Goal: Information Seeking & Learning: Learn about a topic

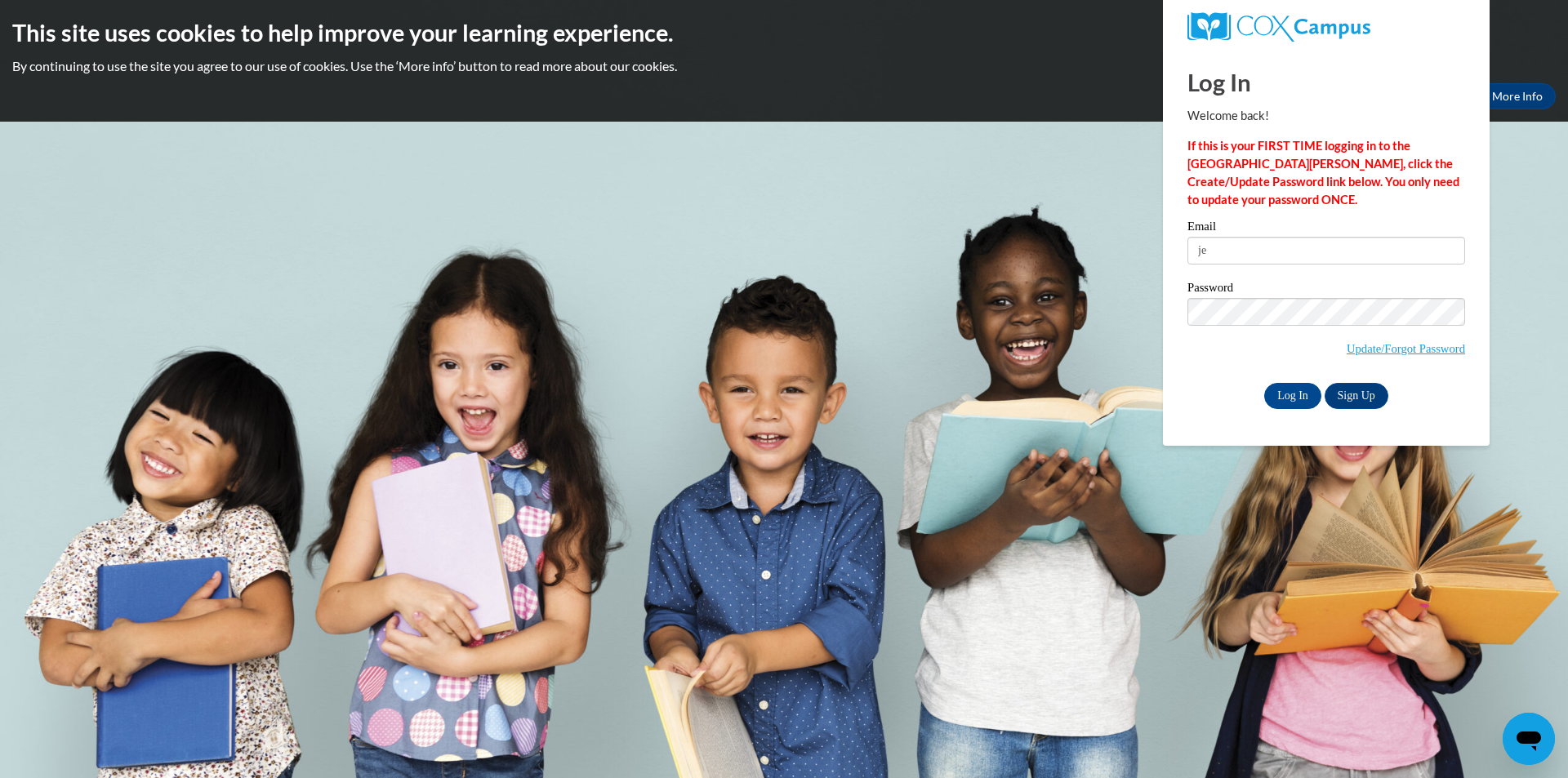
type input "j"
type input "[EMAIL_ADDRESS][DOMAIN_NAME]"
click at [1307, 391] on input "Log In" at bounding box center [1293, 395] width 58 height 26
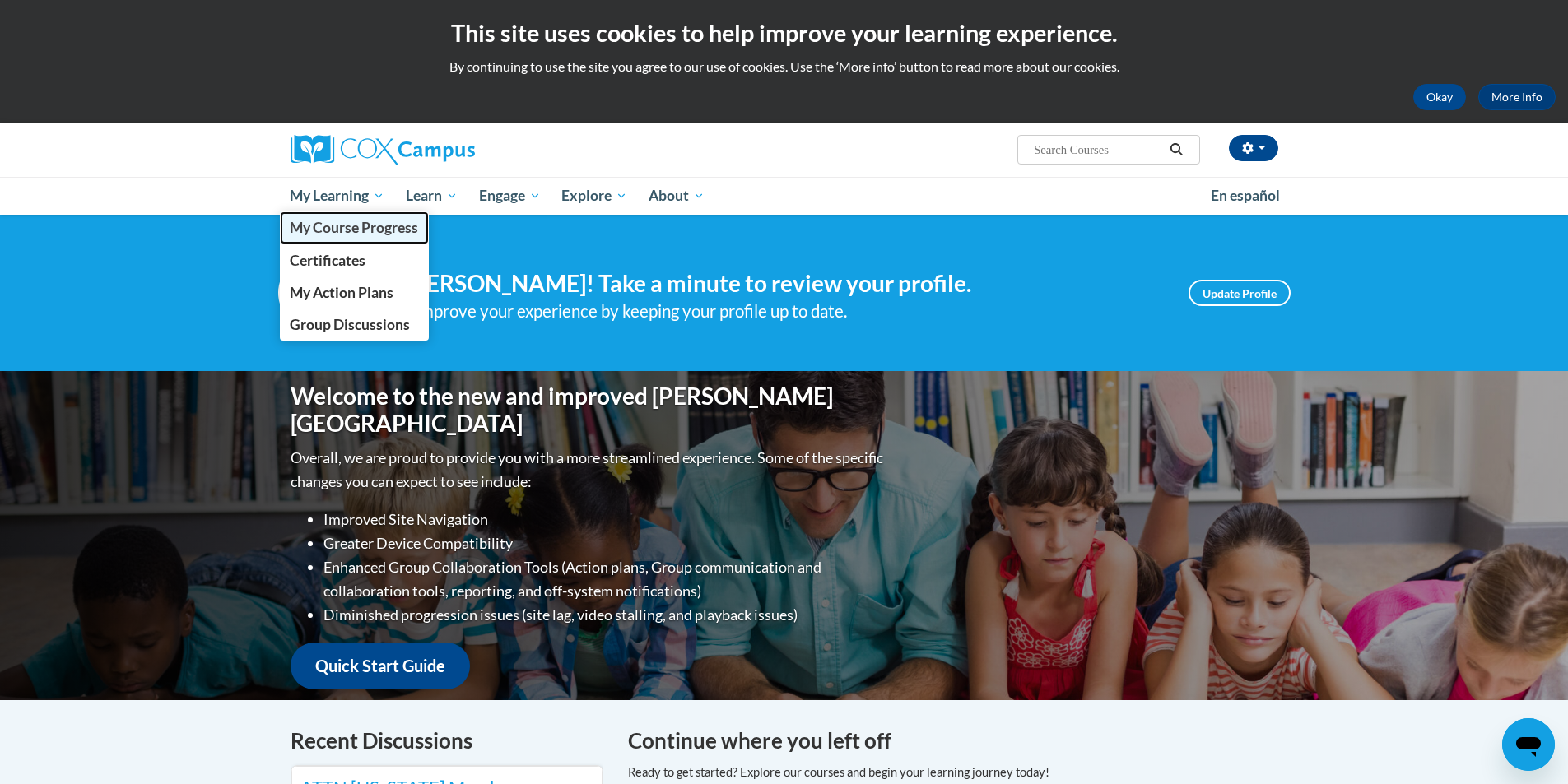
click at [334, 236] on span "My Course Progress" at bounding box center [353, 227] width 128 height 17
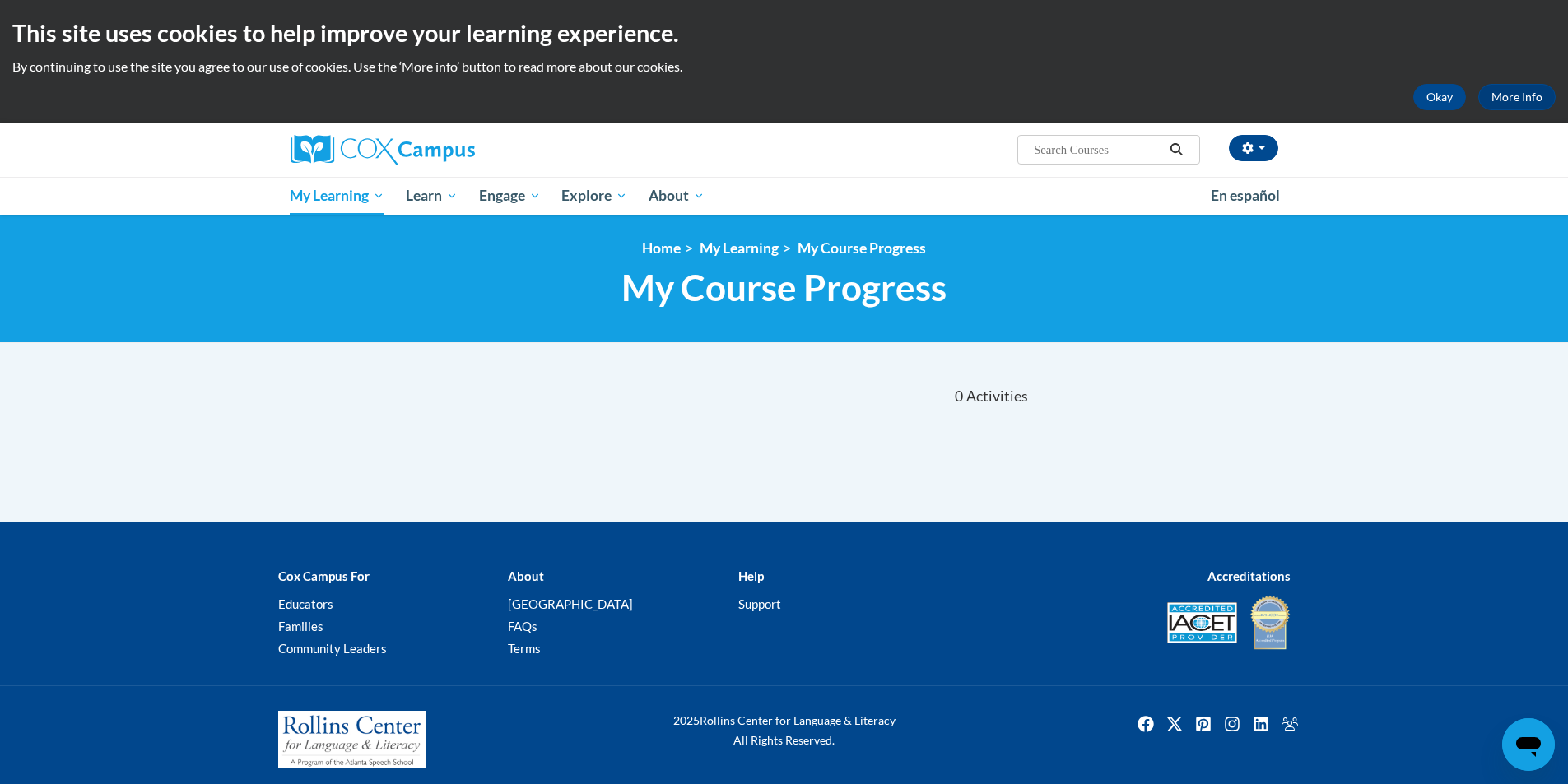
click at [1113, 156] on input "Search..." at bounding box center [1097, 149] width 132 height 20
type input "courses"
click at [1247, 153] on icon "button" at bounding box center [1247, 148] width 10 height 11
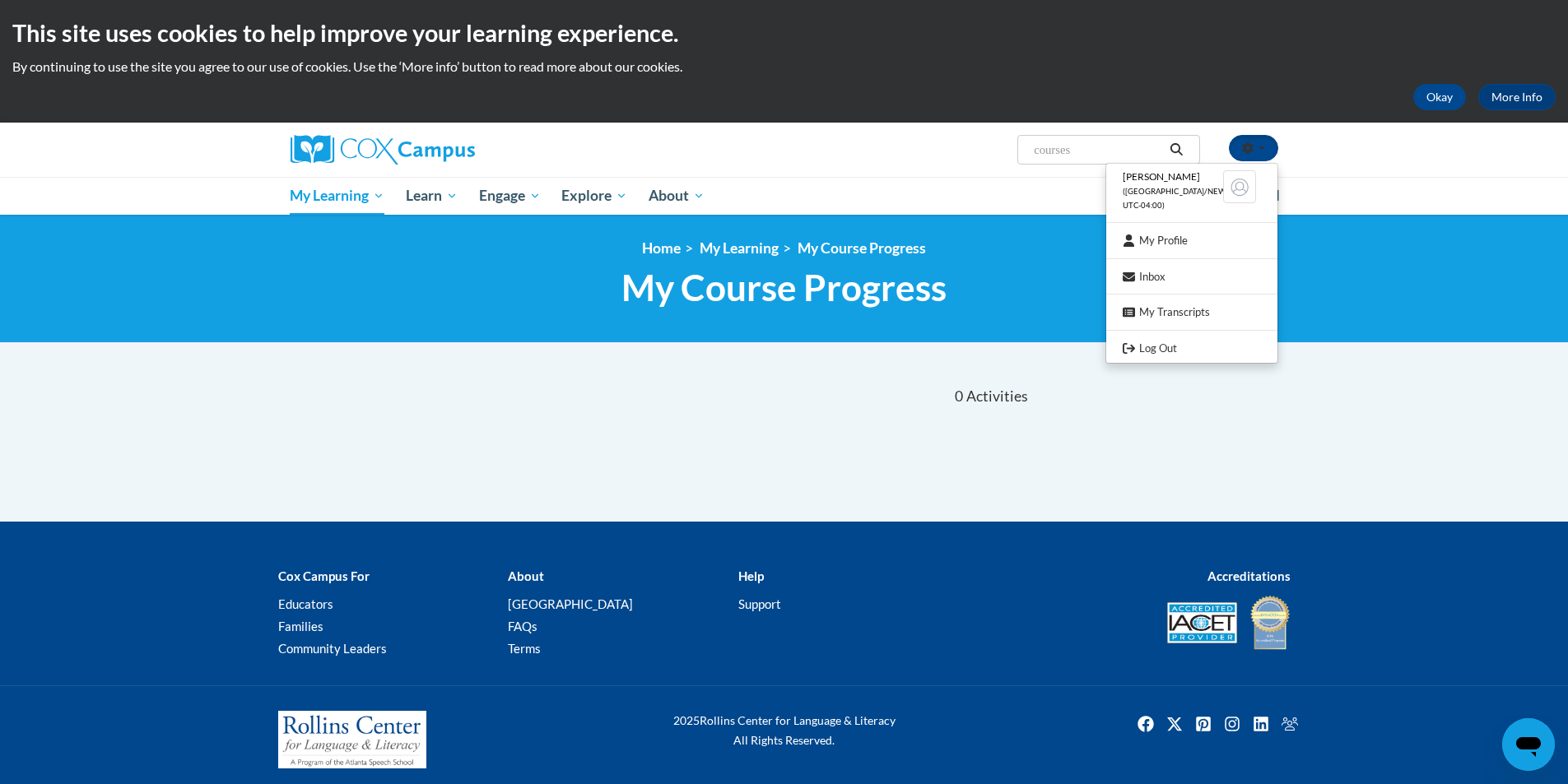
click at [1074, 153] on input "courses" at bounding box center [1097, 149] width 132 height 20
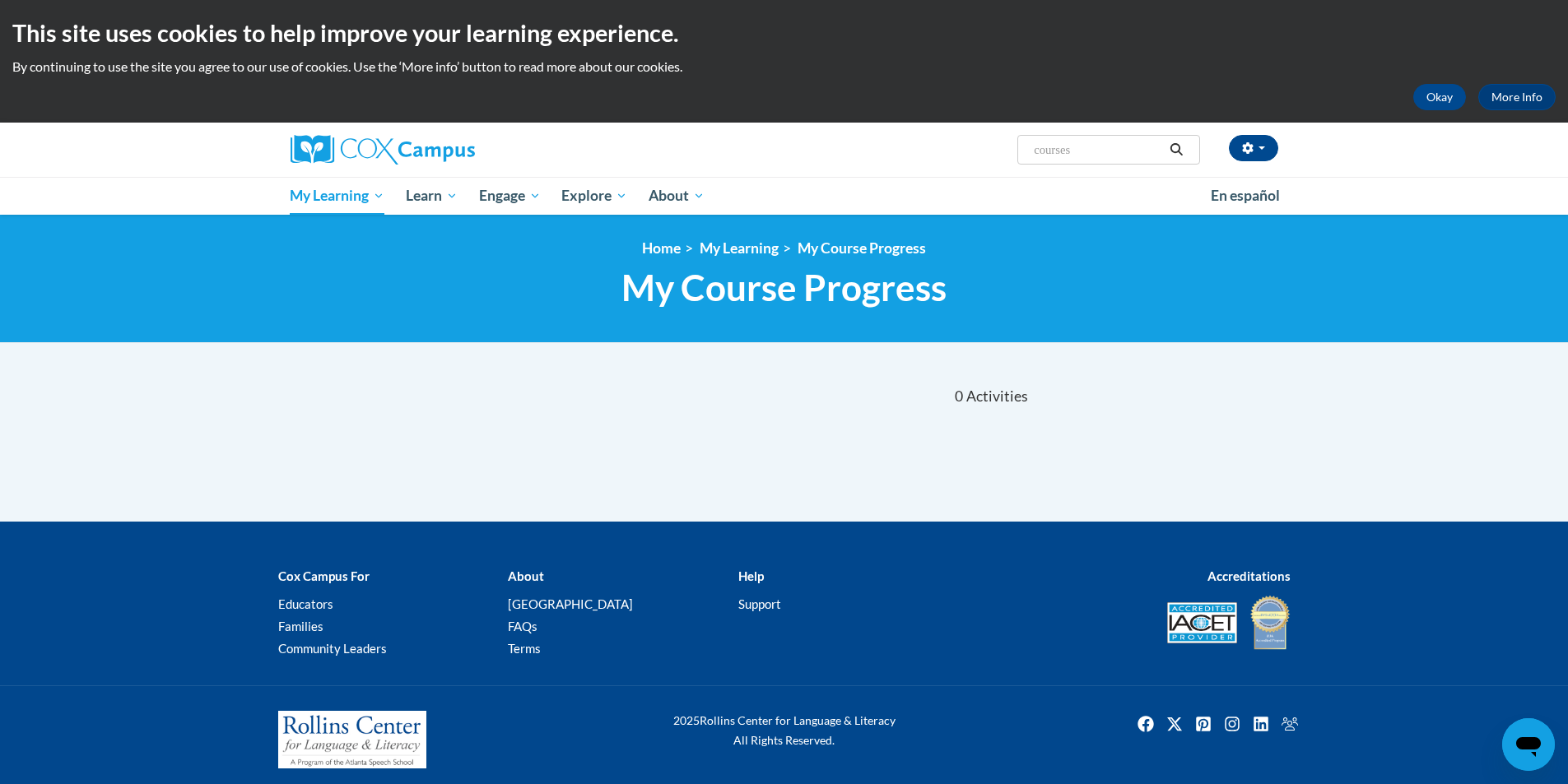
click at [1076, 148] on input "courses" at bounding box center [1097, 149] width 132 height 20
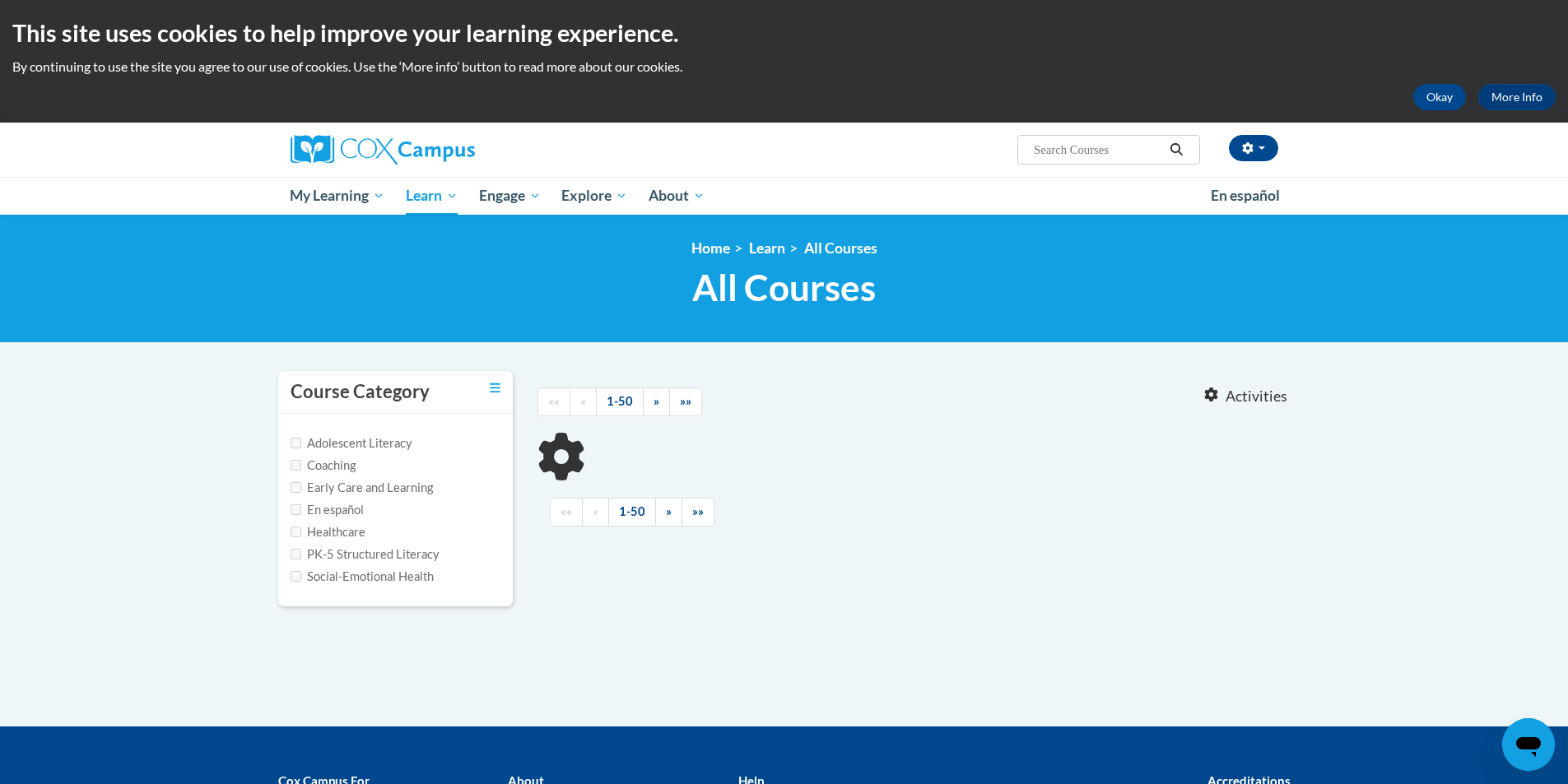
type input "courses"
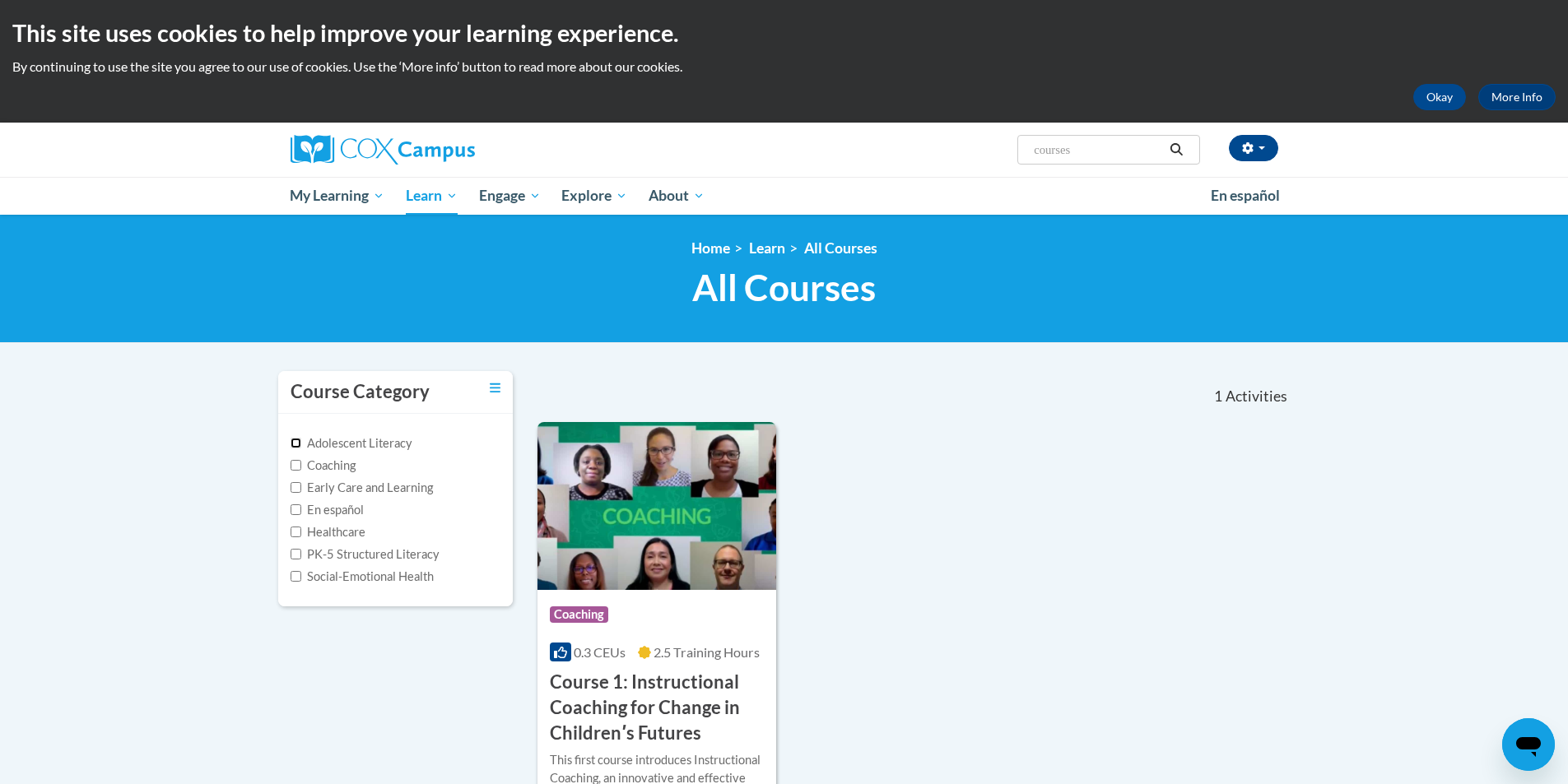
click at [293, 444] on input "Adolescent Literacy" at bounding box center [295, 443] width 10 height 10
checkbox input "true"
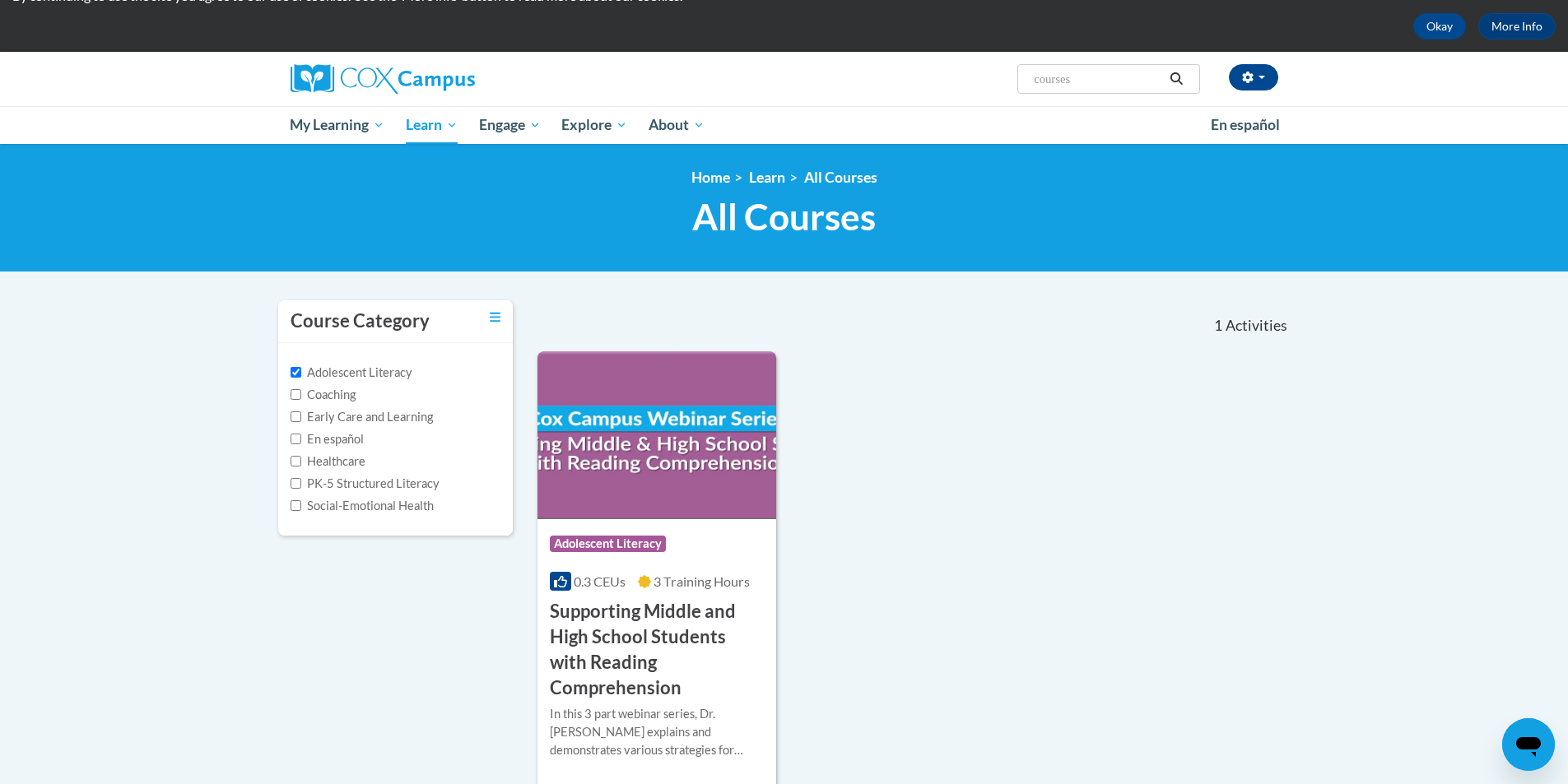
scroll to position [247, 0]
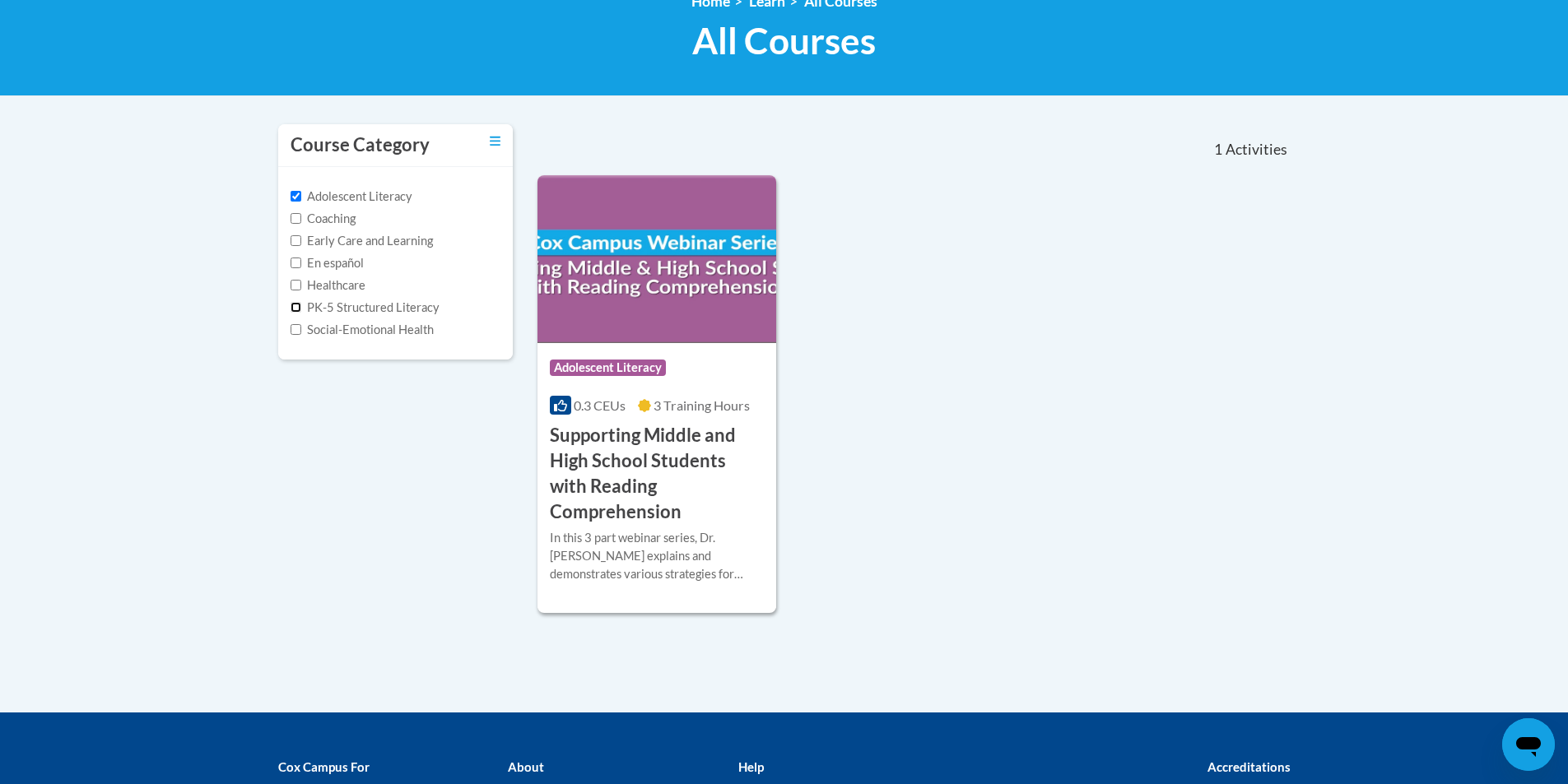
click at [292, 310] on input "PK-5 Structured Literacy" at bounding box center [295, 307] width 10 height 10
checkbox input "true"
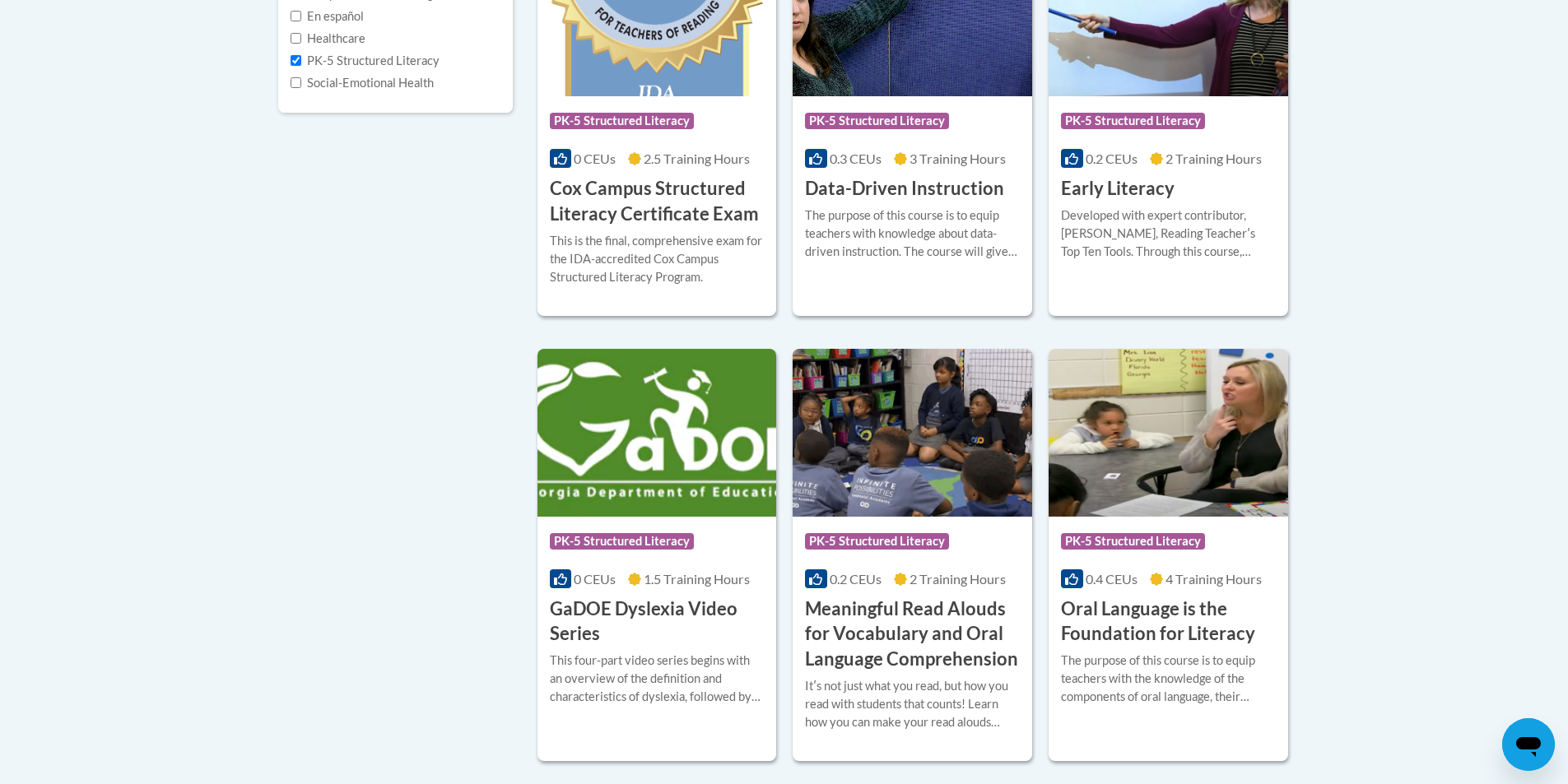
scroll to position [575, 0]
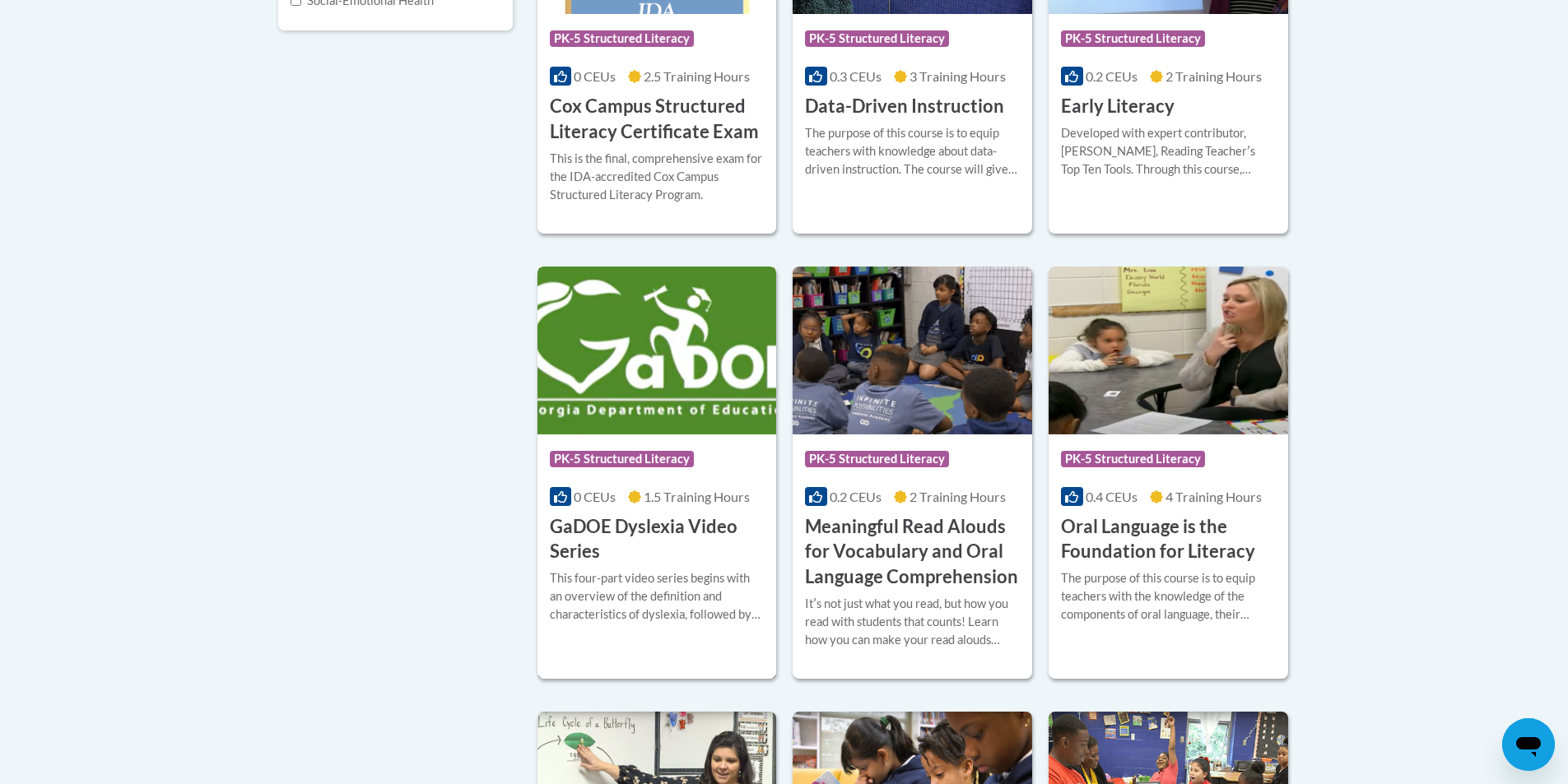
click at [701, 416] on img at bounding box center [657, 350] width 240 height 167
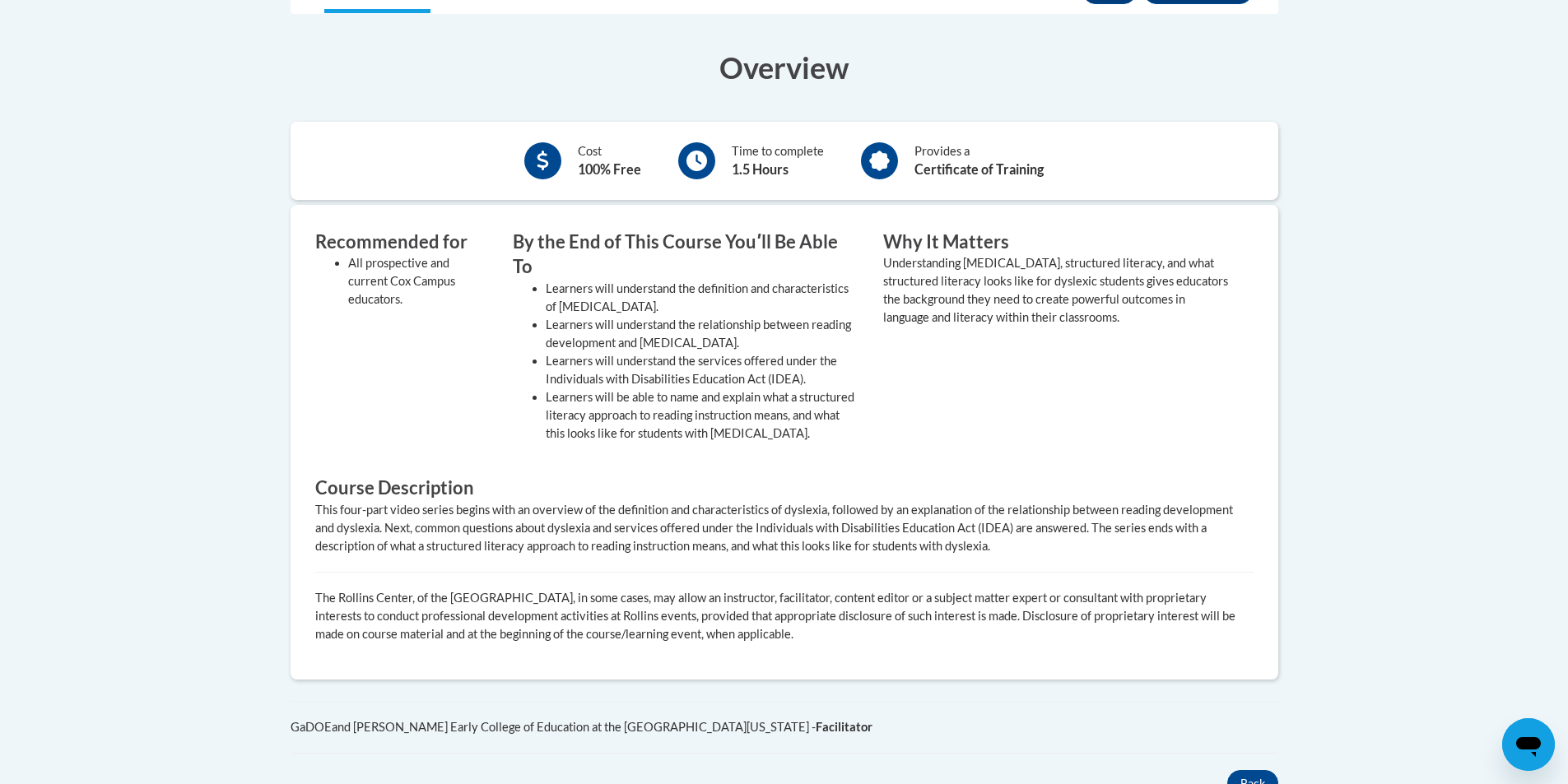
scroll to position [329, 0]
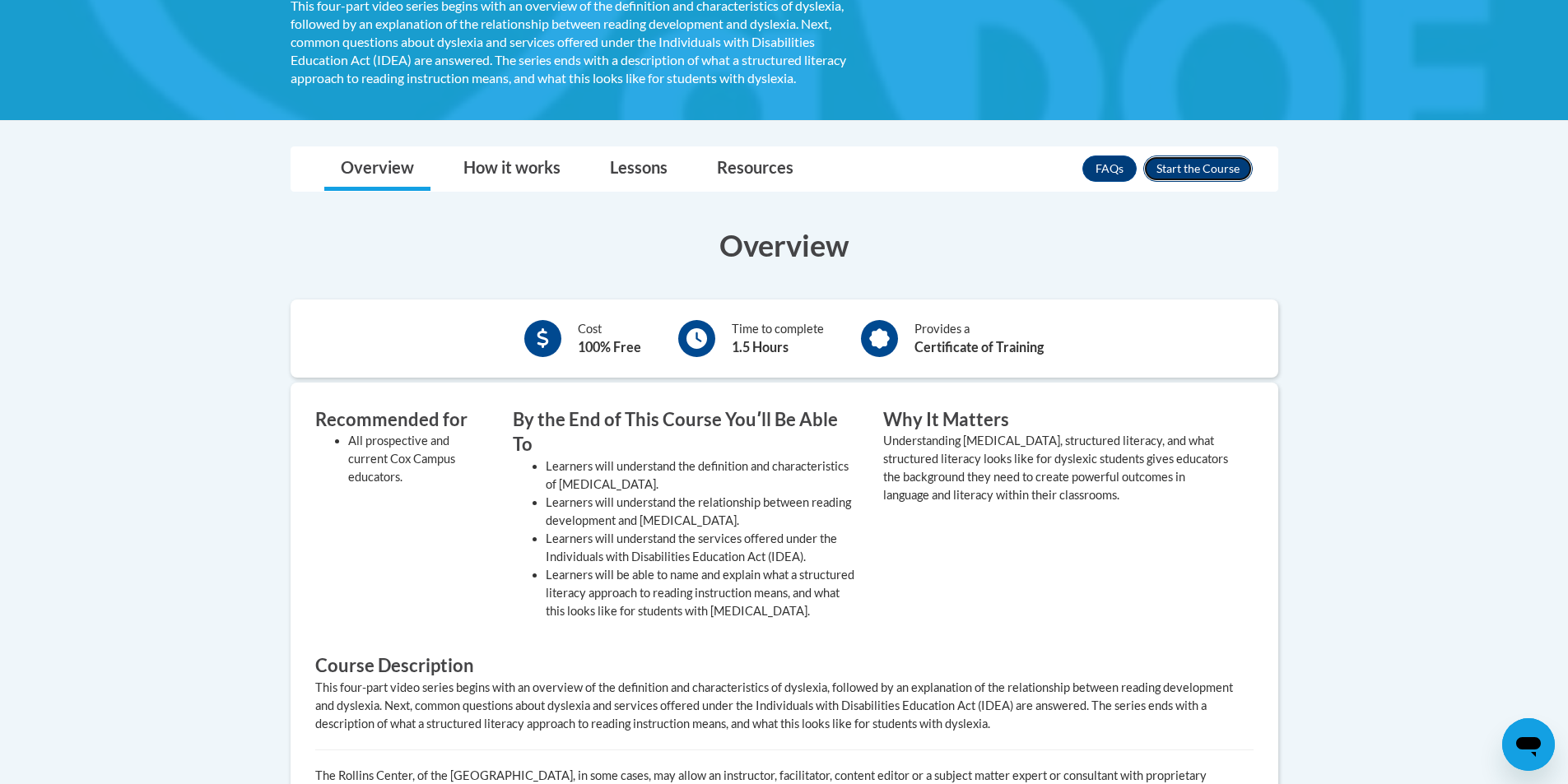
click at [1187, 167] on button "Enroll" at bounding box center [1197, 168] width 110 height 26
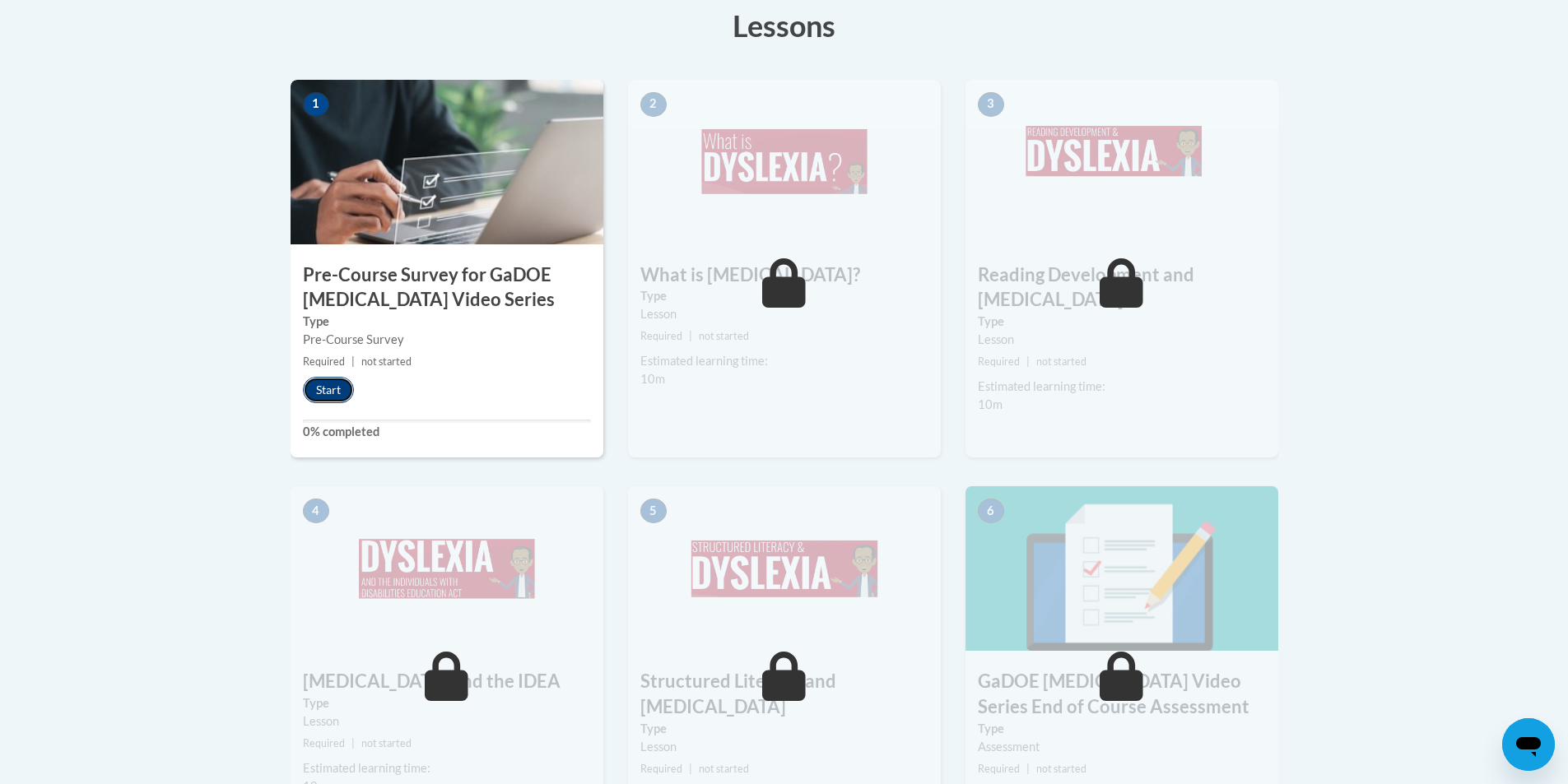
click at [333, 388] on button "Start" at bounding box center [329, 390] width 51 height 26
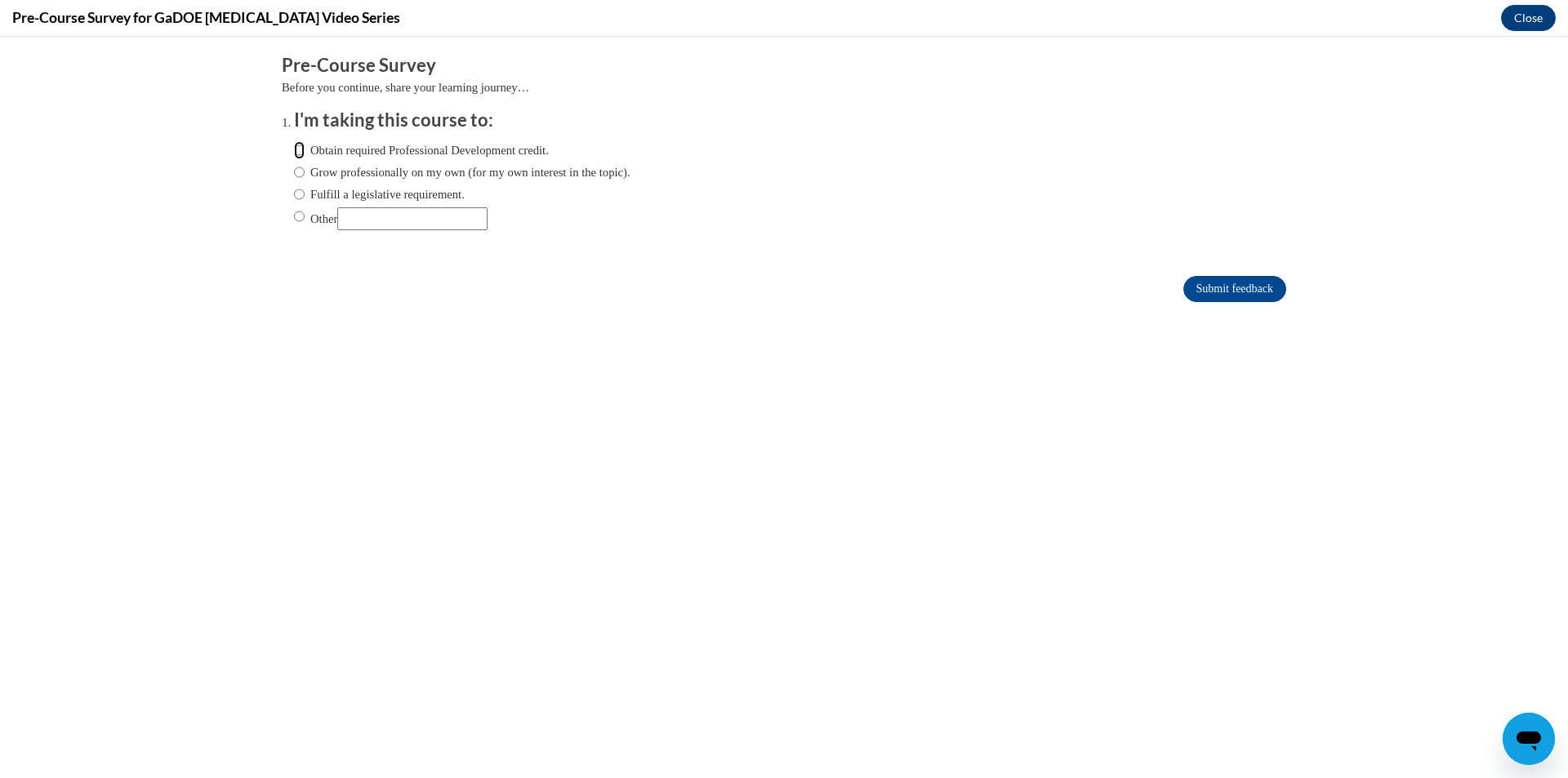
click at [294, 154] on input "Obtain required Professional Development credit." at bounding box center [298, 149] width 10 height 18
radio input "true"
click at [1225, 280] on input "Submit feedback" at bounding box center [1235, 289] width 103 height 26
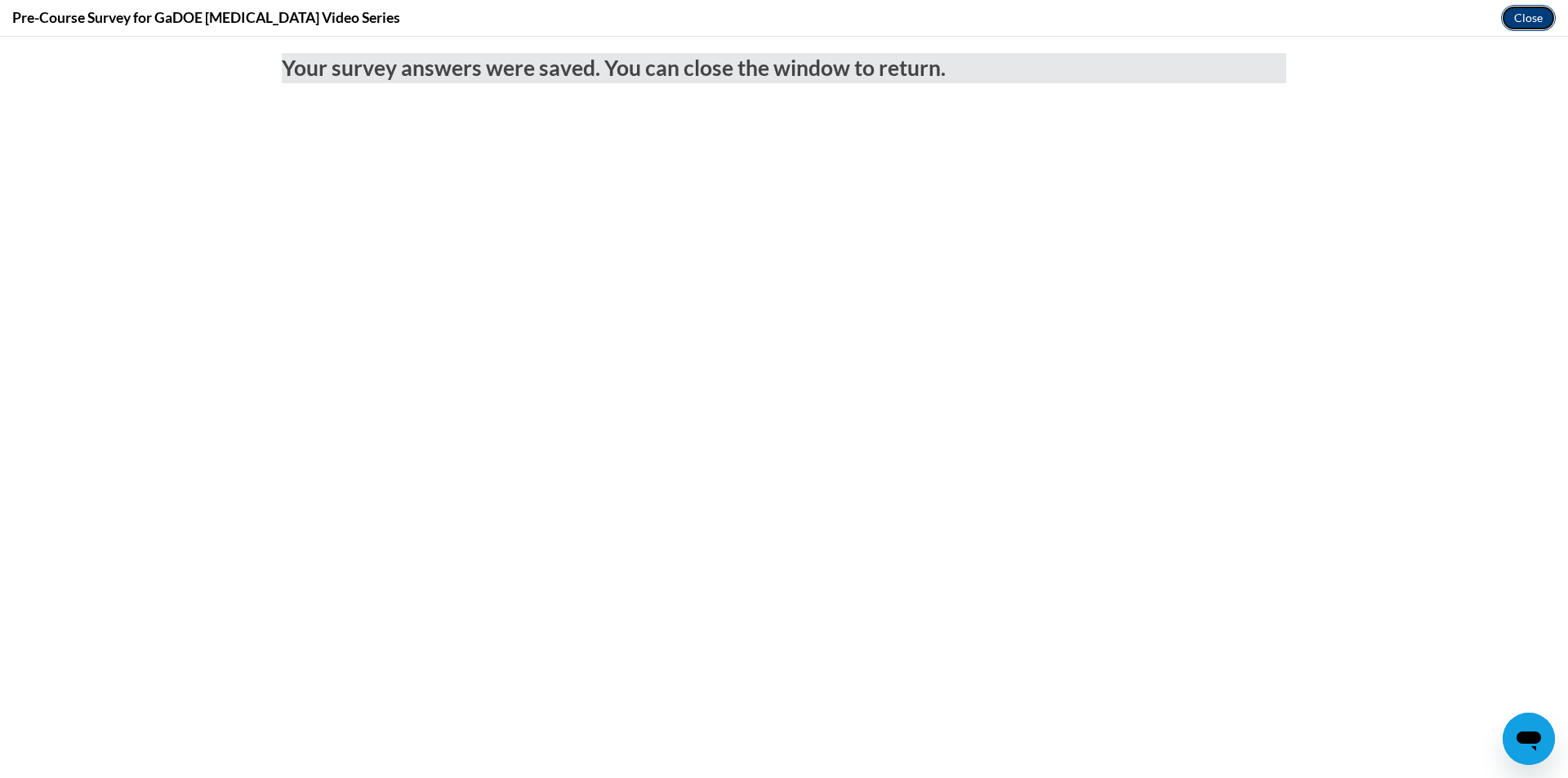
click at [1546, 17] on button "Close" at bounding box center [1528, 18] width 55 height 26
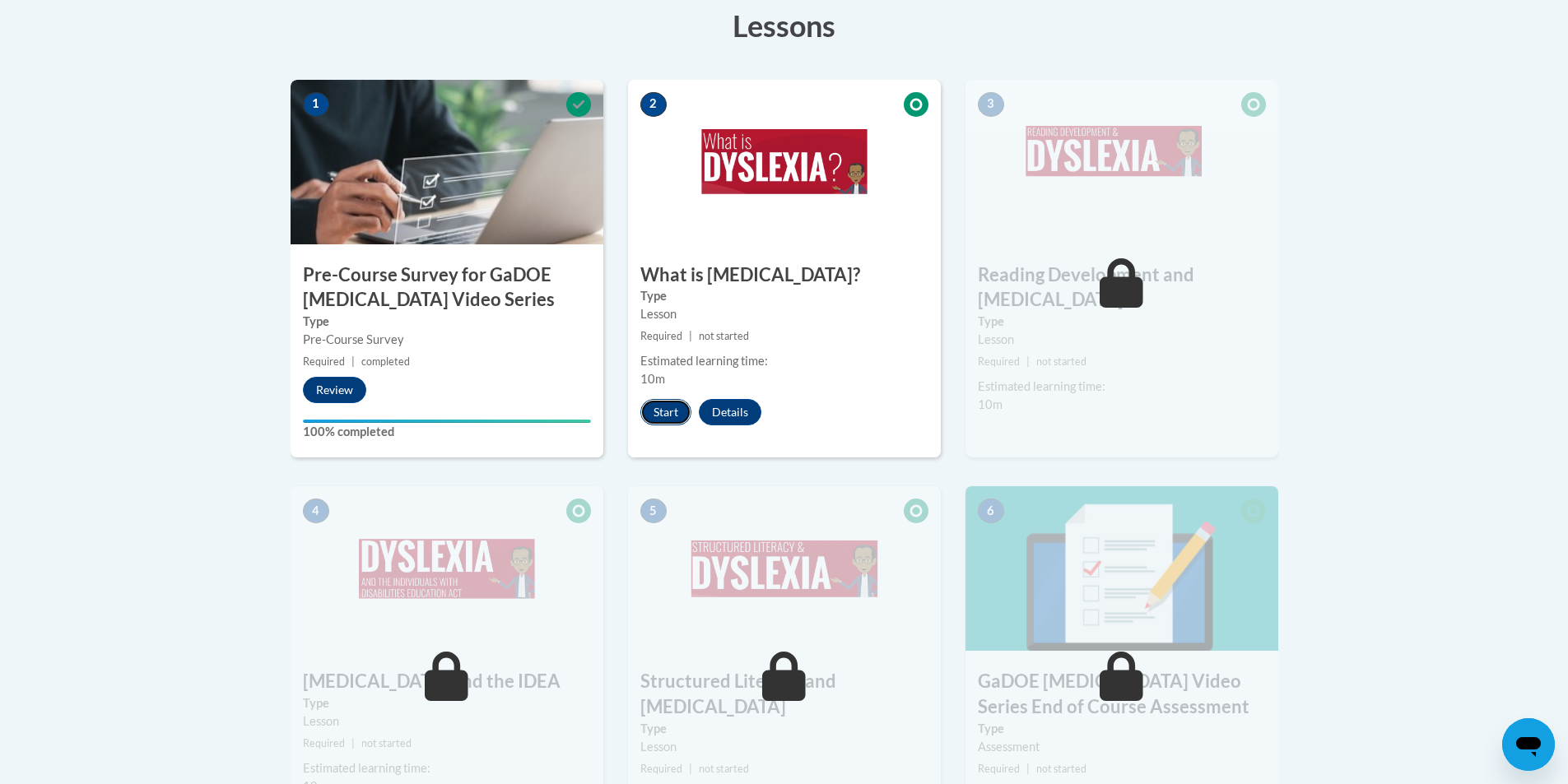
click at [651, 415] on button "Start" at bounding box center [666, 412] width 51 height 26
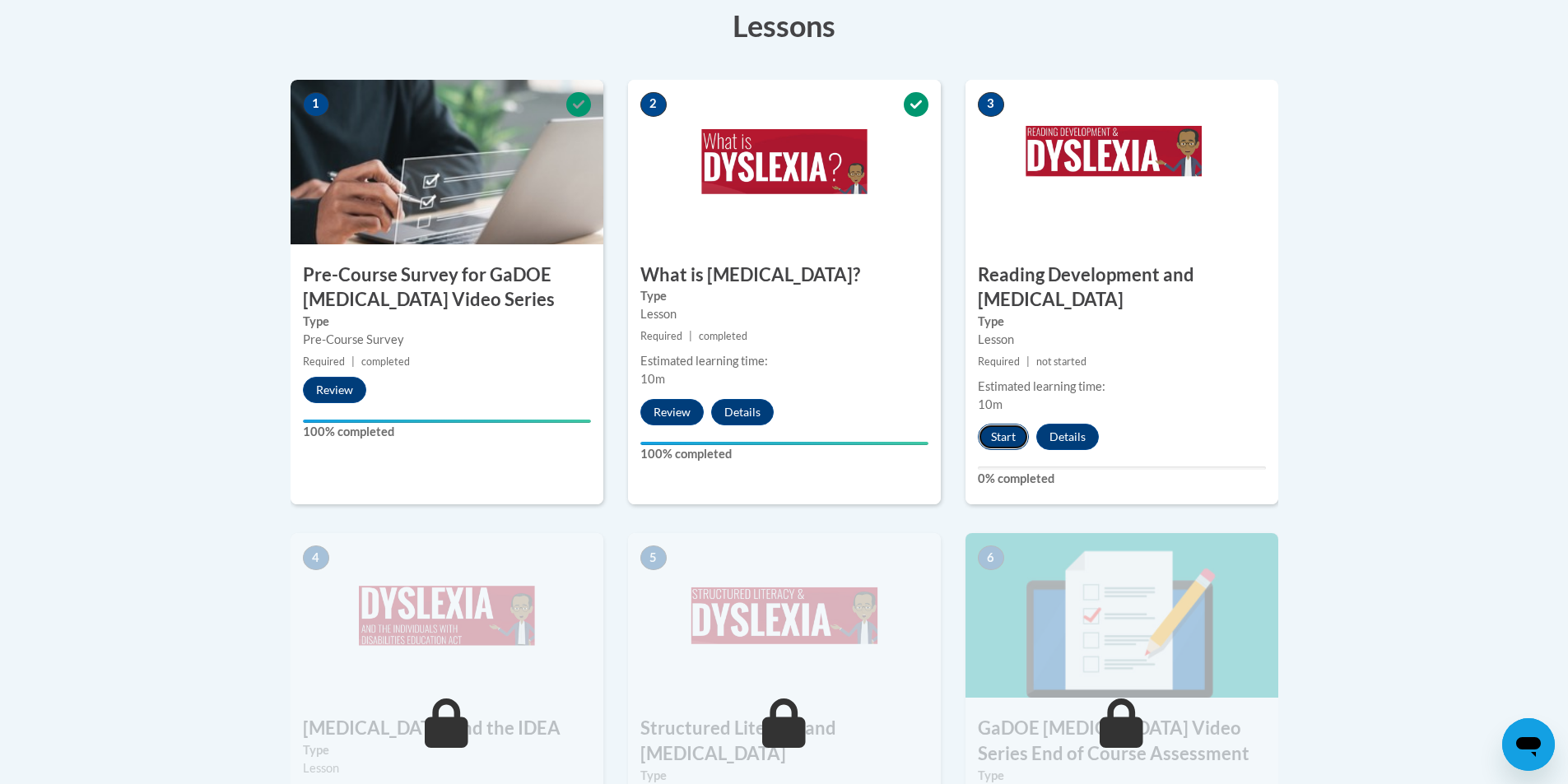
click at [1018, 424] on button "Start" at bounding box center [1003, 437] width 51 height 26
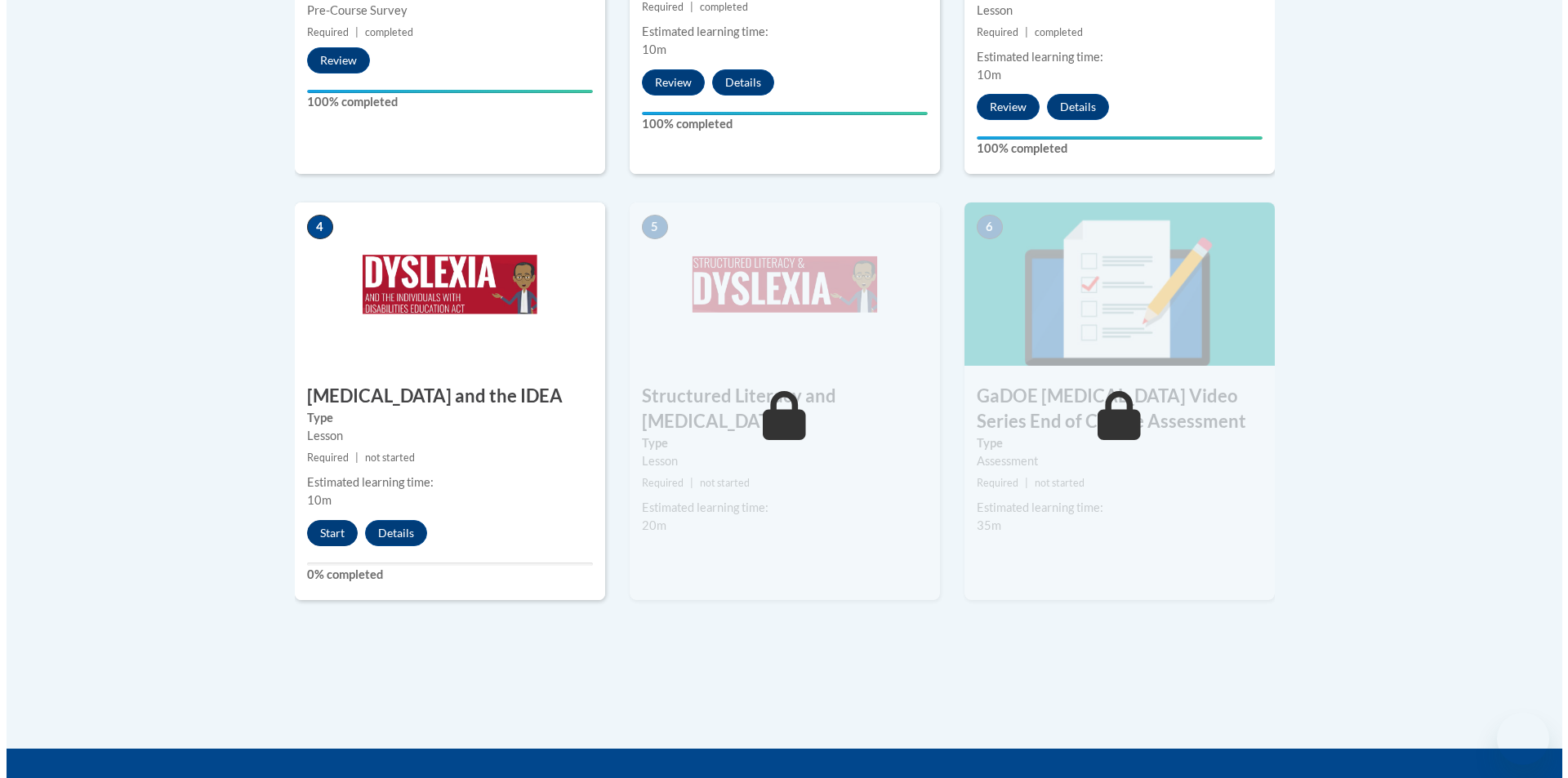
scroll to position [821, 0]
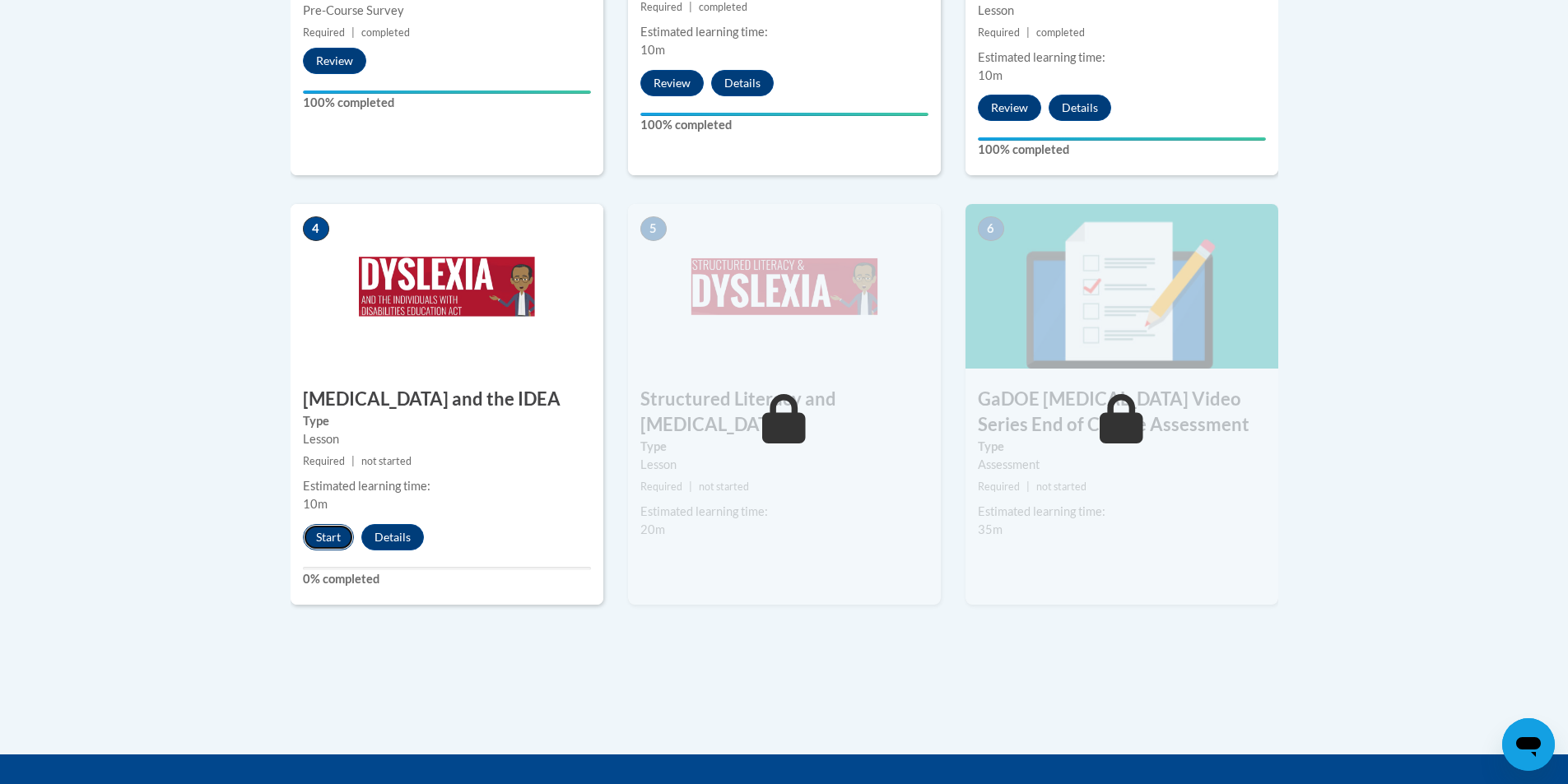
click at [315, 524] on button "Start" at bounding box center [329, 537] width 51 height 26
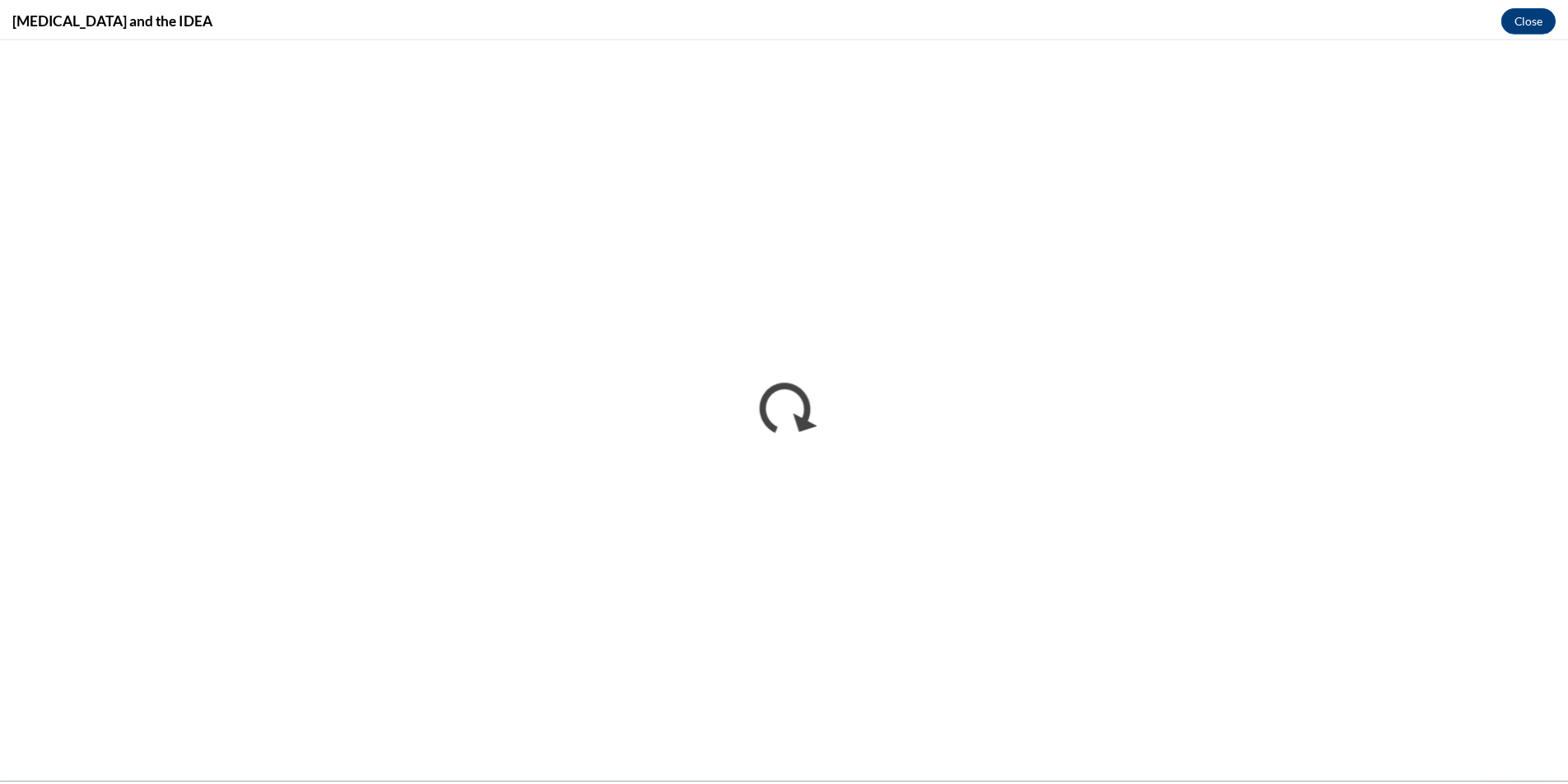
scroll to position [0, 0]
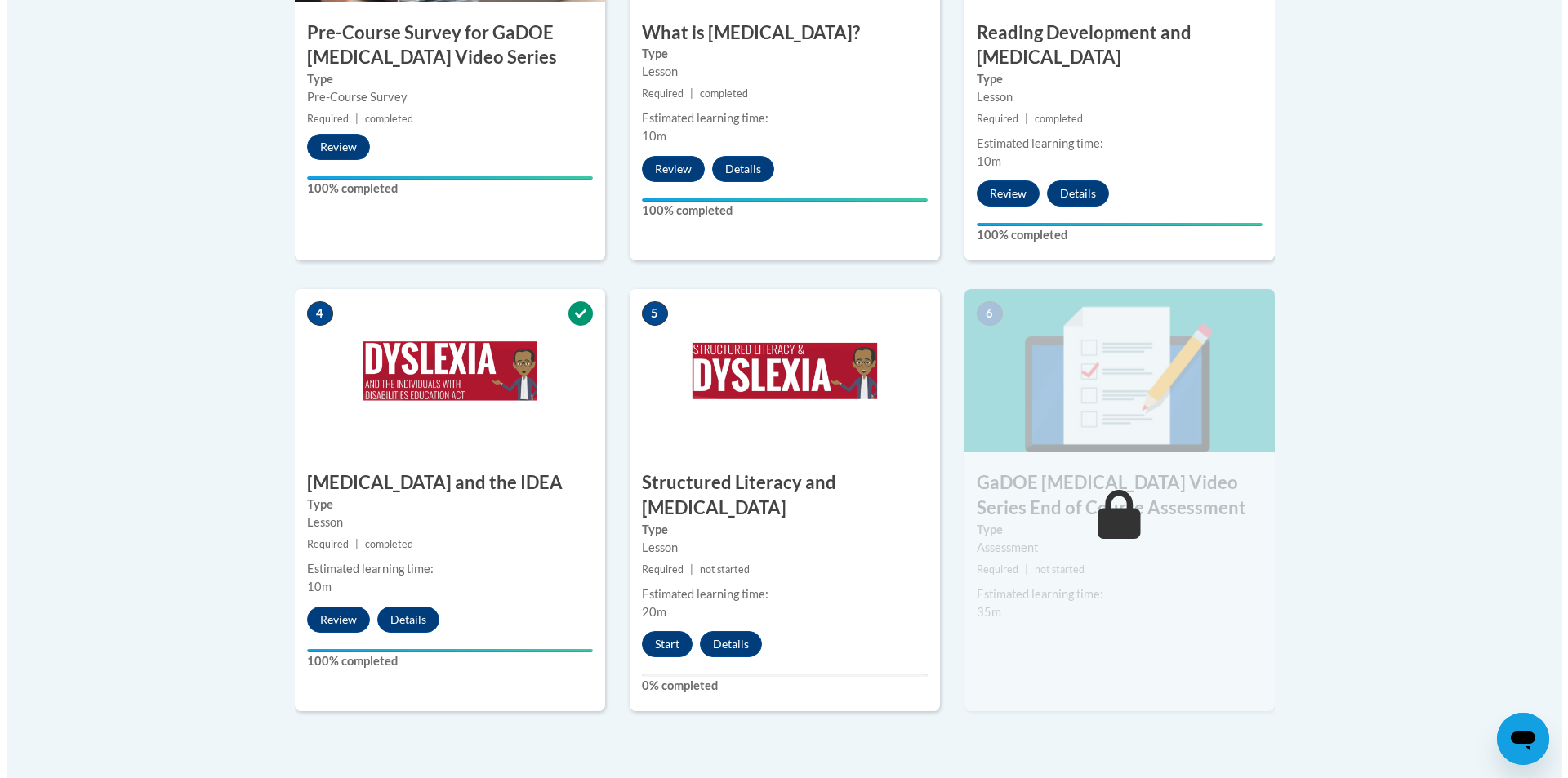
scroll to position [816, 0]
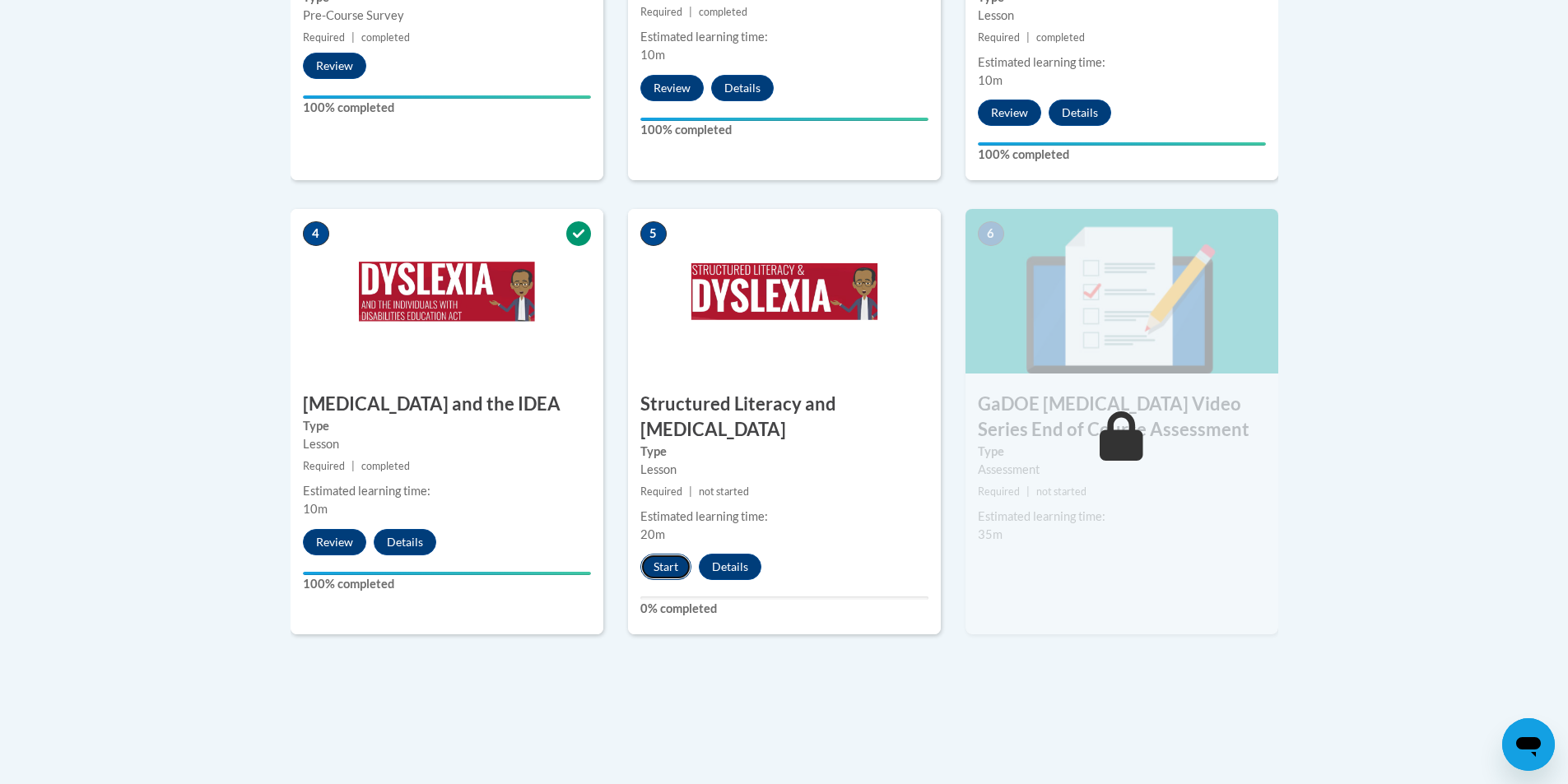
click at [652, 554] on button "Start" at bounding box center [666, 567] width 51 height 26
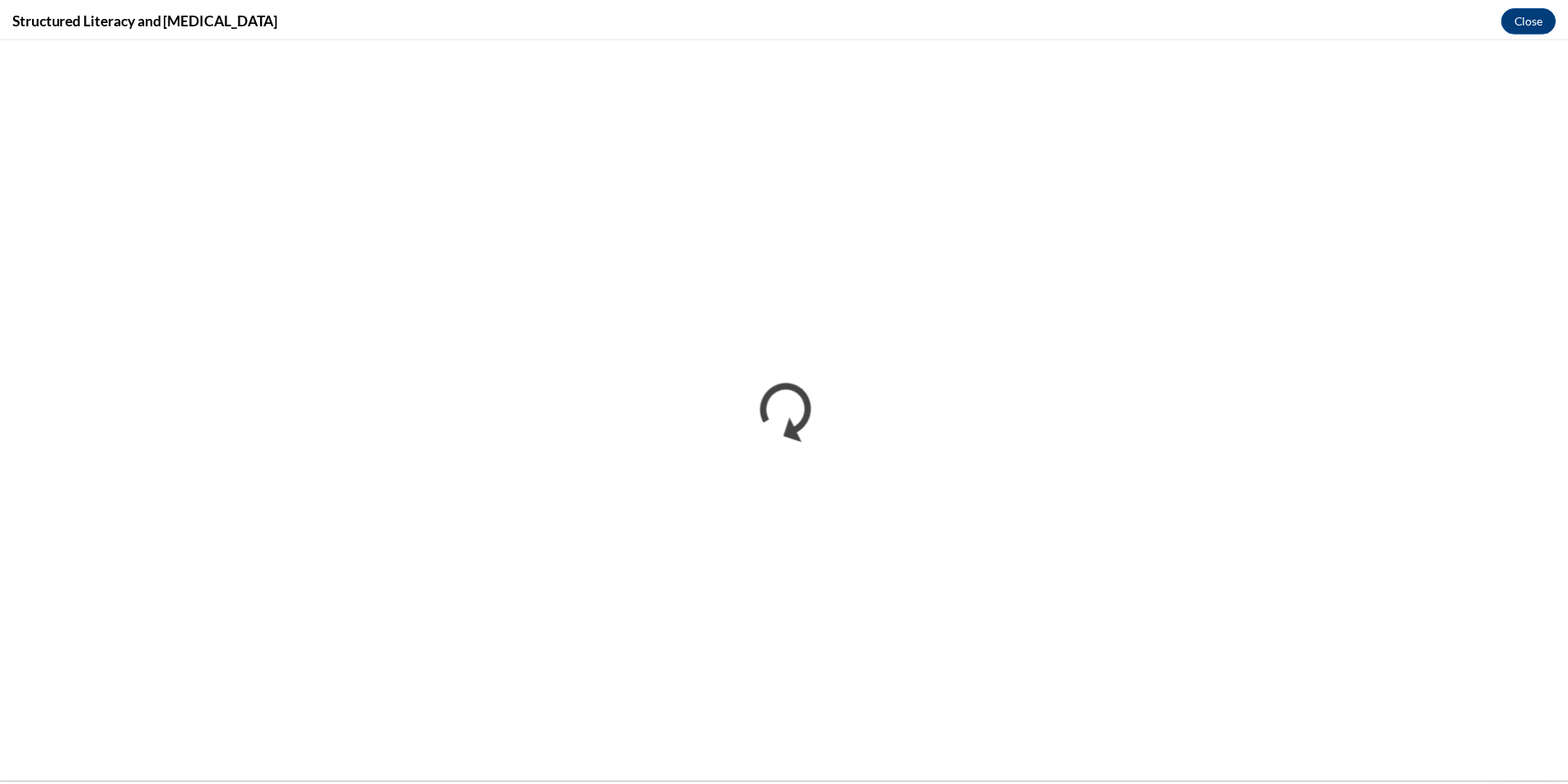
scroll to position [0, 0]
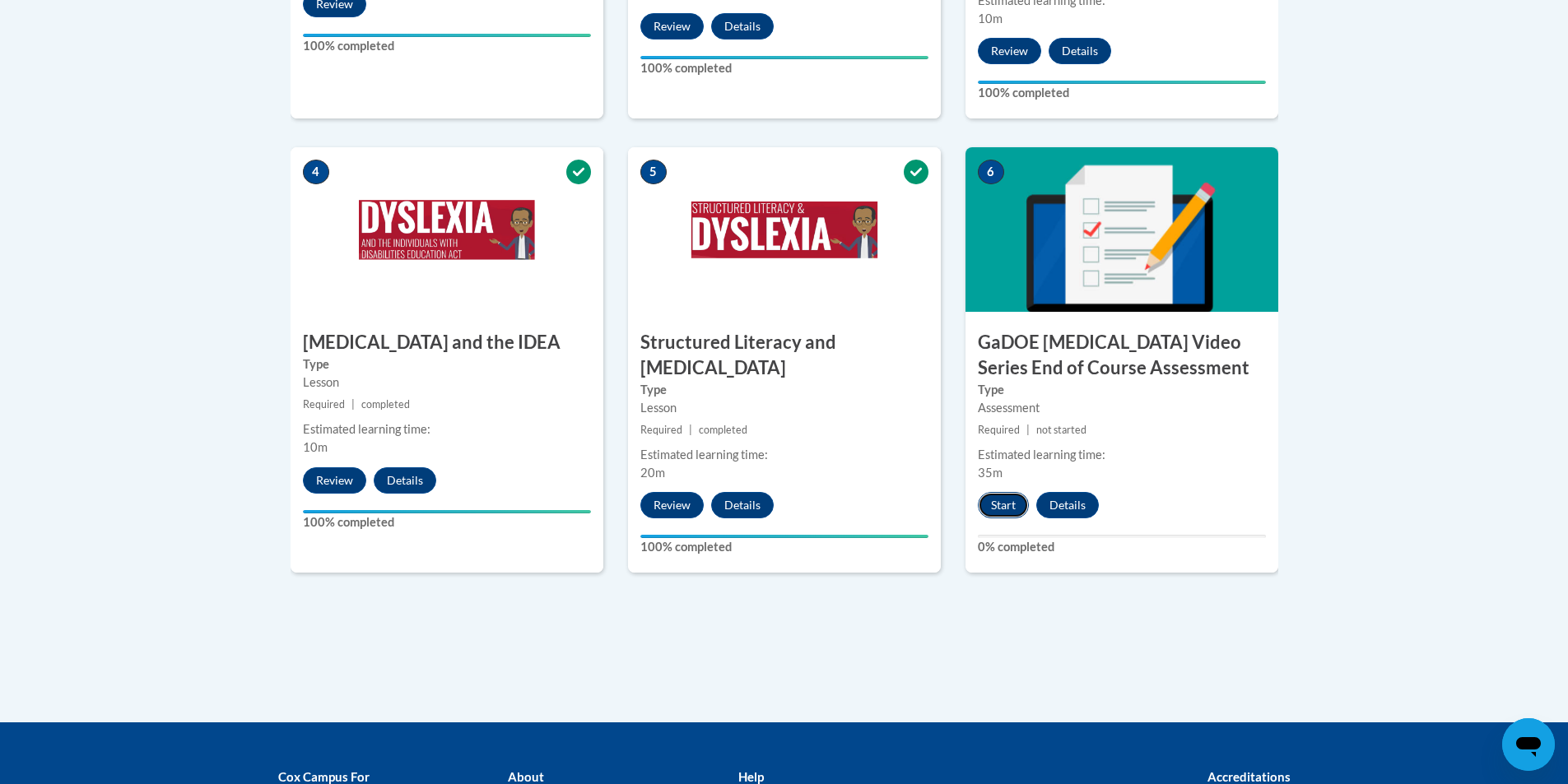
click at [1015, 492] on button "Start" at bounding box center [1003, 505] width 51 height 26
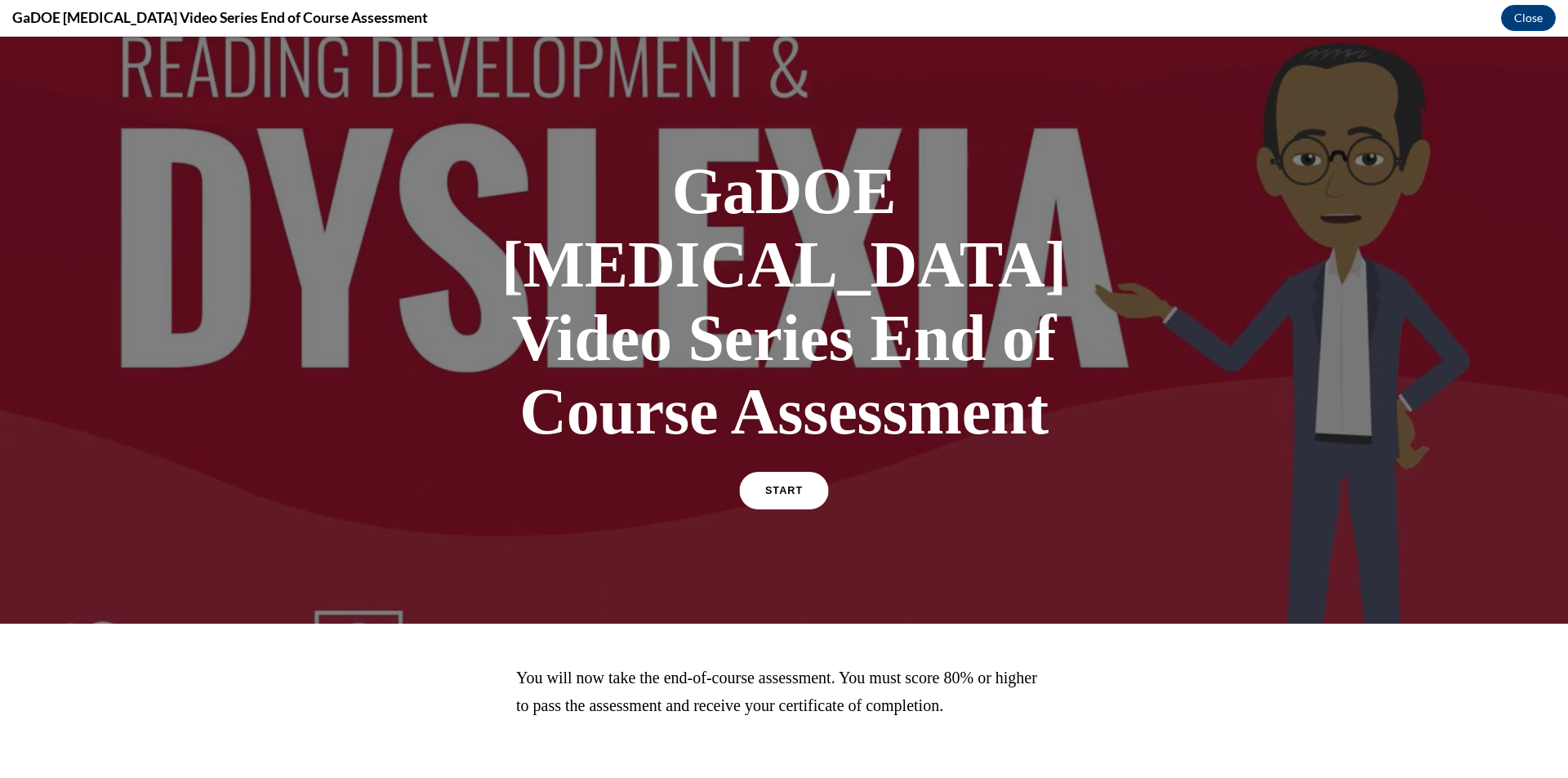
click at [766, 472] on link "START" at bounding box center [784, 490] width 89 height 37
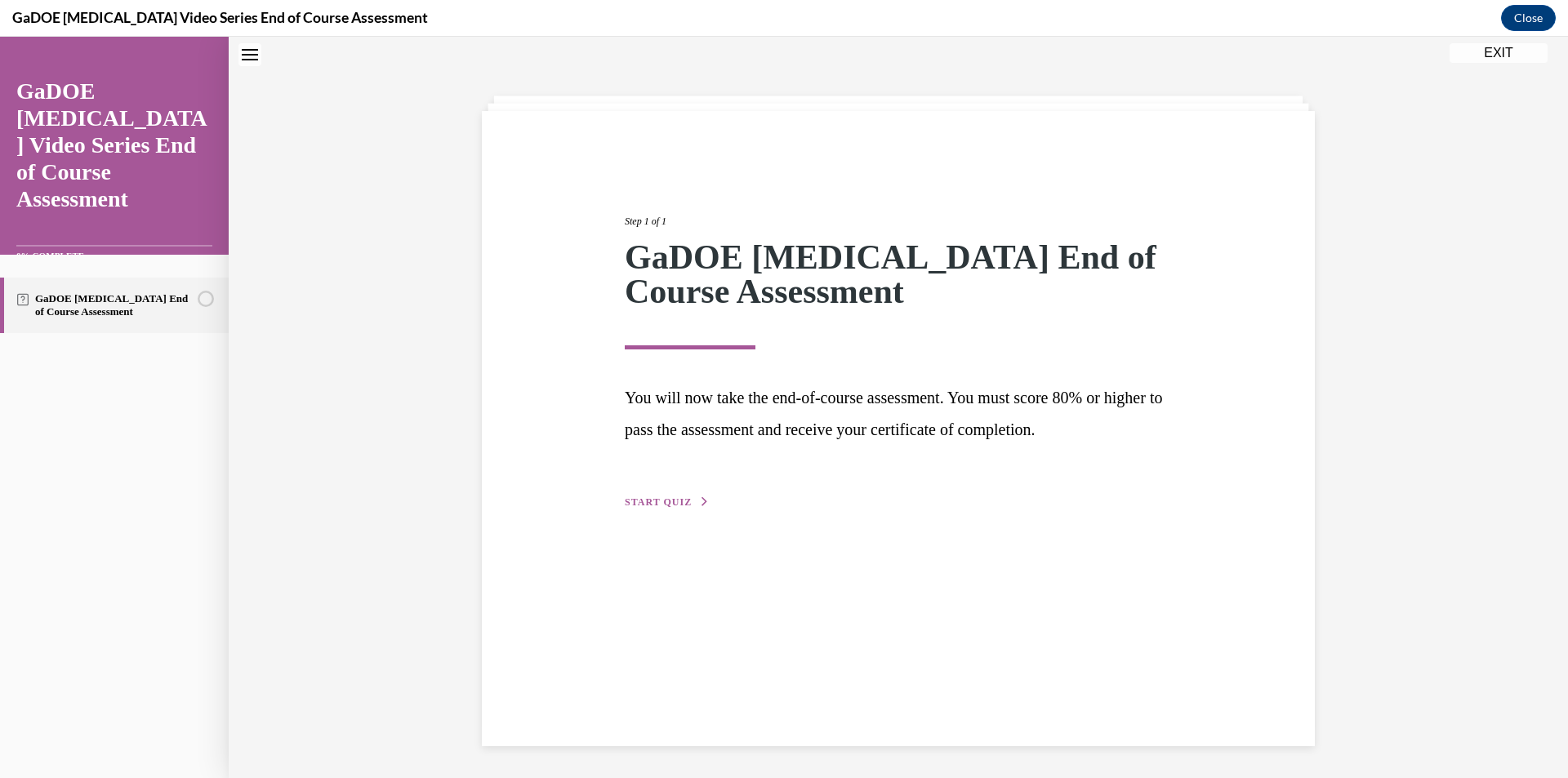
scroll to position [51, 0]
click at [678, 497] on span "START QUIZ" at bounding box center [659, 501] width 67 height 11
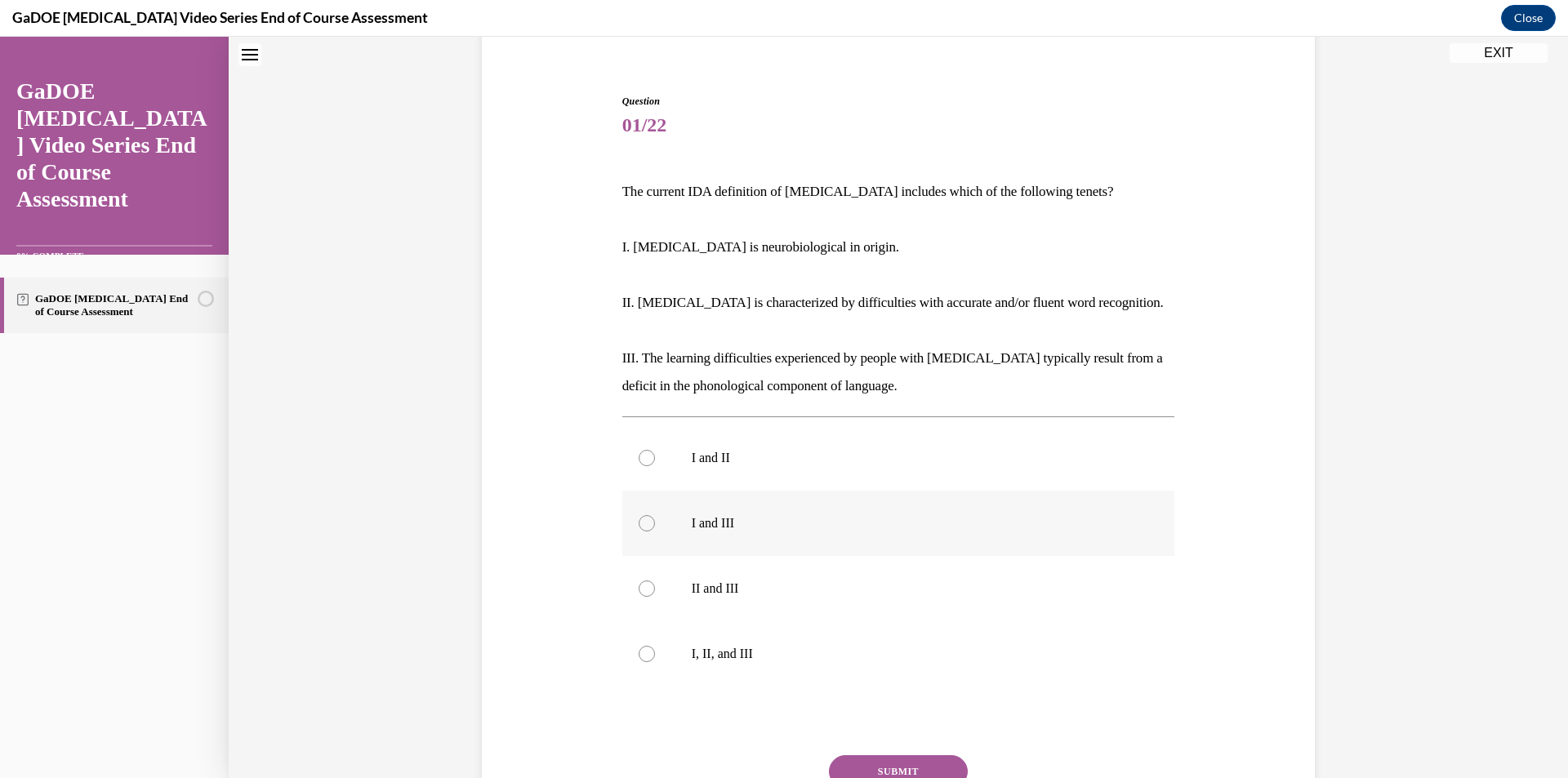
scroll to position [214, 0]
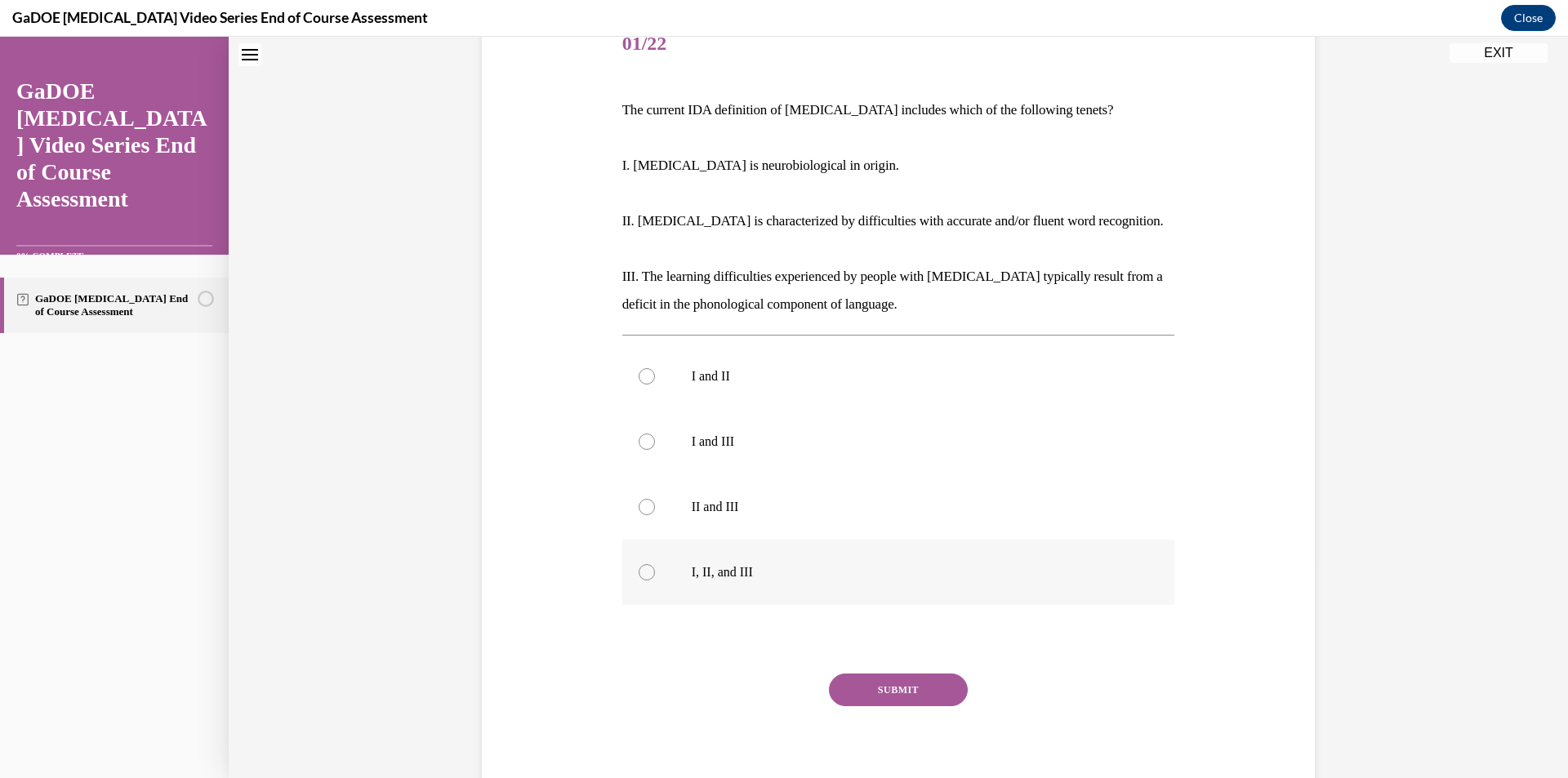
click at [644, 585] on label "I, II, and III" at bounding box center [898, 572] width 553 height 65
click at [644, 580] on input "I, II, and III" at bounding box center [647, 572] width 17 height 17
radio input "true"
click at [869, 676] on button "SUBMIT" at bounding box center [897, 689] width 138 height 32
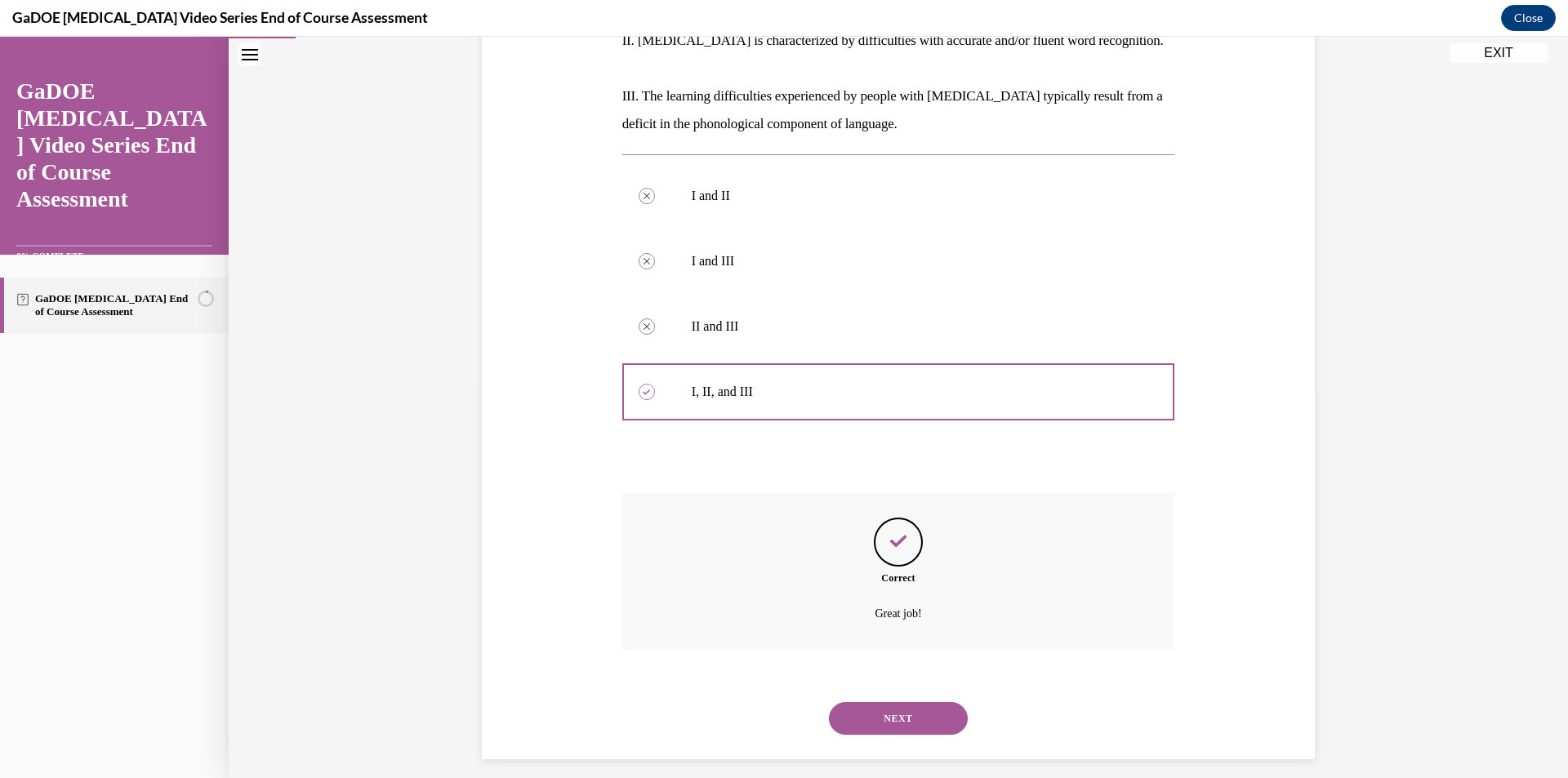
scroll to position [408, 0]
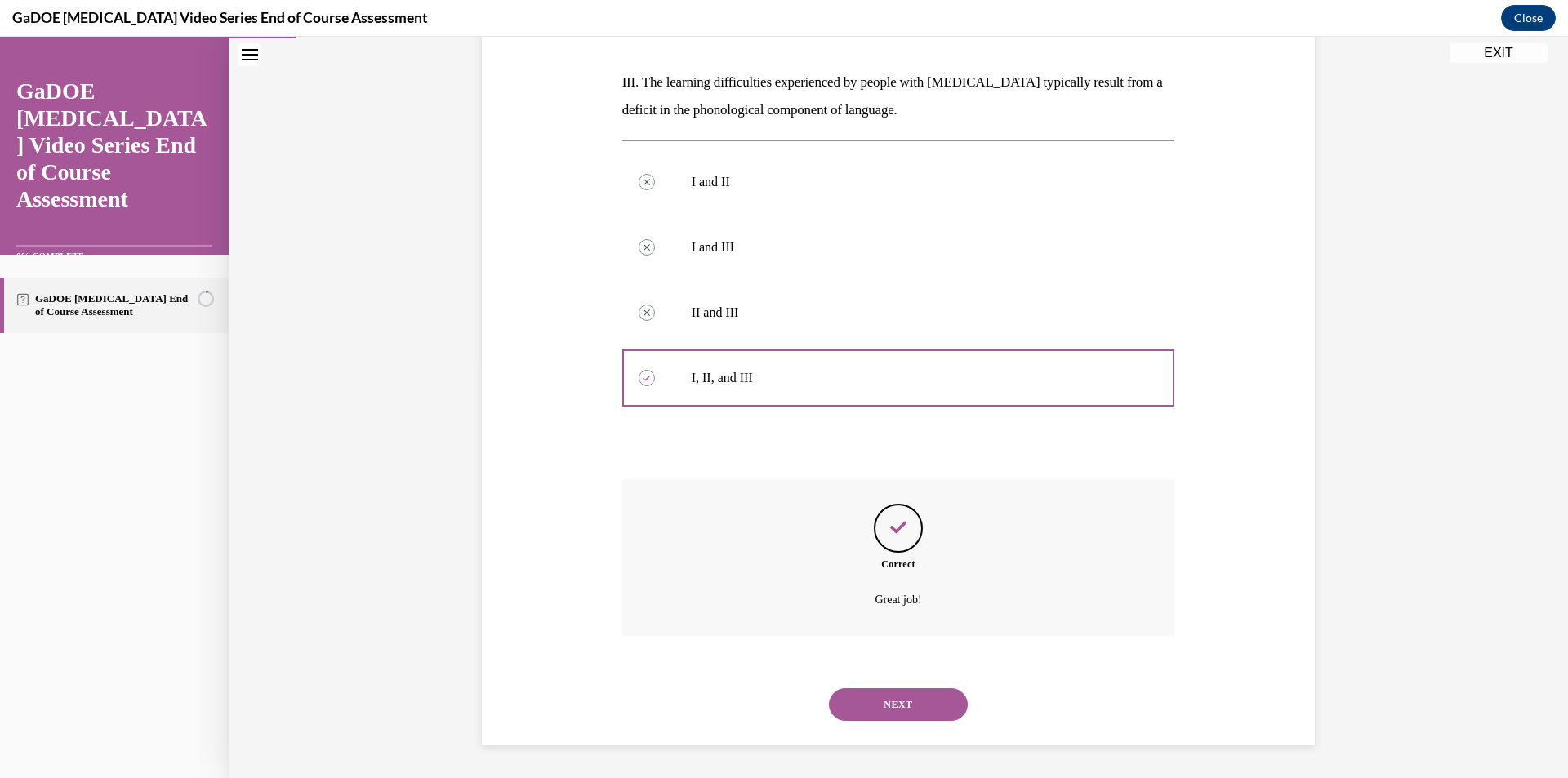
click at [849, 694] on button "NEXT" at bounding box center [897, 704] width 138 height 32
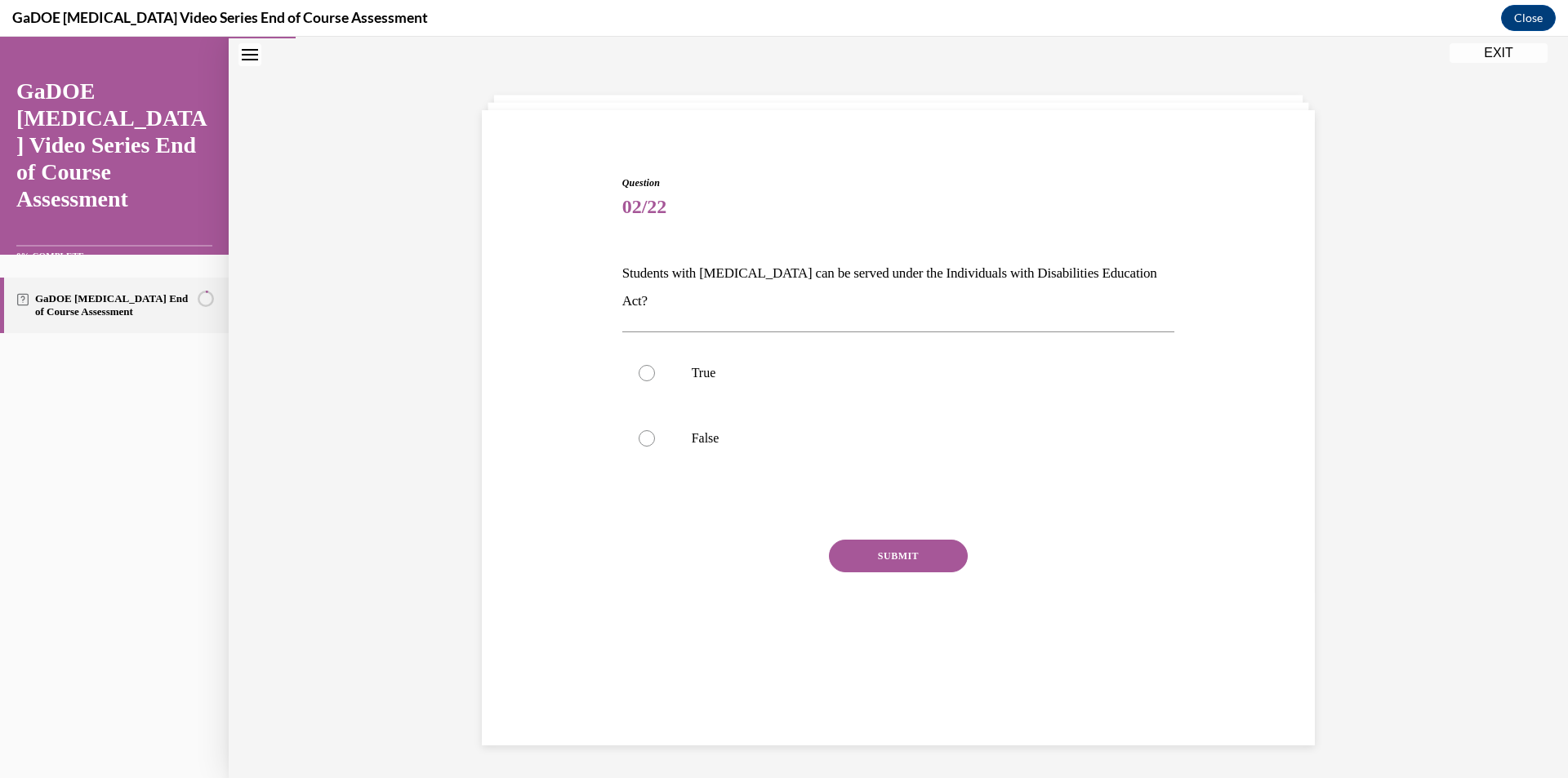
scroll to position [51, 0]
click at [645, 341] on label "True" at bounding box center [898, 373] width 553 height 65
click at [645, 365] on input "True" at bounding box center [647, 373] width 17 height 17
radio input "true"
click at [874, 539] on button "SUBMIT" at bounding box center [897, 555] width 138 height 32
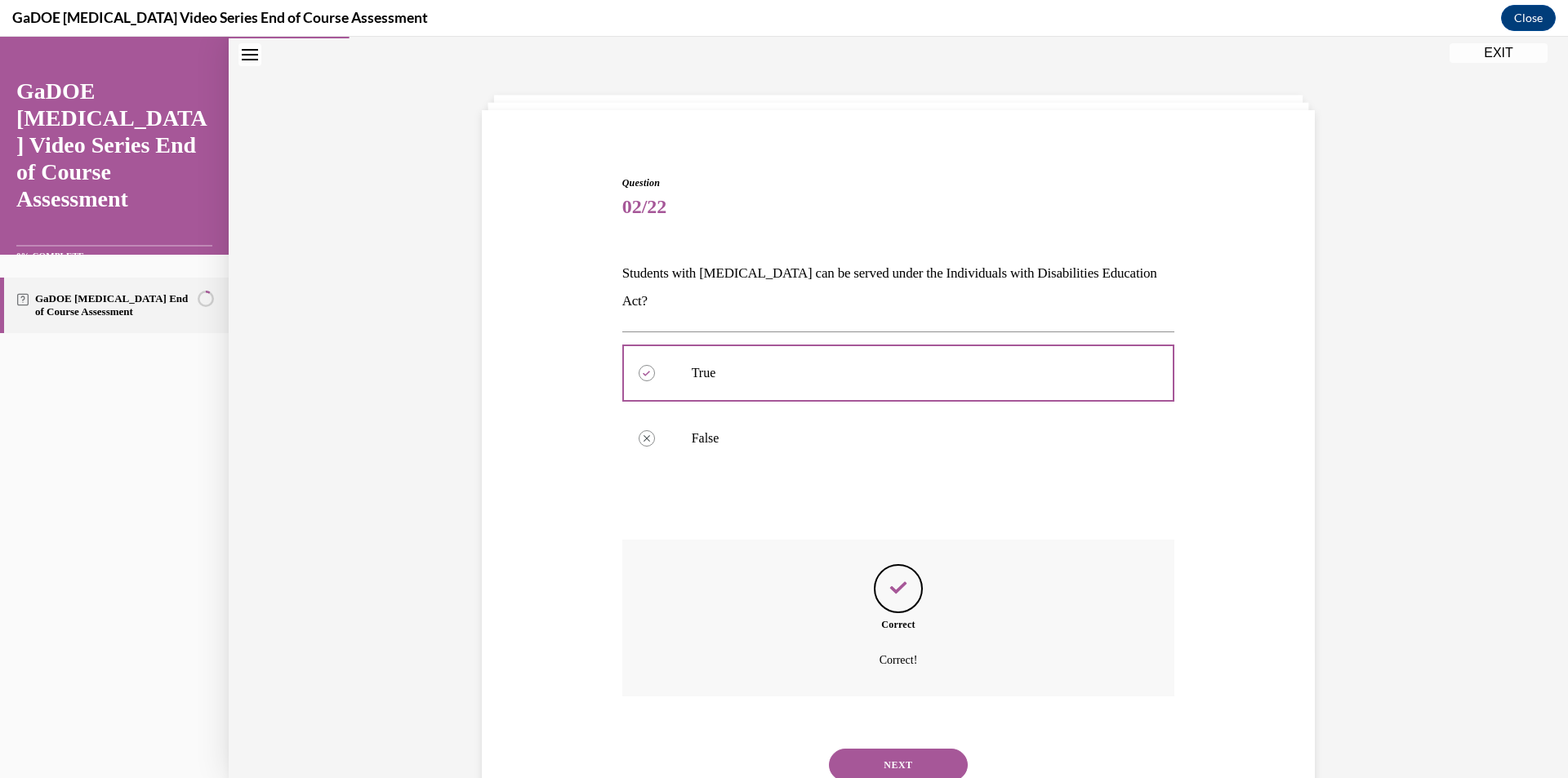
scroll to position [84, 0]
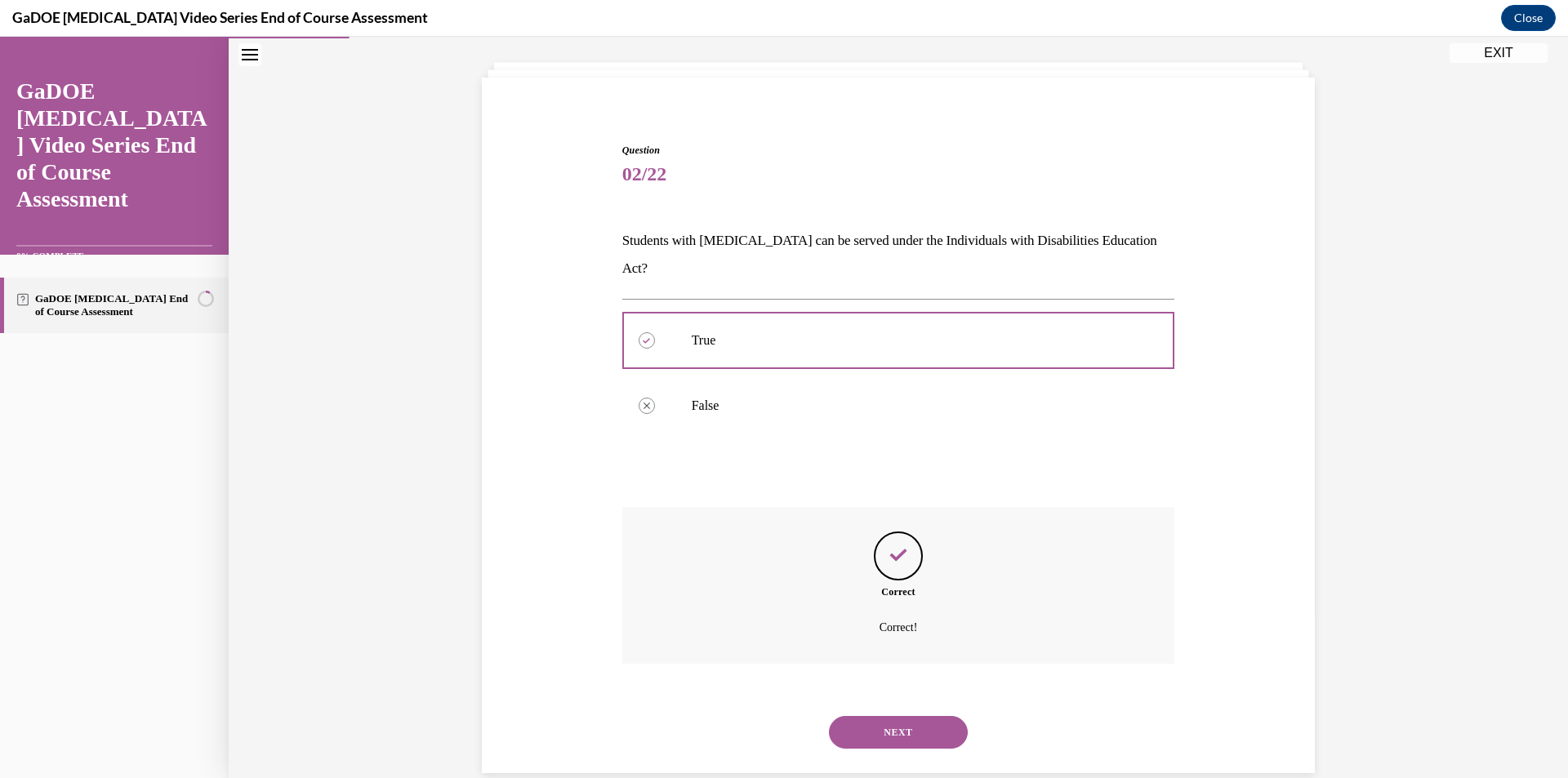
click at [866, 716] on button "NEXT" at bounding box center [897, 732] width 138 height 32
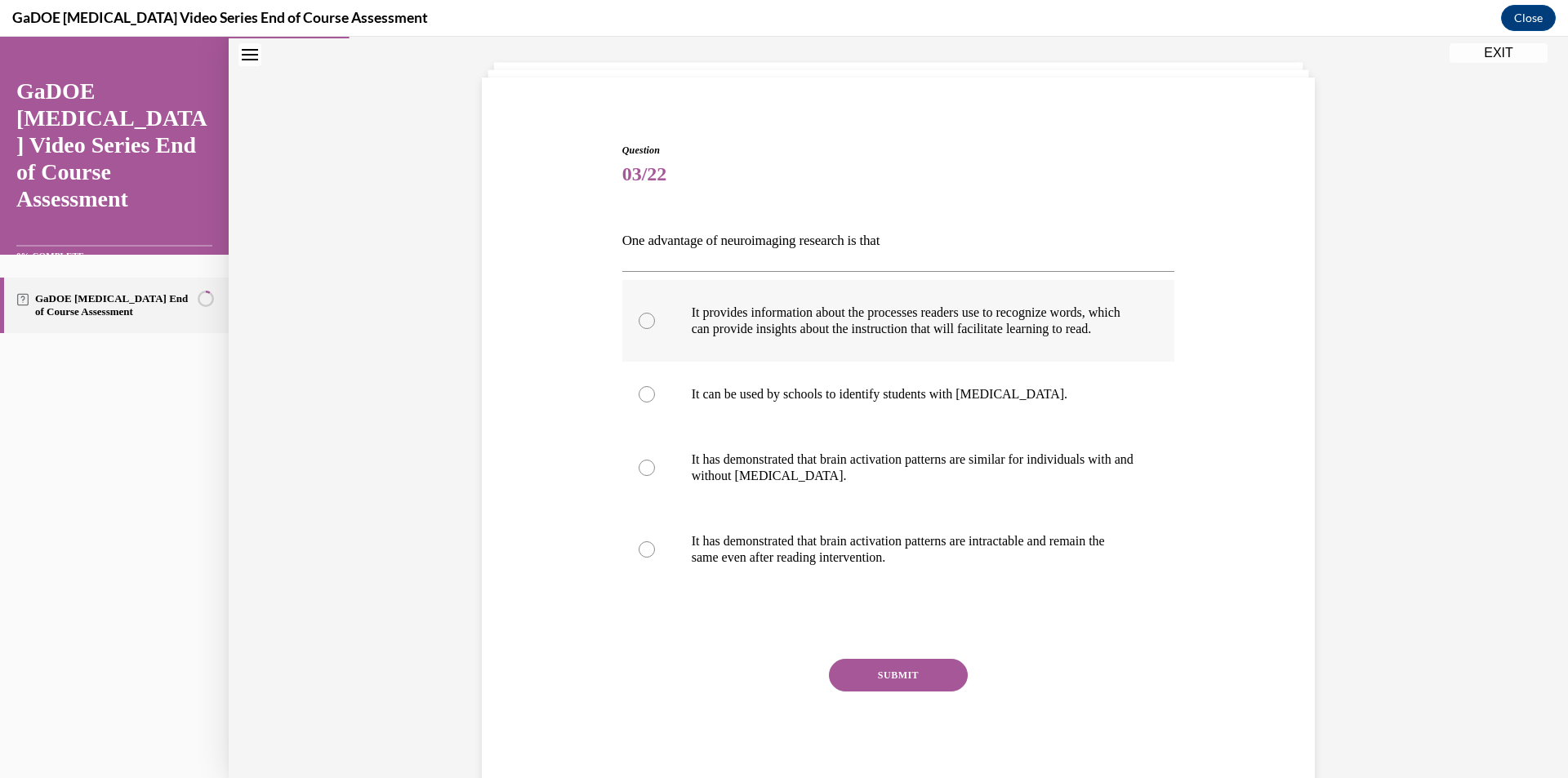
click at [714, 329] on p "It provides information about the processes readers use to recognize words, whi…" at bounding box center [913, 320] width 442 height 32
click at [655, 329] on input "It provides information about the processes readers use to recognize words, whi…" at bounding box center [647, 321] width 17 height 17
radio input "true"
click at [854, 691] on button "SUBMIT" at bounding box center [897, 674] width 138 height 32
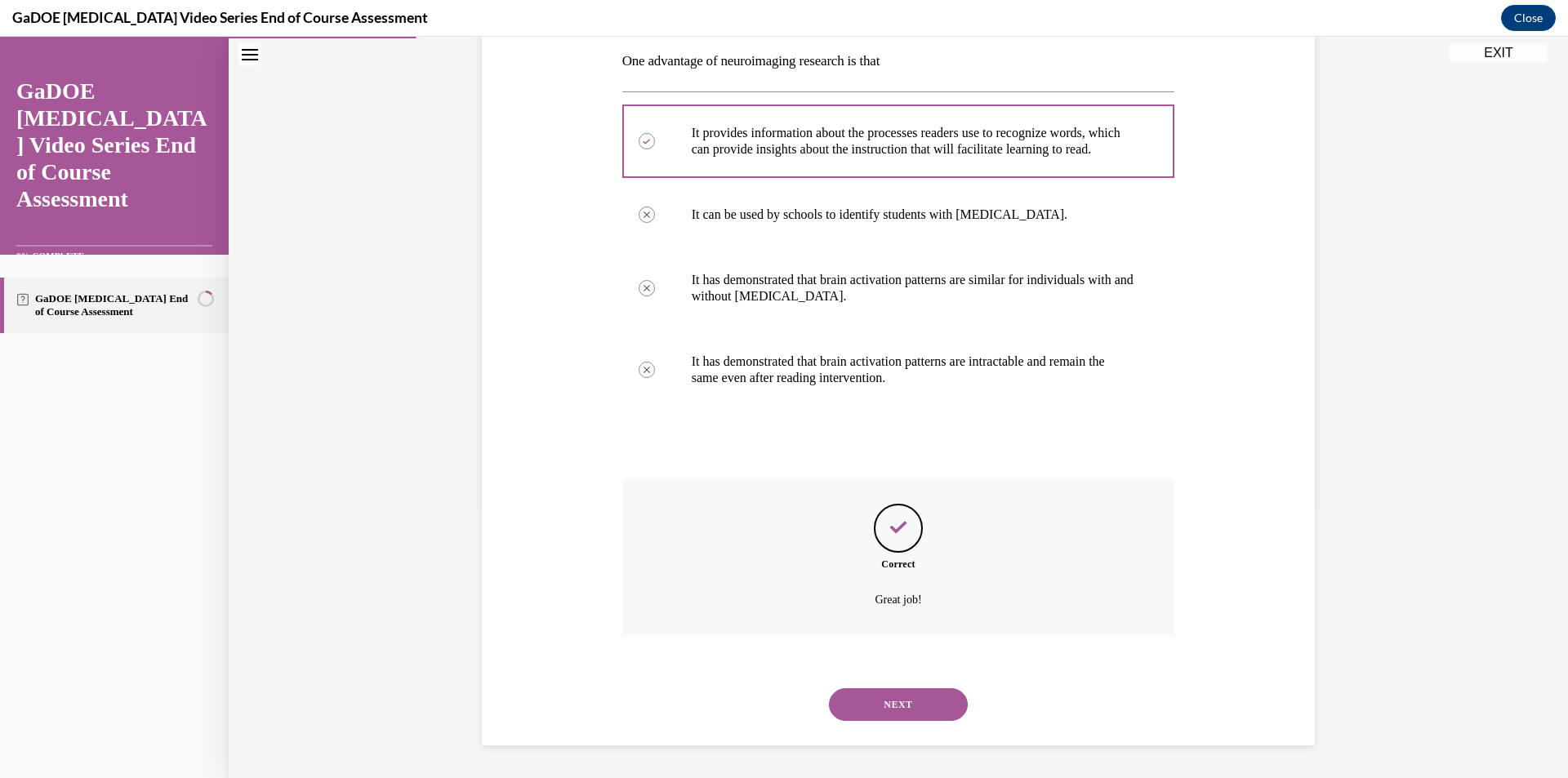
scroll to position [280, 0]
click at [889, 707] on button "NEXT" at bounding box center [897, 704] width 138 height 32
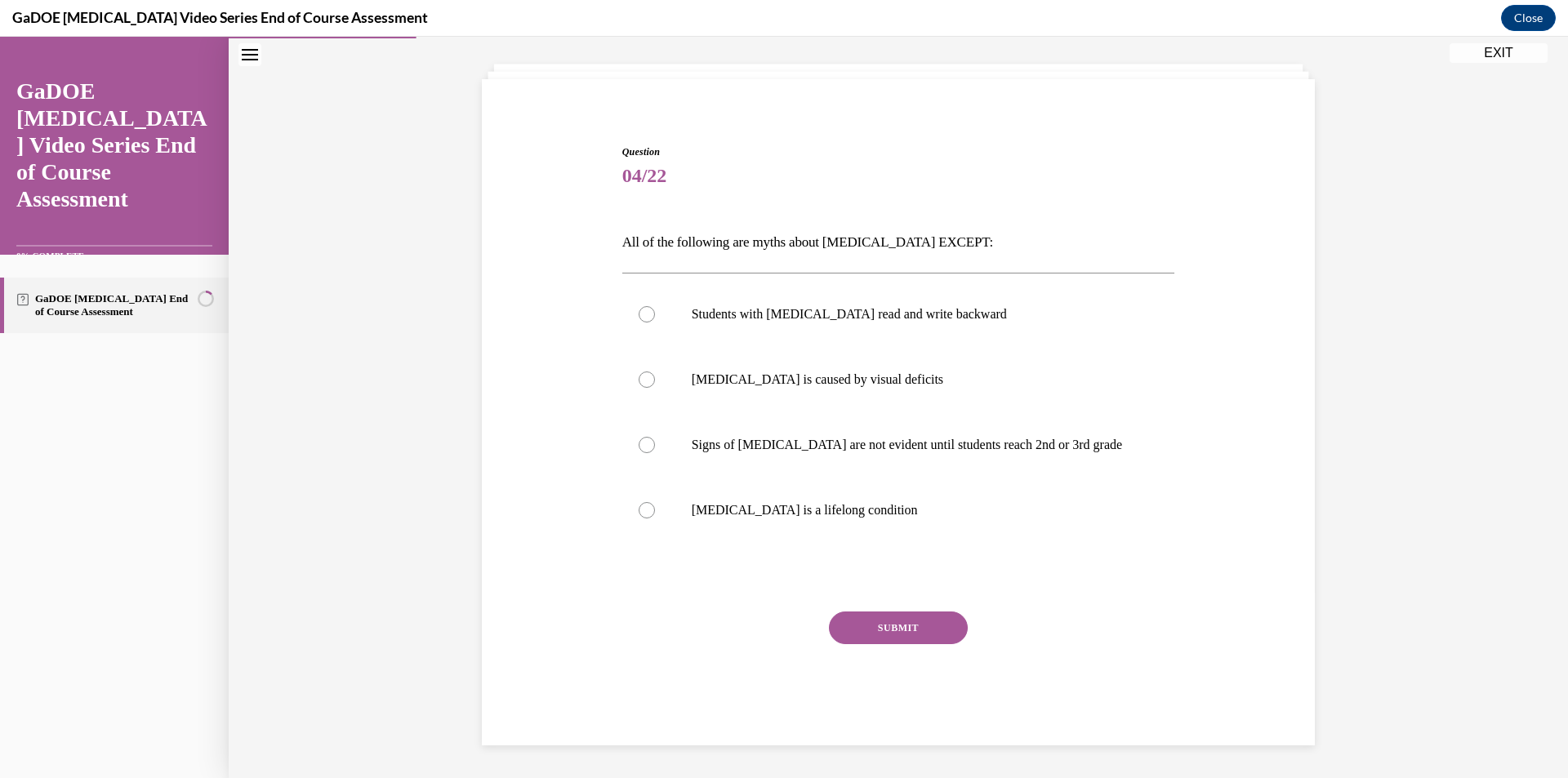
scroll to position [83, 0]
click at [783, 512] on p "Dyslexia is a lifelong condition" at bounding box center [913, 511] width 442 height 17
click at [655, 512] on input "Dyslexia is a lifelong condition" at bounding box center [647, 511] width 17 height 17
radio input "true"
click at [844, 625] on button "SUBMIT" at bounding box center [897, 627] width 138 height 32
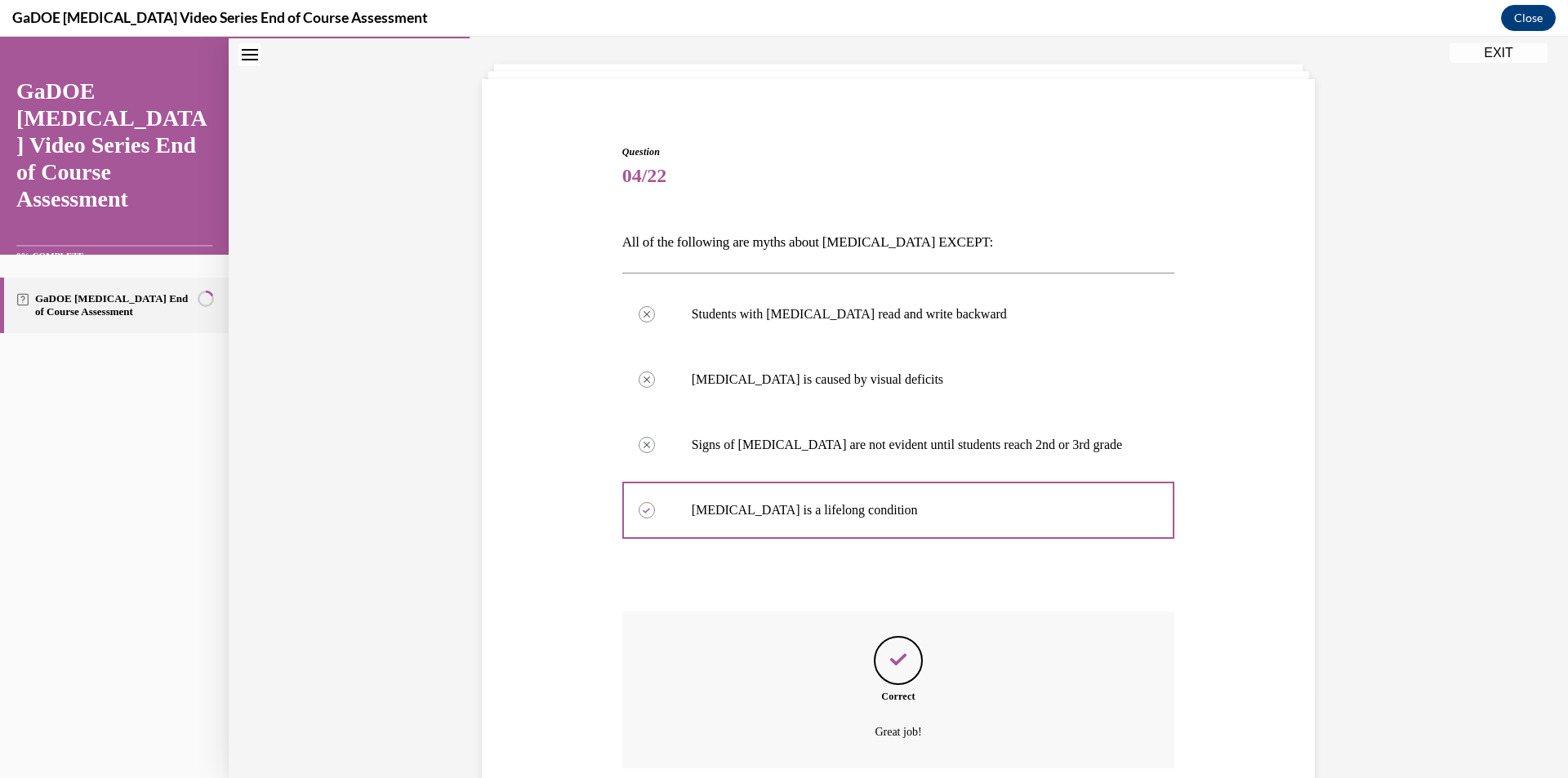
scroll to position [214, 0]
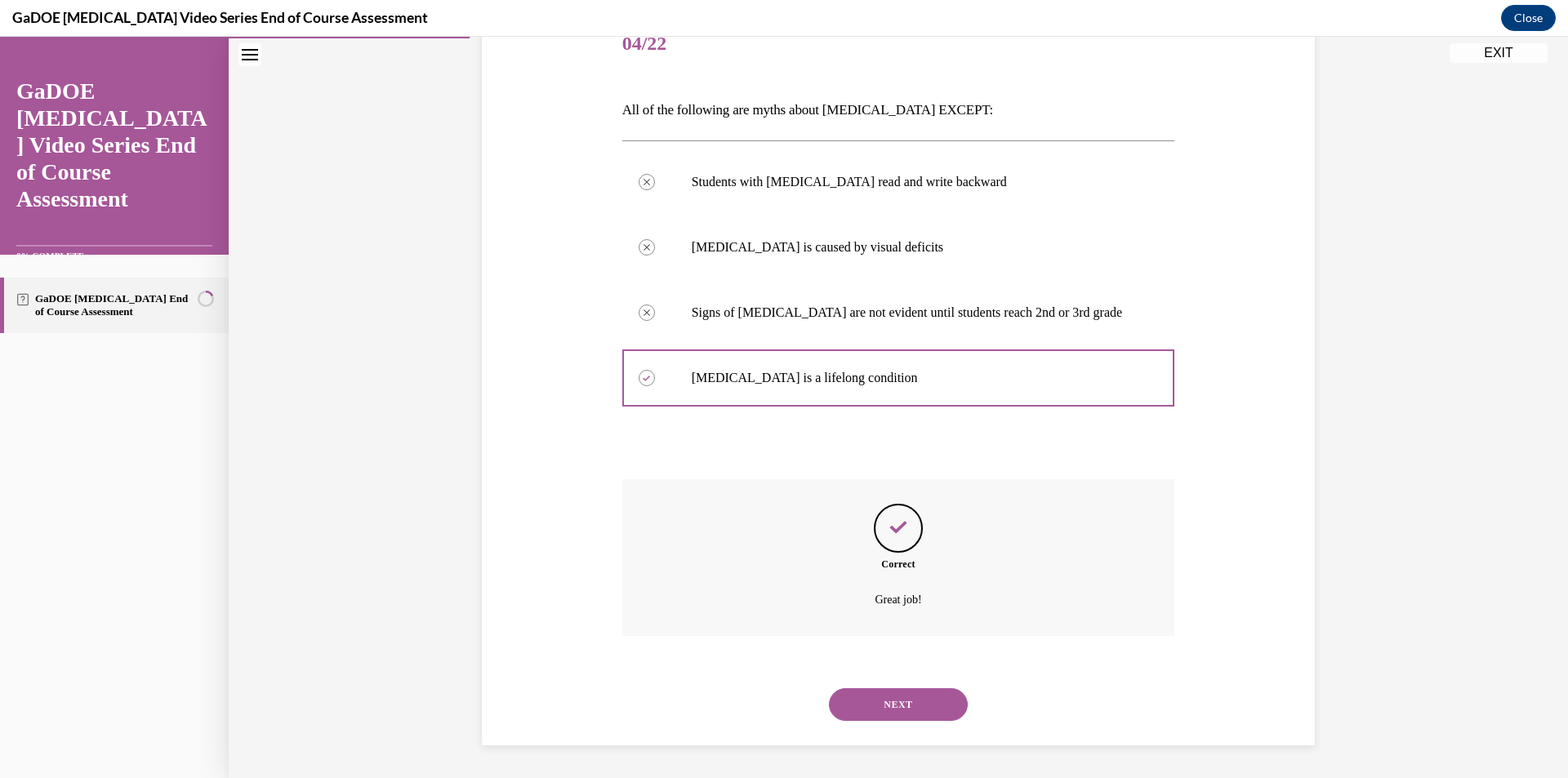
click at [860, 701] on button "NEXT" at bounding box center [897, 704] width 138 height 32
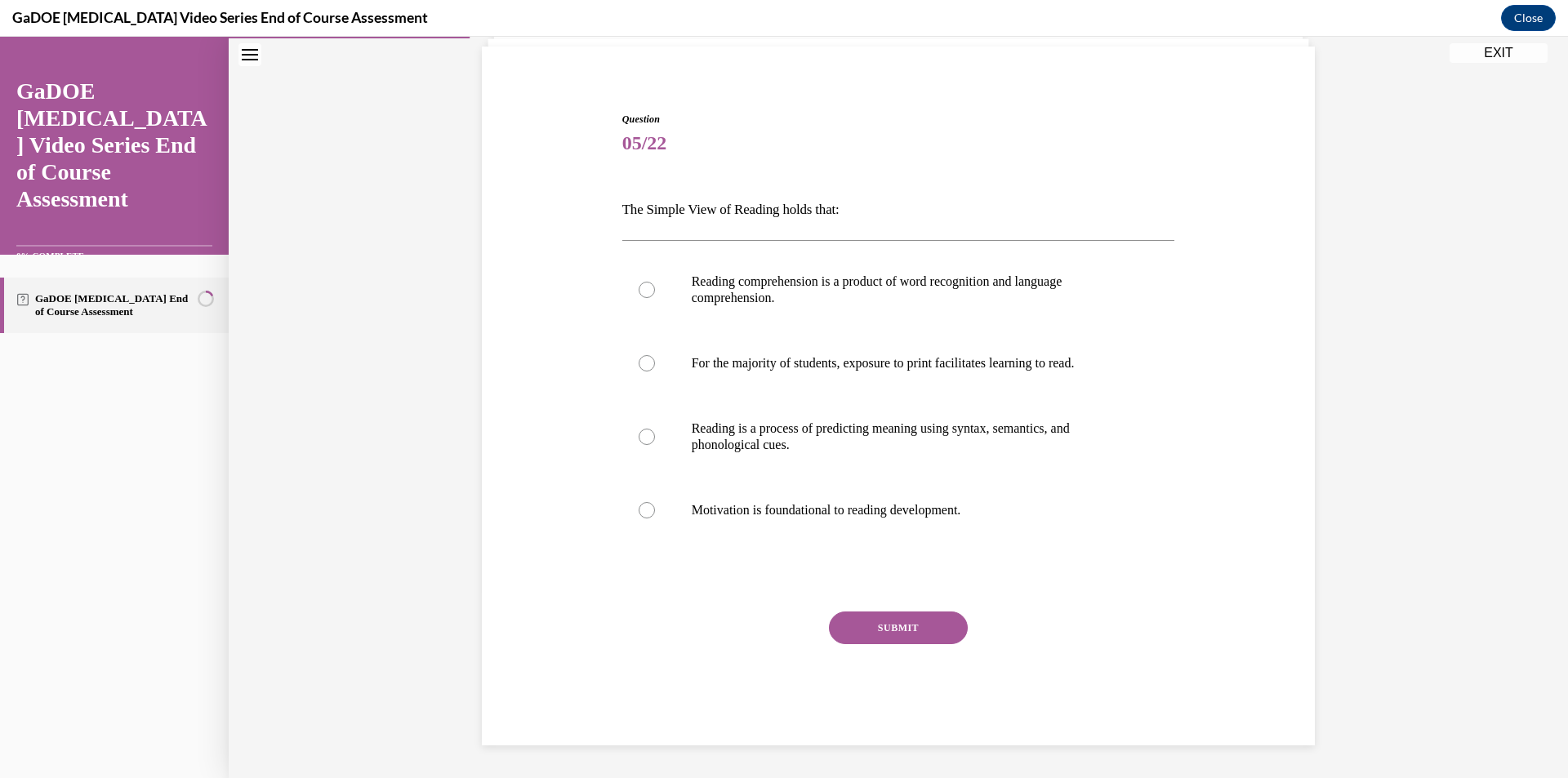
scroll to position [115, 0]
click at [756, 305] on p "Reading comprehension is a product of word recognition and language comprehensi…" at bounding box center [913, 290] width 442 height 32
click at [655, 298] on input "Reading comprehension is a product of word recognition and language comprehensi…" at bounding box center [647, 290] width 17 height 17
radio input "true"
click at [843, 621] on button "SUBMIT" at bounding box center [897, 627] width 138 height 32
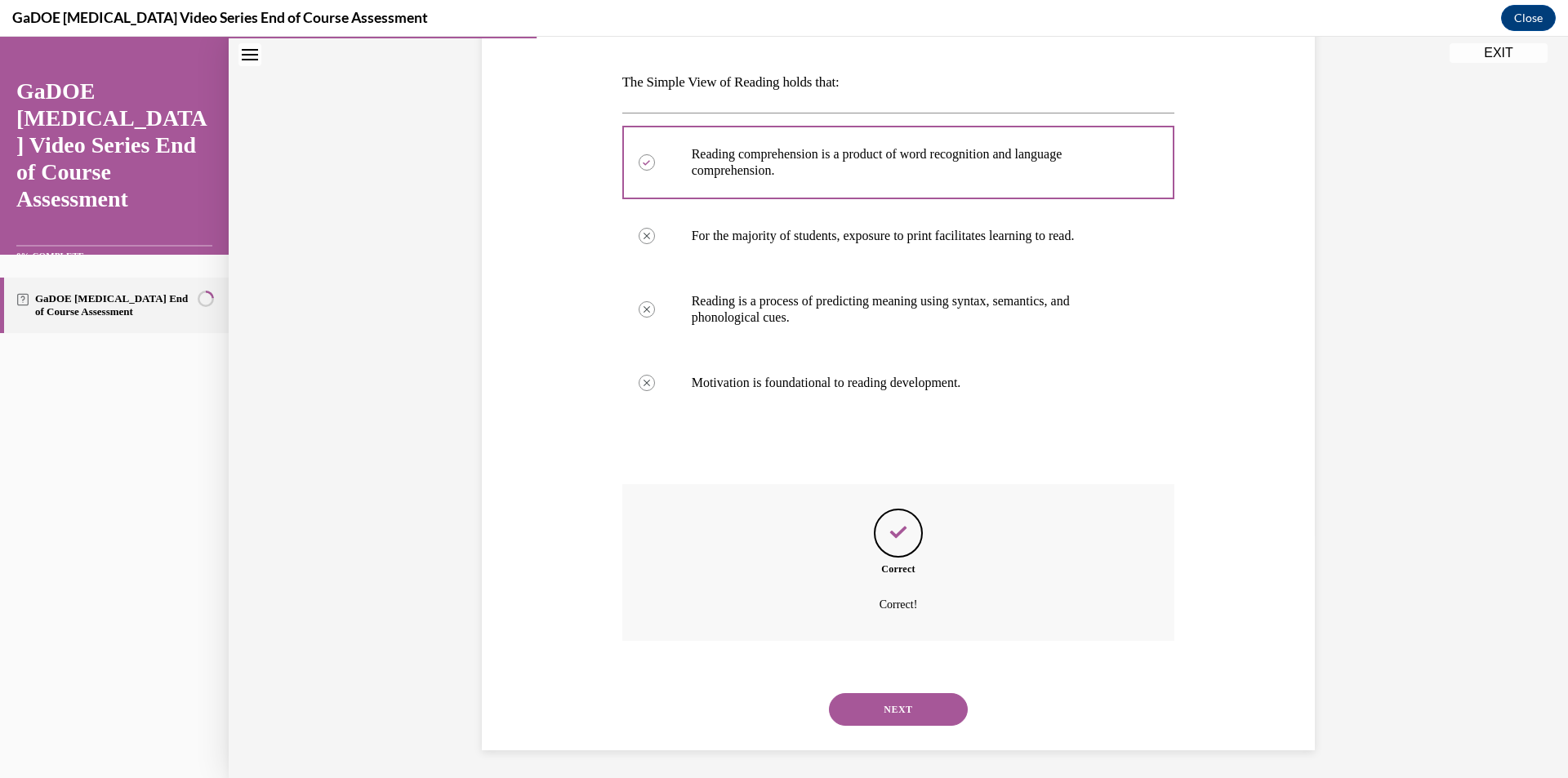
scroll to position [247, 0]
click at [833, 700] on button "NEXT" at bounding box center [897, 704] width 138 height 32
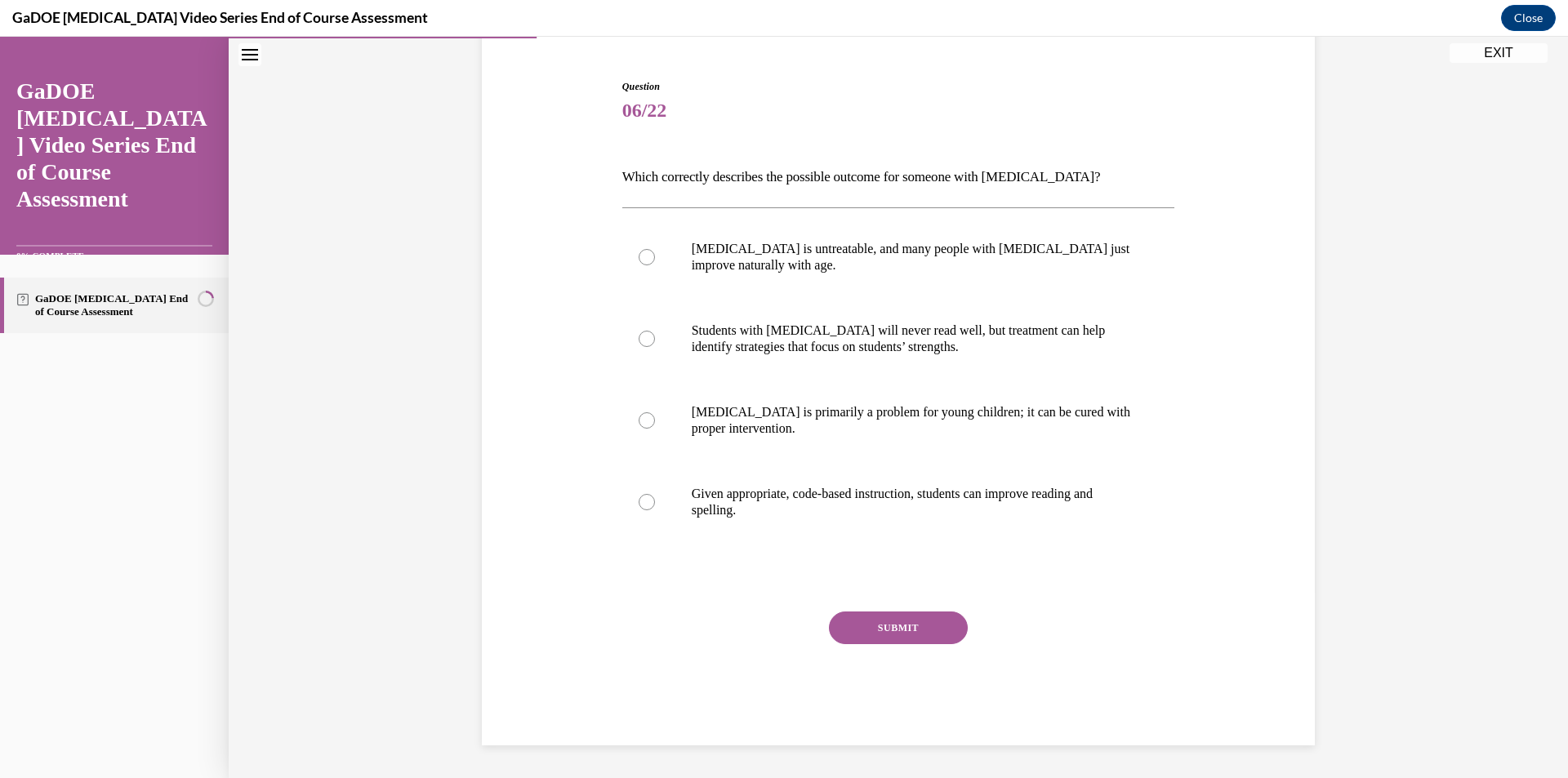
scroll to position [148, 0]
click at [731, 497] on p "Given appropriate, code-based instruction, students can improve reading and spe…" at bounding box center [913, 501] width 442 height 32
click at [655, 497] on input "Given appropriate, code-based instruction, students can improve reading and spe…" at bounding box center [647, 502] width 17 height 17
radio input "true"
click at [866, 617] on button "SUBMIT" at bounding box center [897, 627] width 138 height 32
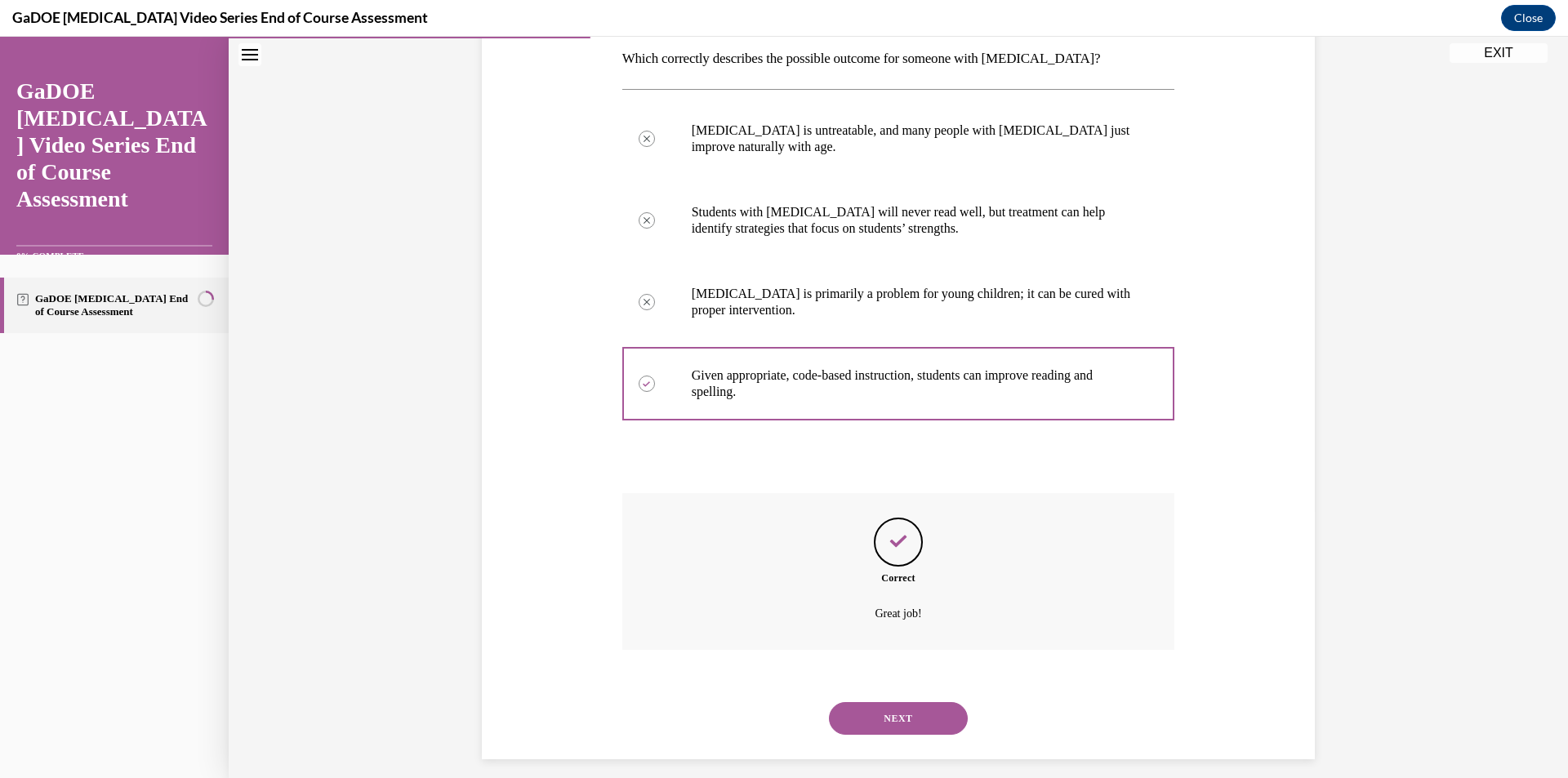
scroll to position [280, 0]
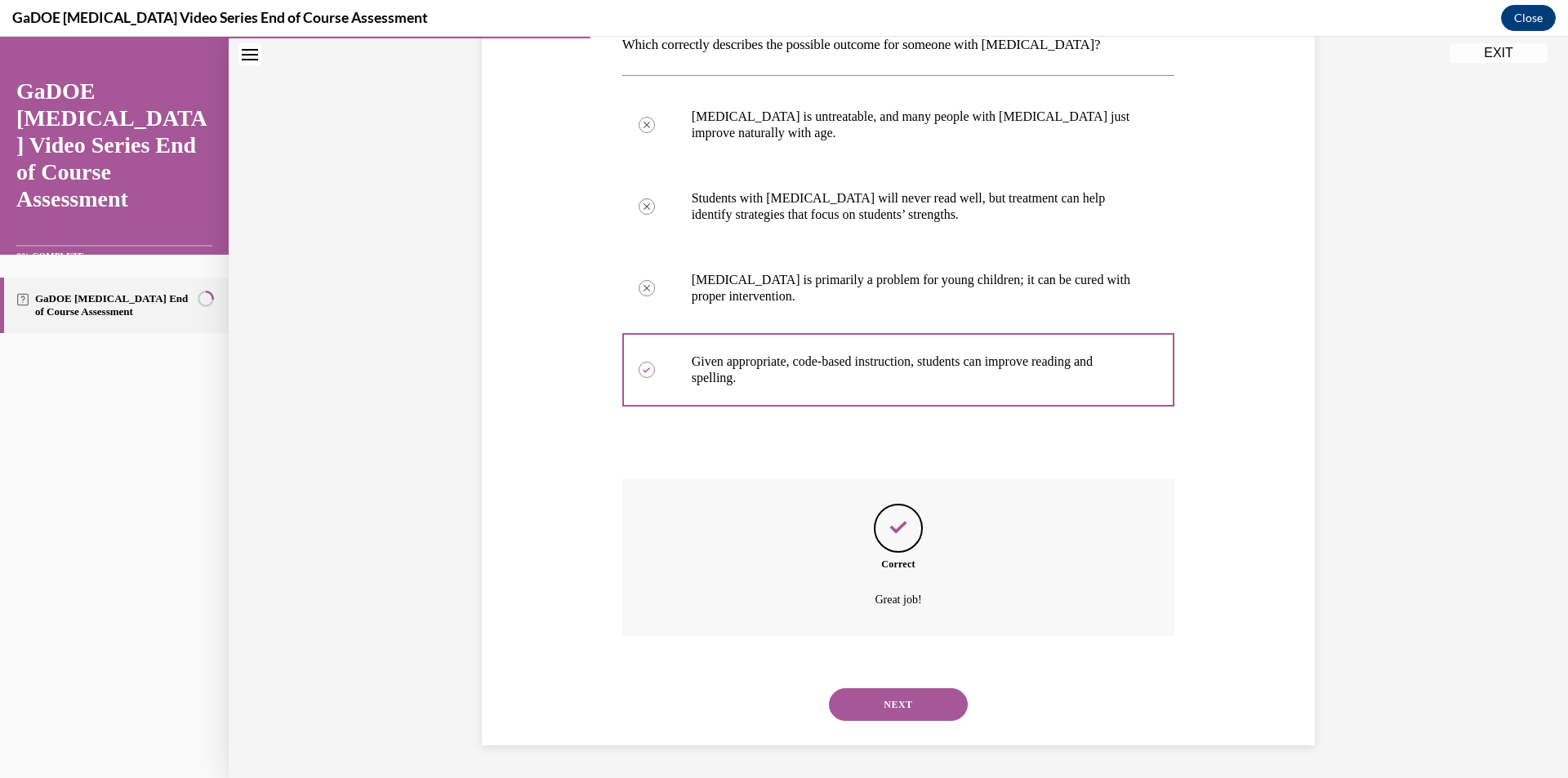
click at [871, 698] on button "NEXT" at bounding box center [897, 704] width 138 height 32
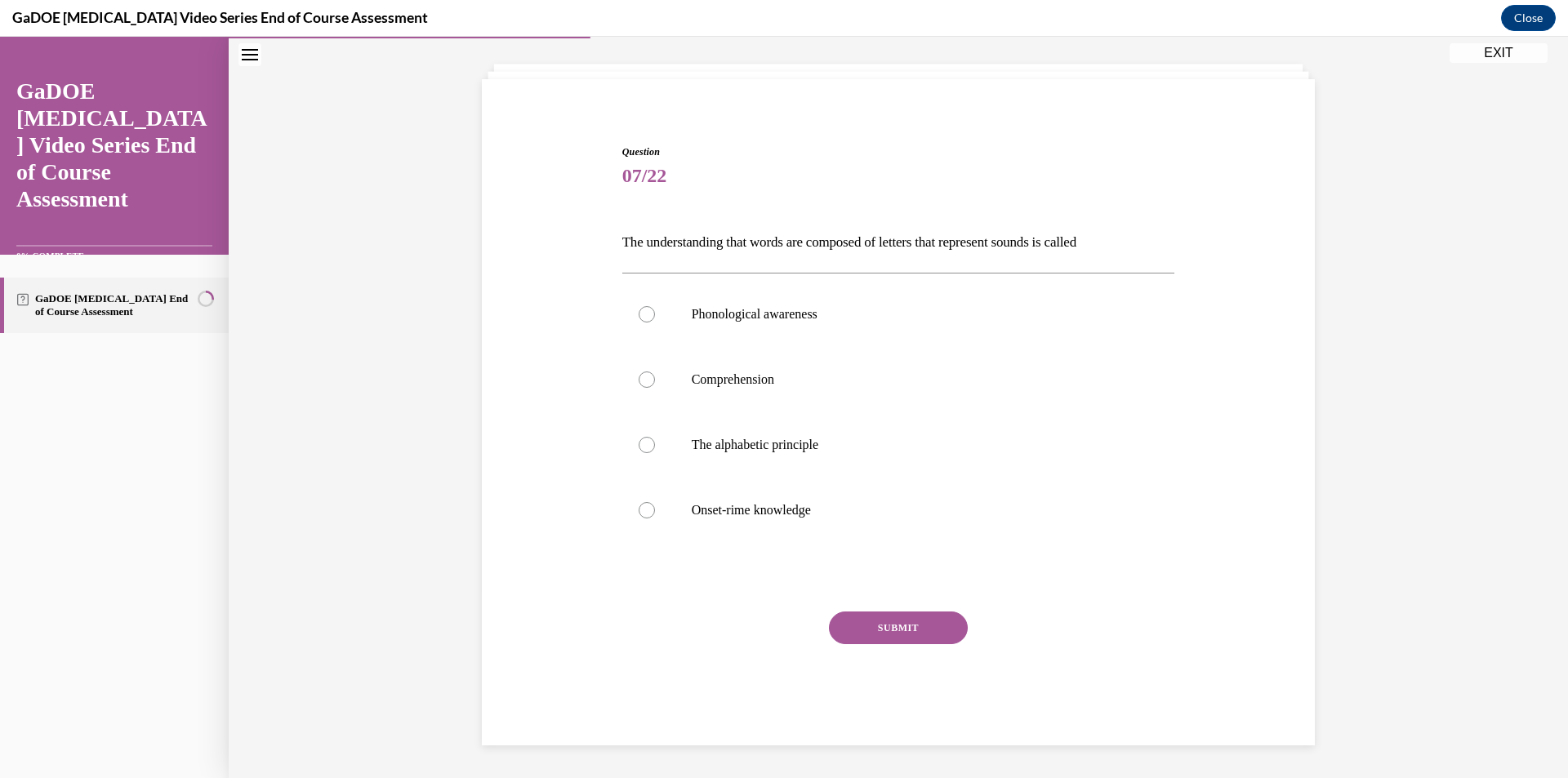
scroll to position [83, 0]
click at [773, 437] on p "The alphabetic principle" at bounding box center [913, 445] width 442 height 17
click at [655, 437] on input "The alphabetic principle" at bounding box center [647, 445] width 17 height 17
radio input "true"
click at [844, 629] on button "SUBMIT" at bounding box center [897, 627] width 138 height 32
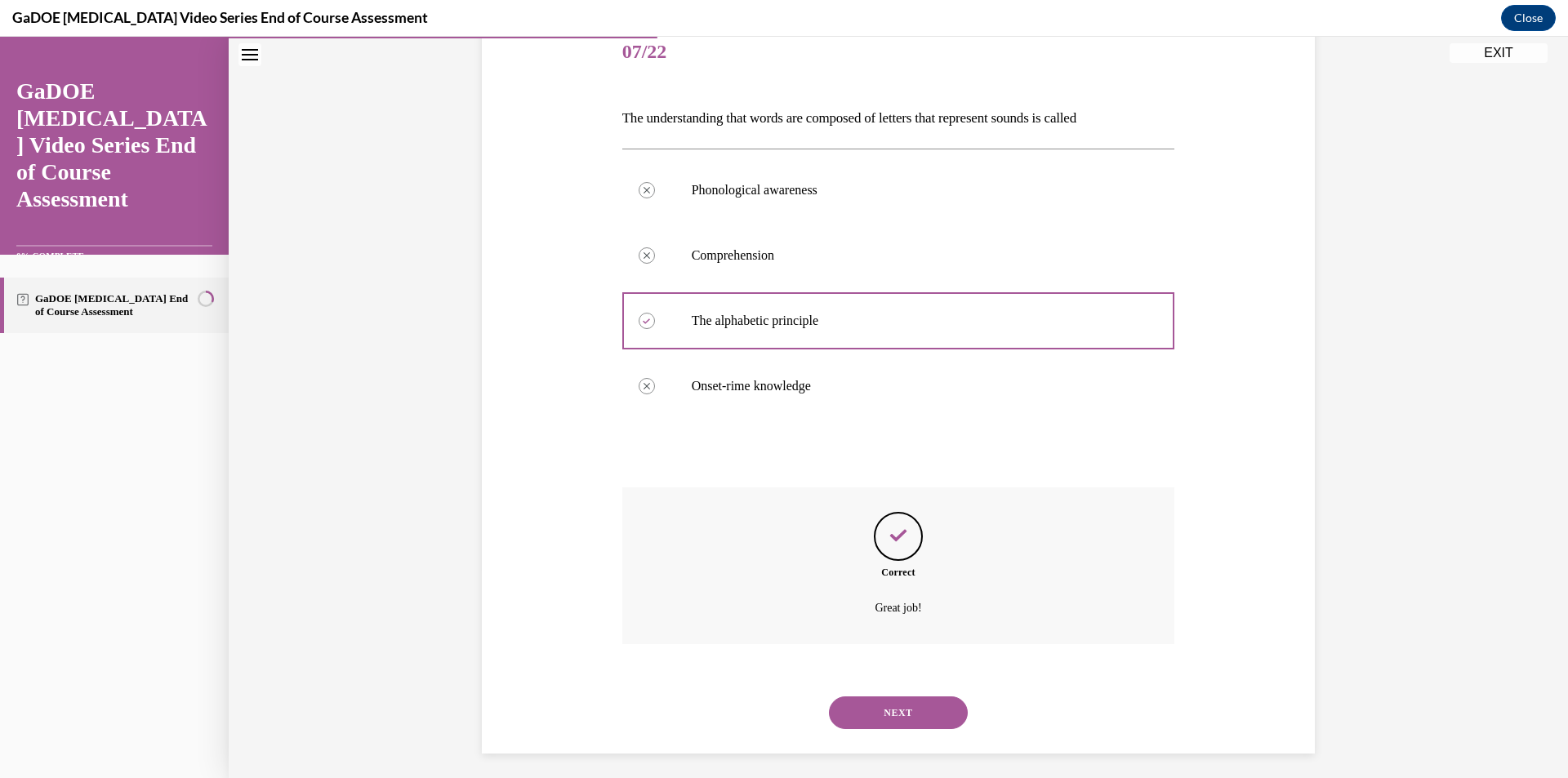
scroll to position [214, 0]
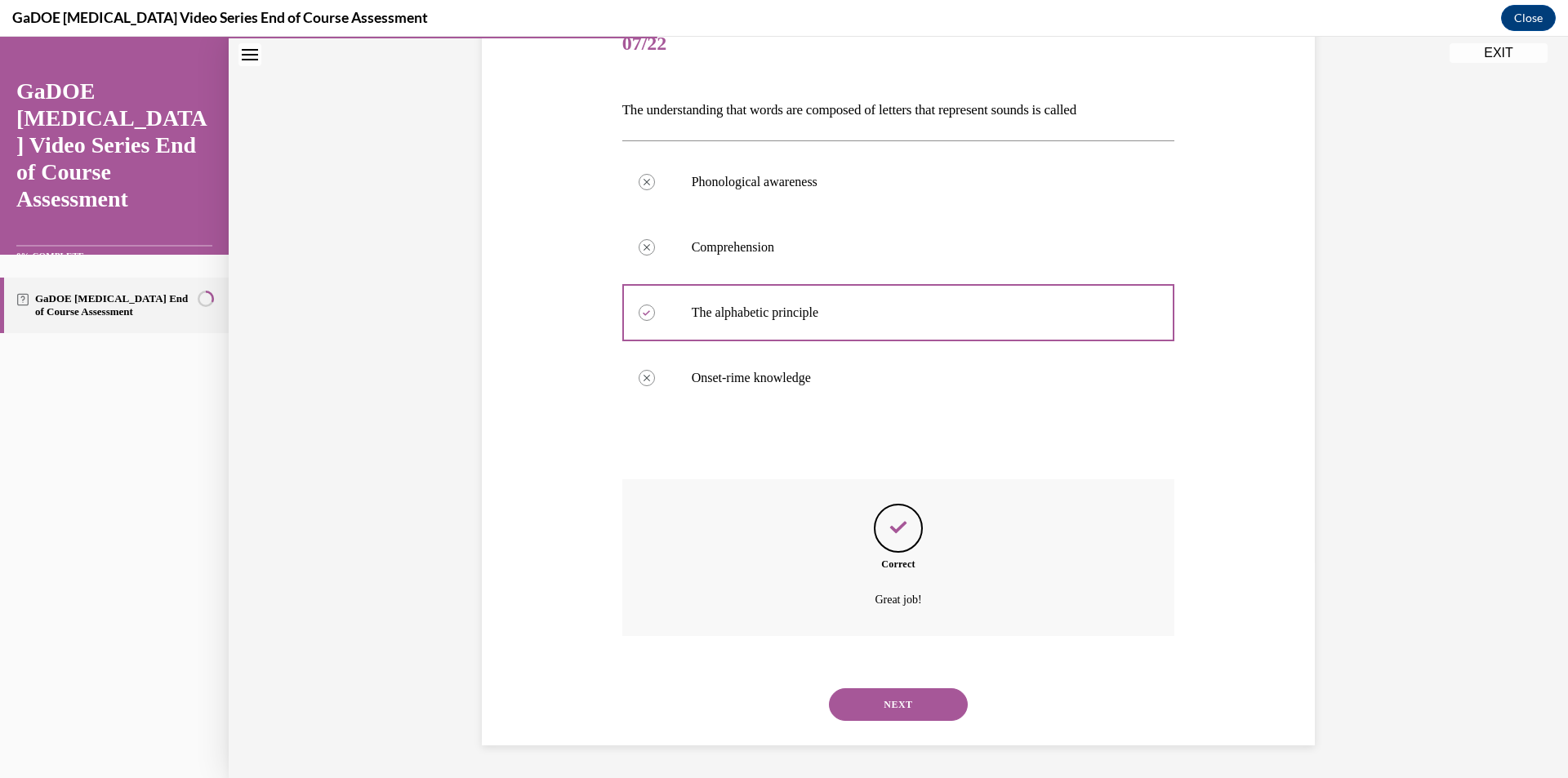
click at [882, 699] on button "NEXT" at bounding box center [897, 704] width 138 height 32
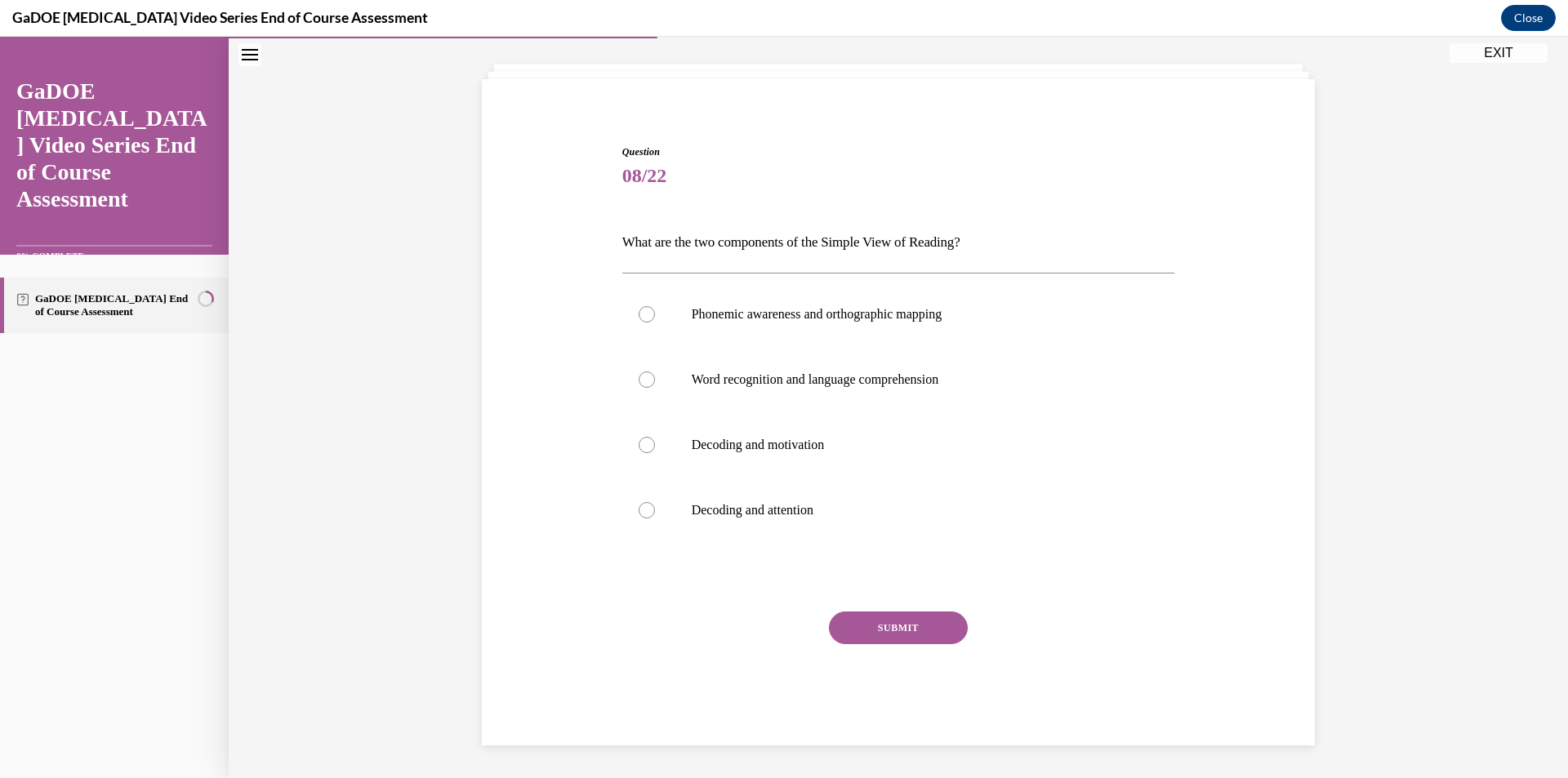
scroll to position [83, 0]
click at [753, 376] on p "Word recognition and language comprehension" at bounding box center [913, 380] width 442 height 17
click at [655, 376] on input "Word recognition and language comprehension" at bounding box center [647, 380] width 17 height 17
radio input "true"
click at [868, 626] on button "SUBMIT" at bounding box center [897, 627] width 138 height 32
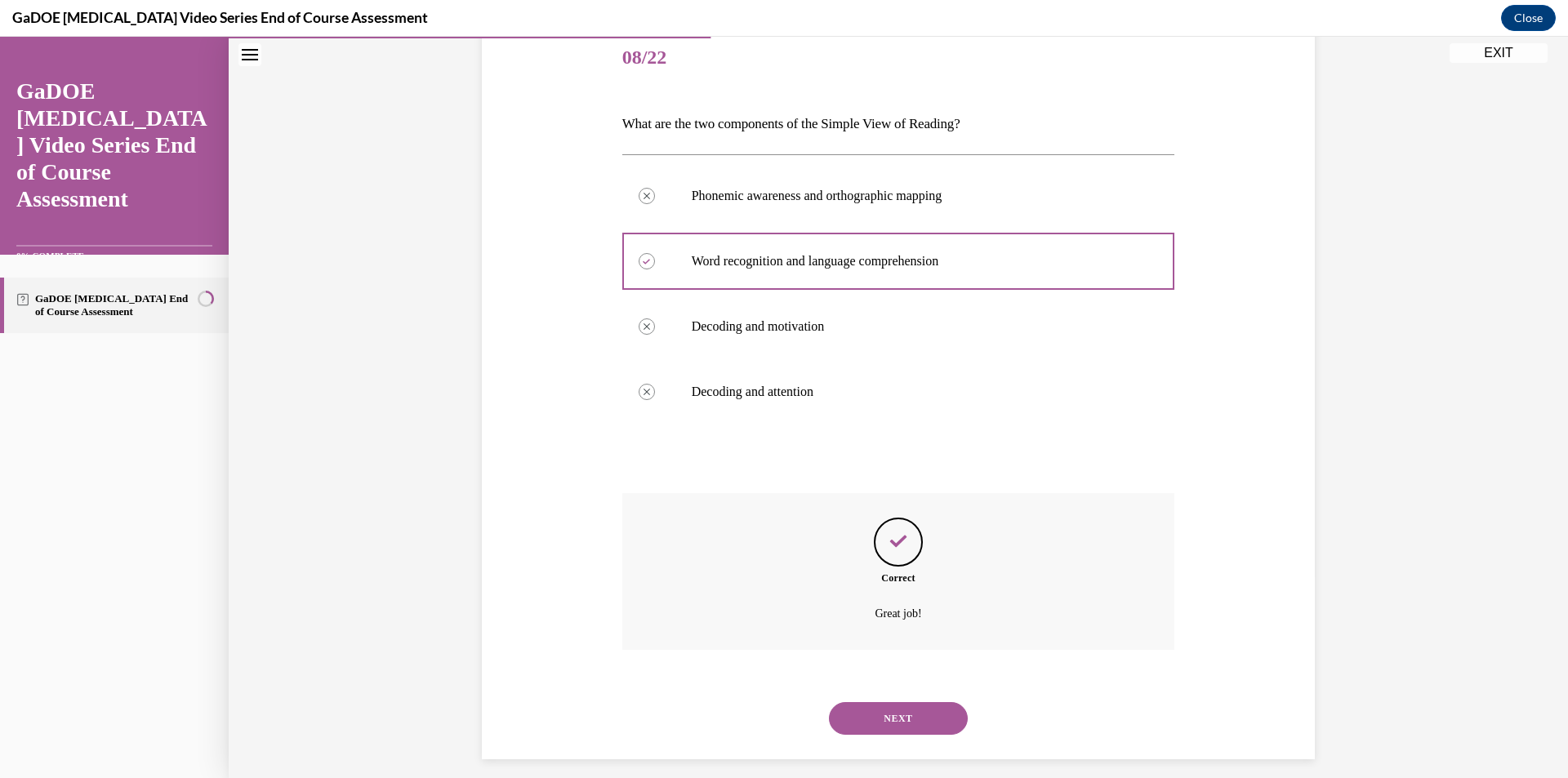
scroll to position [214, 0]
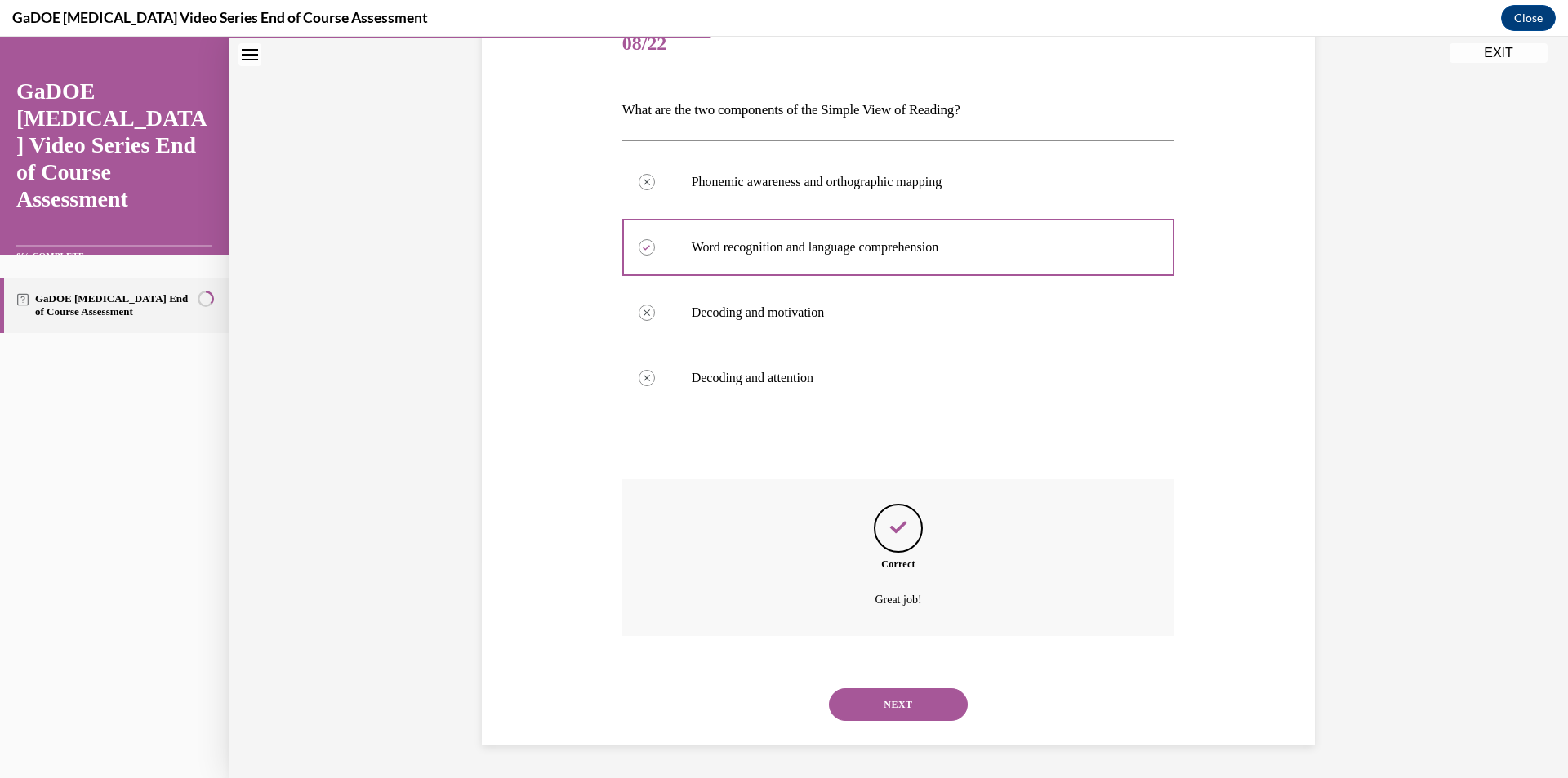
click at [895, 700] on button "NEXT" at bounding box center [897, 704] width 138 height 32
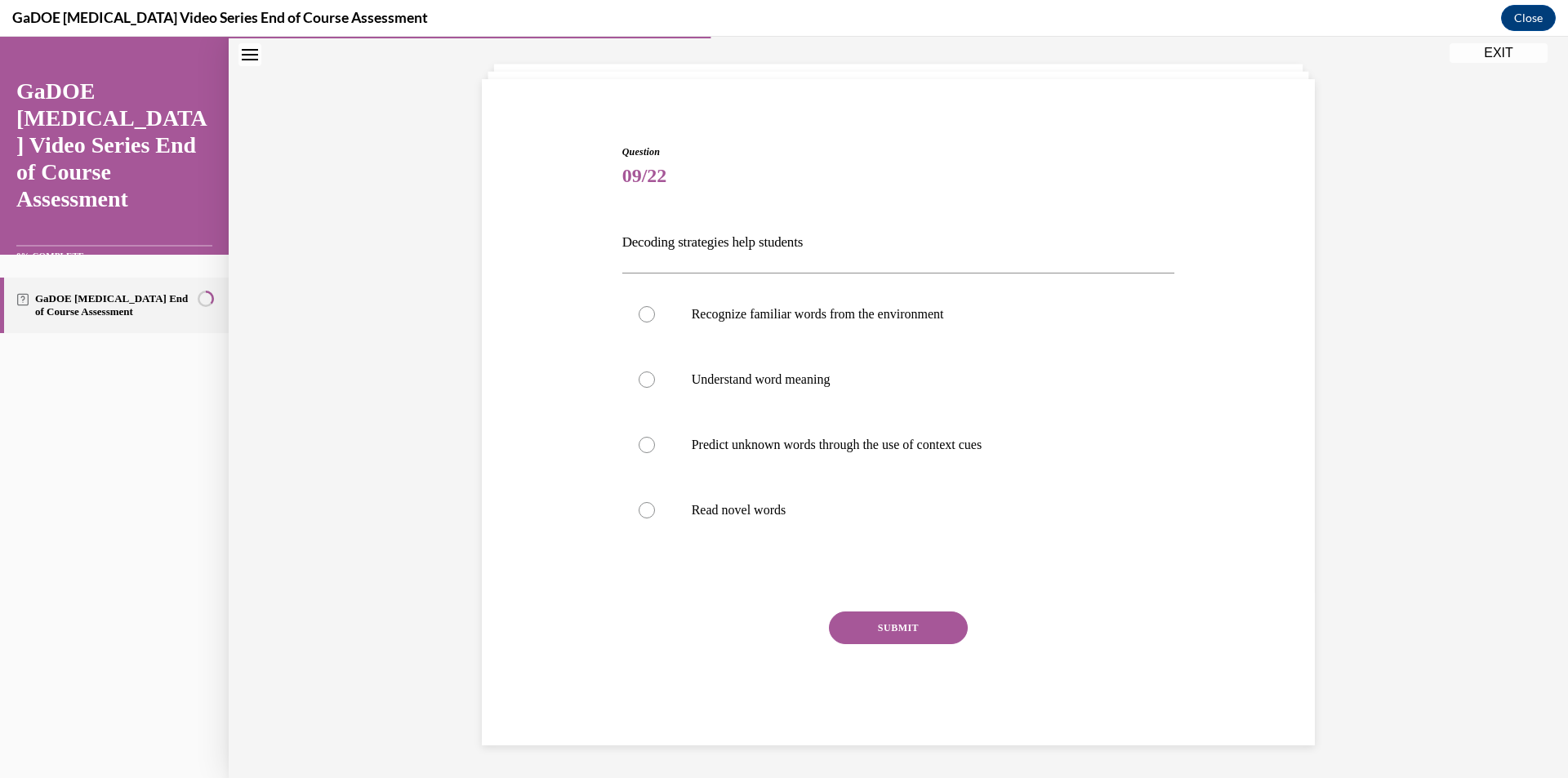
scroll to position [83, 0]
click at [770, 517] on label "Read novel words" at bounding box center [898, 510] width 553 height 65
click at [655, 517] on input "Read novel words" at bounding box center [647, 511] width 17 height 17
radio input "true"
click at [853, 620] on button "SUBMIT" at bounding box center [897, 627] width 138 height 32
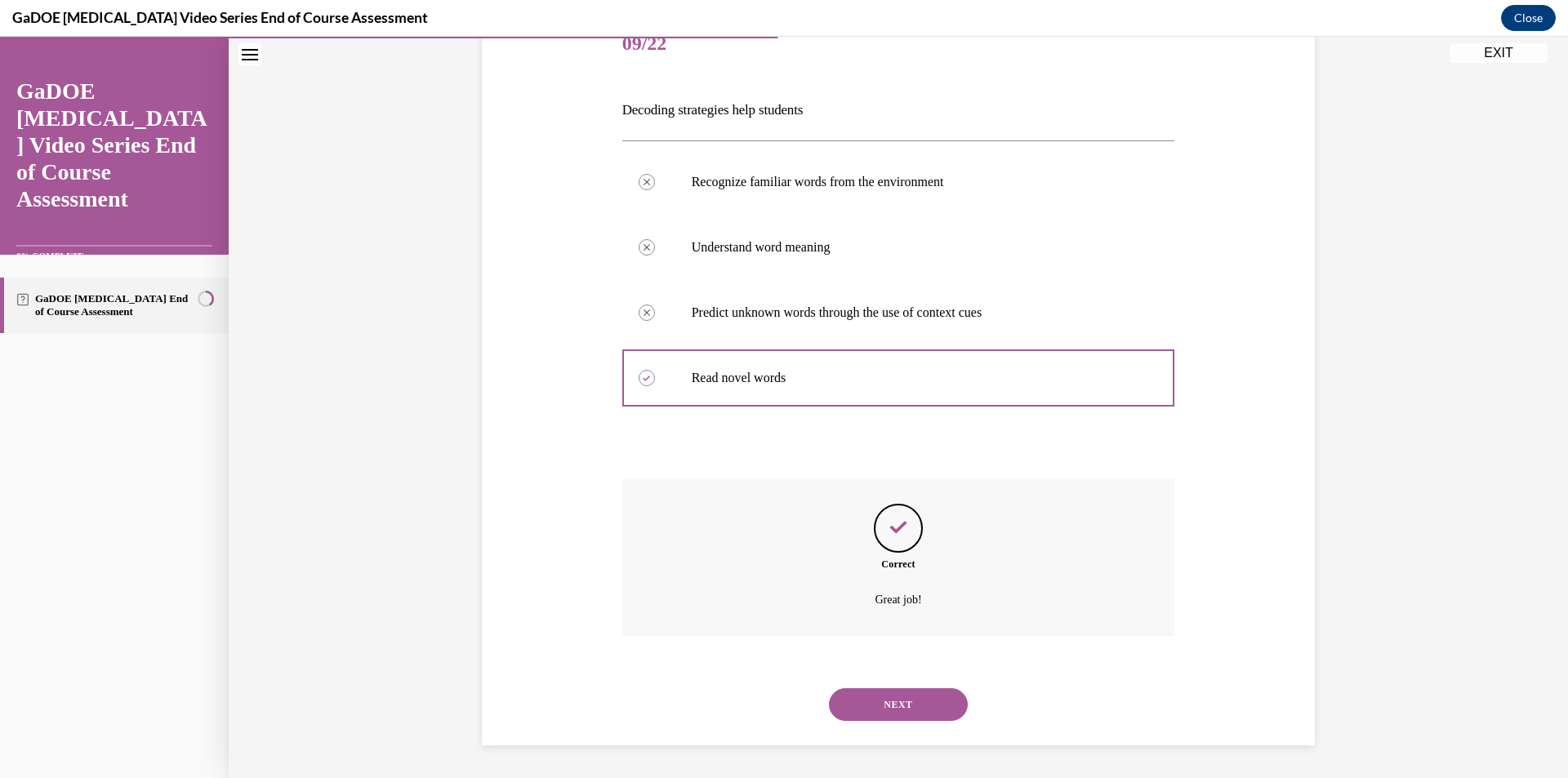
click at [859, 700] on button "NEXT" at bounding box center [897, 704] width 138 height 32
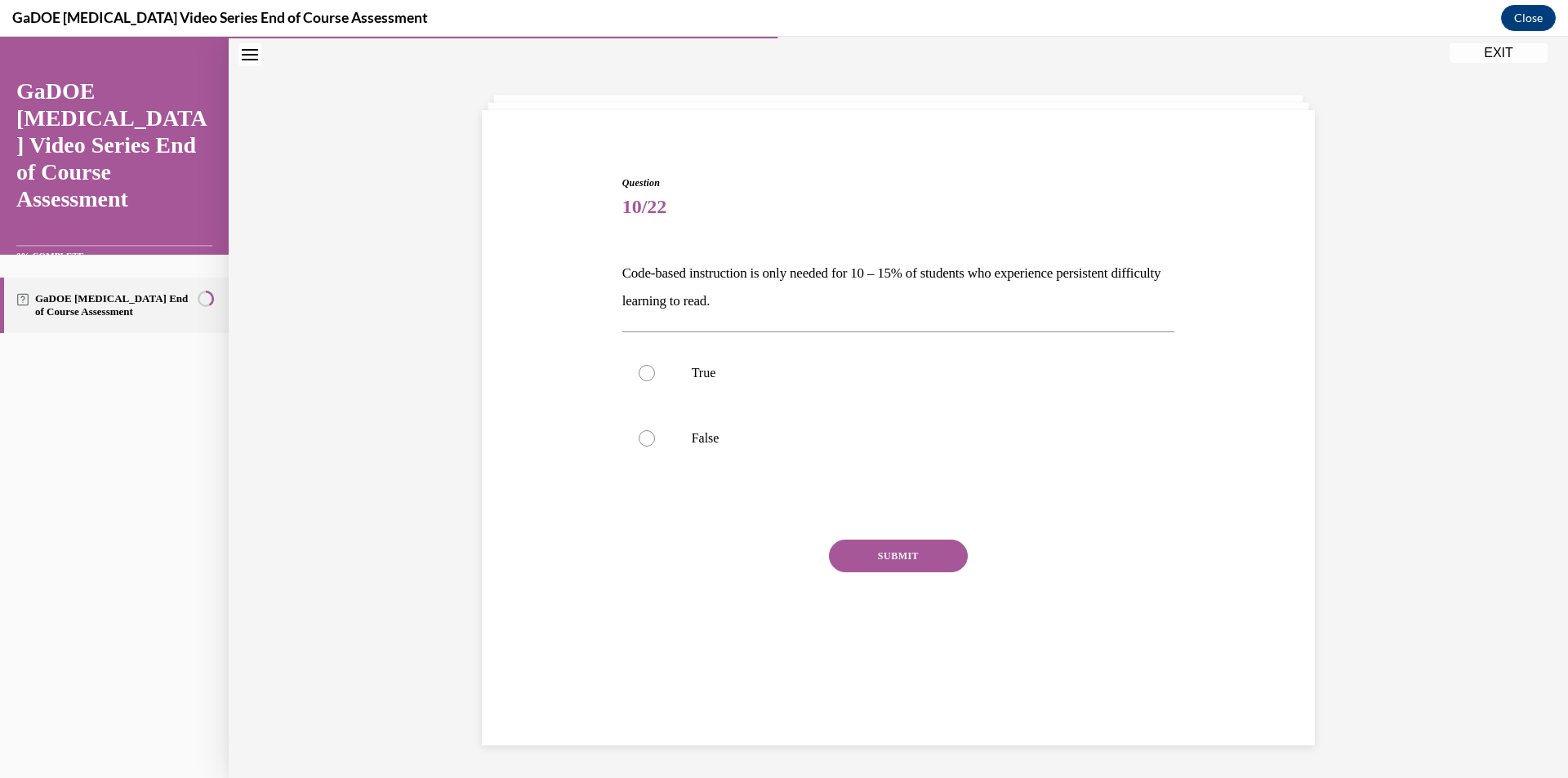
scroll to position [51, 0]
click at [749, 429] on label "False" at bounding box center [898, 438] width 553 height 65
click at [655, 430] on input "False" at bounding box center [647, 438] width 17 height 17
radio input "true"
click at [856, 563] on button "SUBMIT" at bounding box center [897, 555] width 138 height 32
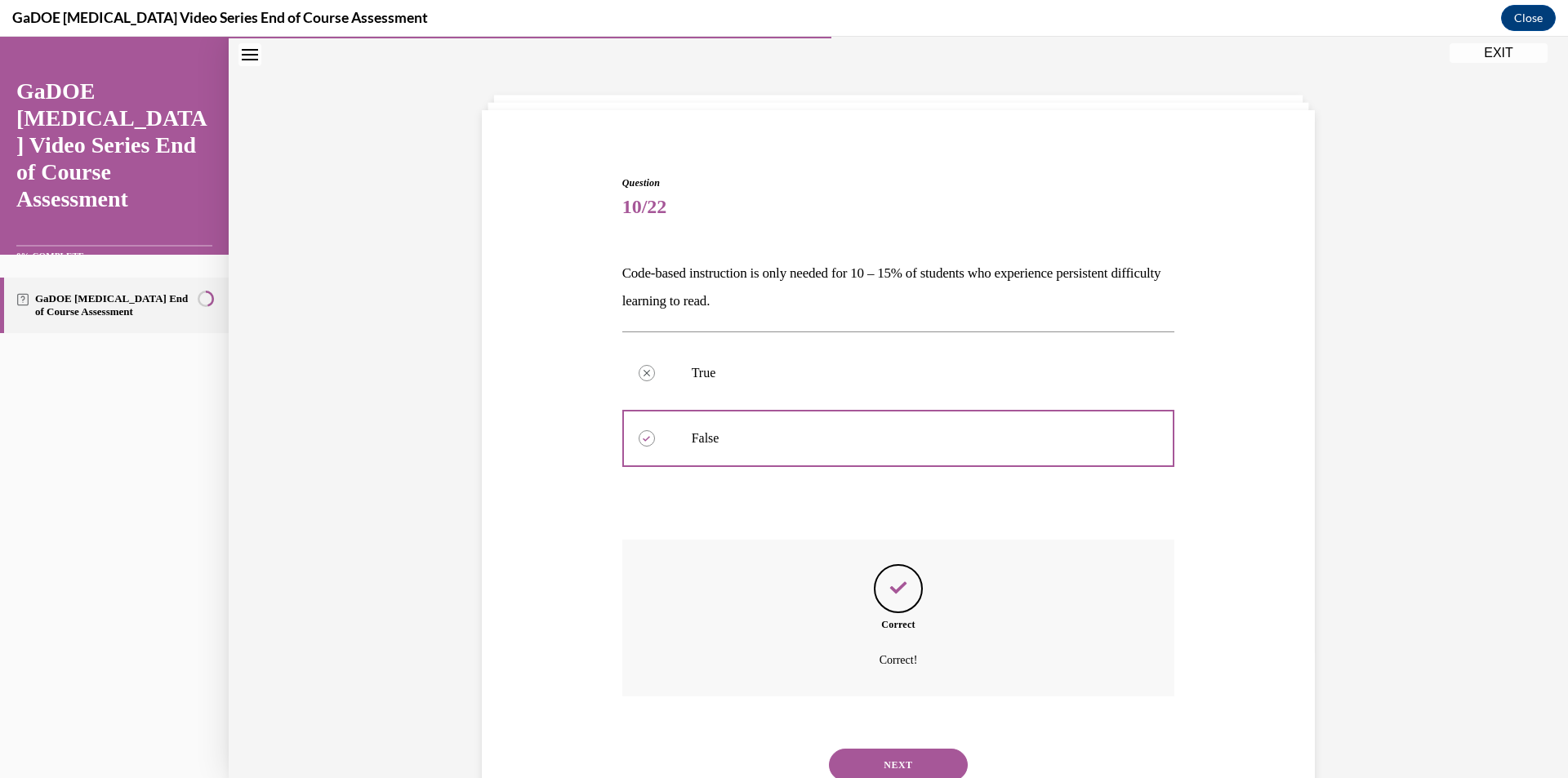
scroll to position [111, 0]
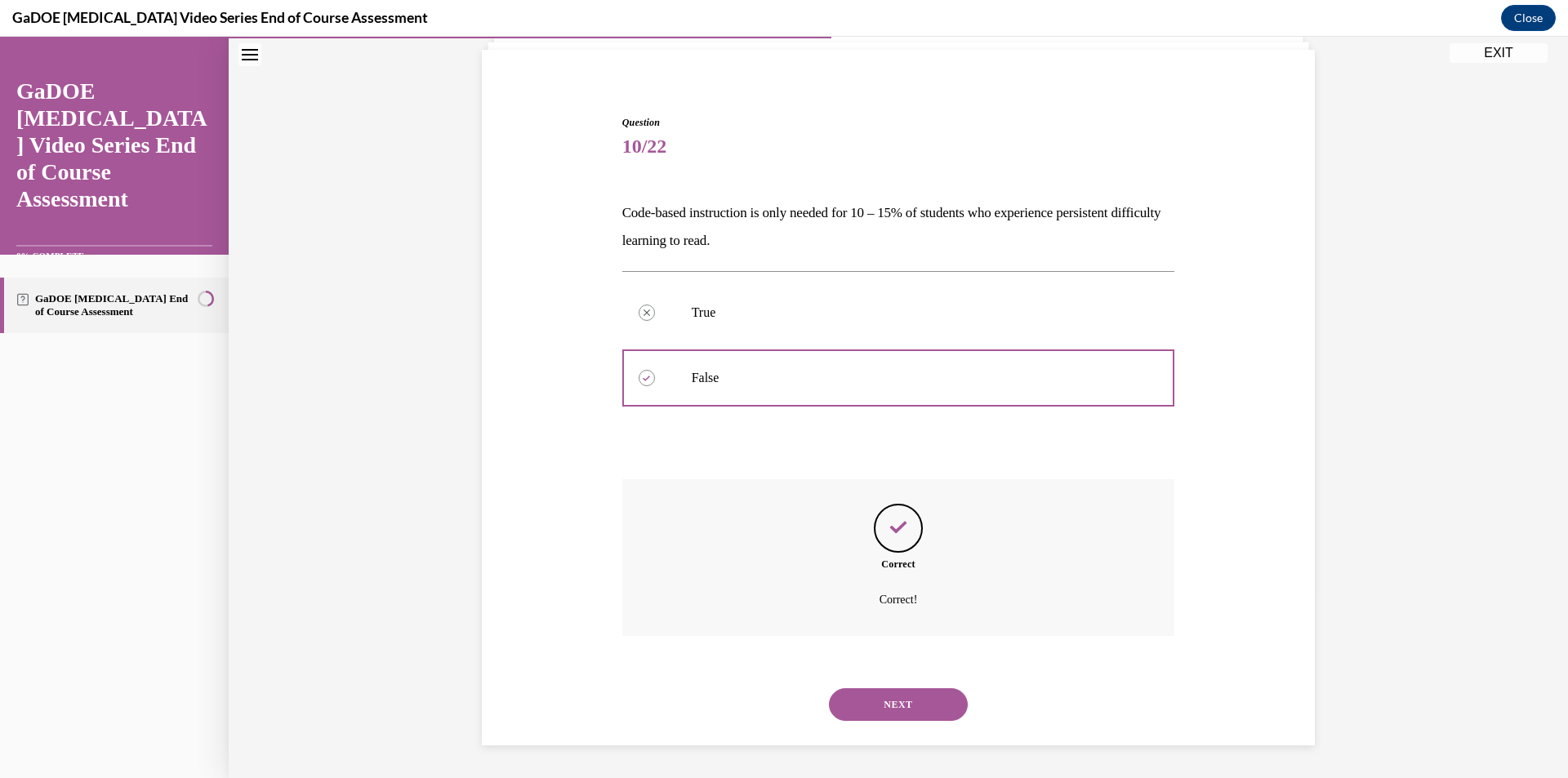
click at [867, 710] on button "NEXT" at bounding box center [897, 704] width 138 height 32
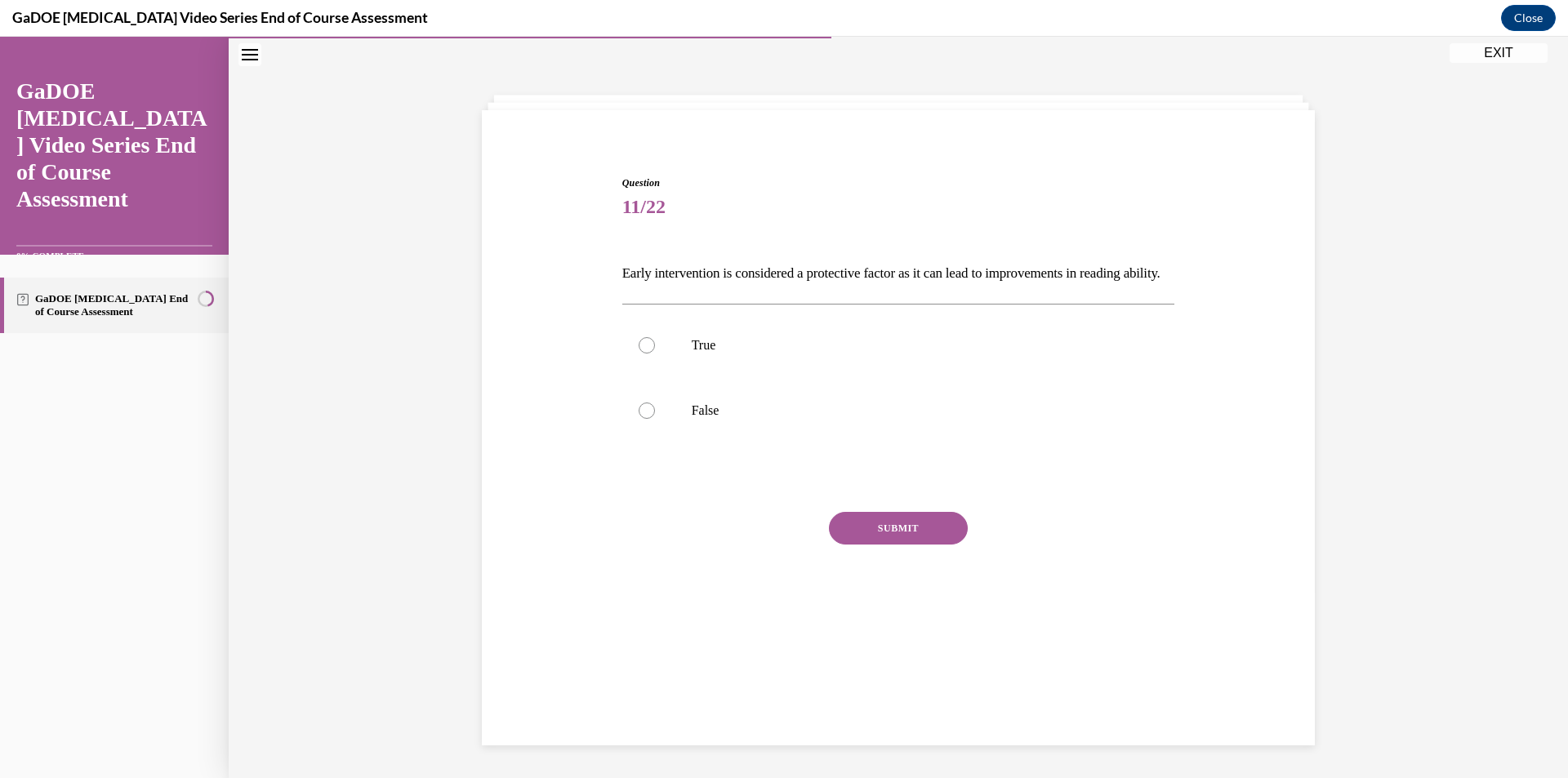
scroll to position [51, 0]
click at [744, 378] on label "True" at bounding box center [898, 345] width 553 height 65
click at [655, 354] on input "True" at bounding box center [647, 345] width 17 height 17
radio input "true"
click at [847, 544] on button "SUBMIT" at bounding box center [897, 527] width 138 height 32
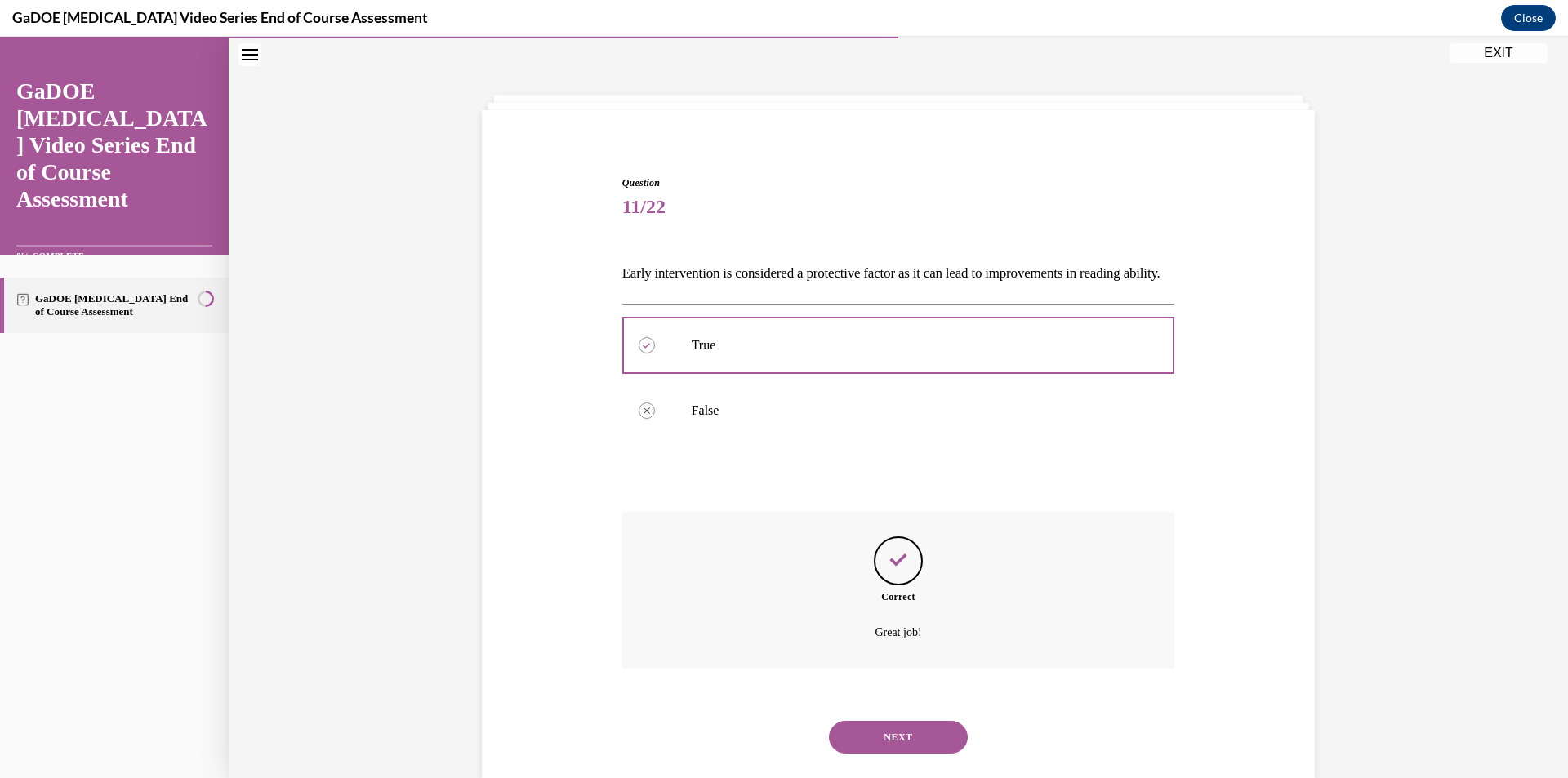
scroll to position [111, 0]
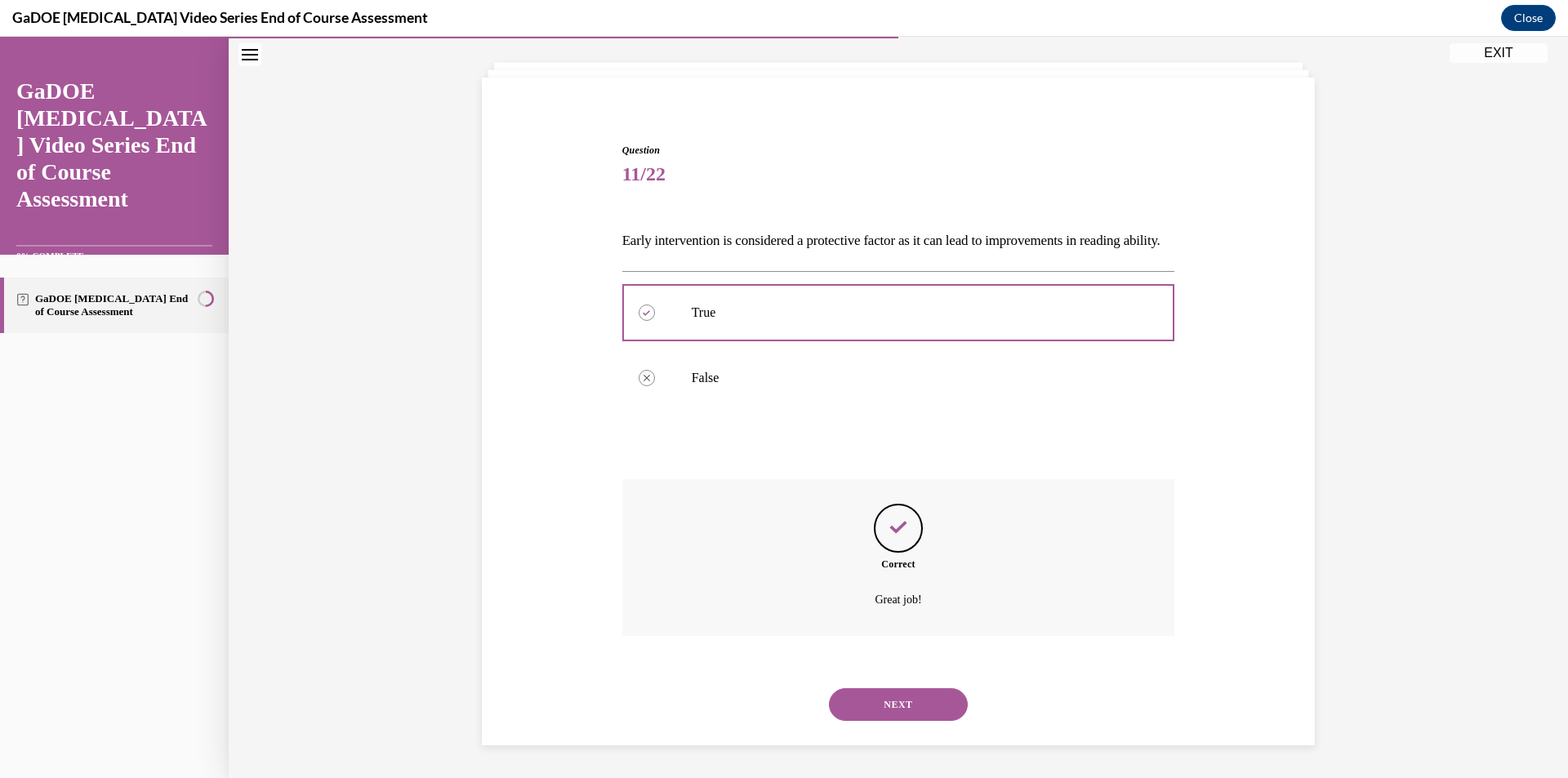
click at [864, 699] on button "NEXT" at bounding box center [897, 704] width 138 height 32
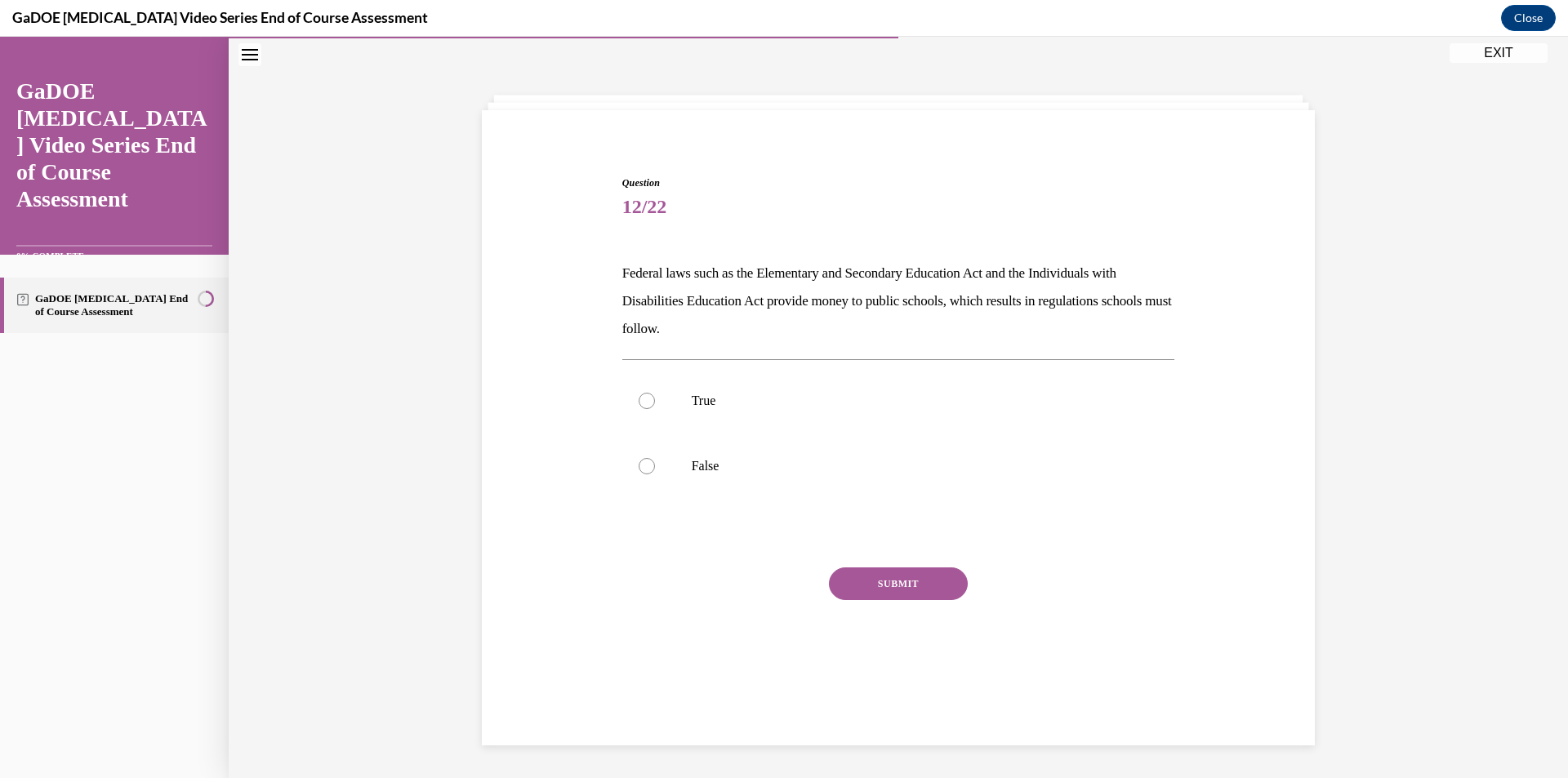
scroll to position [51, 0]
click at [788, 415] on label "True" at bounding box center [898, 400] width 553 height 65
click at [655, 408] on input "True" at bounding box center [647, 401] width 17 height 17
radio input "true"
click at [836, 590] on button "SUBMIT" at bounding box center [897, 583] width 138 height 32
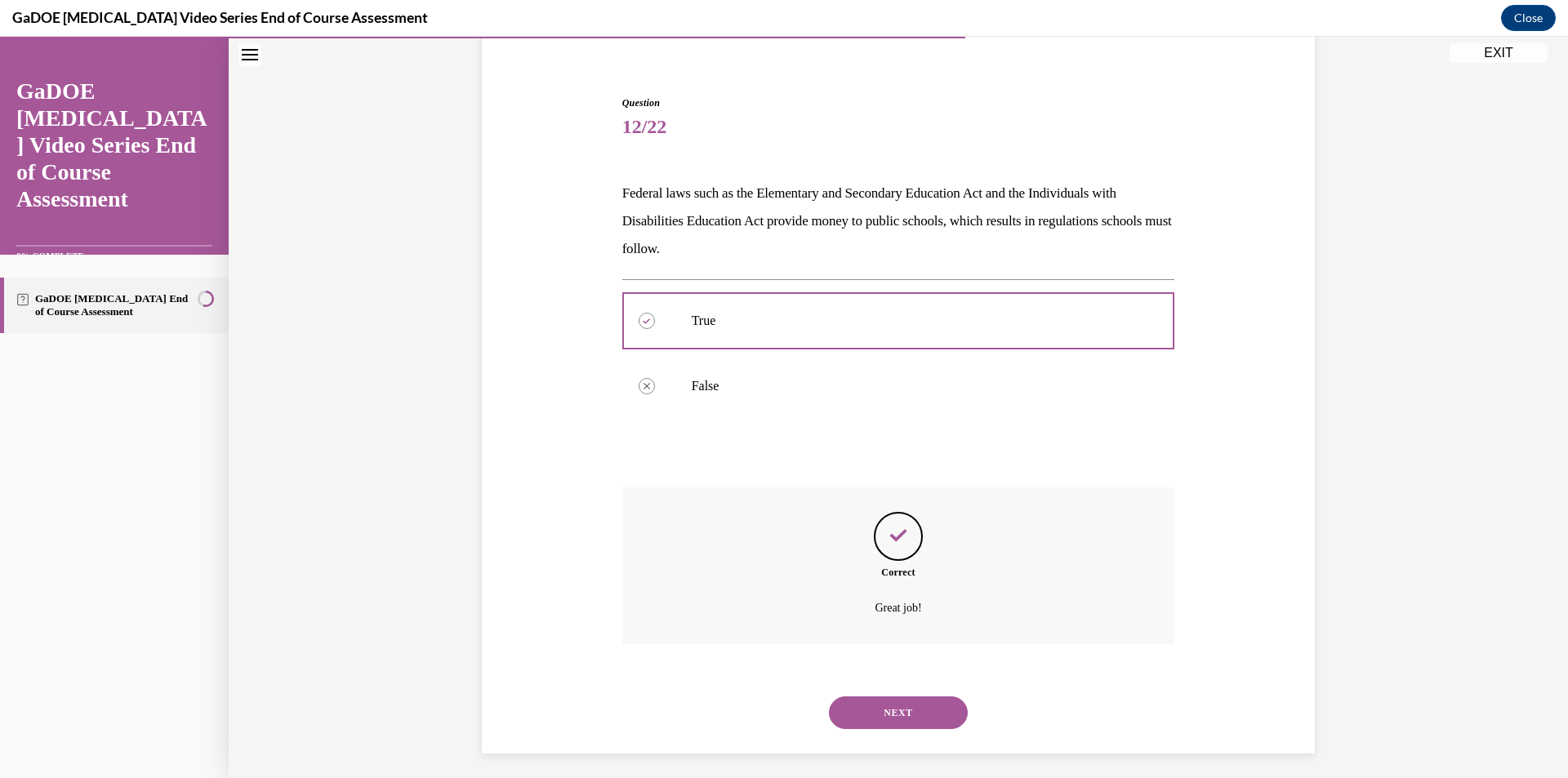
scroll to position [139, 0]
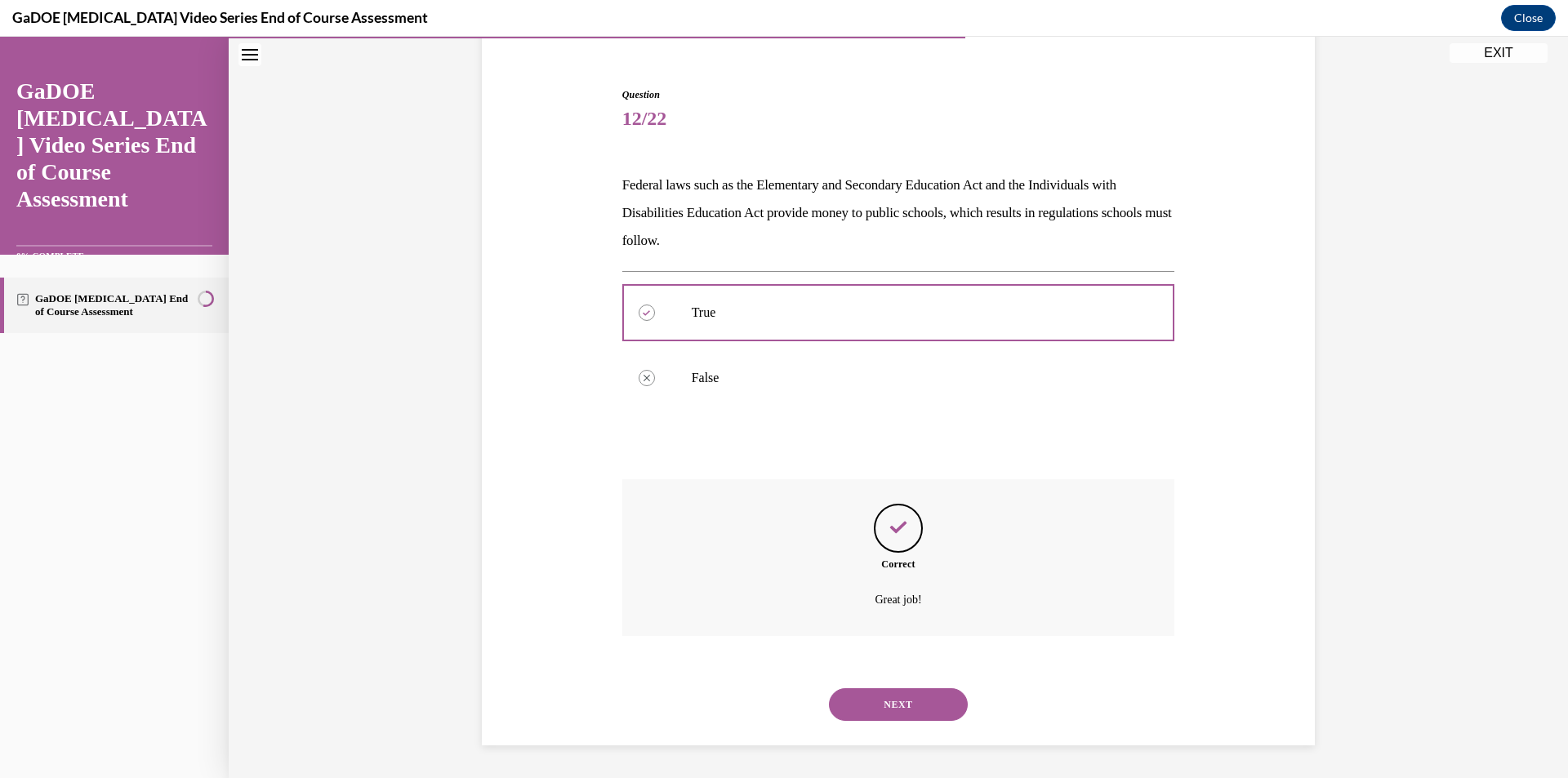
click at [864, 707] on button "NEXT" at bounding box center [897, 704] width 138 height 32
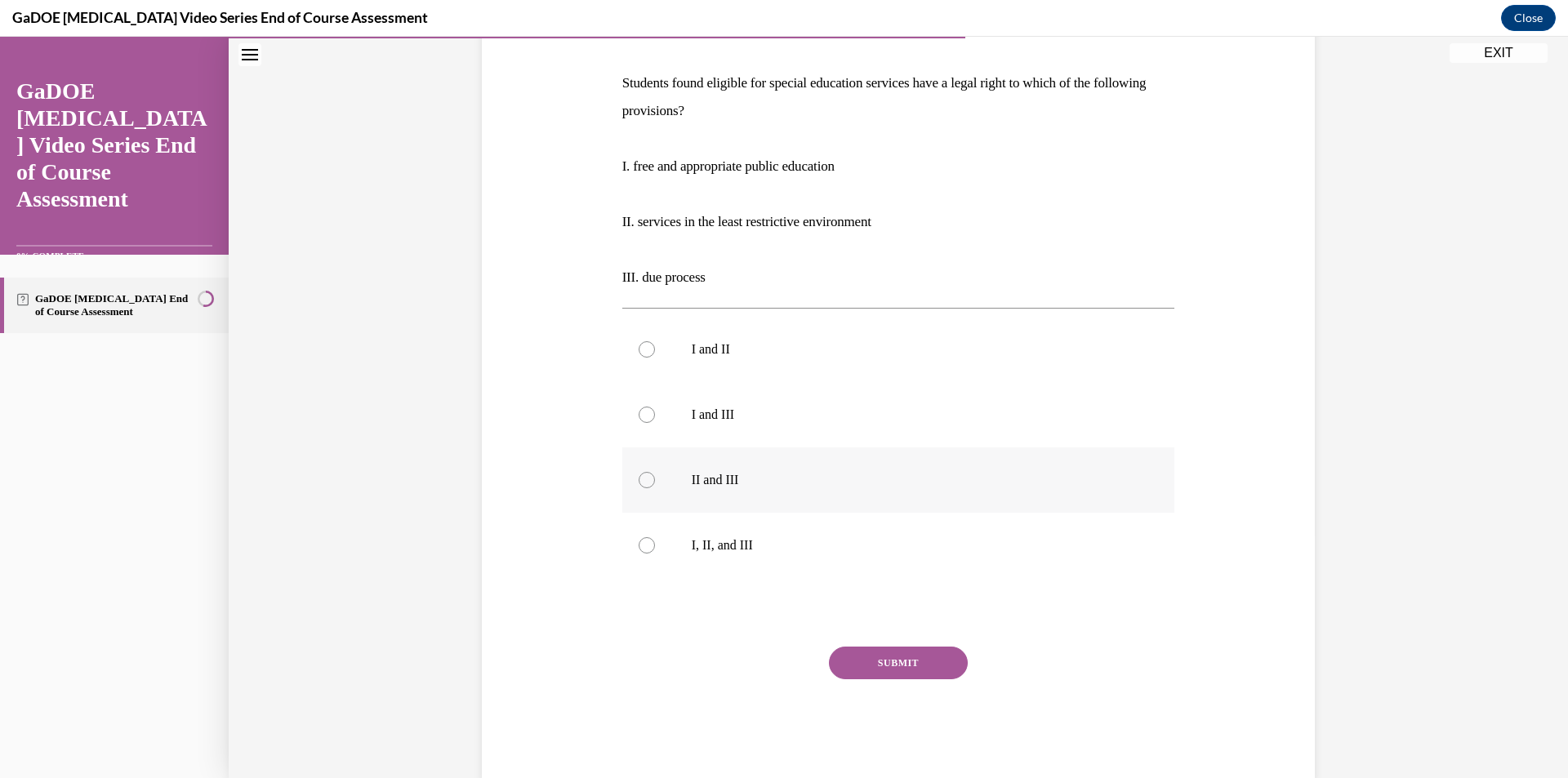
scroll to position [249, 0]
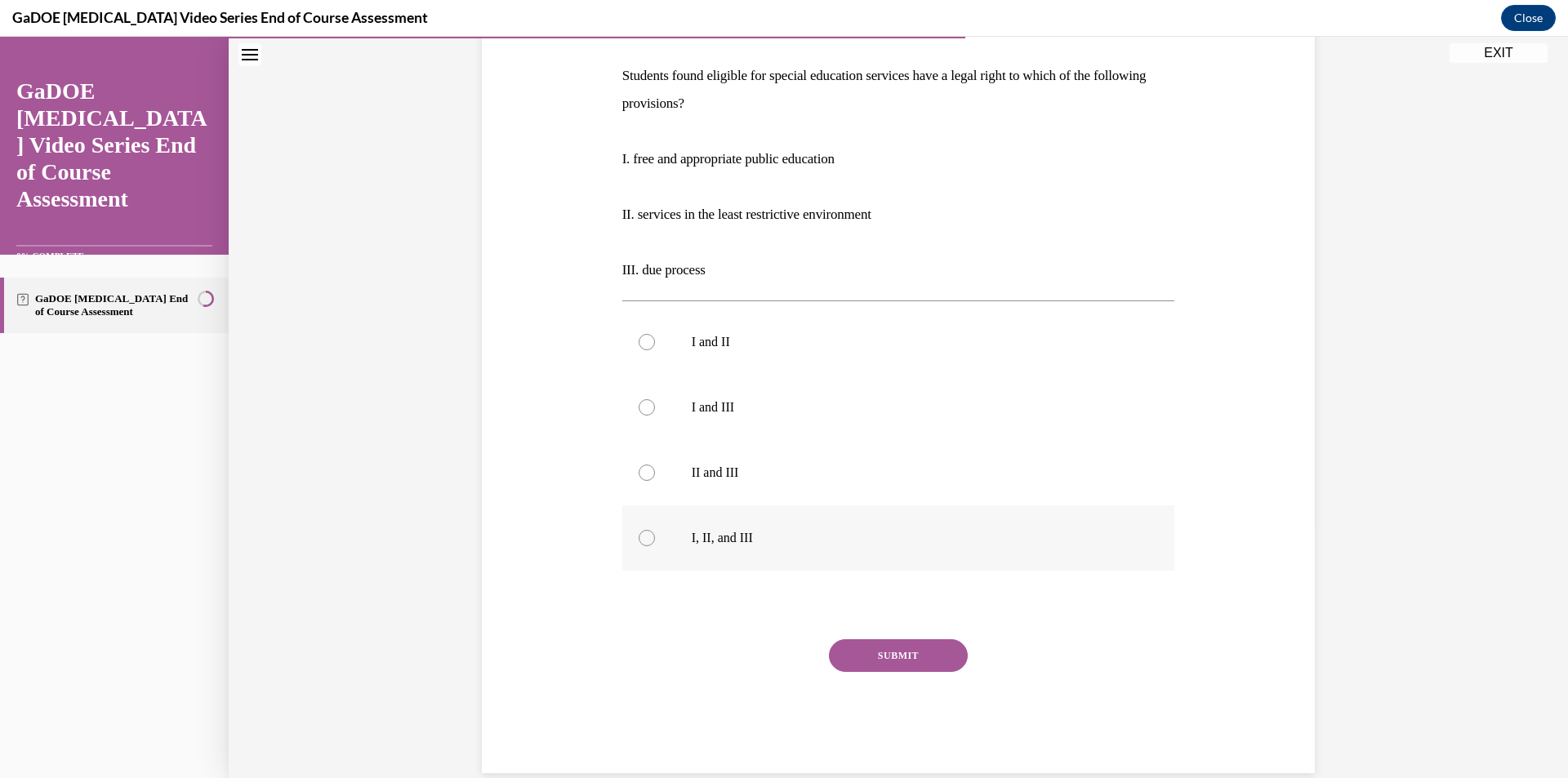
click at [684, 548] on label "I, II, and III" at bounding box center [898, 538] width 553 height 65
click at [655, 546] on input "I, II, and III" at bounding box center [647, 538] width 17 height 17
radio input "true"
click at [863, 657] on button "SUBMIT" at bounding box center [897, 655] width 138 height 32
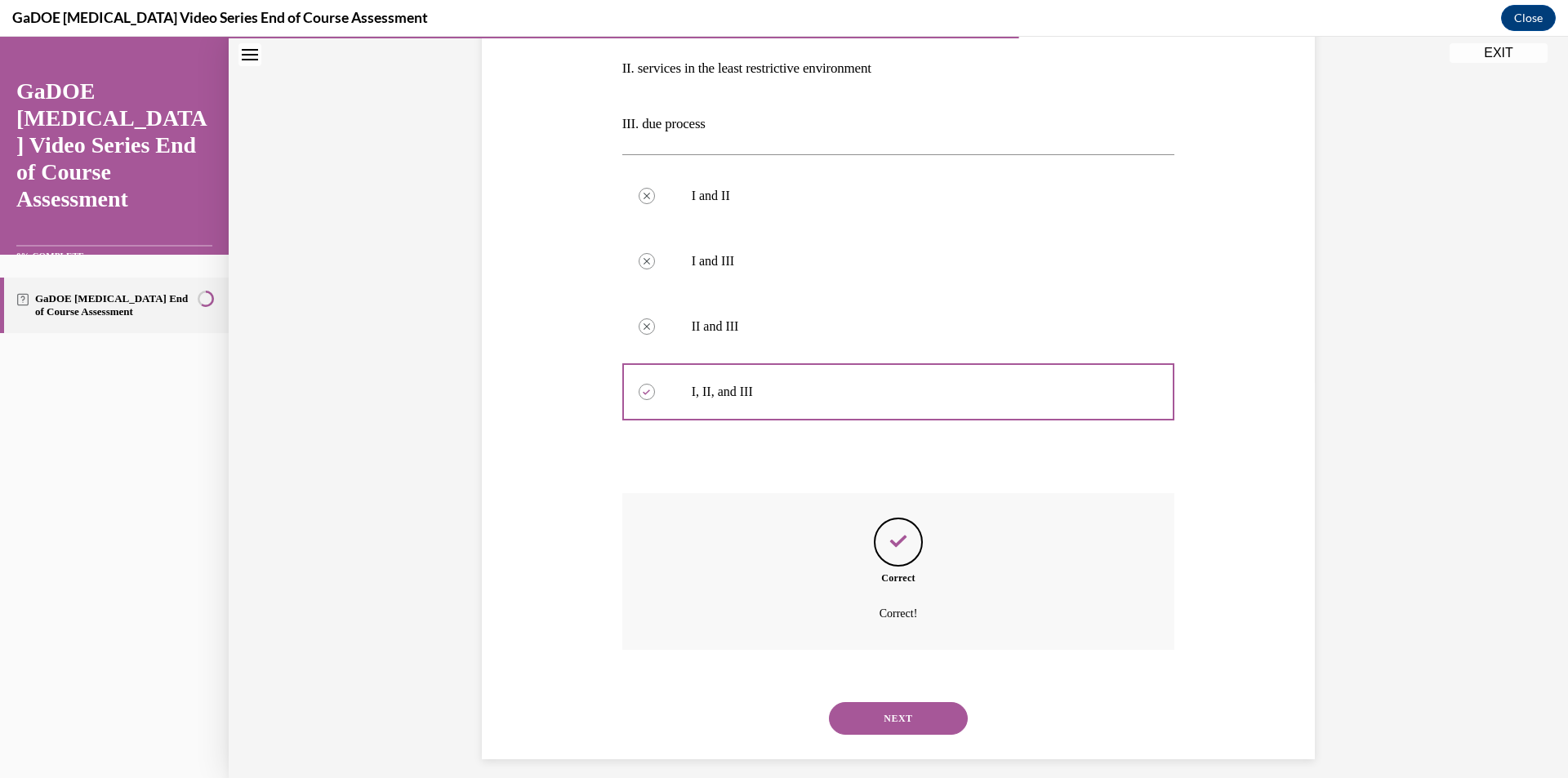
scroll to position [408, 0]
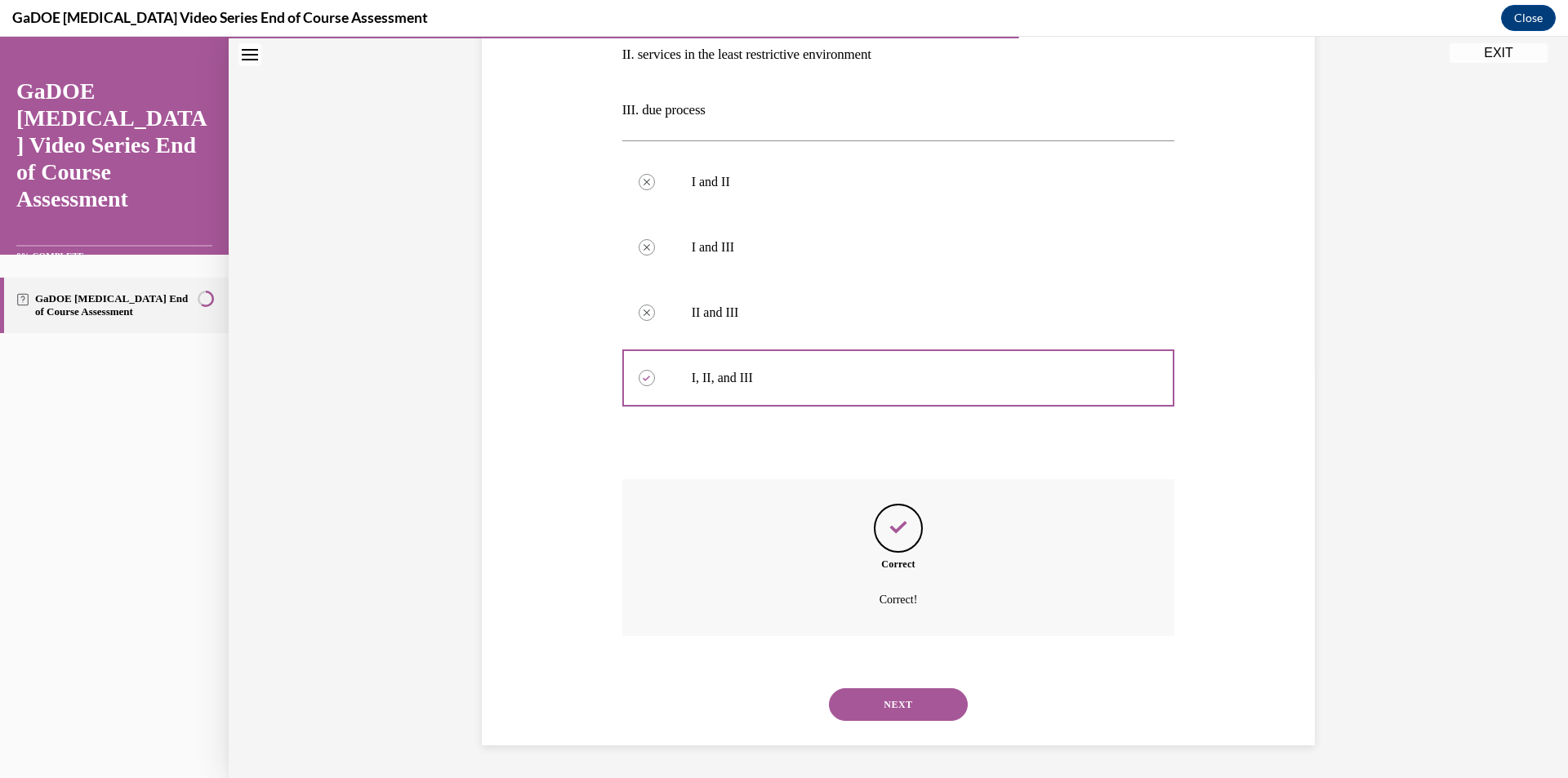
click at [868, 708] on button "NEXT" at bounding box center [897, 704] width 138 height 32
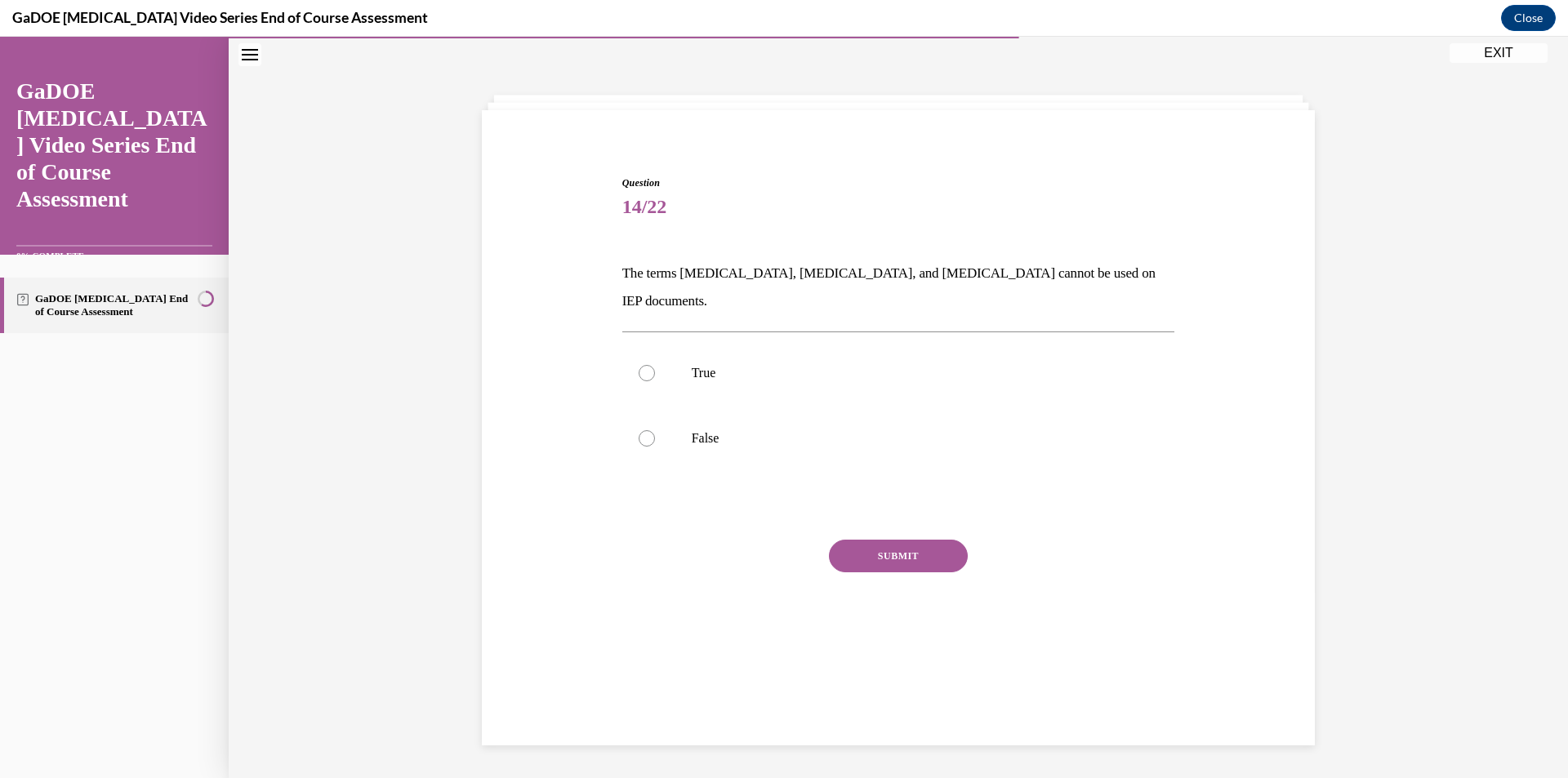
scroll to position [51, 0]
click at [722, 420] on label "False" at bounding box center [898, 438] width 553 height 65
click at [655, 430] on input "False" at bounding box center [647, 438] width 17 height 17
radio input "true"
click at [848, 539] on button "SUBMIT" at bounding box center [897, 555] width 138 height 32
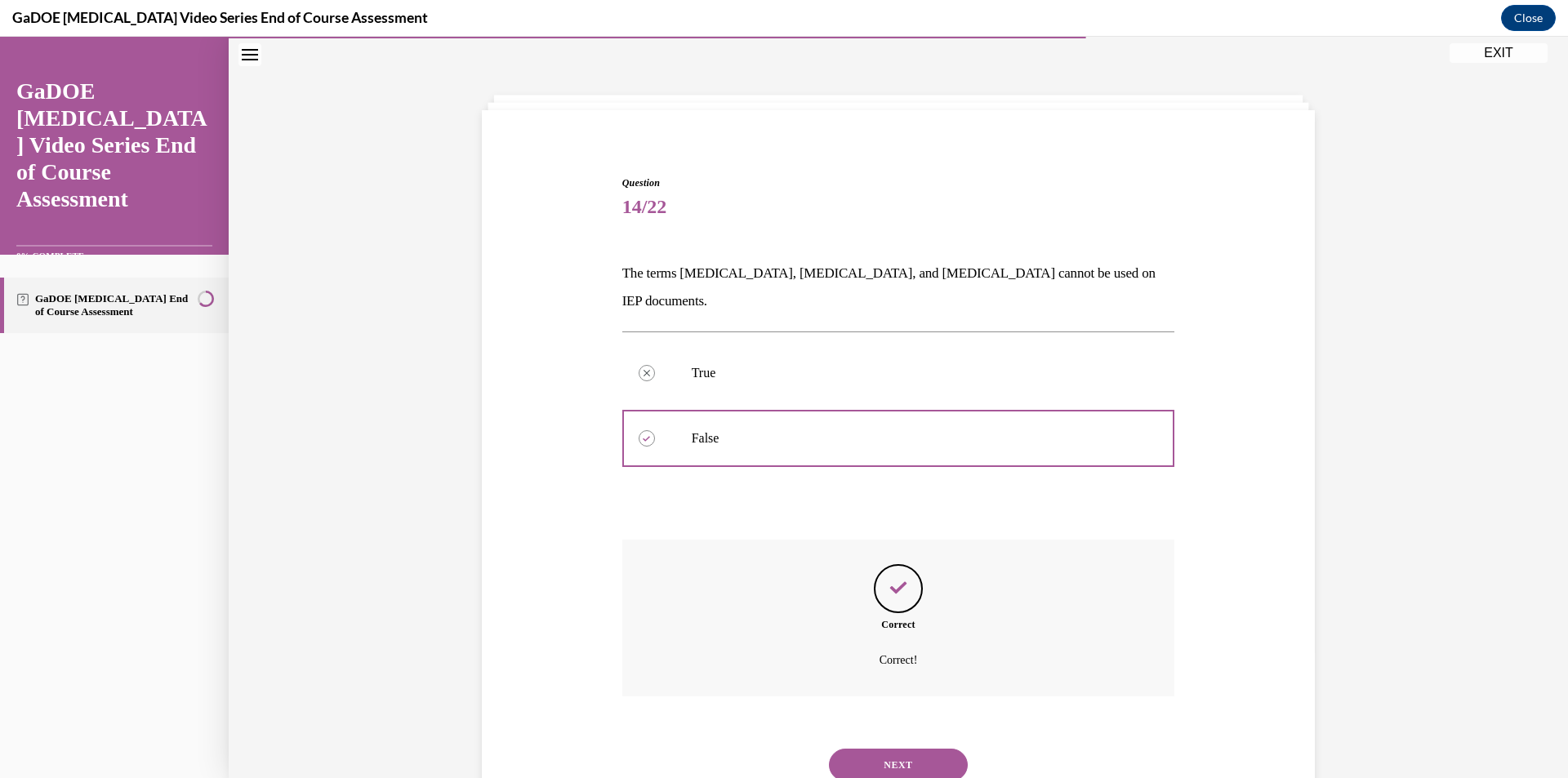
scroll to position [84, 0]
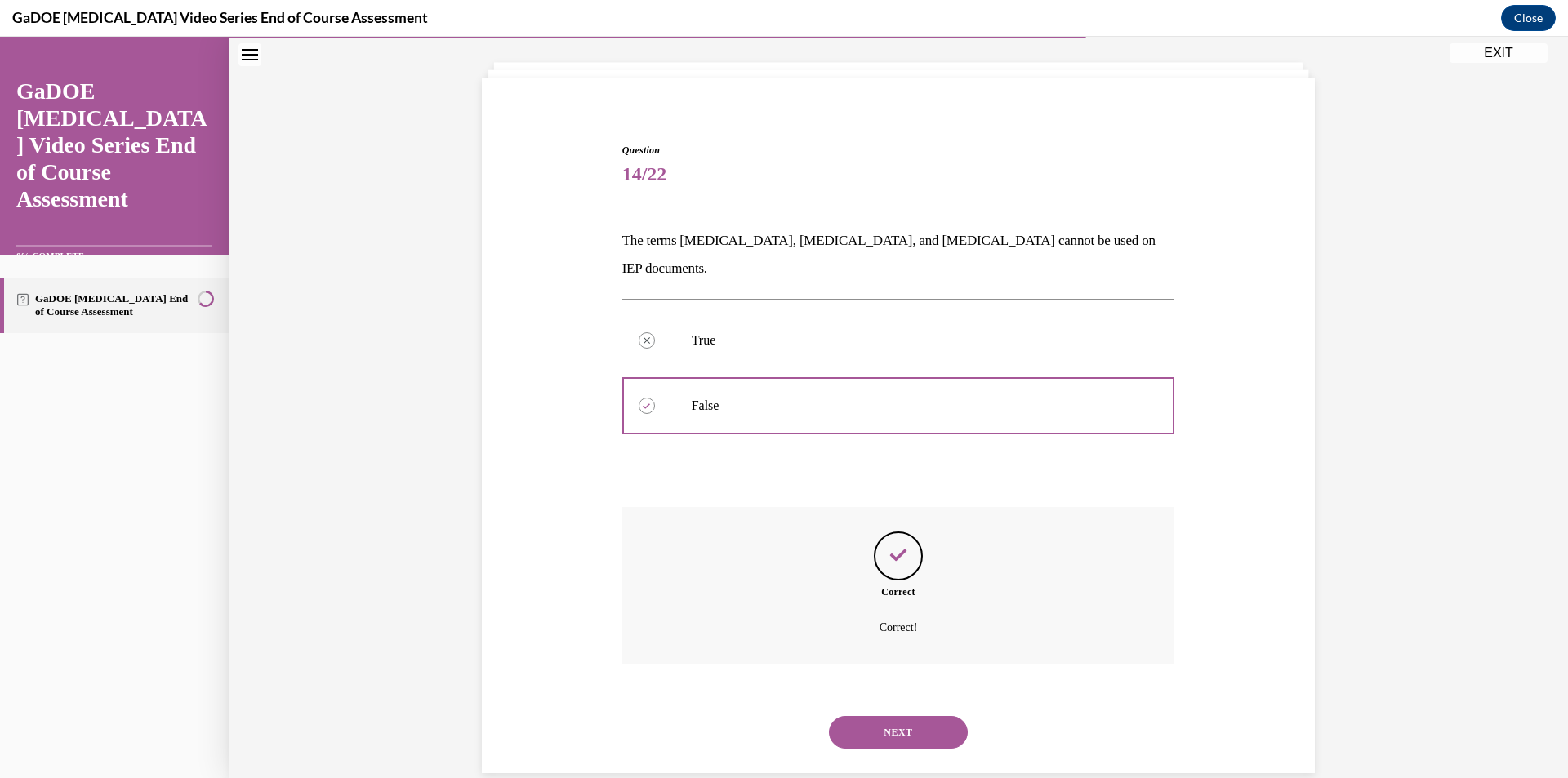
click at [870, 716] on button "NEXT" at bounding box center [897, 732] width 138 height 32
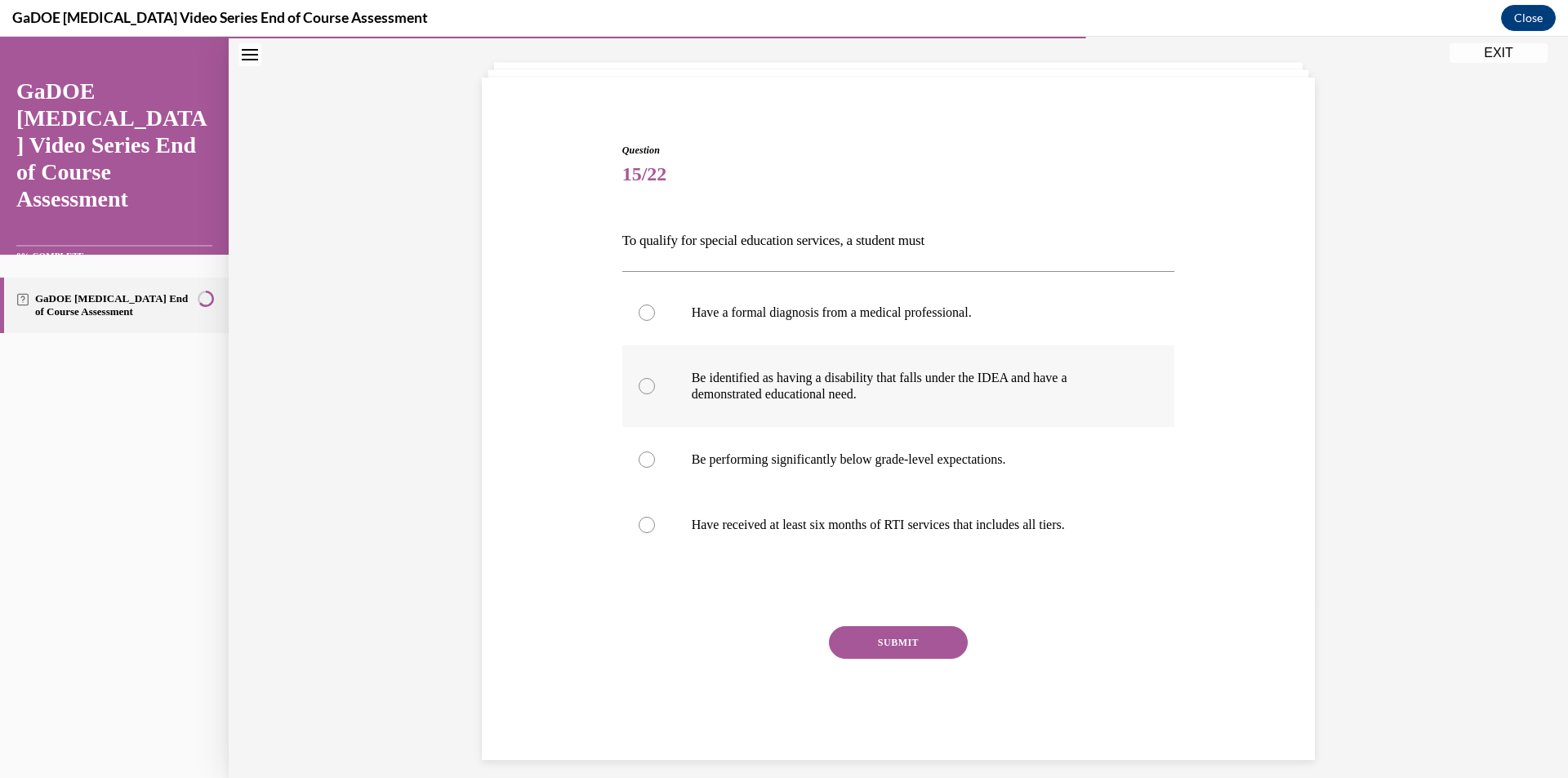
click at [712, 391] on p "Be identified as having a disability that falls under the IDEA and have a demon…" at bounding box center [913, 385] width 442 height 32
click at [655, 391] on input "Be identified as having a disability that falls under the IDEA and have a demon…" at bounding box center [647, 386] width 17 height 17
radio input "true"
click at [856, 643] on button "SUBMIT" at bounding box center [897, 642] width 138 height 32
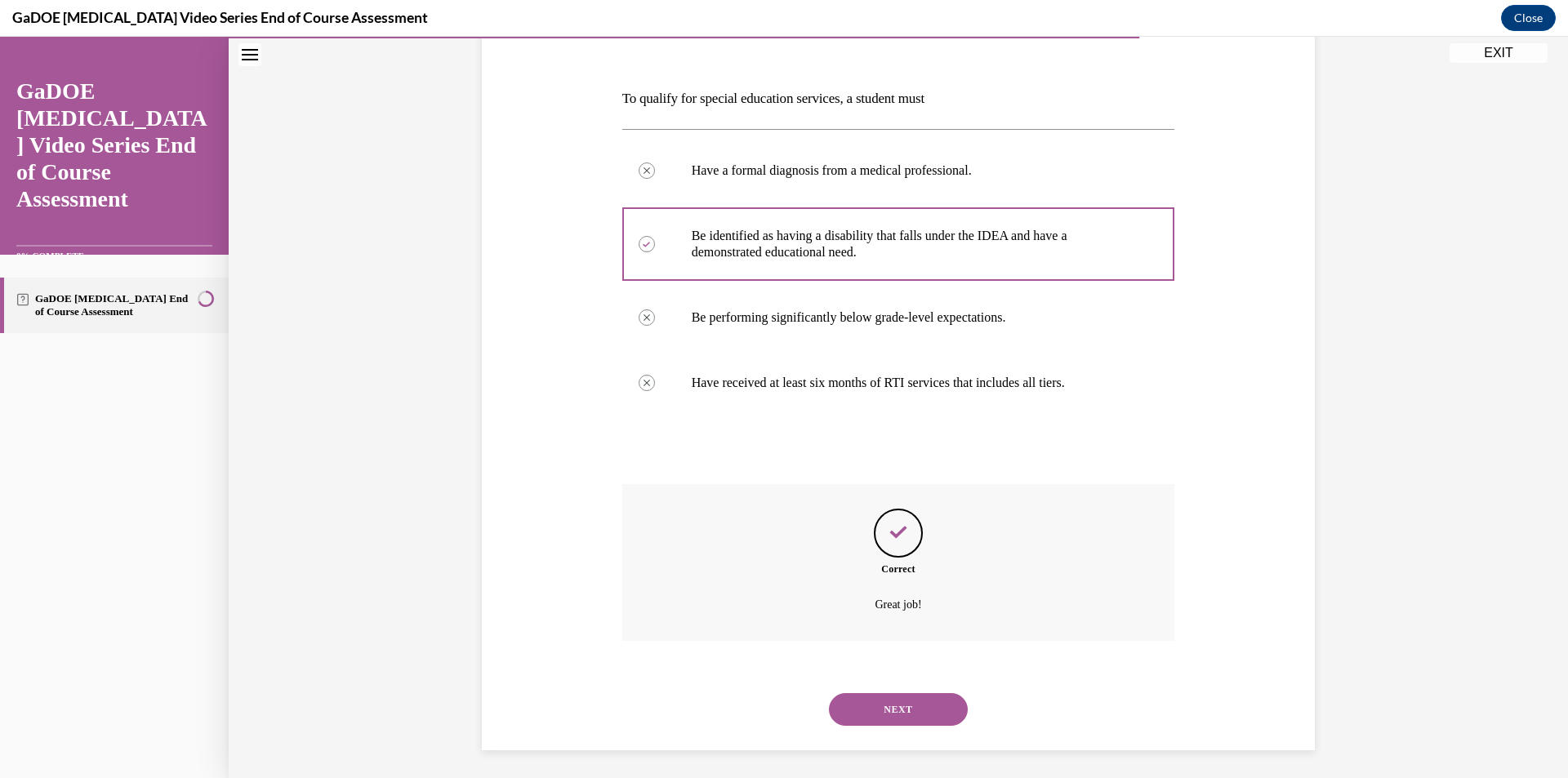
scroll to position [231, 0]
click at [870, 720] on div "NEXT" at bounding box center [898, 705] width 553 height 65
click at [870, 706] on button "NEXT" at bounding box center [897, 704] width 138 height 32
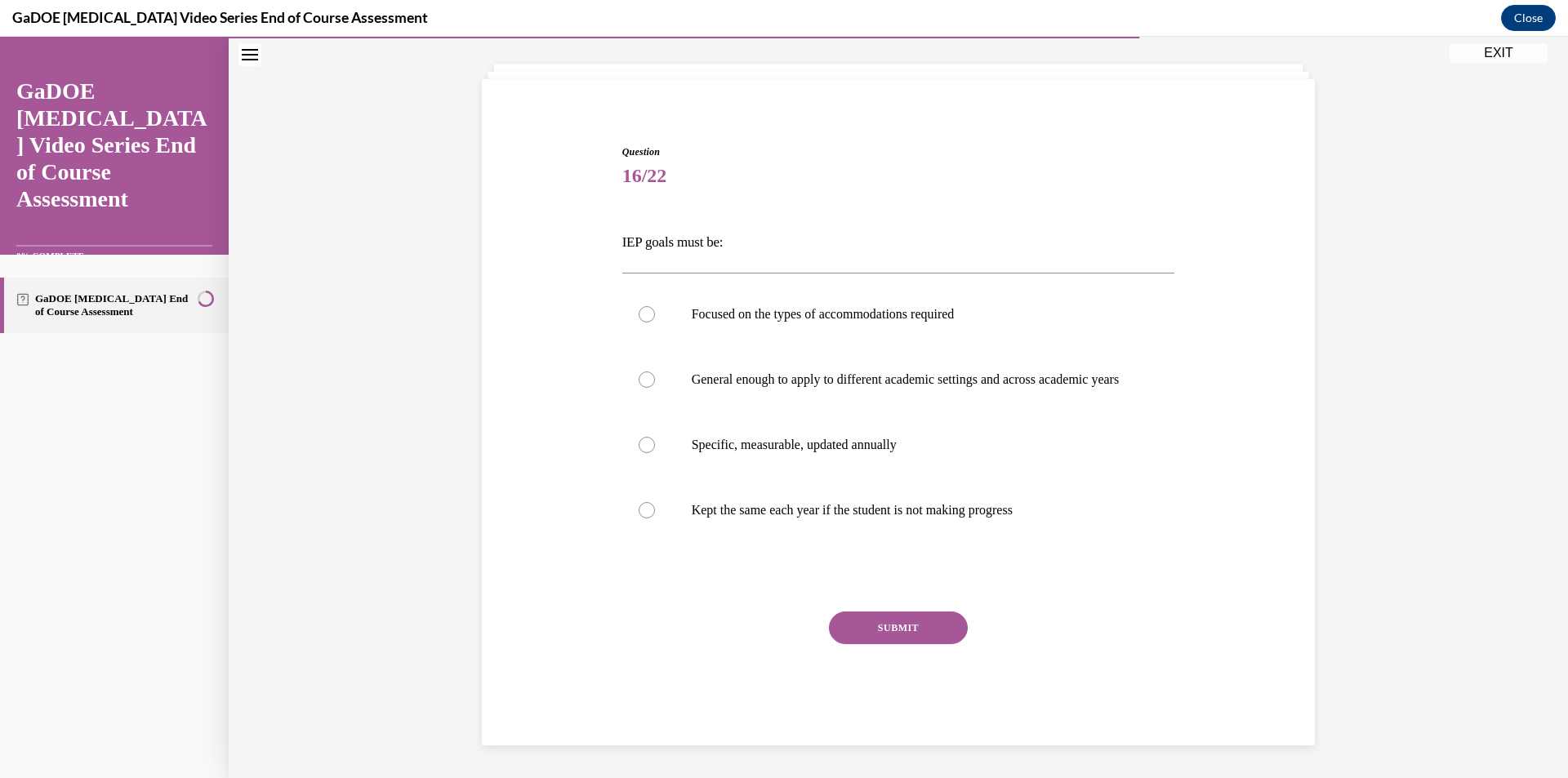
scroll to position [98, 0]
click at [758, 459] on label "Specific, measurable, updated annually" at bounding box center [898, 445] width 553 height 65
click at [655, 453] on input "Specific, measurable, updated annually" at bounding box center [647, 445] width 17 height 17
radio input "true"
click at [841, 625] on button "SUBMIT" at bounding box center [897, 627] width 138 height 32
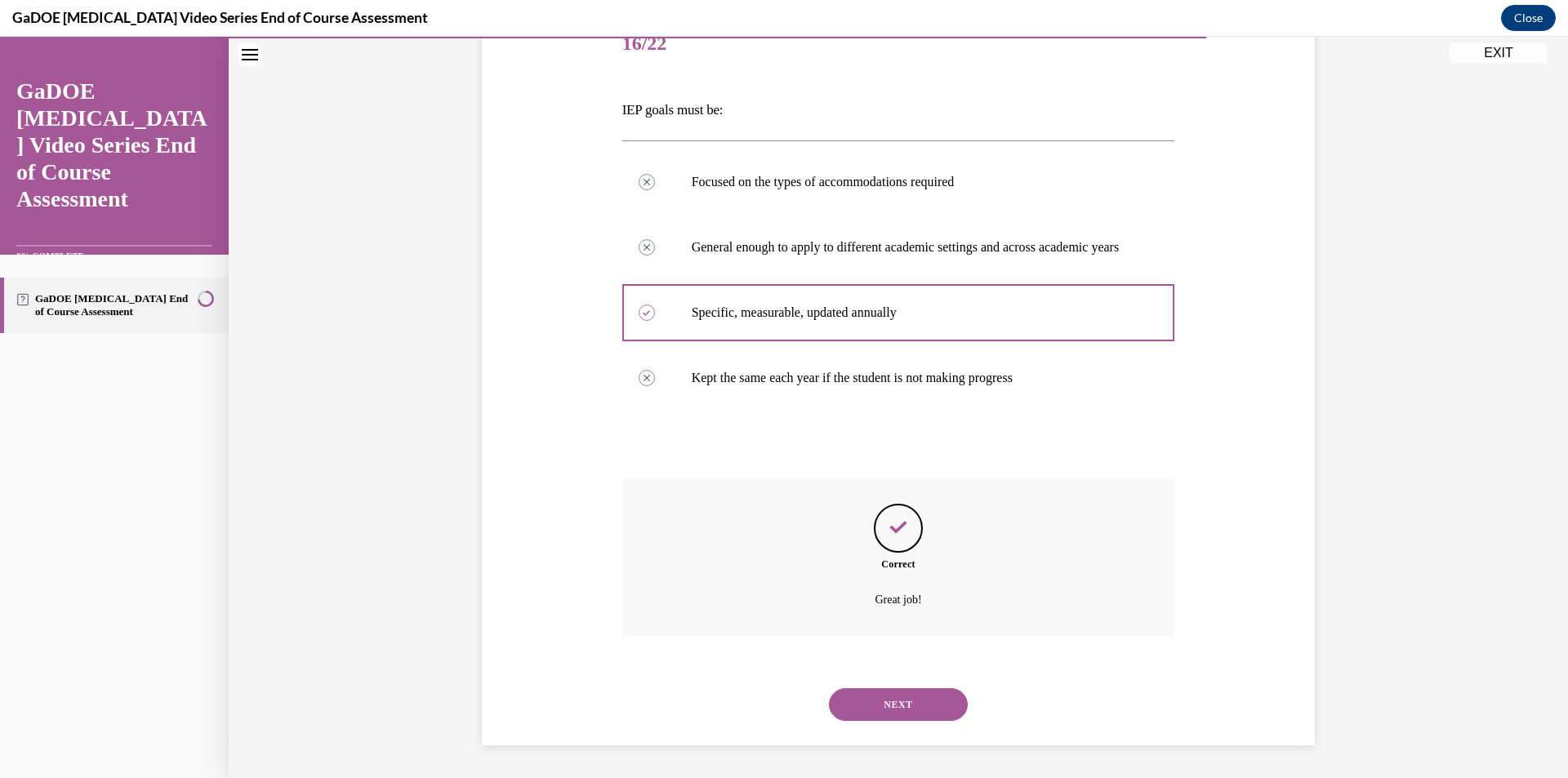
scroll to position [231, 0]
click at [830, 698] on button "NEXT" at bounding box center [897, 704] width 138 height 32
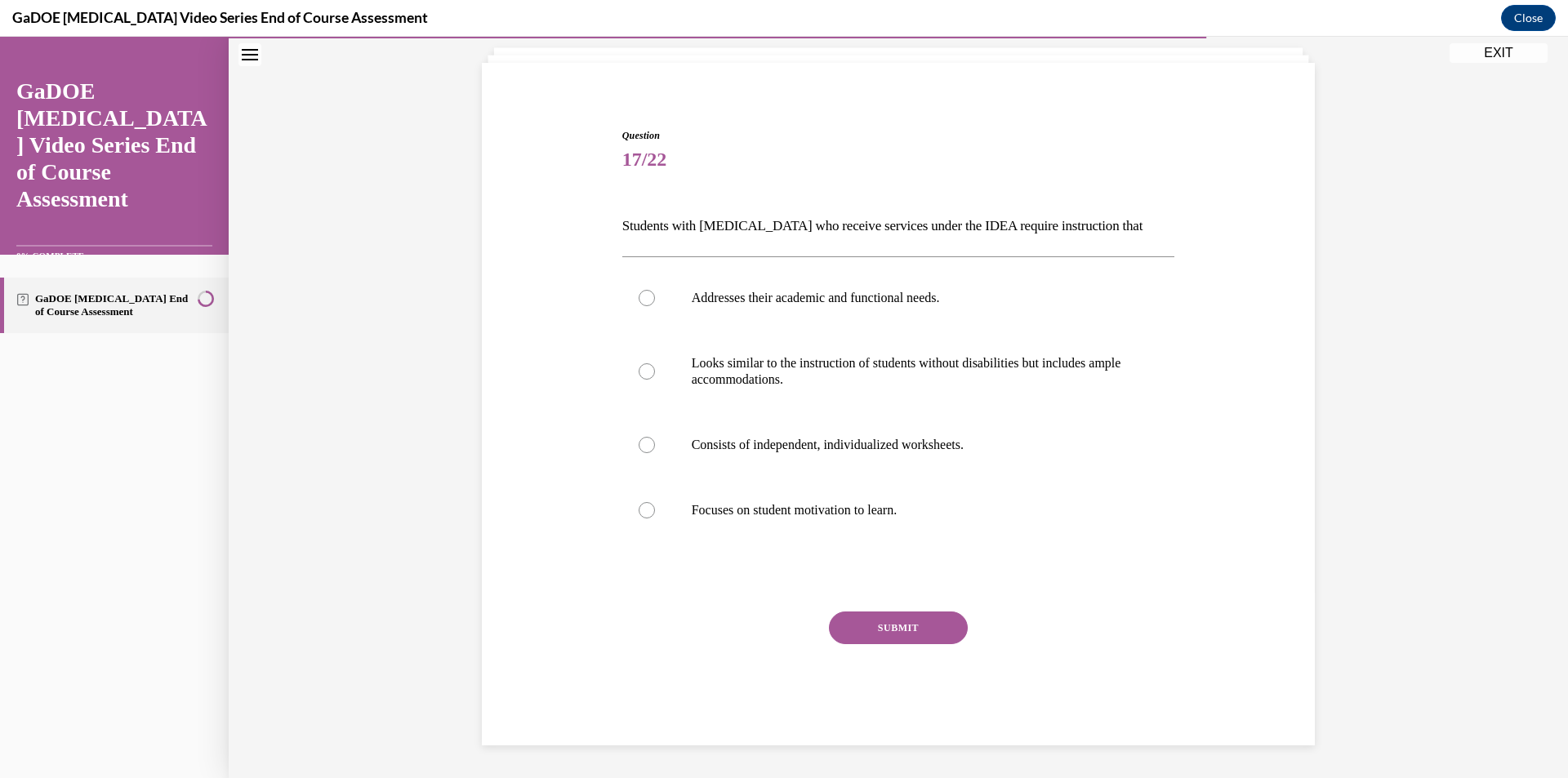
scroll to position [98, 0]
click at [760, 311] on label "Addresses their academic and functional needs." at bounding box center [898, 298] width 553 height 65
click at [655, 306] on input "Addresses their academic and functional needs." at bounding box center [647, 298] width 17 height 17
radio input "true"
click at [898, 630] on button "SUBMIT" at bounding box center [897, 627] width 138 height 32
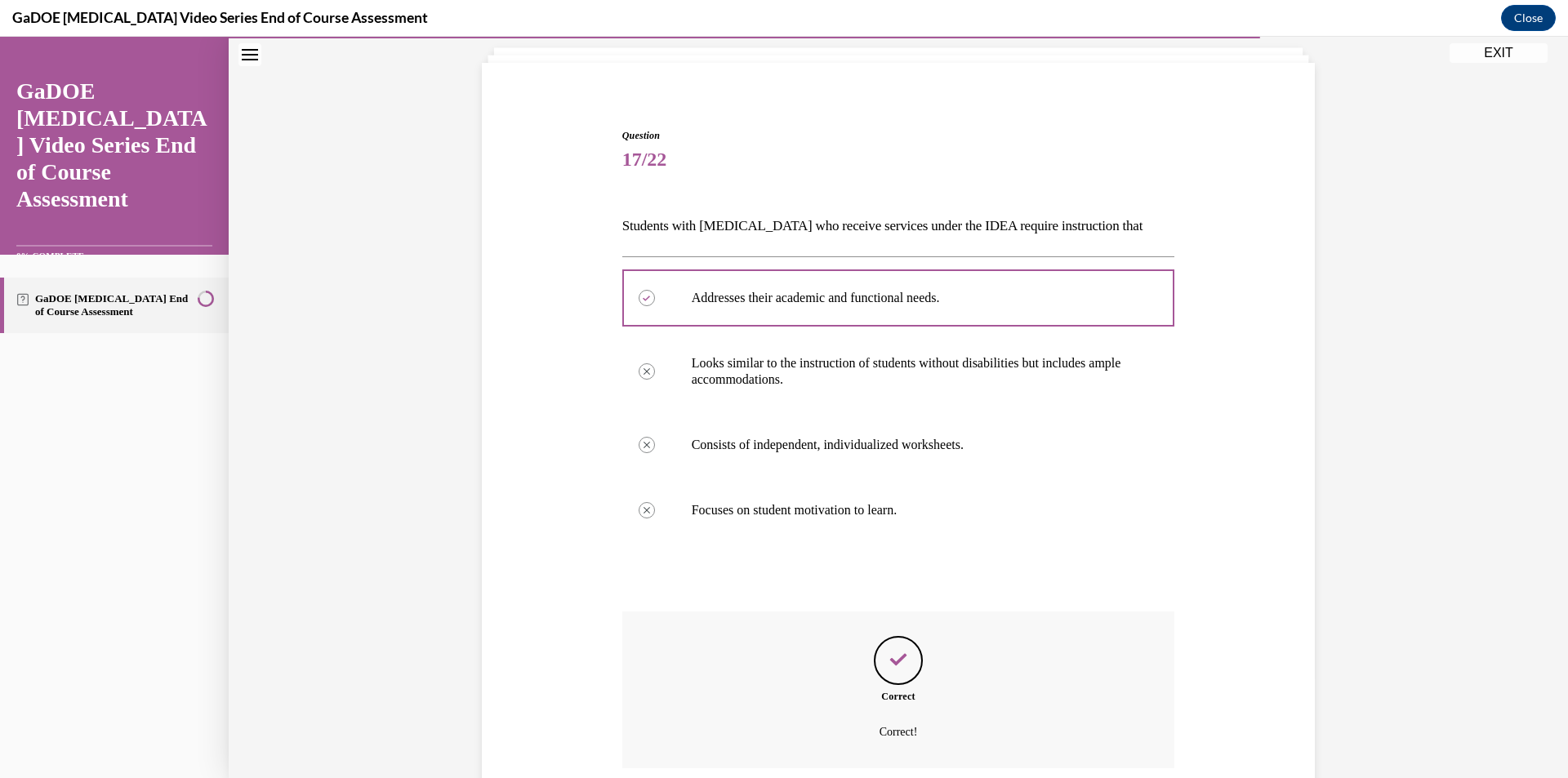
scroll to position [231, 0]
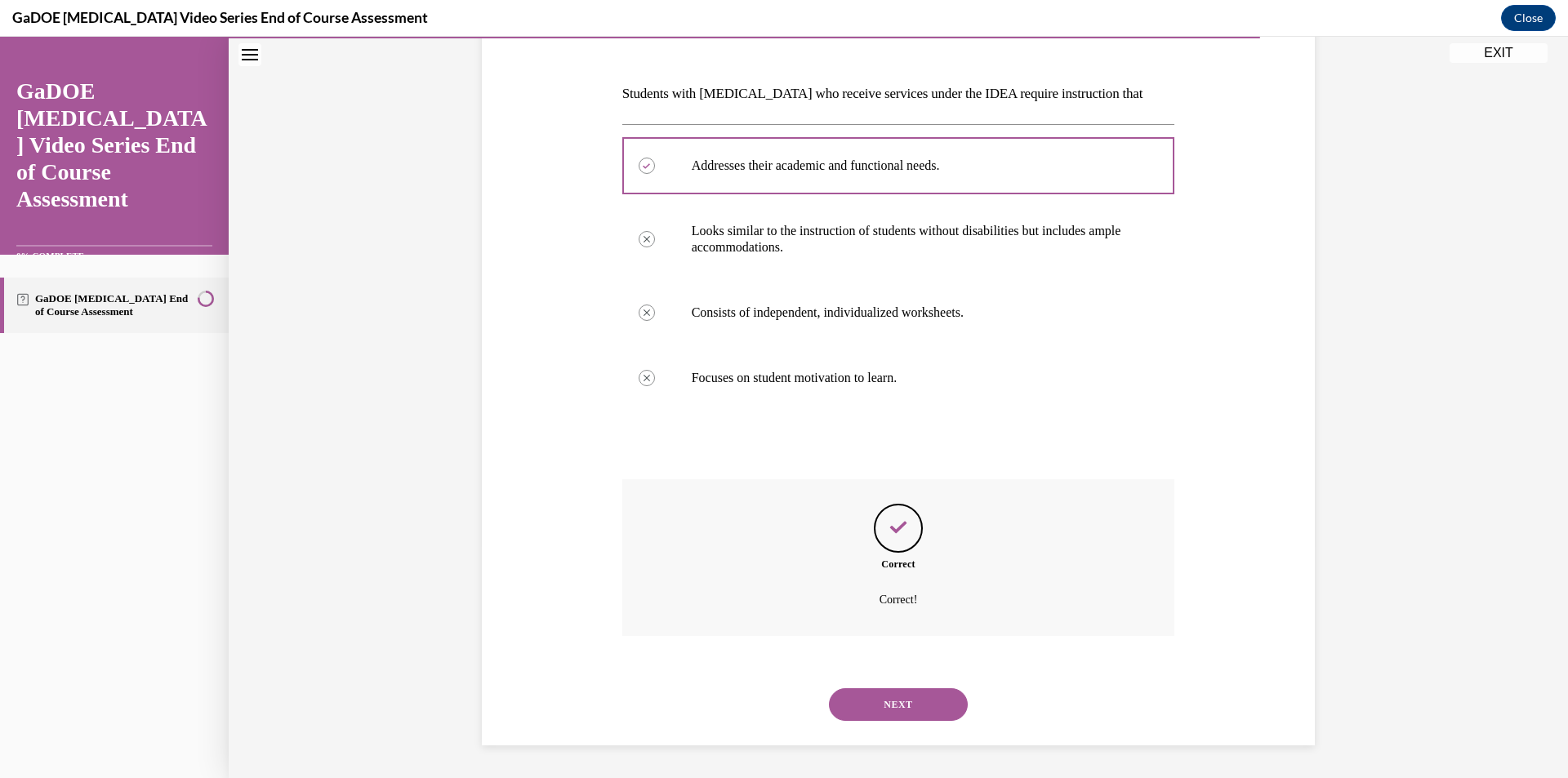
click at [895, 707] on button "NEXT" at bounding box center [897, 704] width 138 height 32
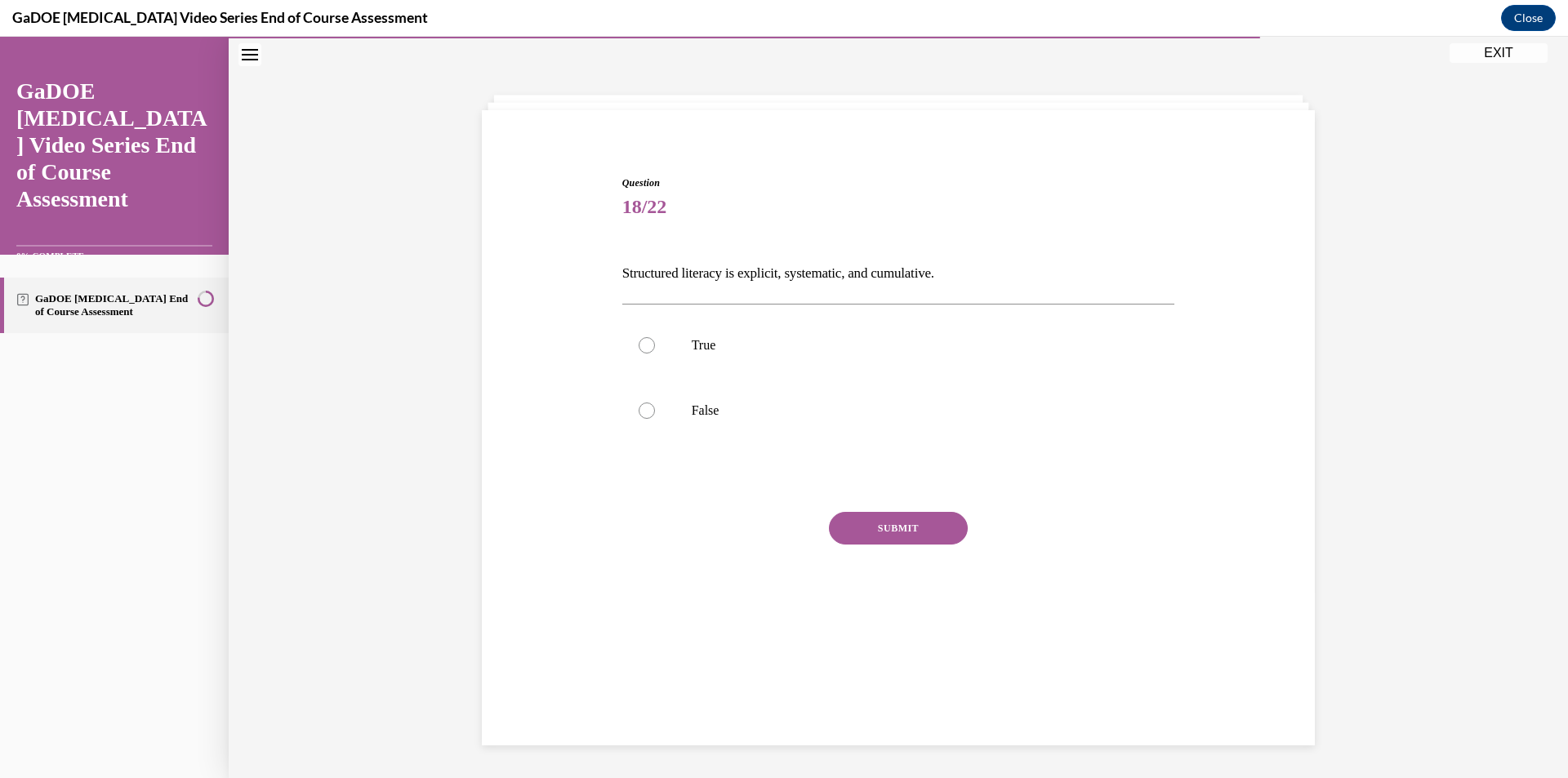
scroll to position [51, 0]
click at [789, 344] on p "True" at bounding box center [913, 345] width 442 height 17
click at [655, 344] on input "True" at bounding box center [647, 345] width 17 height 17
radio input "true"
click at [848, 525] on button "SUBMIT" at bounding box center [897, 527] width 138 height 32
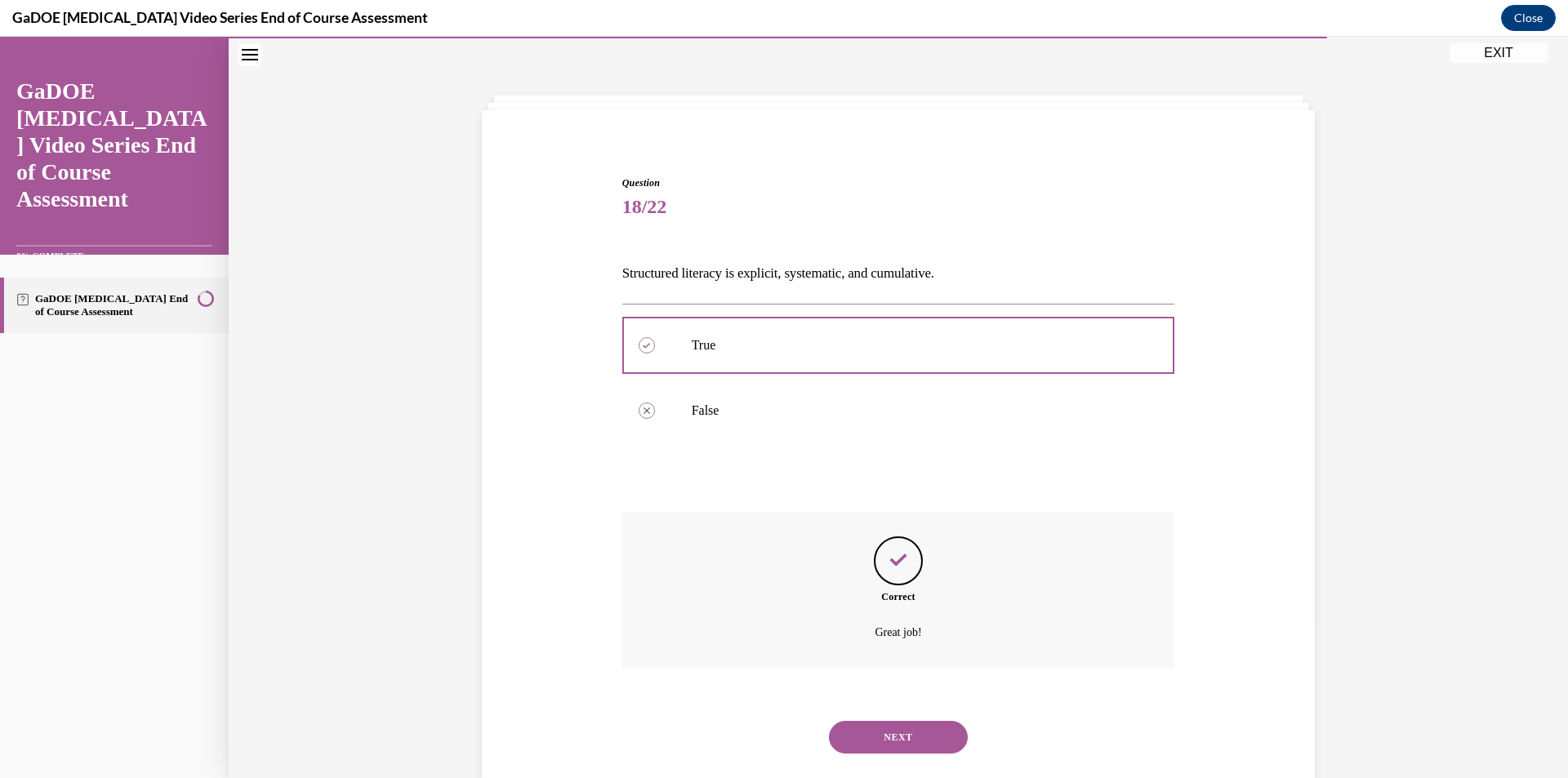
scroll to position [84, 0]
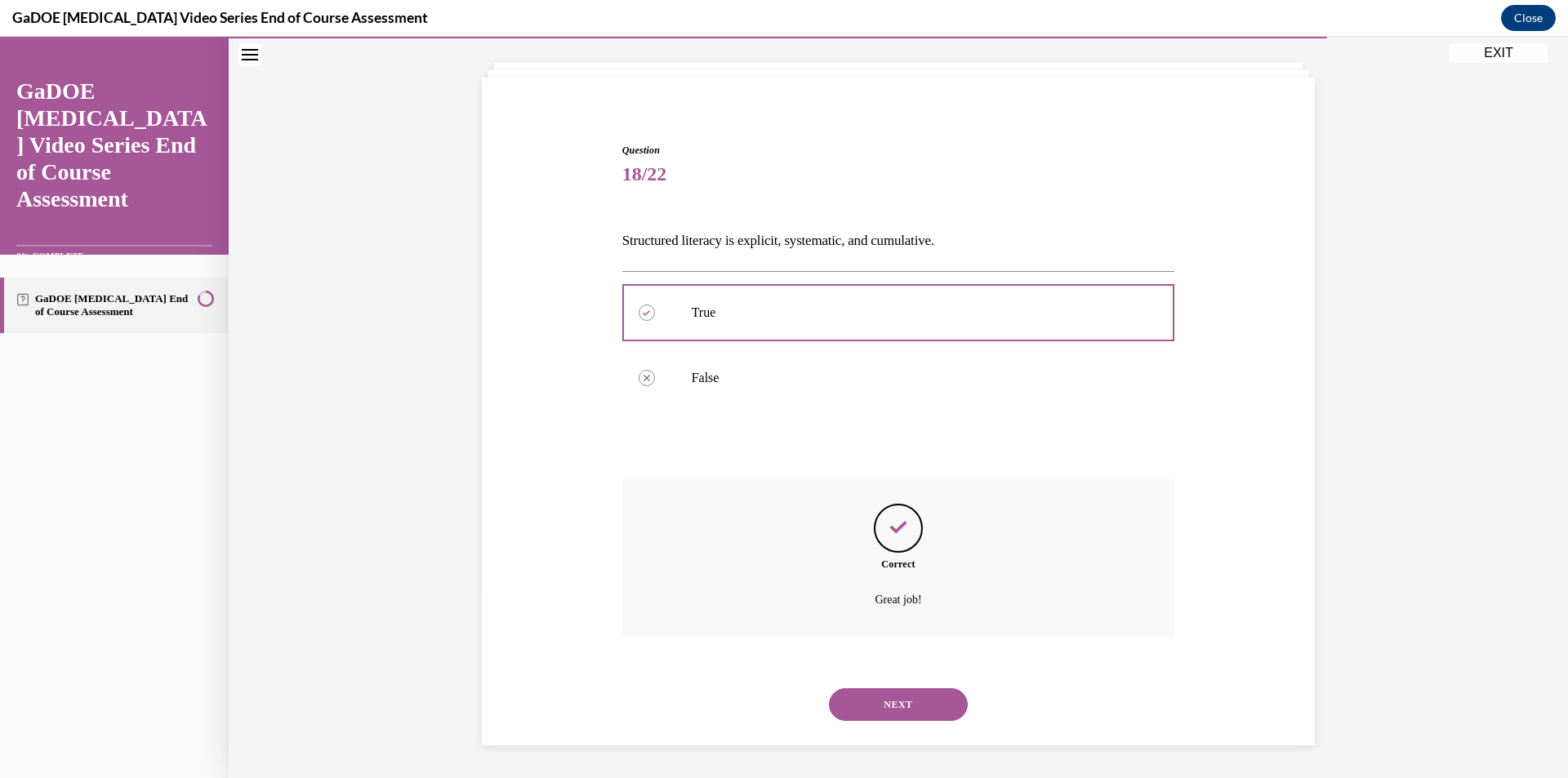
click at [871, 699] on button "NEXT" at bounding box center [897, 704] width 138 height 32
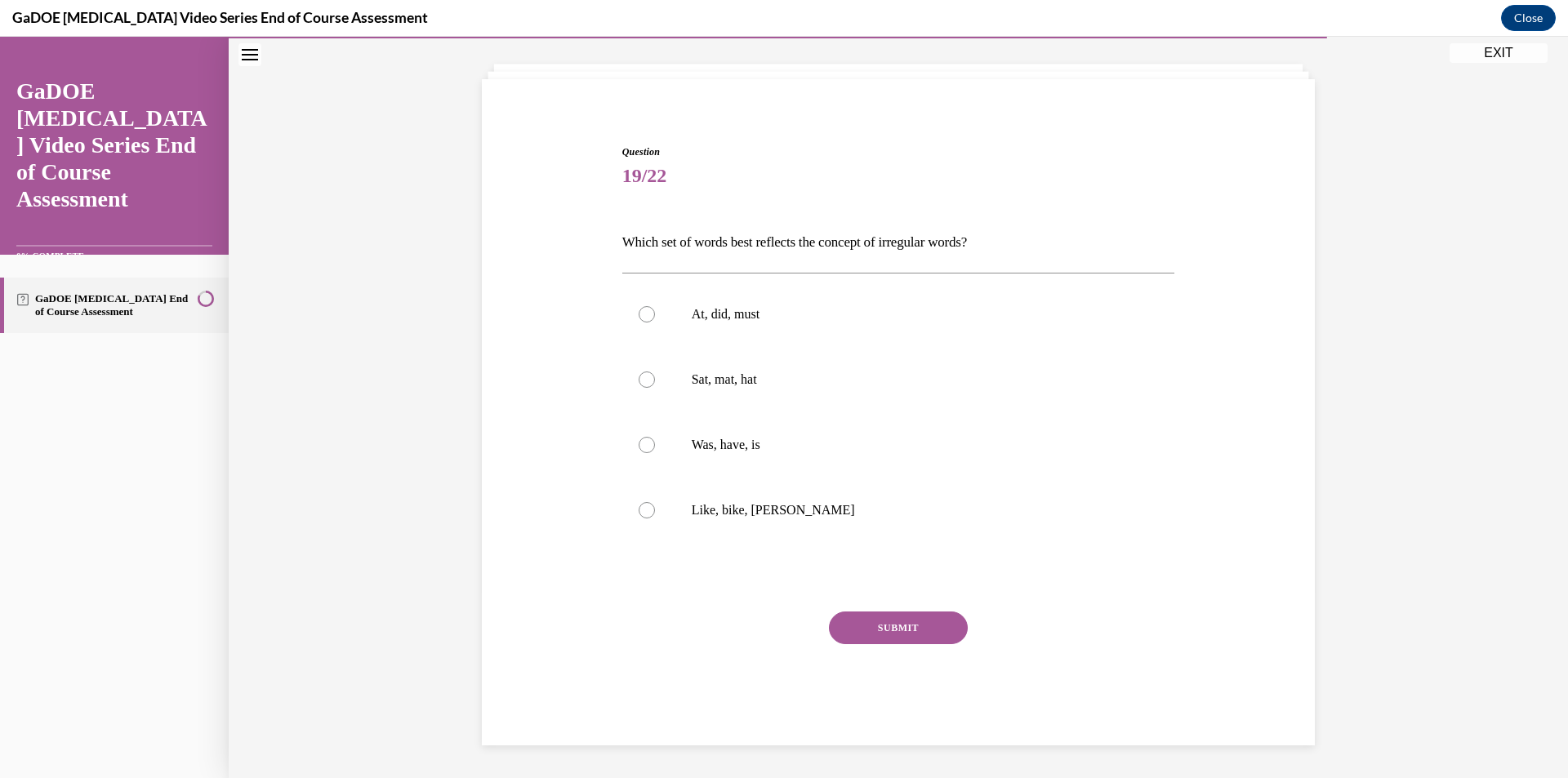
scroll to position [83, 0]
click at [753, 446] on p "Was, have, is" at bounding box center [913, 445] width 442 height 17
click at [655, 446] on input "Was, have, is" at bounding box center [647, 445] width 17 height 17
radio input "true"
click at [882, 632] on button "SUBMIT" at bounding box center [897, 627] width 138 height 32
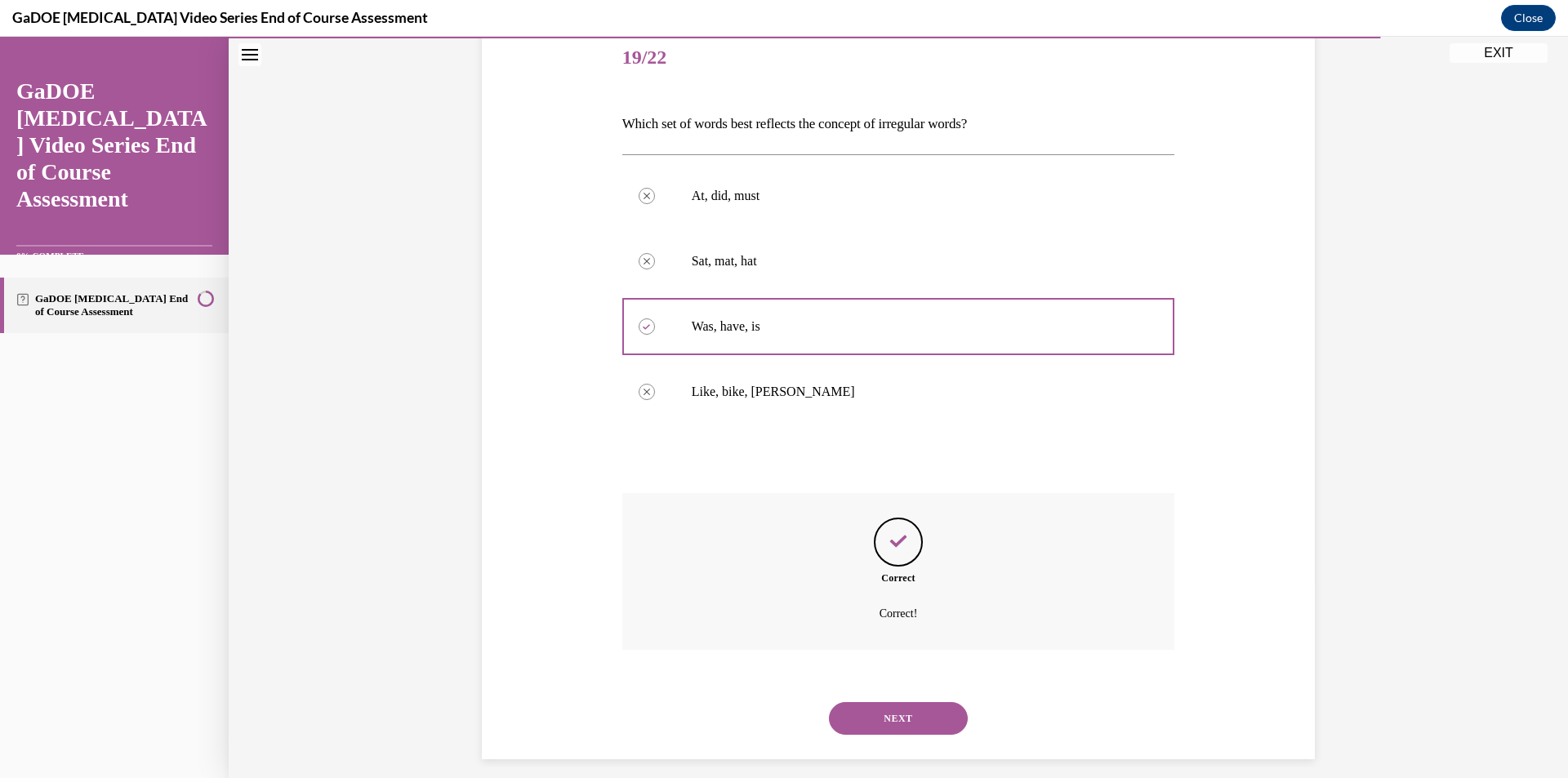
scroll to position [214, 0]
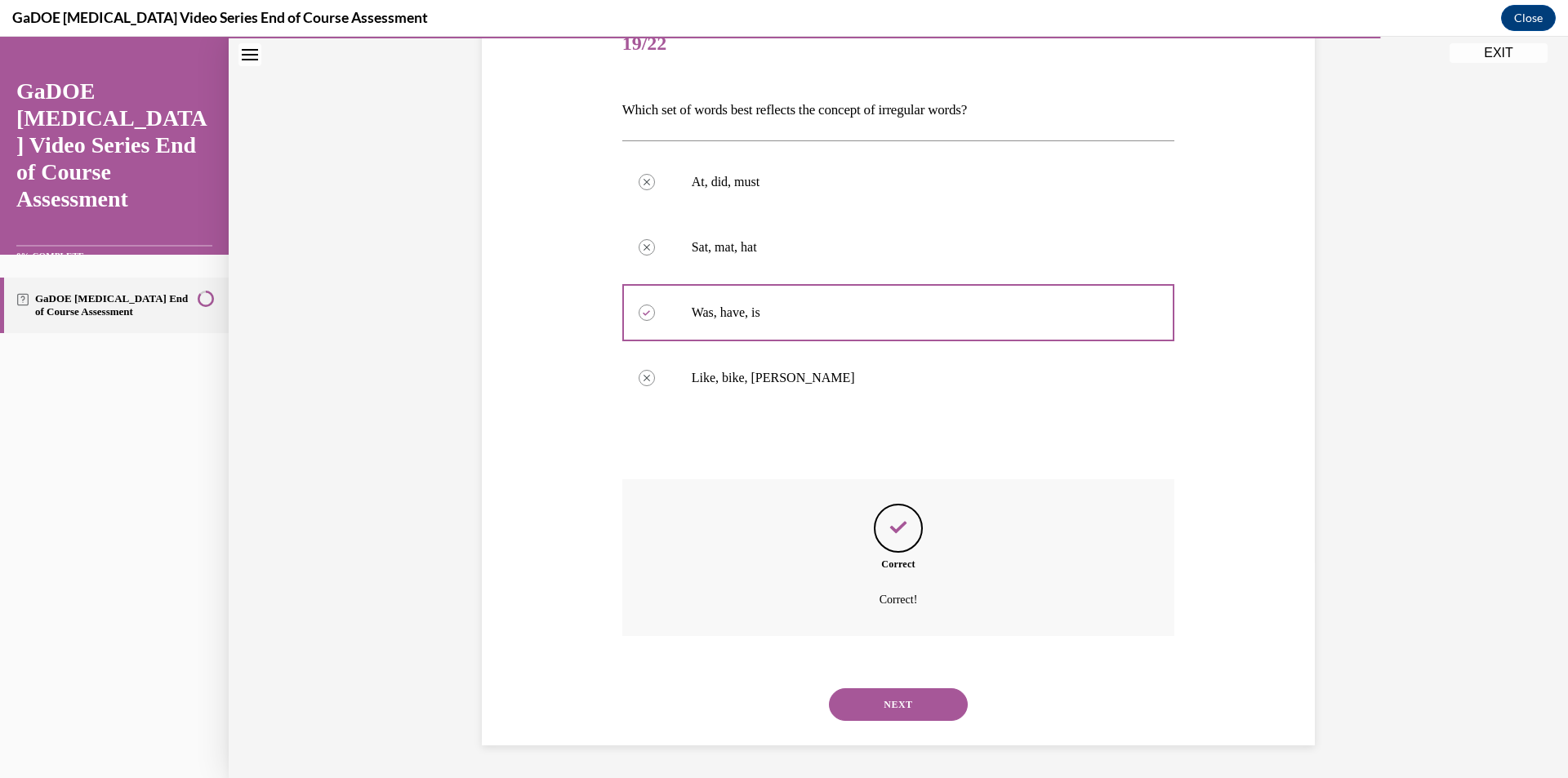
click at [875, 705] on button "NEXT" at bounding box center [897, 704] width 138 height 32
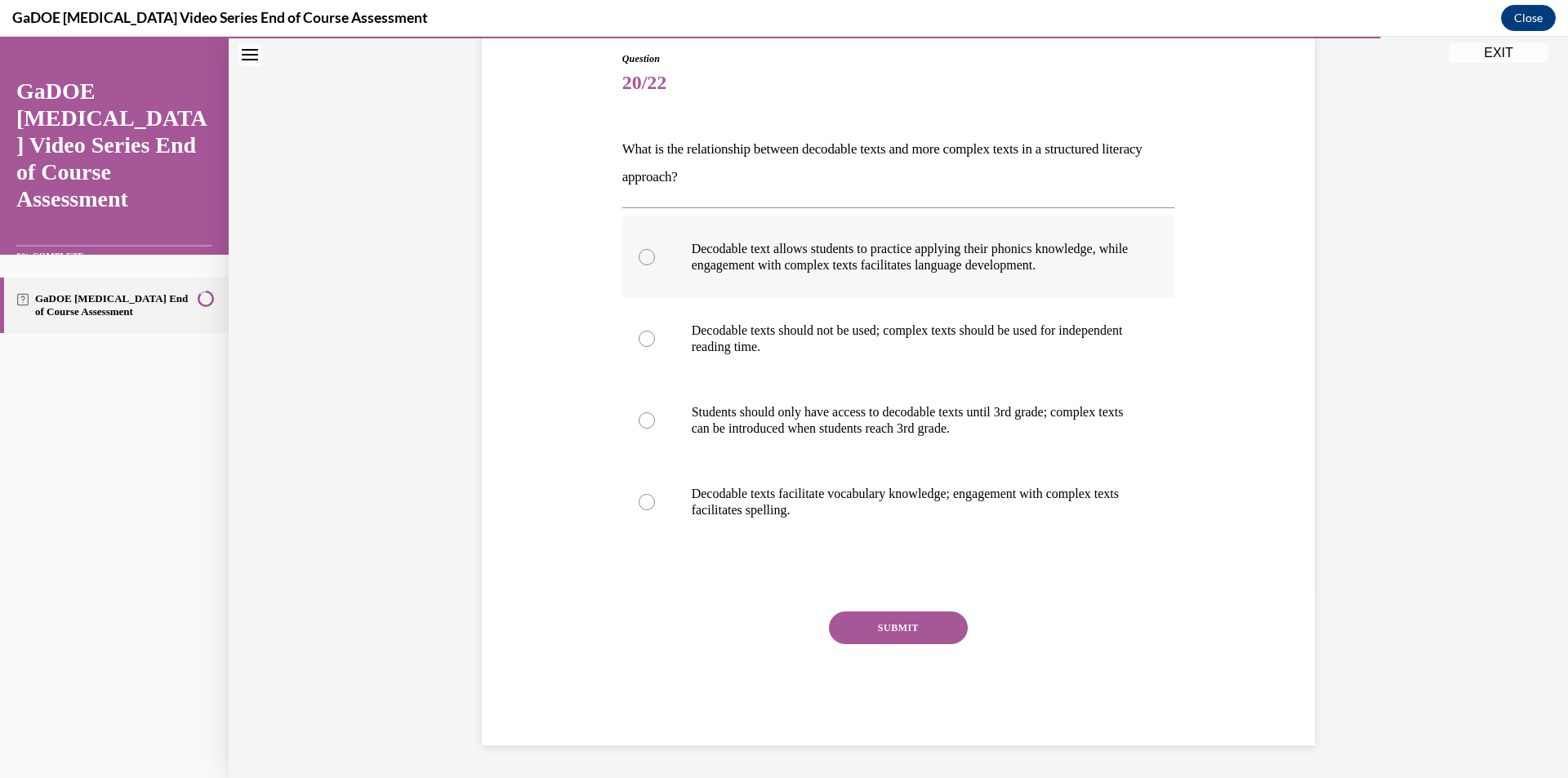
click at [810, 234] on label "Decodable text allows students to practice applying their phonics knowledge, wh…" at bounding box center [898, 257] width 553 height 82
click at [655, 249] on input "Decodable text allows students to practice applying their phonics knowledge, wh…" at bounding box center [647, 257] width 17 height 17
radio input "true"
click at [856, 622] on button "SUBMIT" at bounding box center [897, 627] width 138 height 32
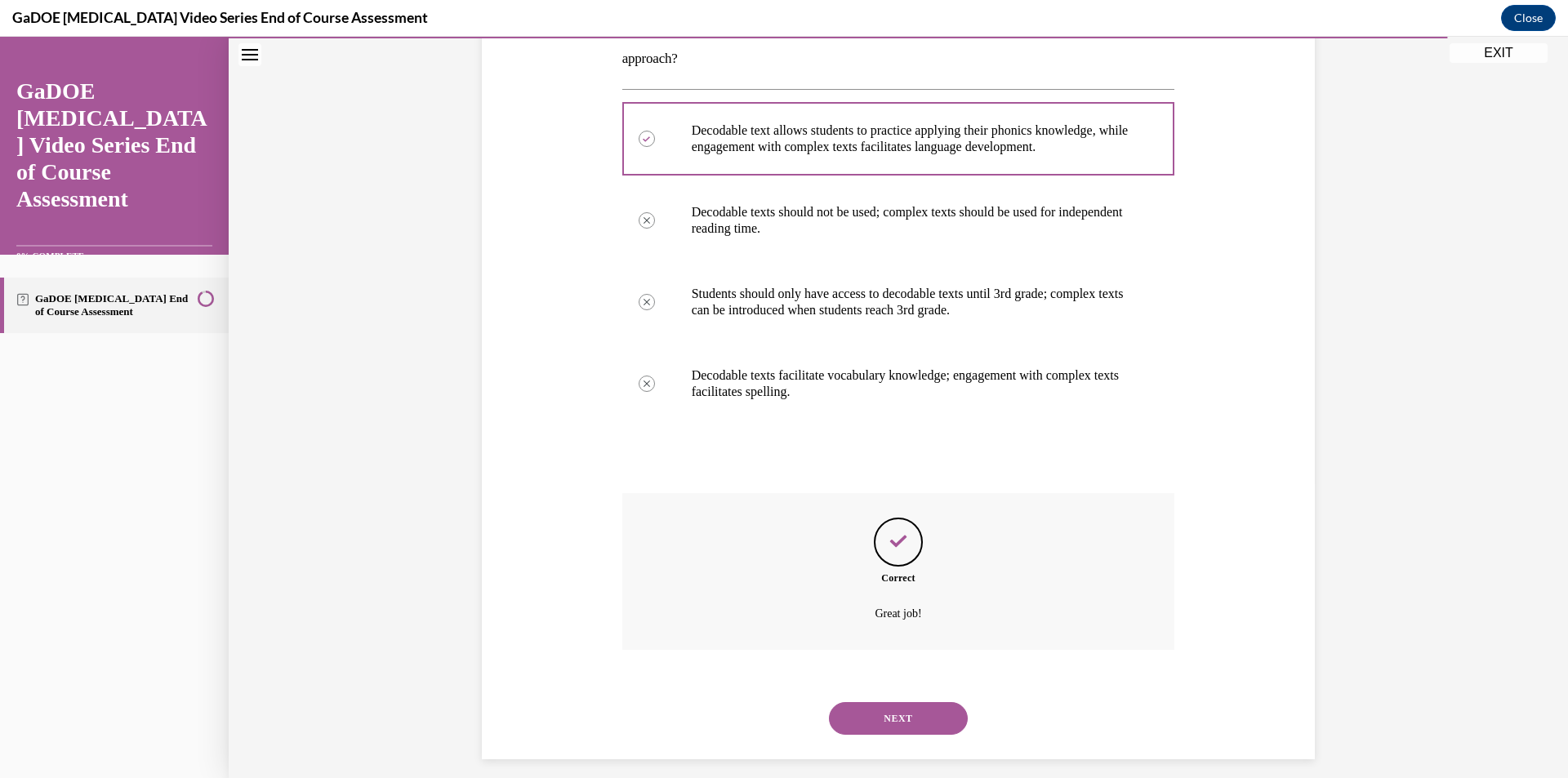
scroll to position [307, 0]
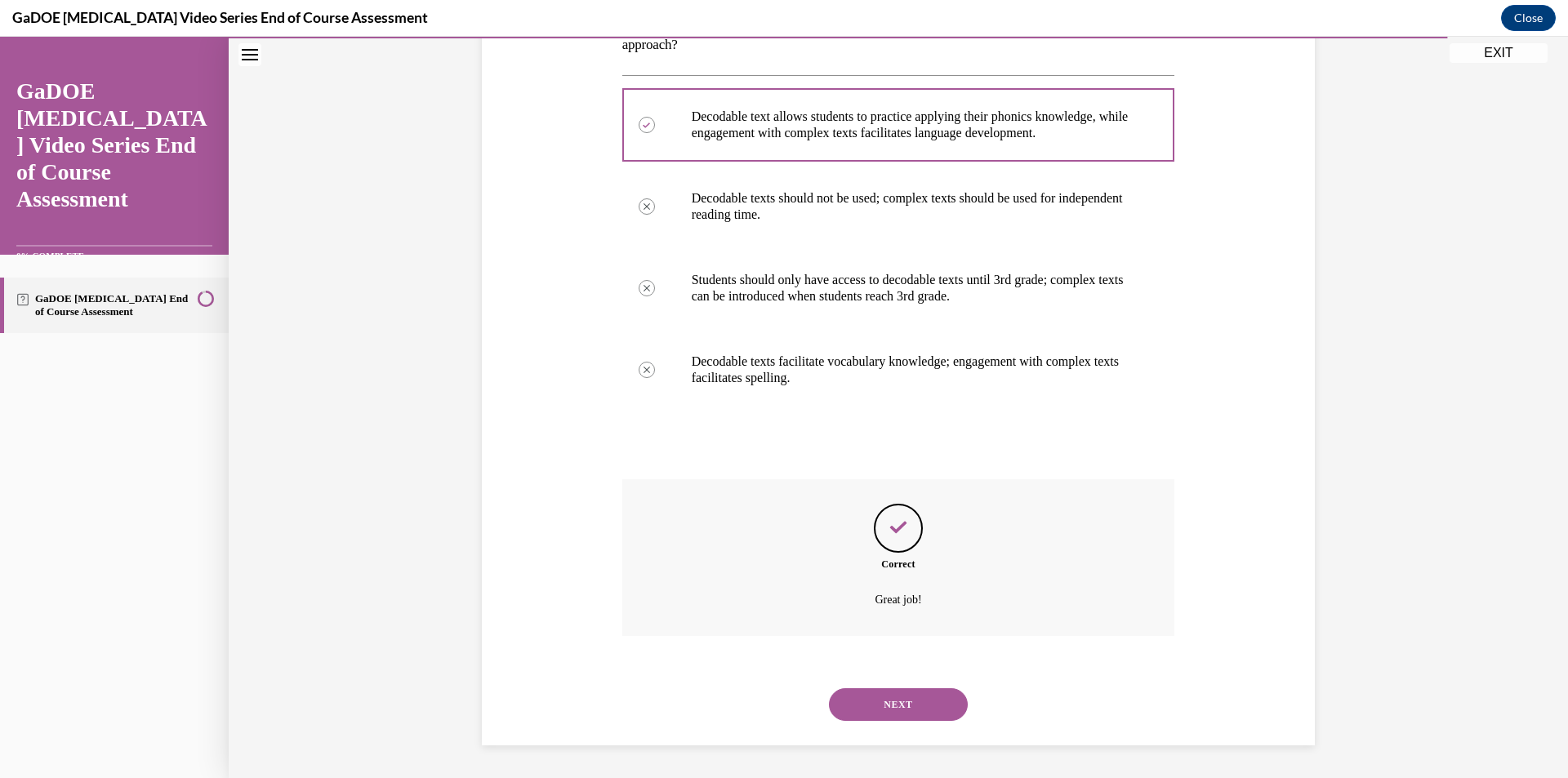
click at [900, 700] on button "NEXT" at bounding box center [897, 704] width 138 height 32
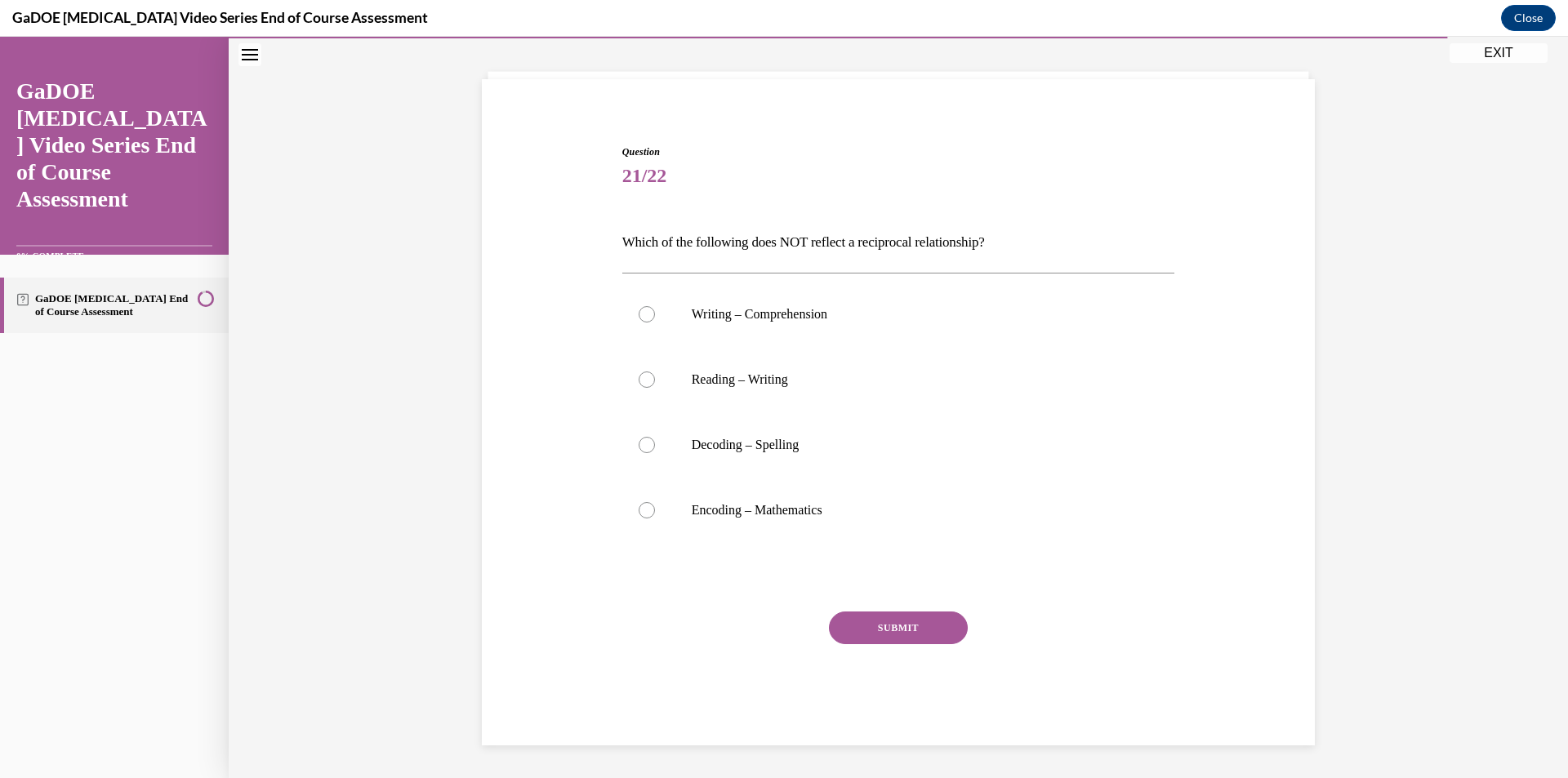
scroll to position [83, 0]
click at [770, 516] on p "Encoding – Mathematics" at bounding box center [913, 511] width 442 height 17
click at [655, 516] on input "Encoding – Mathematics" at bounding box center [647, 511] width 17 height 17
radio input "true"
click at [867, 639] on button "SUBMIT" at bounding box center [897, 627] width 138 height 32
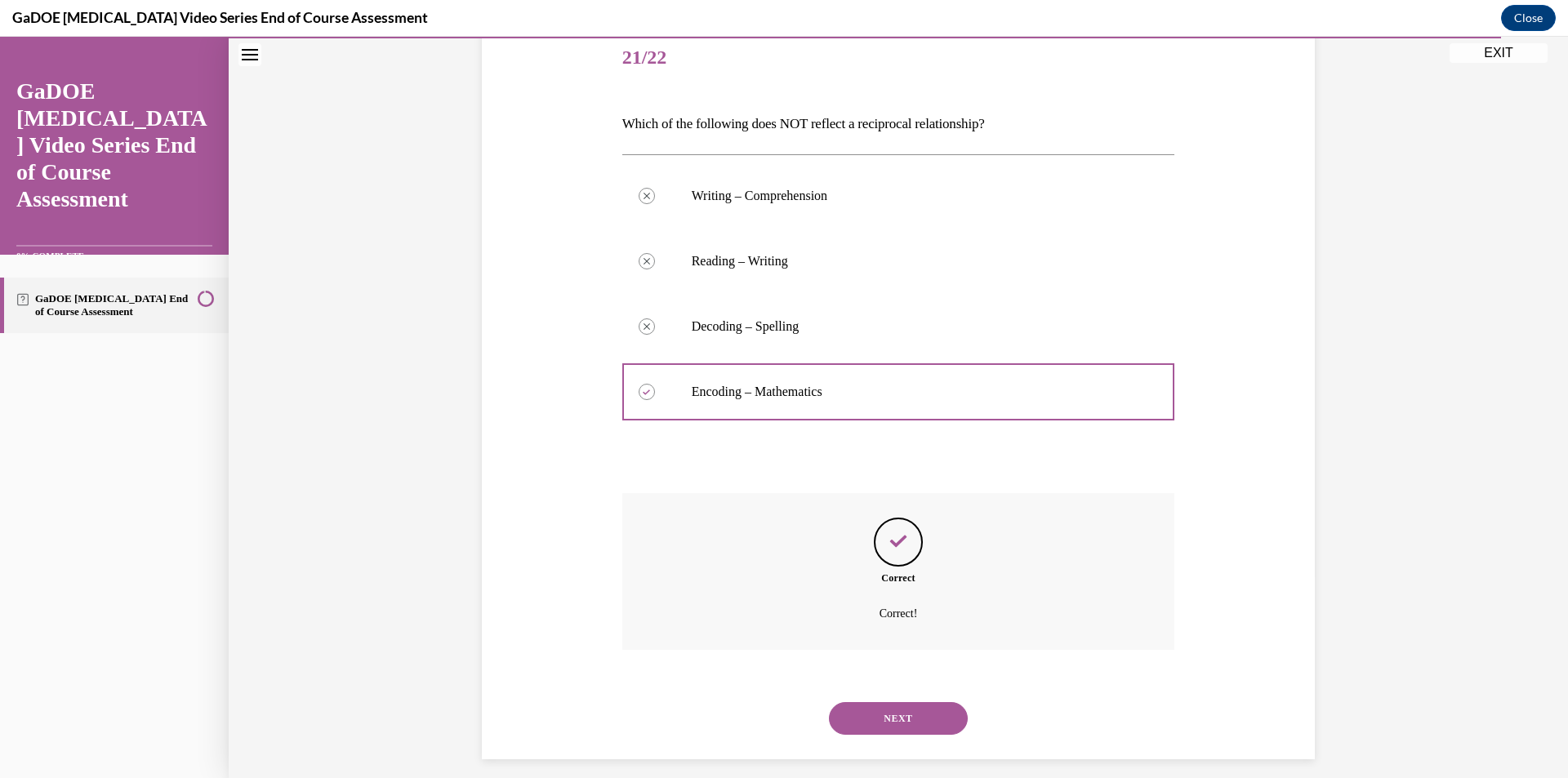
scroll to position [214, 0]
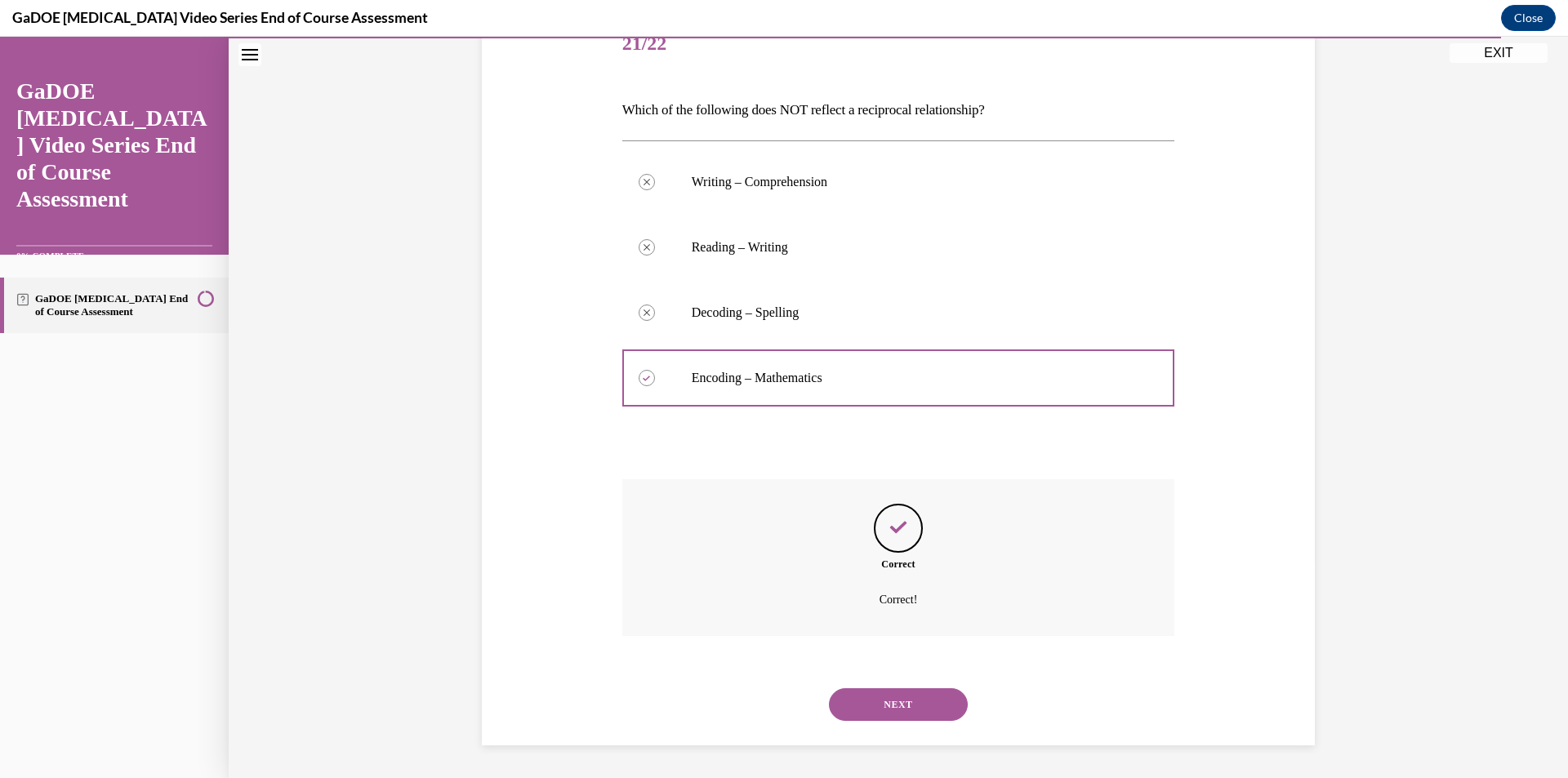
click at [868, 702] on button "NEXT" at bounding box center [897, 704] width 138 height 32
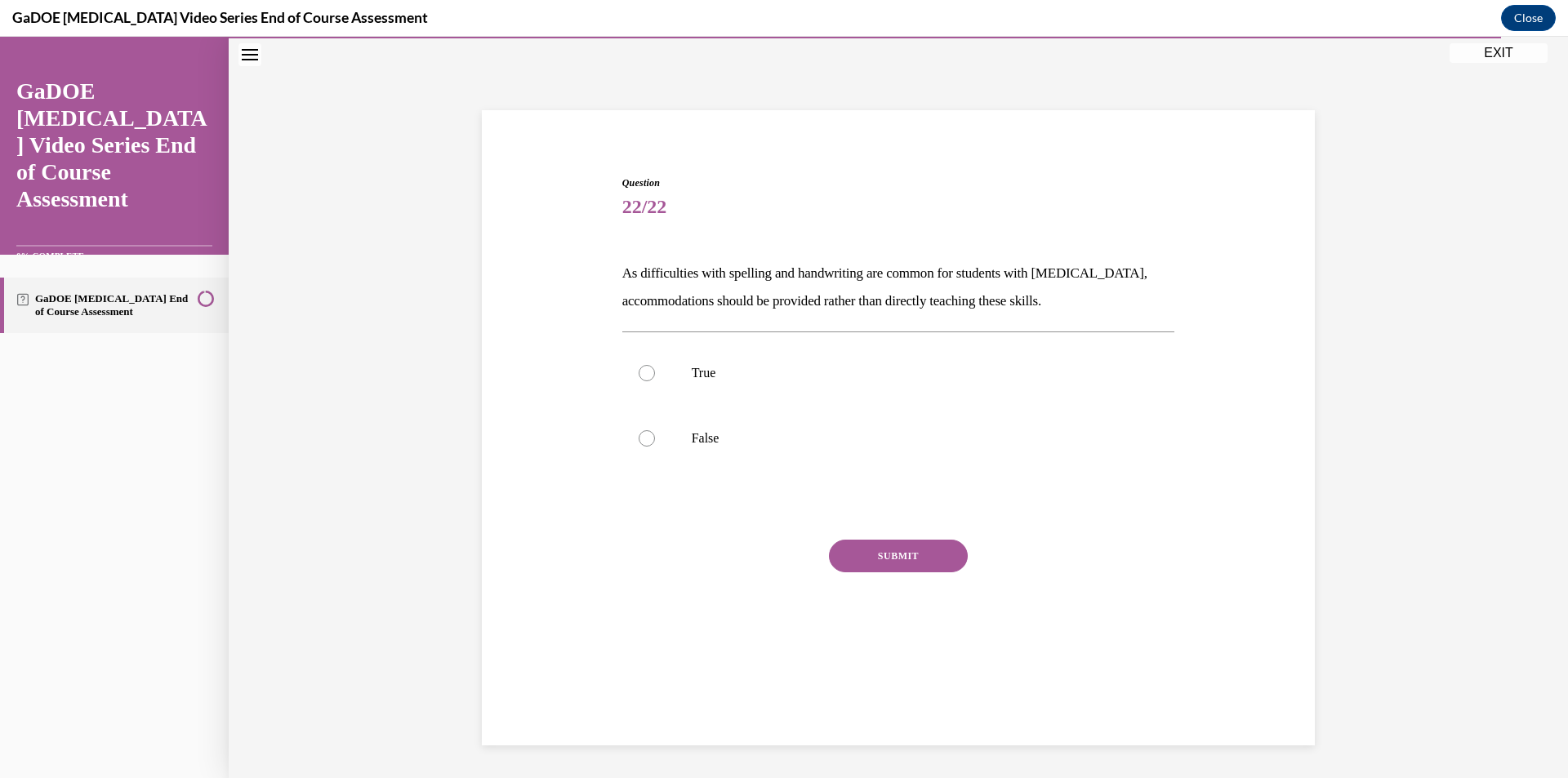
scroll to position [51, 0]
click at [753, 439] on p "False" at bounding box center [913, 438] width 442 height 17
click at [655, 439] on input "False" at bounding box center [647, 438] width 17 height 17
radio input "true"
click at [876, 556] on button "SUBMIT" at bounding box center [897, 555] width 138 height 32
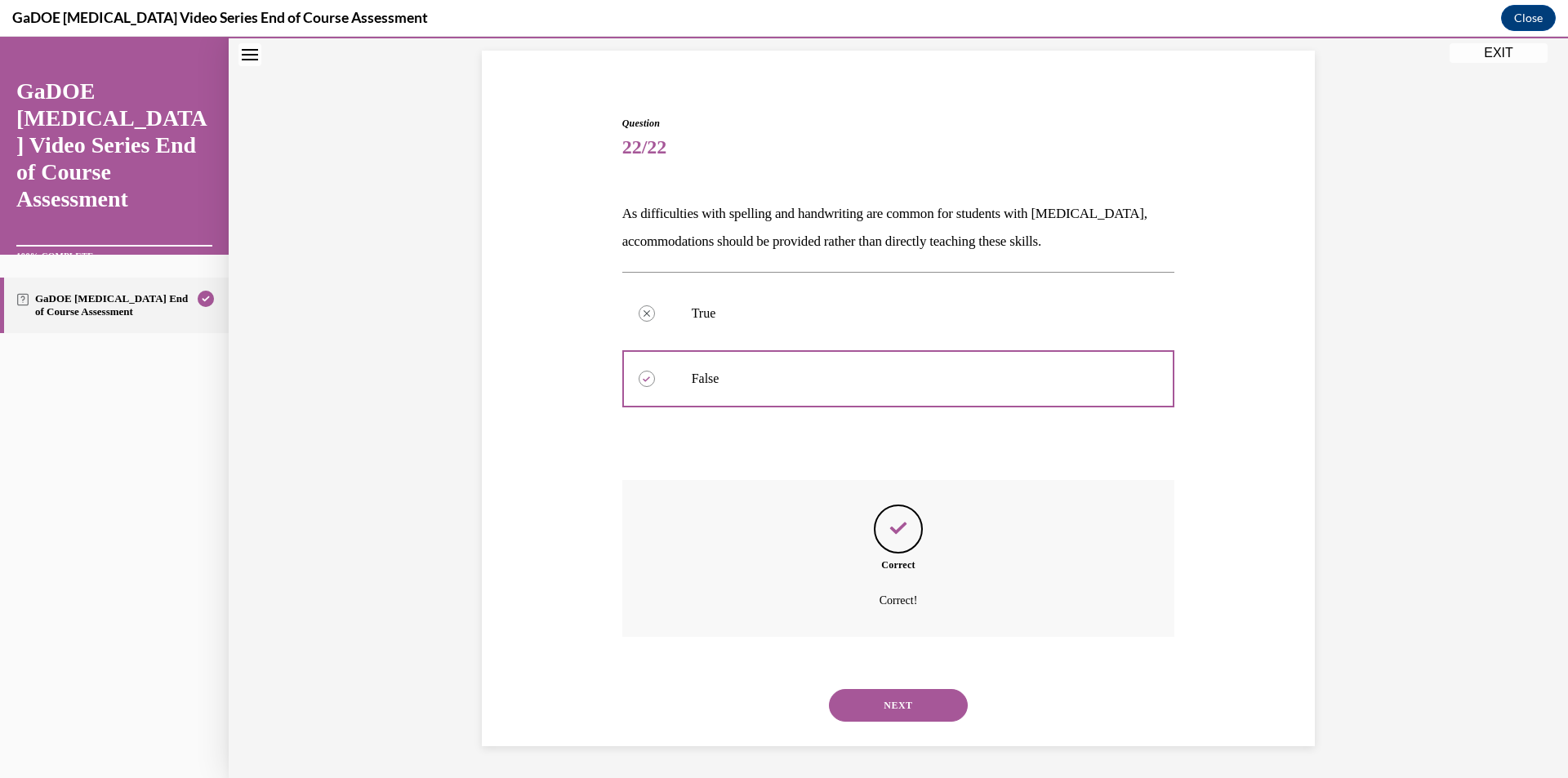
scroll to position [111, 0]
click at [882, 695] on button "NEXT" at bounding box center [897, 704] width 138 height 32
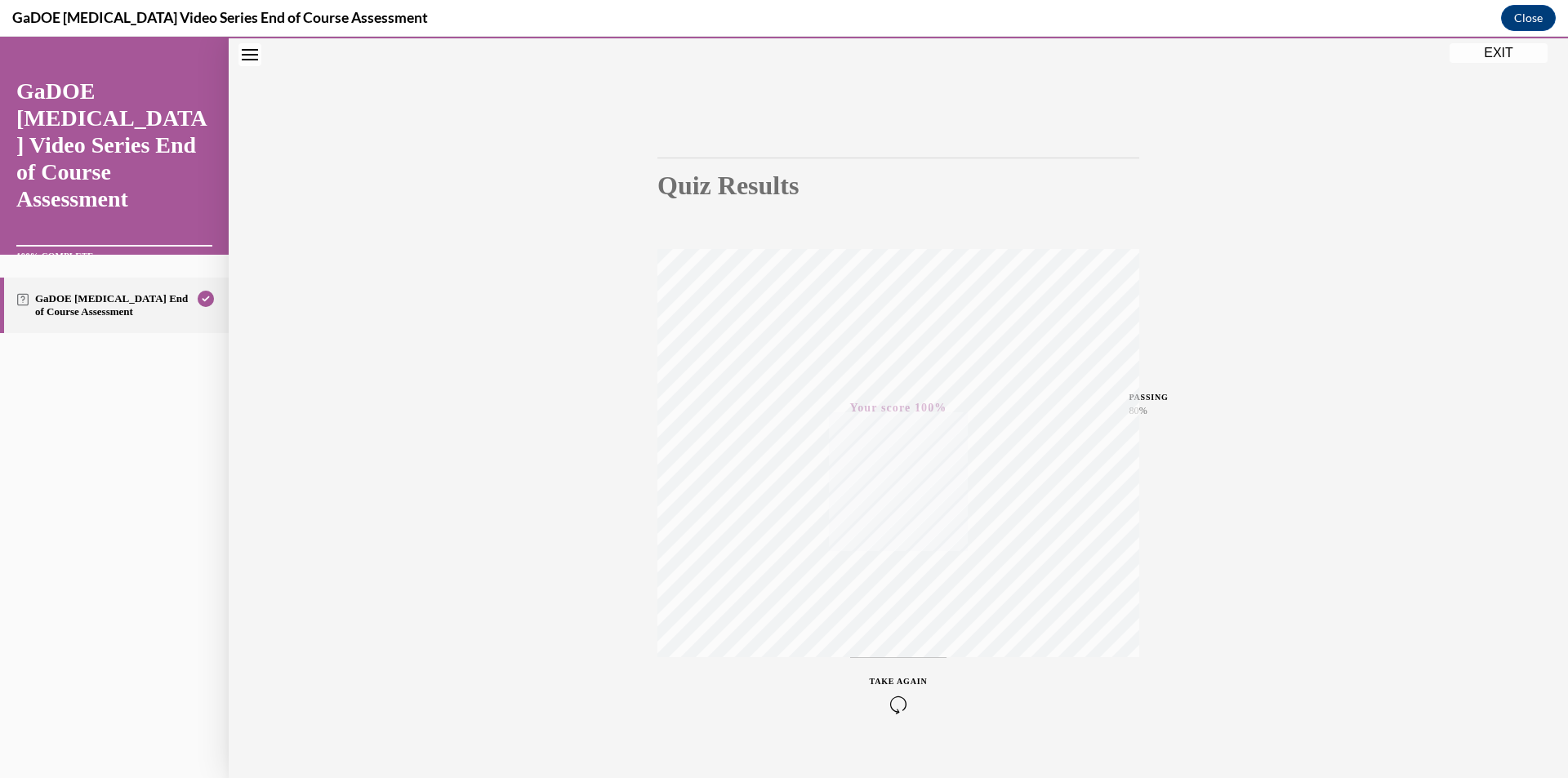
scroll to position [96, 0]
click at [1499, 57] on button "EXIT" at bounding box center [1497, 53] width 98 height 19
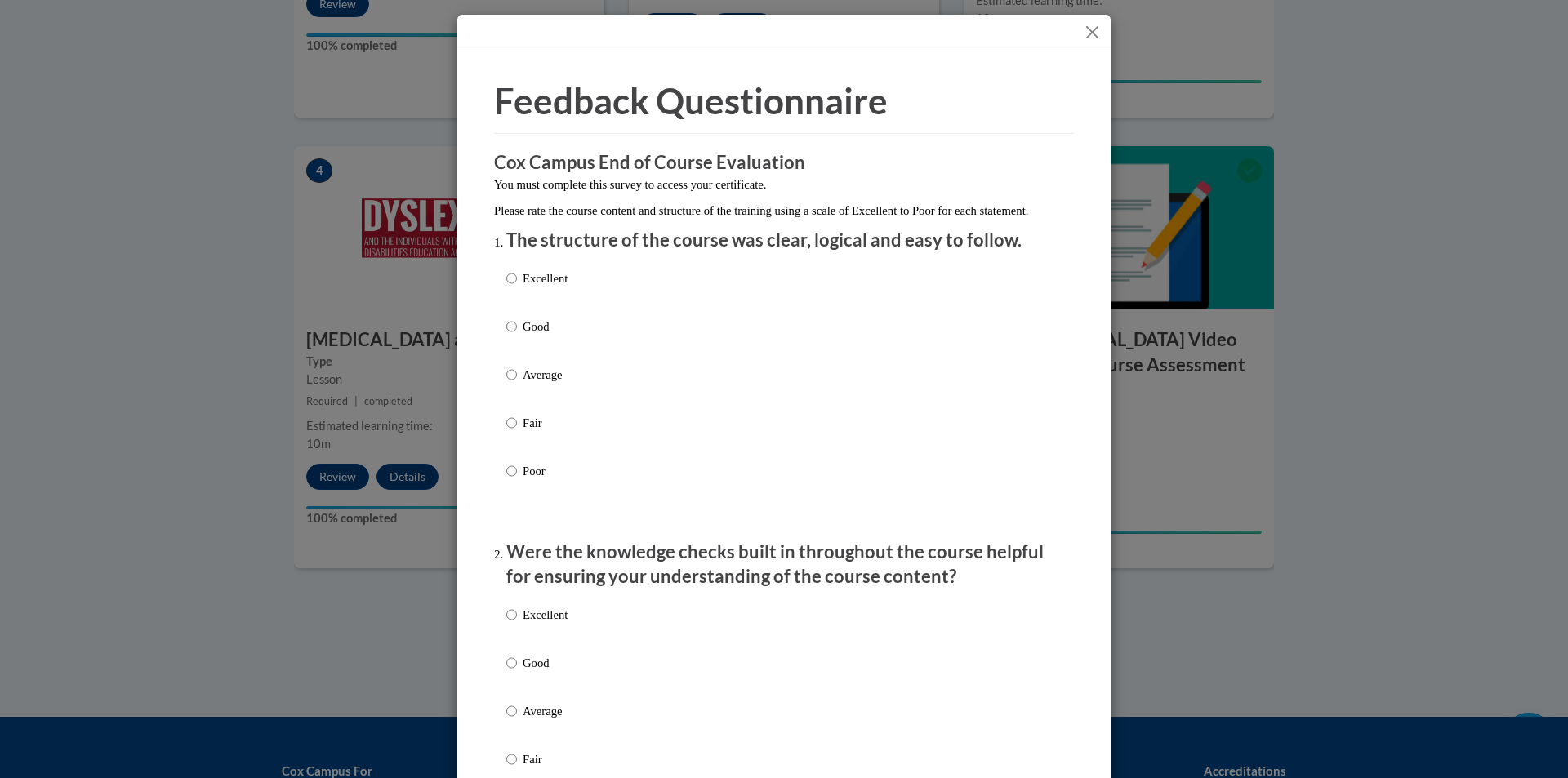
click at [576, 292] on div "Excellent Good Average Fair Poor" at bounding box center [784, 394] width 555 height 266
click at [523, 287] on p "Excellent" at bounding box center [545, 278] width 45 height 18
click at [516, 287] on input "Excellent" at bounding box center [511, 278] width 10 height 18
radio input "true"
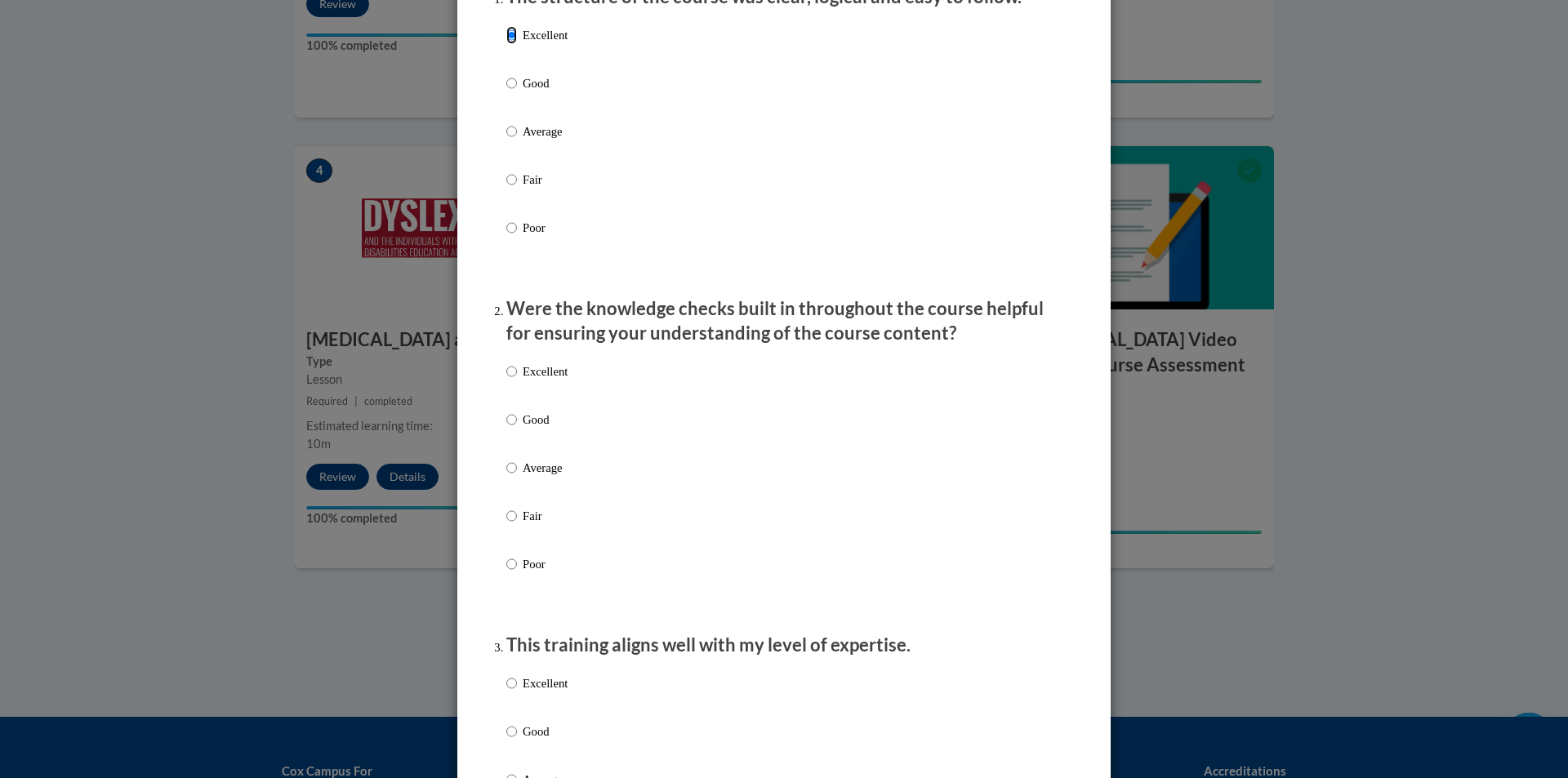
scroll to position [245, 0]
click at [508, 379] on input "Excellent" at bounding box center [511, 370] width 10 height 18
radio input "true"
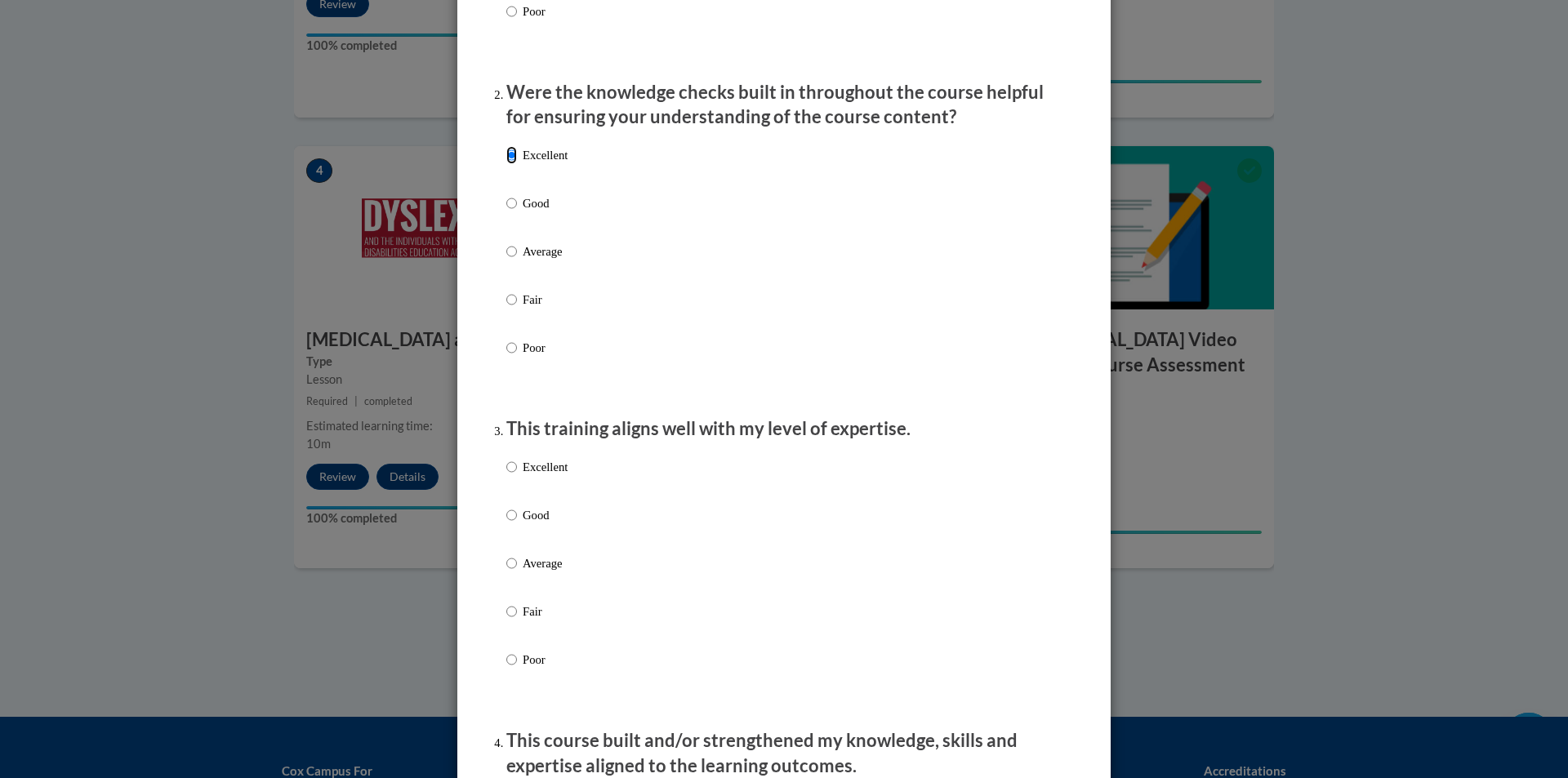
scroll to position [489, 0]
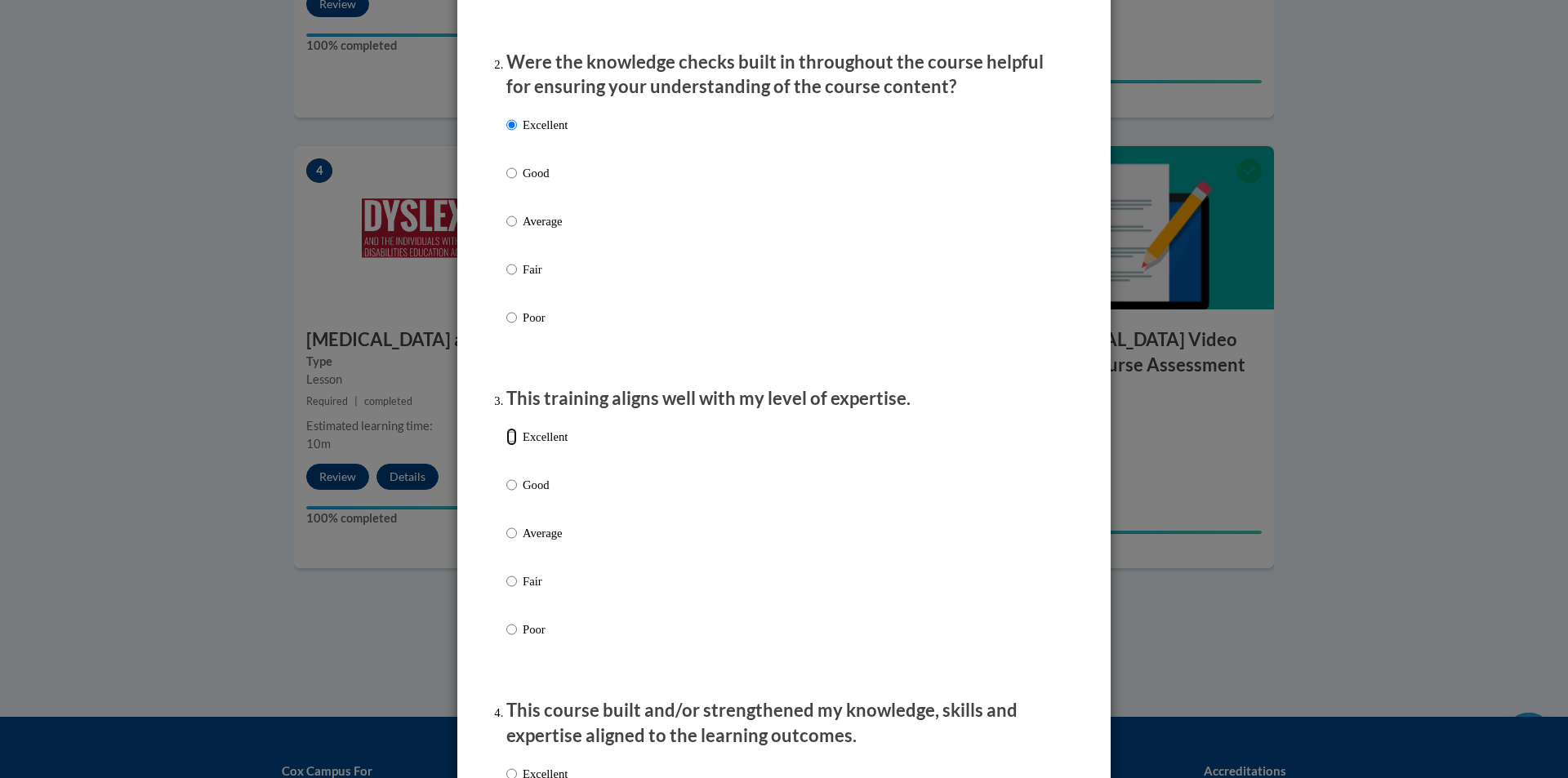
click at [506, 446] on input "Excellent" at bounding box center [511, 436] width 10 height 18
radio input "true"
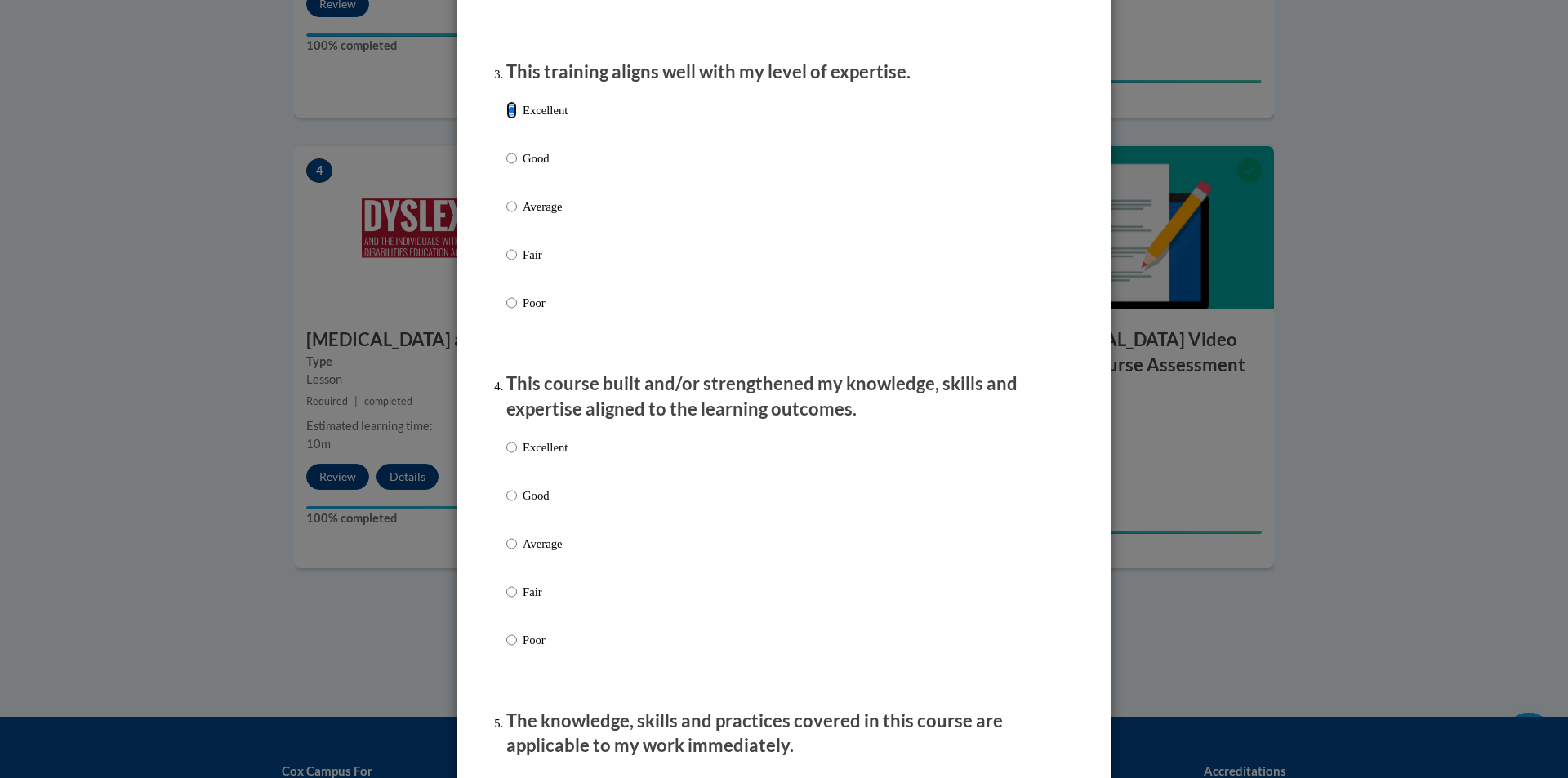
scroll to position [898, 0]
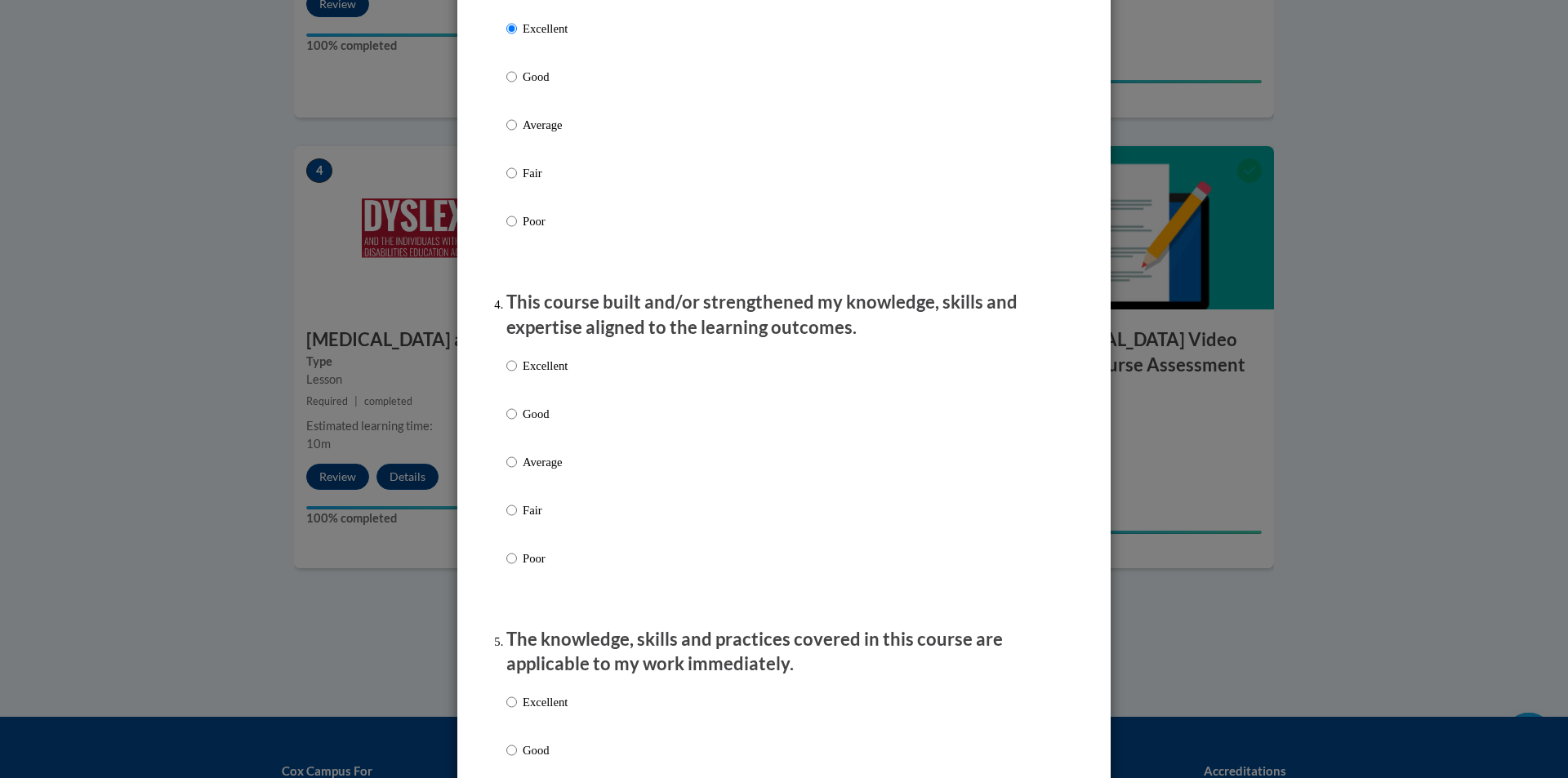
click at [527, 375] on p "Excellent" at bounding box center [545, 365] width 45 height 18
click at [516, 375] on input "Excellent" at bounding box center [511, 365] width 10 height 18
radio input "true"
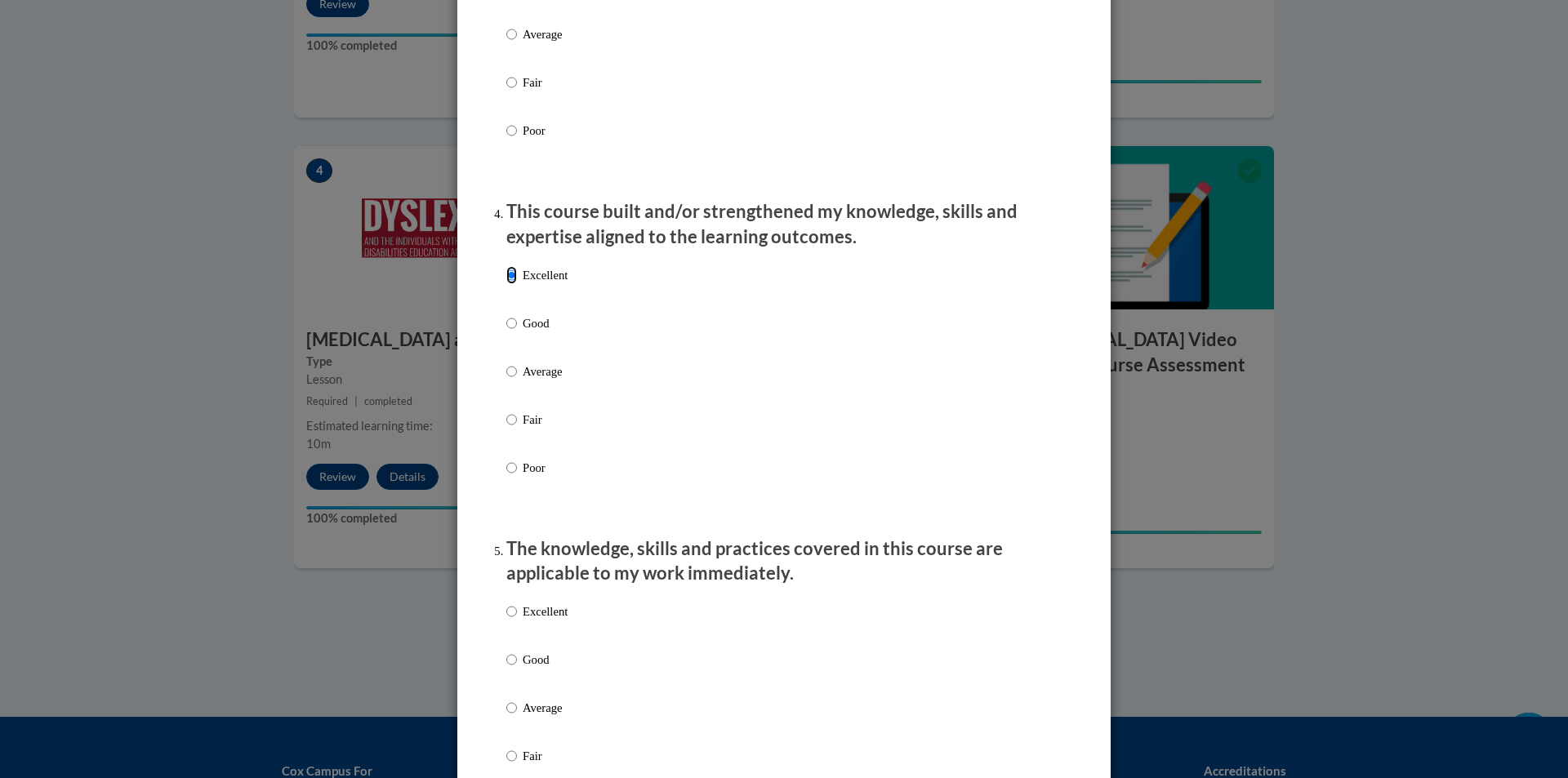
scroll to position [1143, 0]
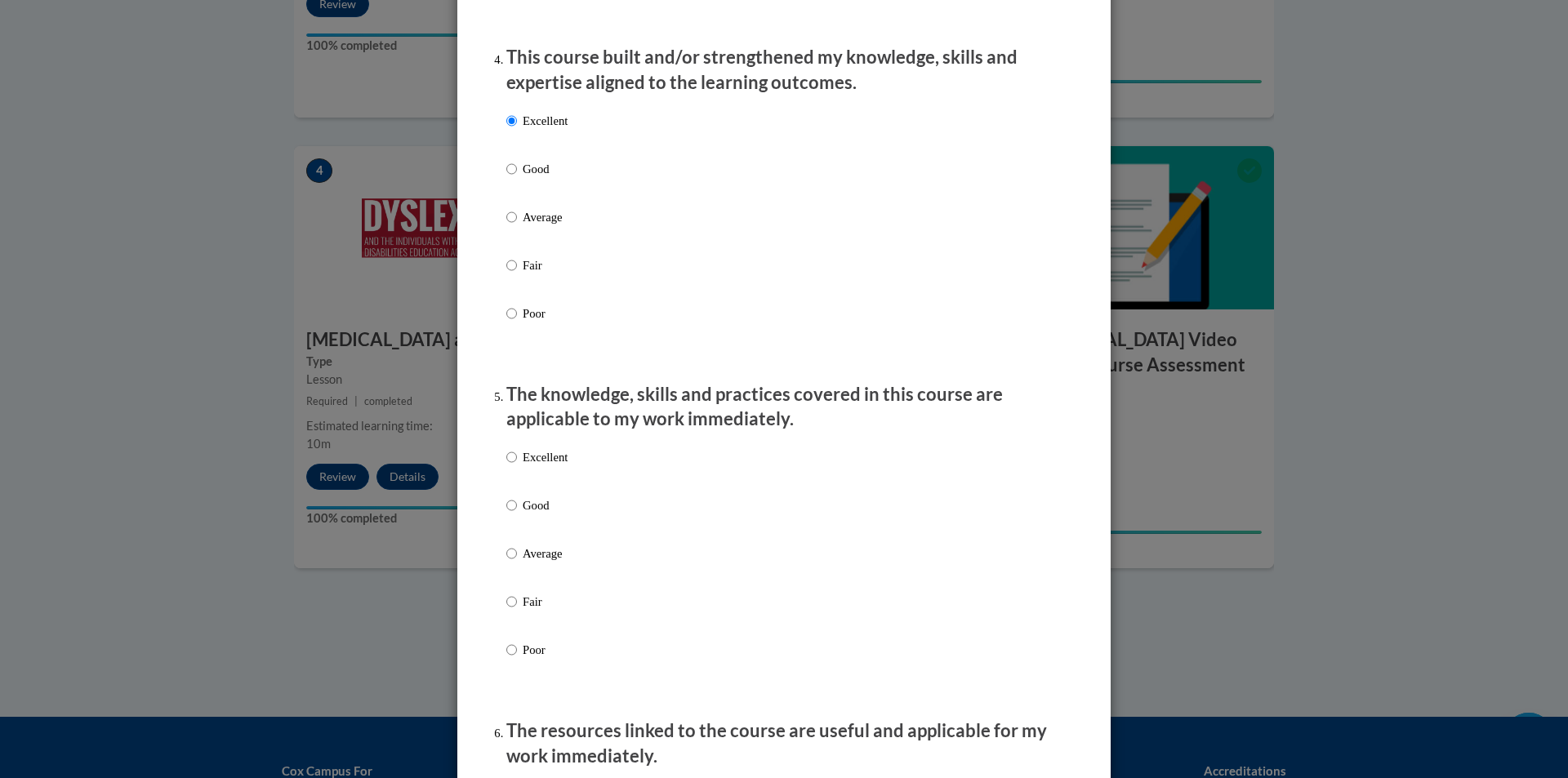
click at [523, 466] on p "Excellent" at bounding box center [545, 457] width 45 height 18
click at [516, 466] on input "Excellent" at bounding box center [511, 457] width 10 height 18
radio input "true"
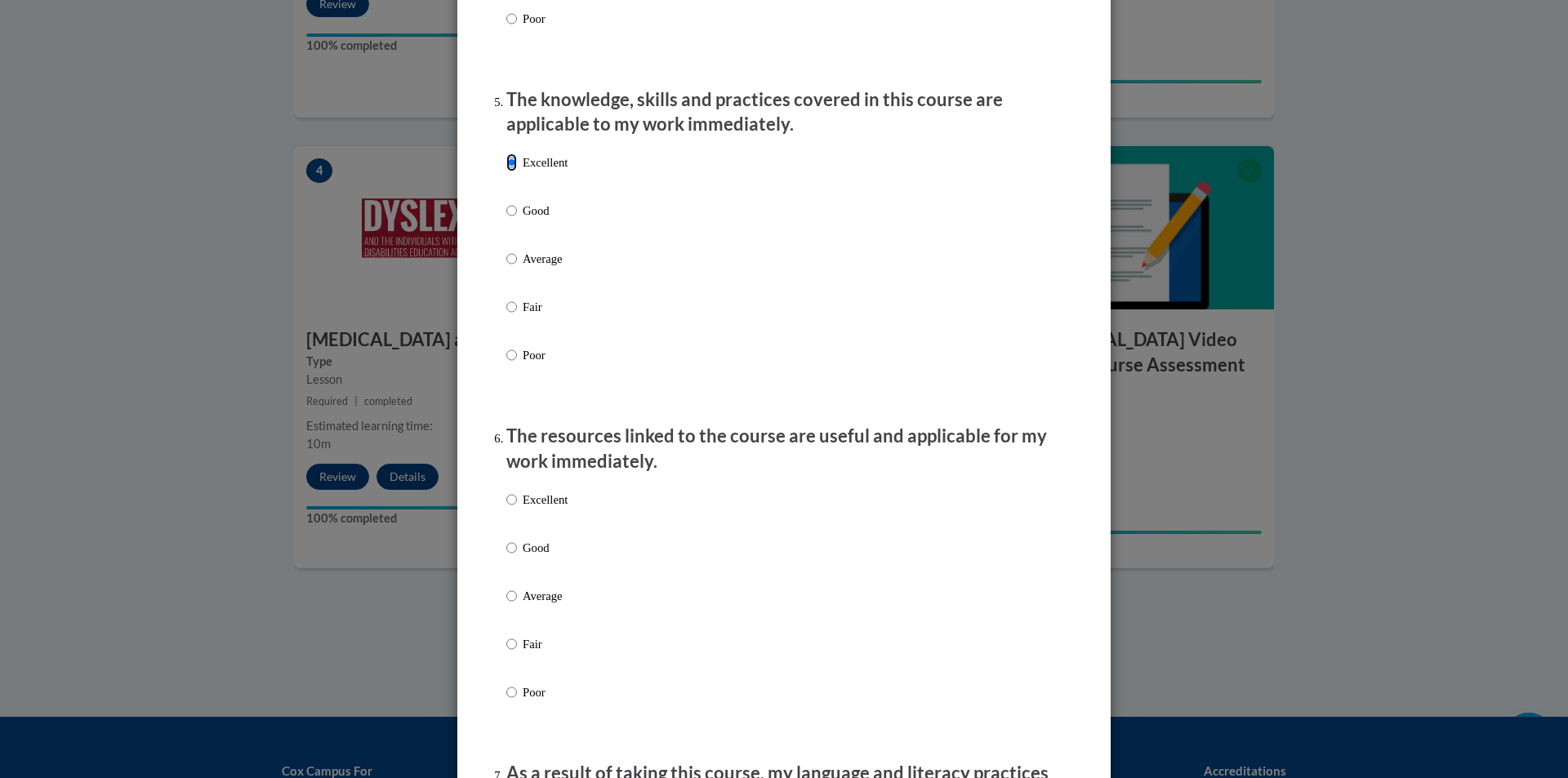
scroll to position [1469, 0]
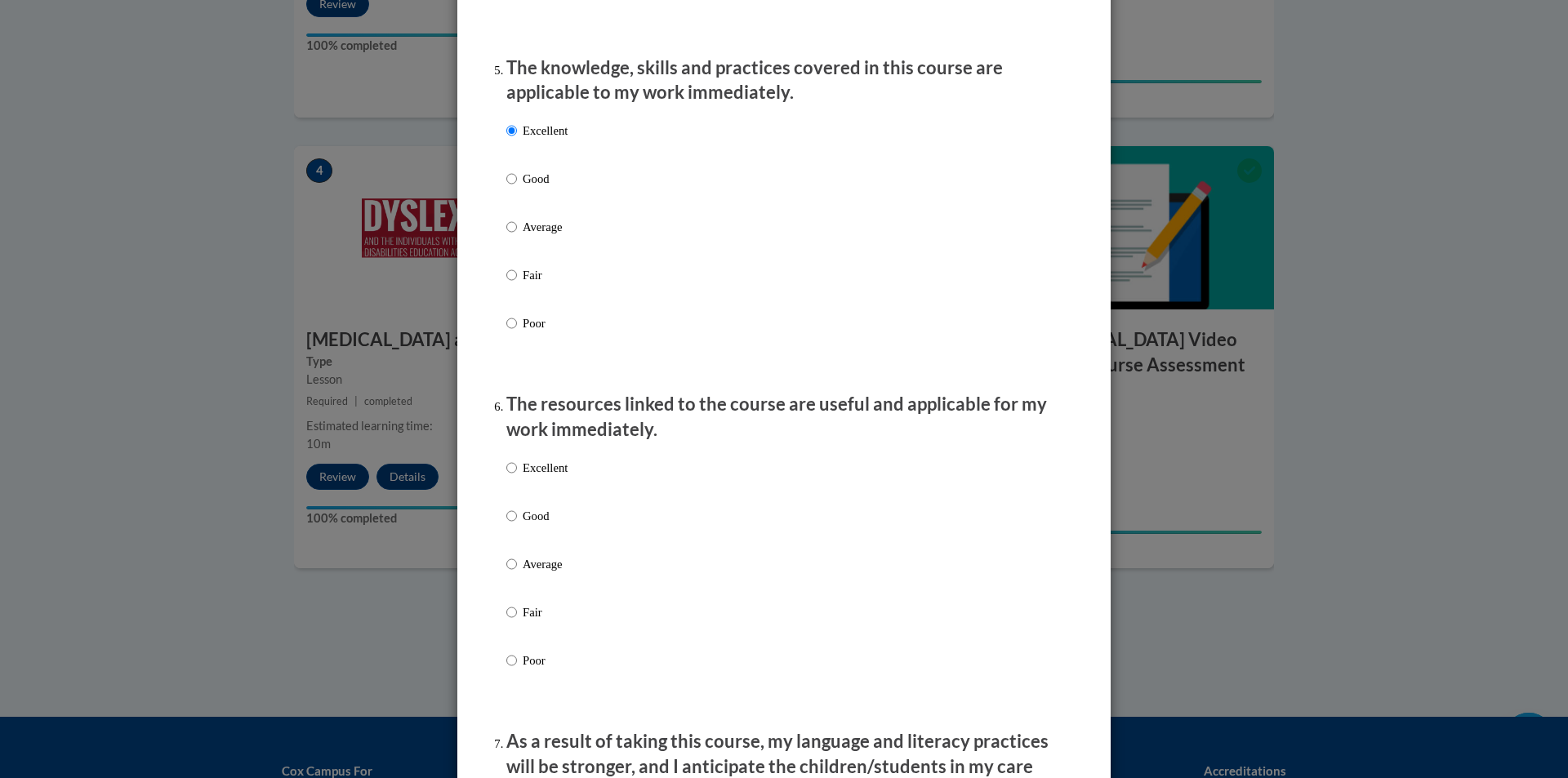
click at [549, 476] on p "Excellent" at bounding box center [545, 467] width 45 height 18
click at [516, 476] on input "Excellent" at bounding box center [511, 467] width 10 height 18
radio input "true"
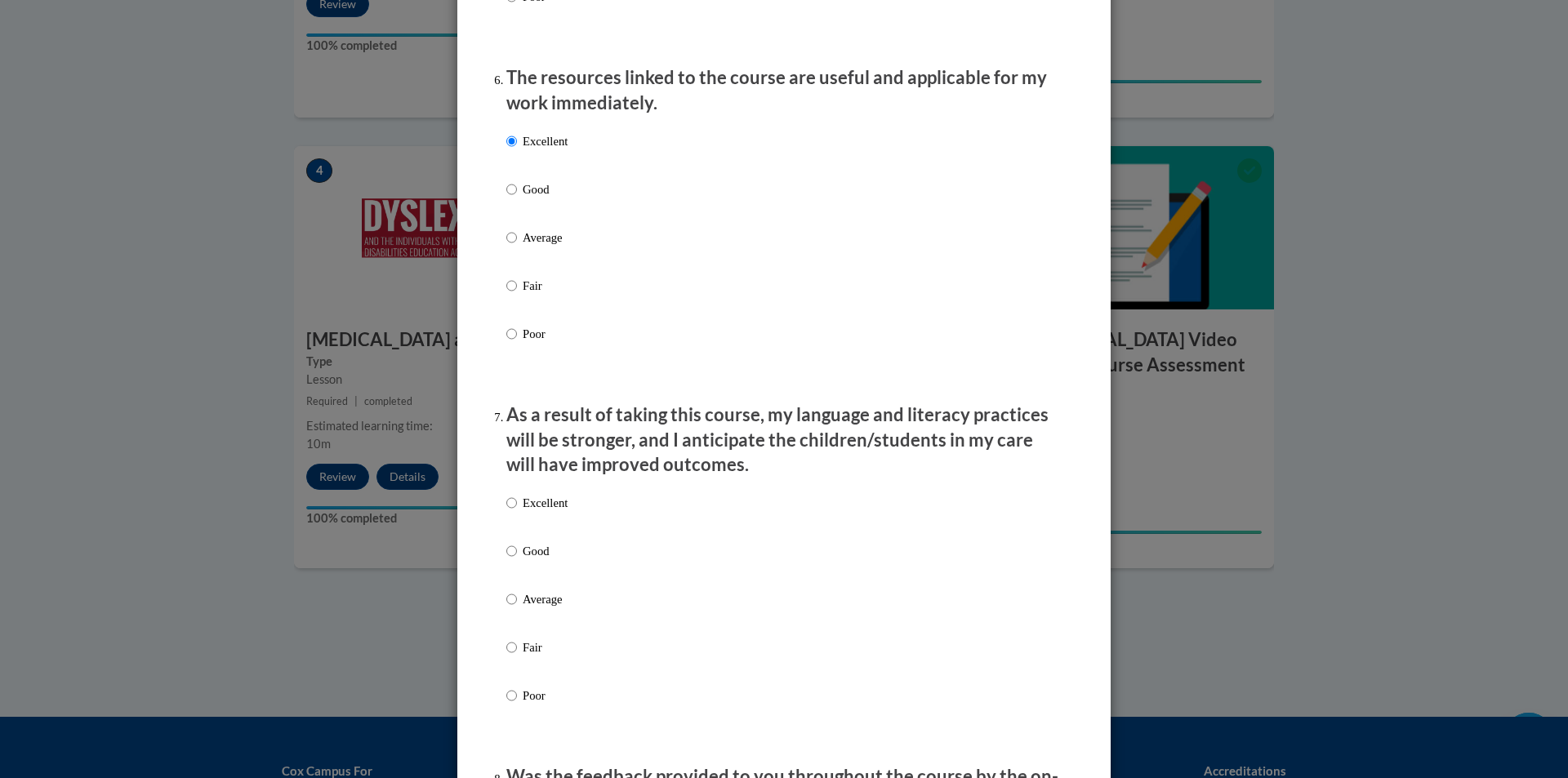
click at [548, 512] on p "Excellent" at bounding box center [545, 502] width 45 height 18
click at [516, 512] on input "Excellent" at bounding box center [511, 502] width 10 height 18
radio input "true"
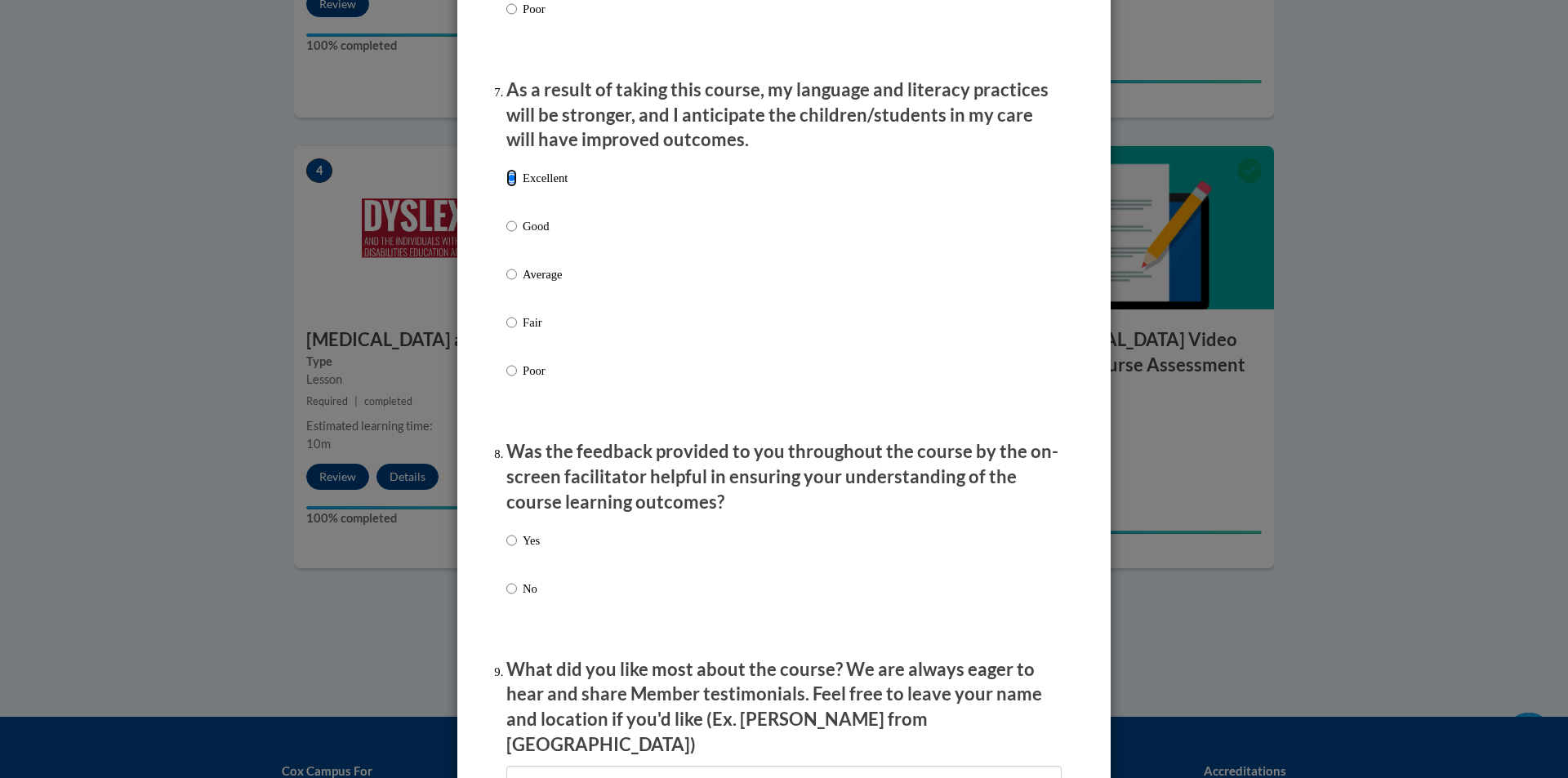
scroll to position [2122, 0]
click at [534, 542] on p "Yes" at bounding box center [531, 538] width 17 height 18
click at [516, 542] on input "Yes" at bounding box center [511, 538] width 10 height 18
radio input "true"
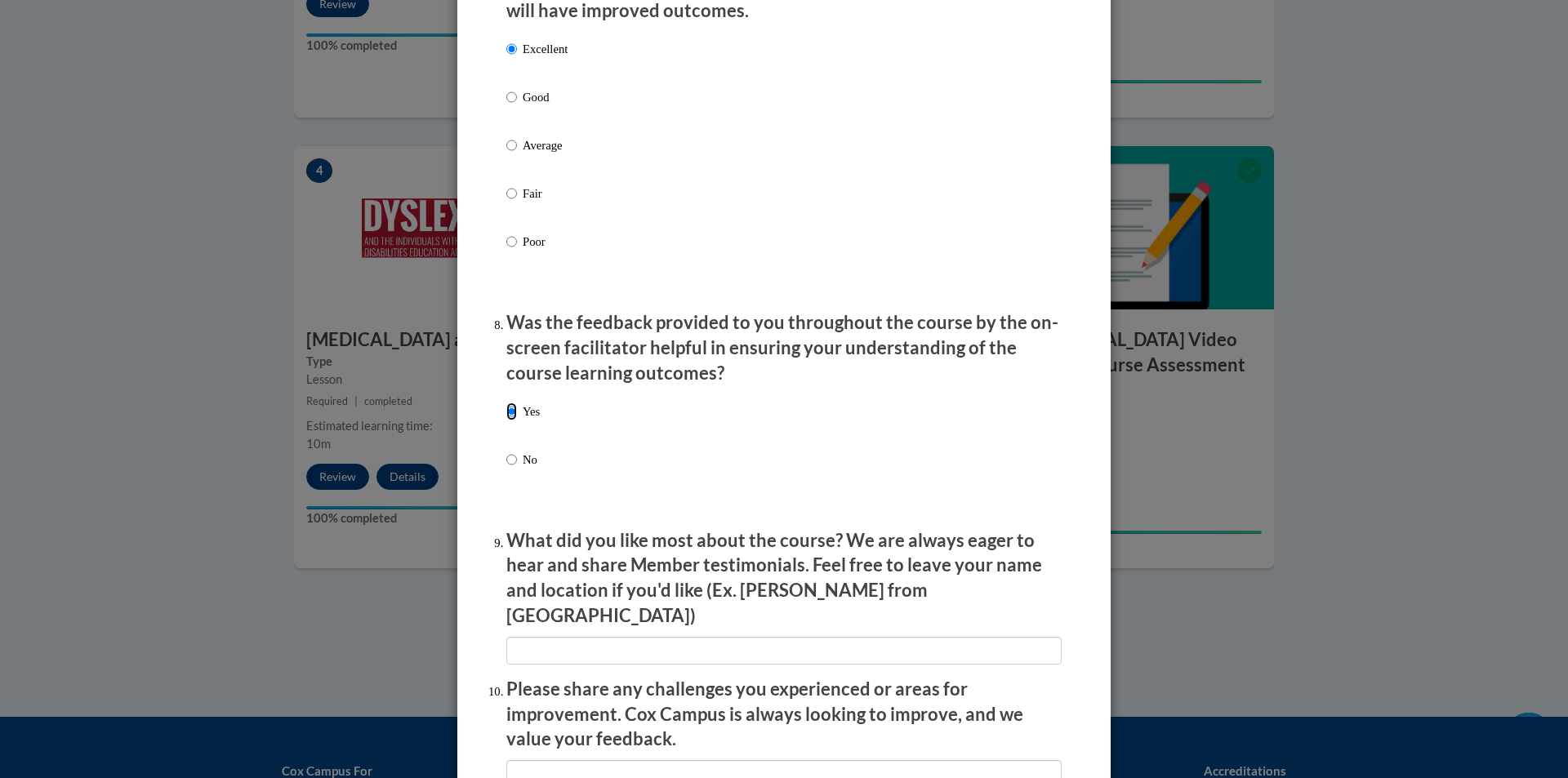
scroll to position [2366, 0]
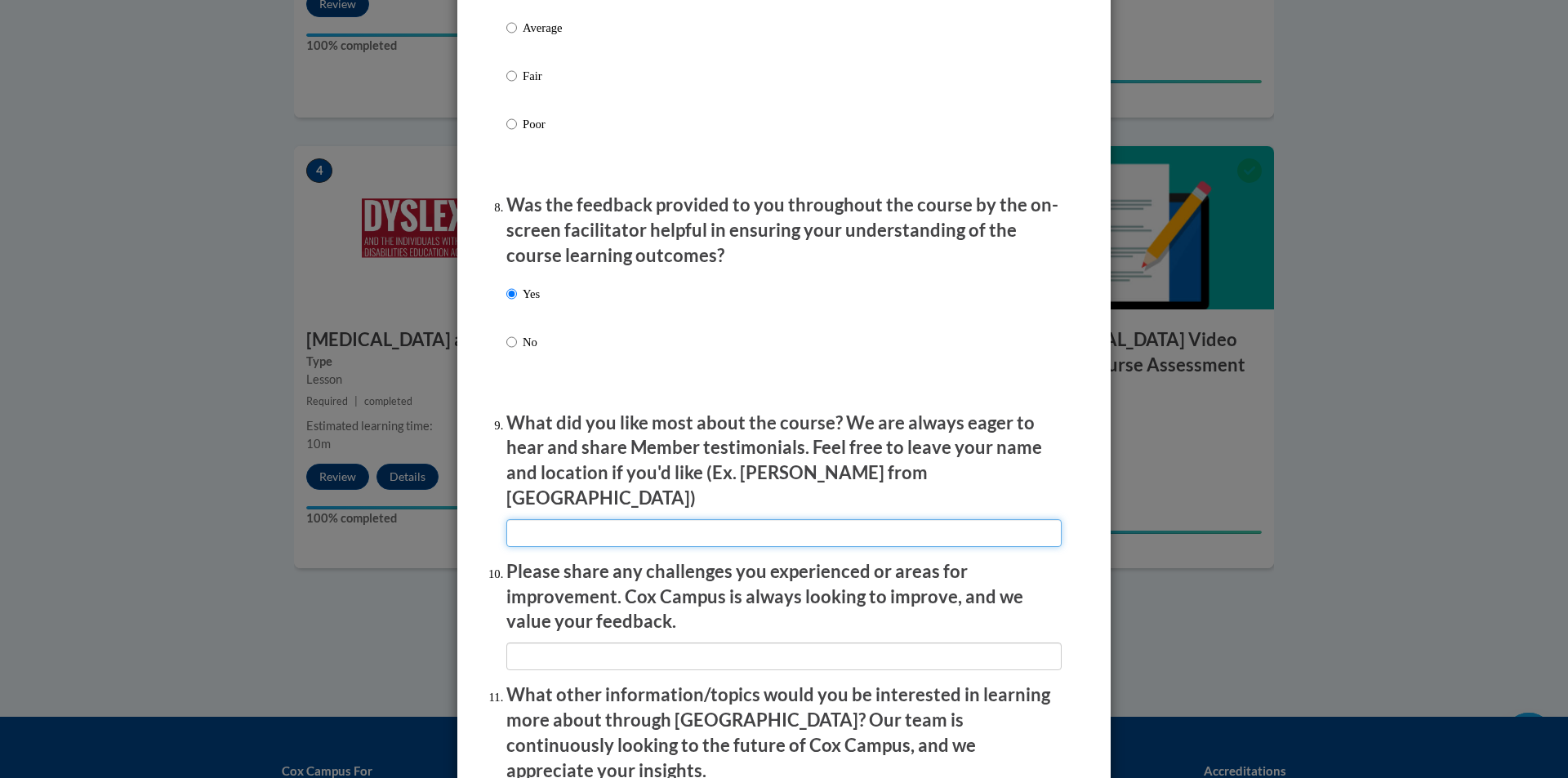
click at [538, 525] on input "textbox" at bounding box center [784, 533] width 555 height 28
type input "NA"
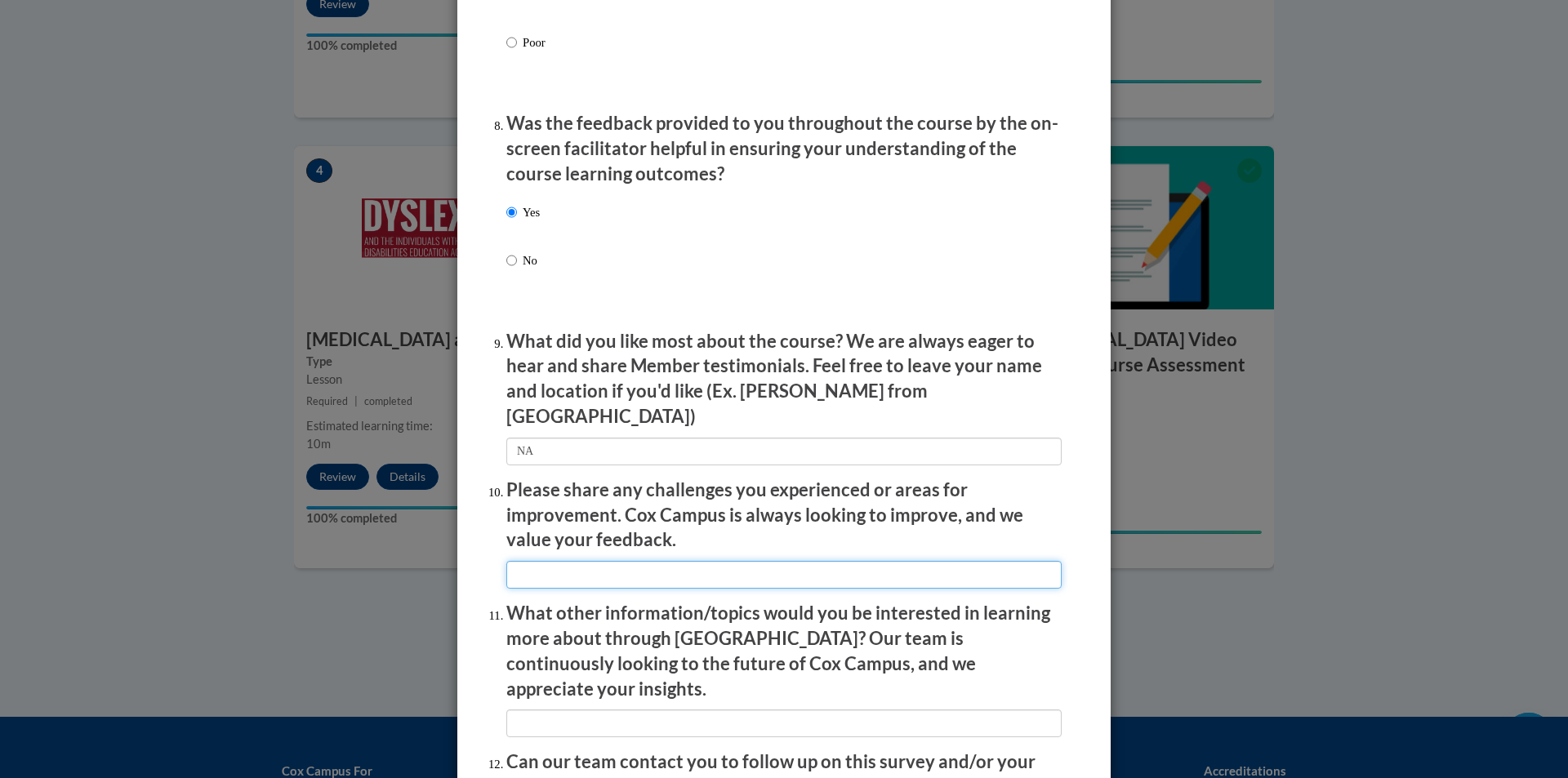
click at [584, 562] on input "textbox" at bounding box center [784, 575] width 555 height 28
type input "NA"
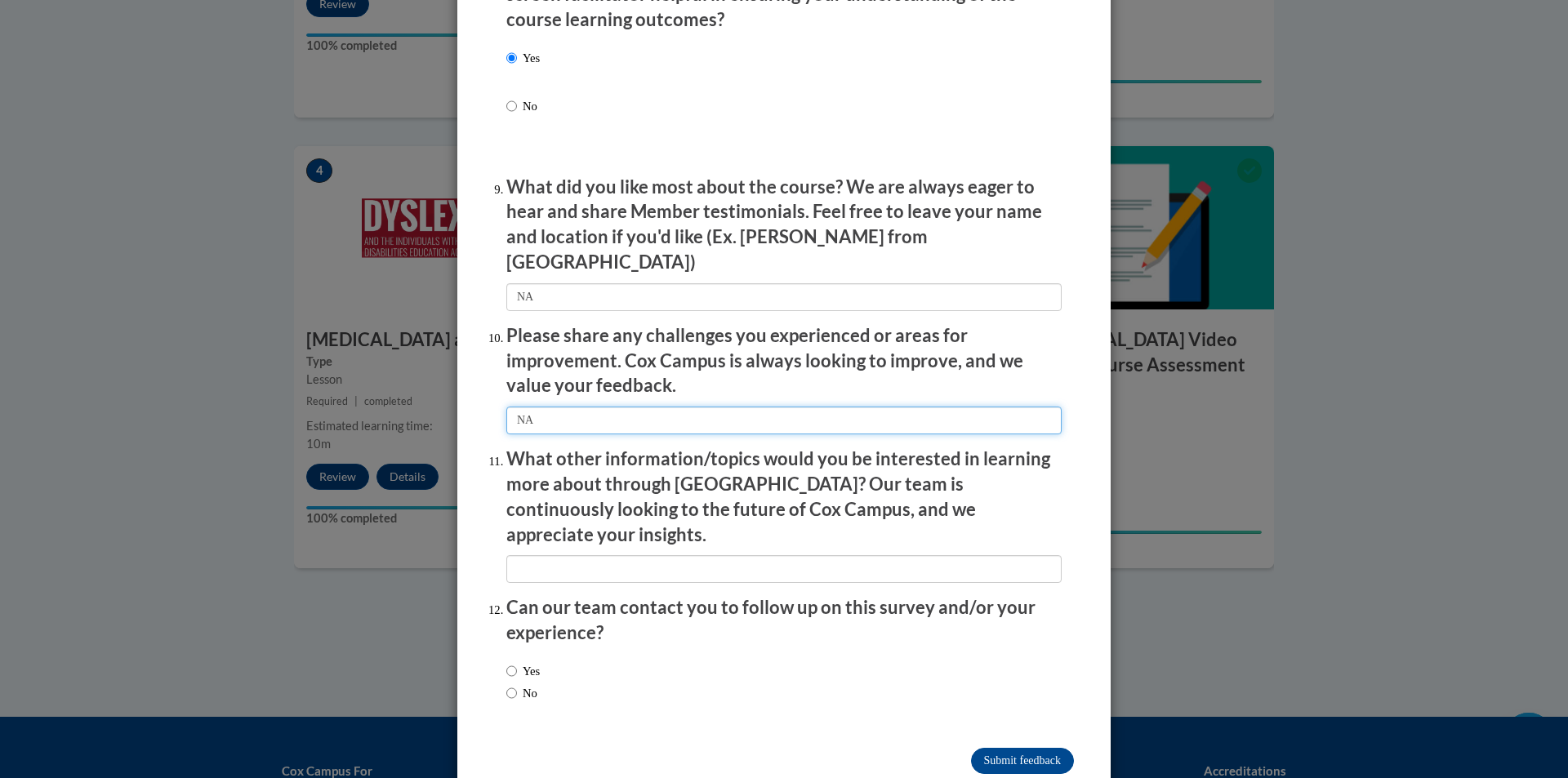
scroll to position [2613, 0]
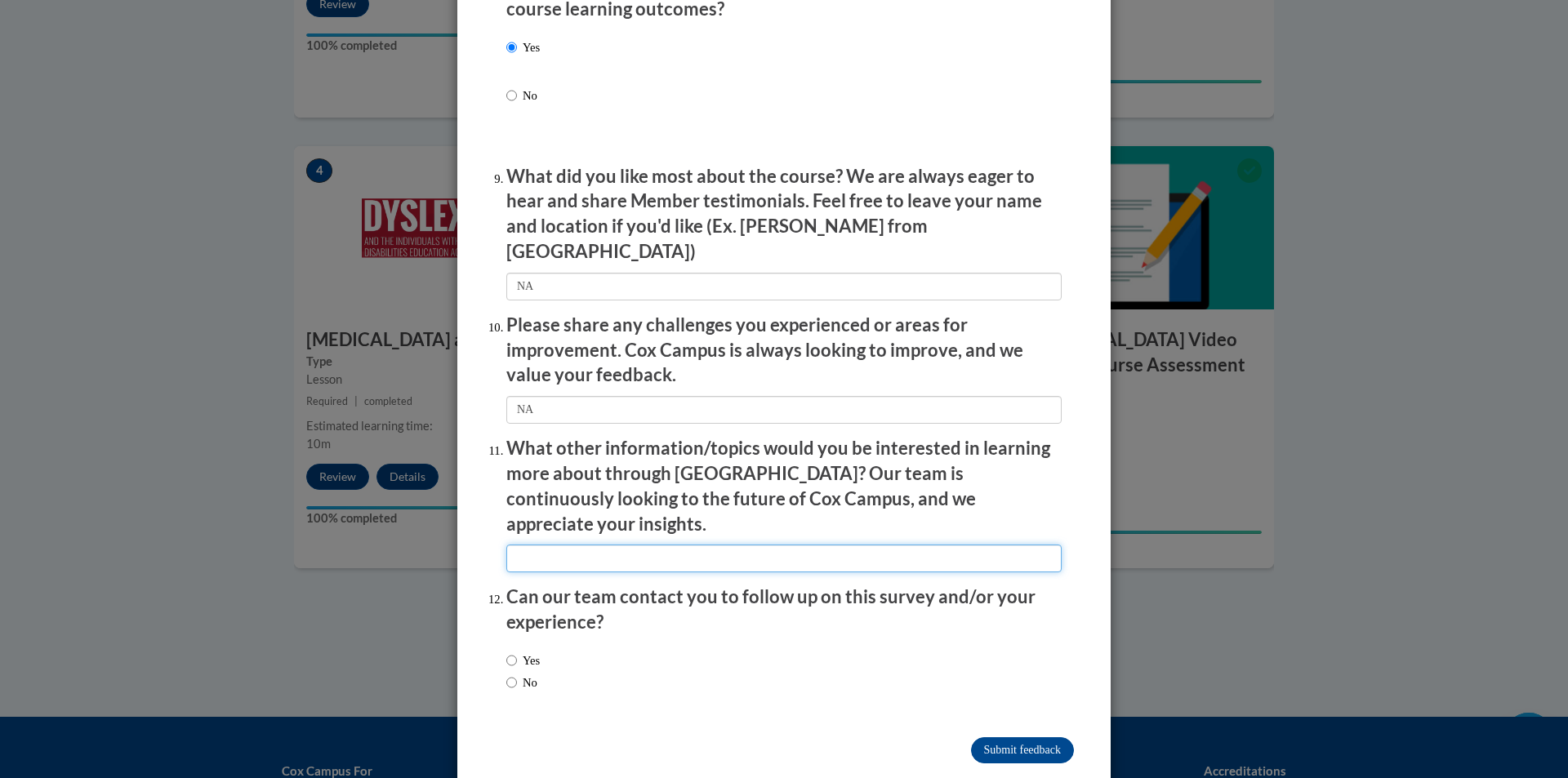
click at [613, 544] on input "textbox" at bounding box center [784, 558] width 555 height 28
type input "NA"
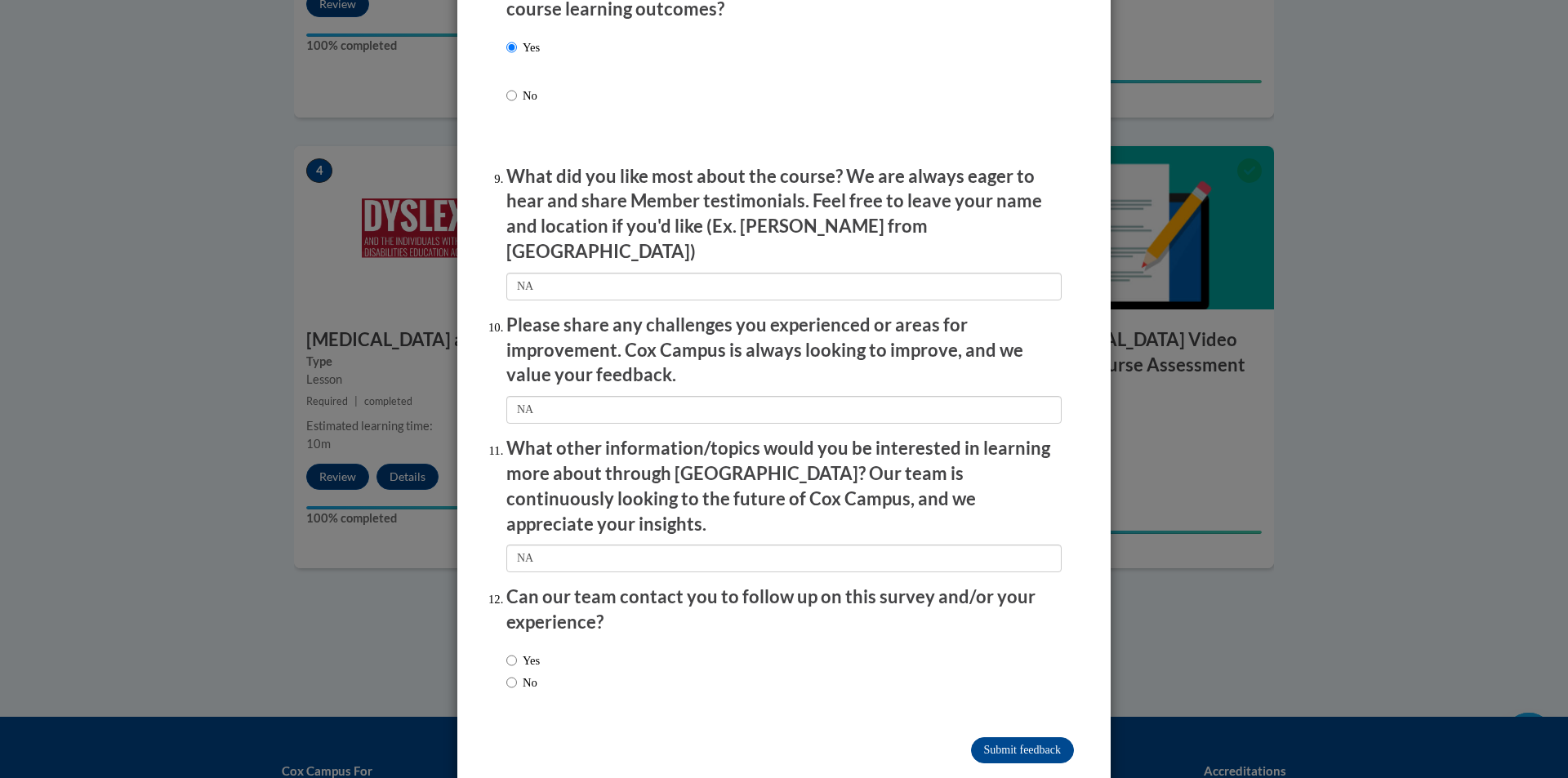
click at [522, 652] on label "Yes" at bounding box center [523, 660] width 33 height 18
click at [516, 652] on input "Yes" at bounding box center [511, 660] width 10 height 18
radio input "true"
click at [1032, 737] on input "Submit feedback" at bounding box center [1022, 750] width 103 height 26
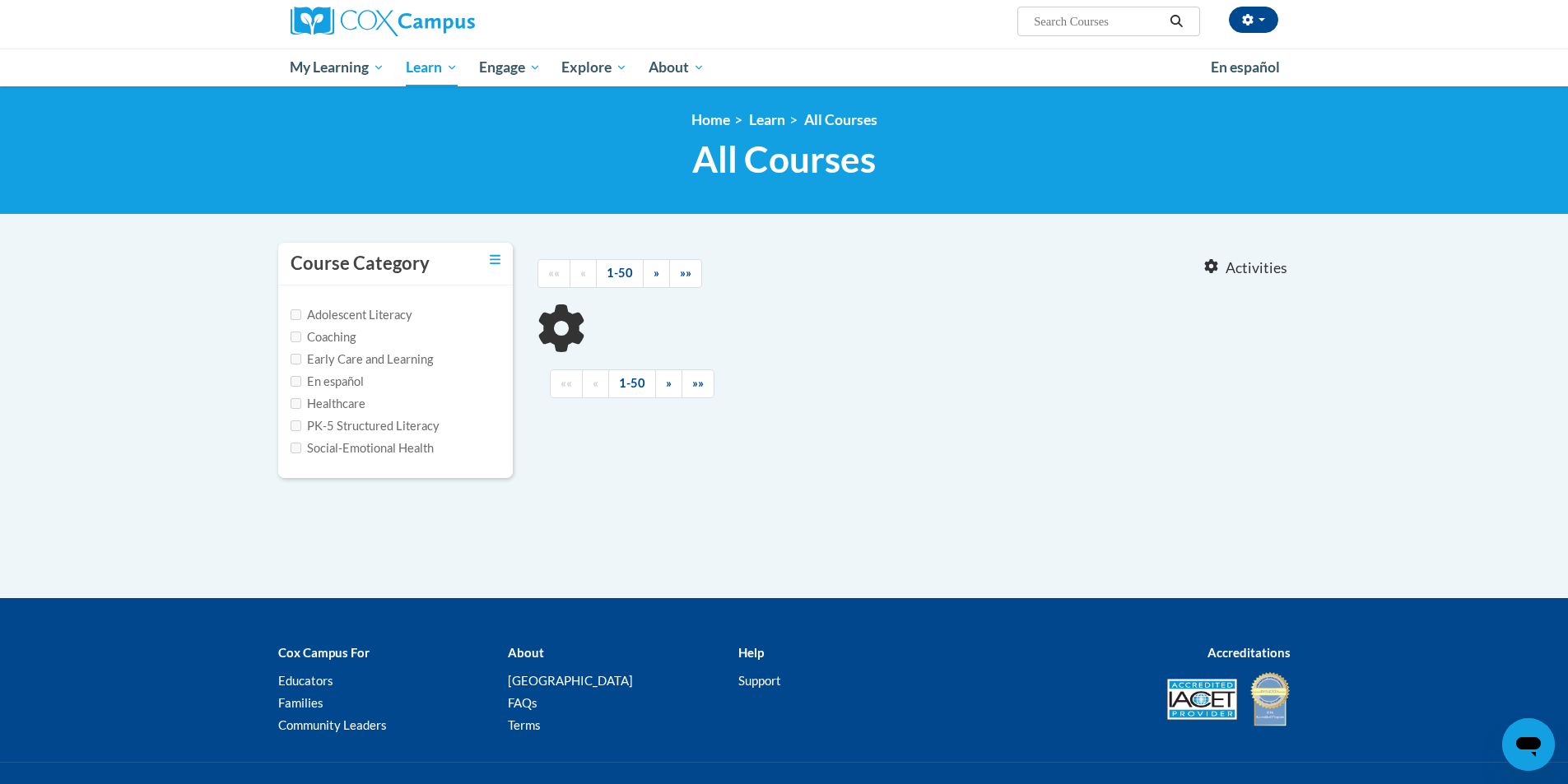
type input "courses"
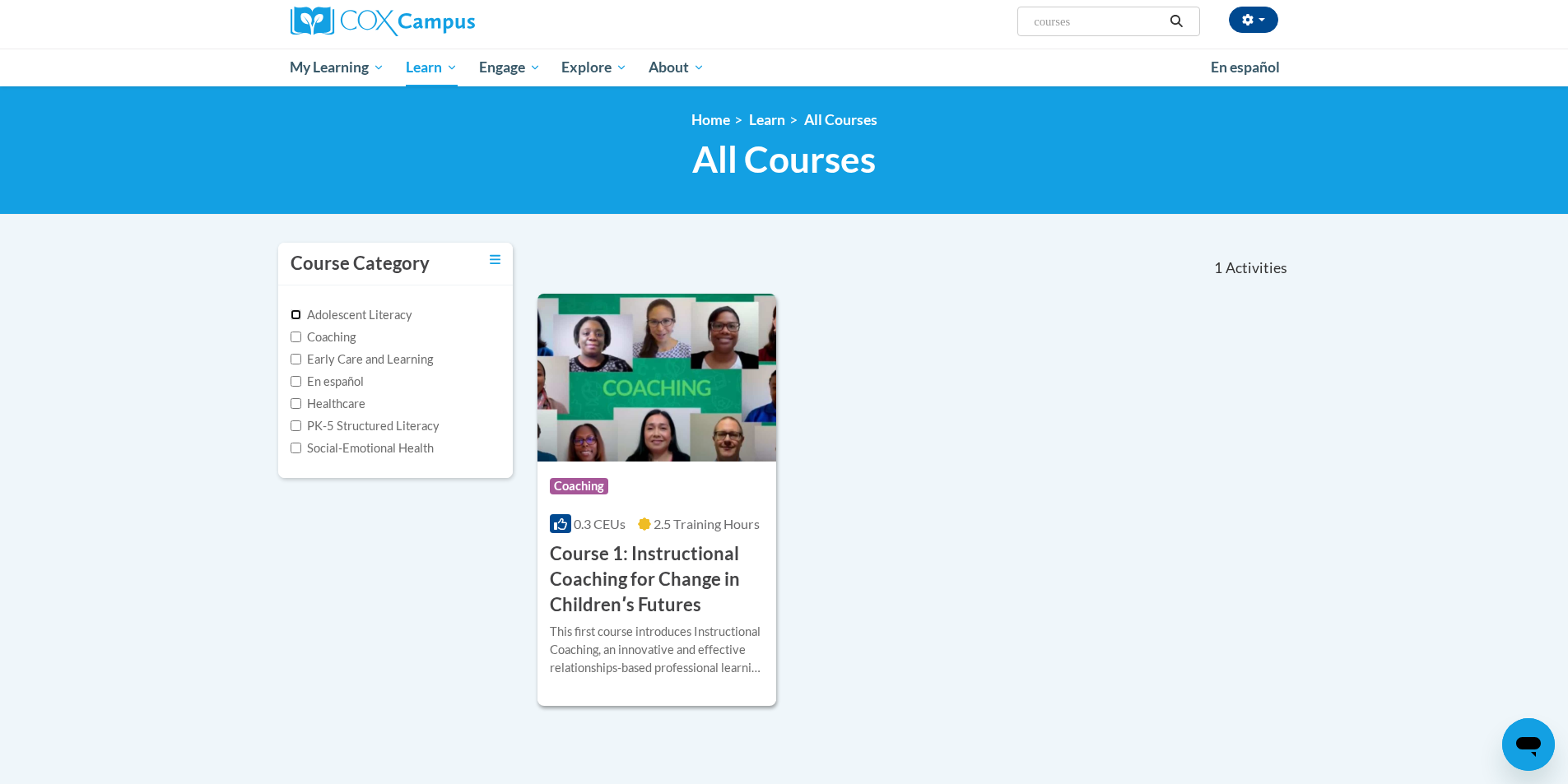
click at [294, 317] on input "Adolescent Literacy" at bounding box center [295, 314] width 10 height 10
checkbox input "true"
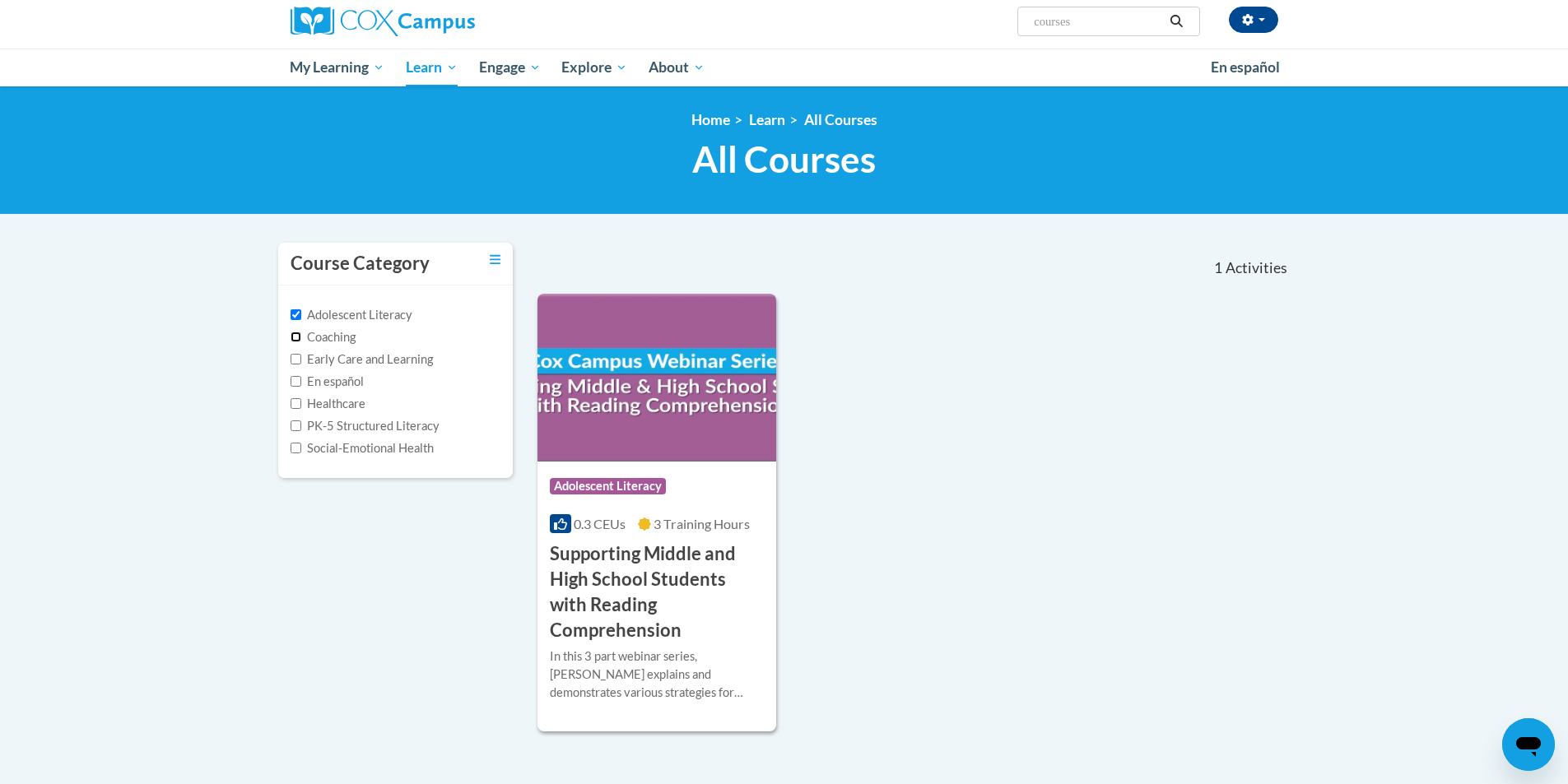
click at [295, 335] on input "Coaching" at bounding box center [295, 336] width 10 height 10
checkbox input "true"
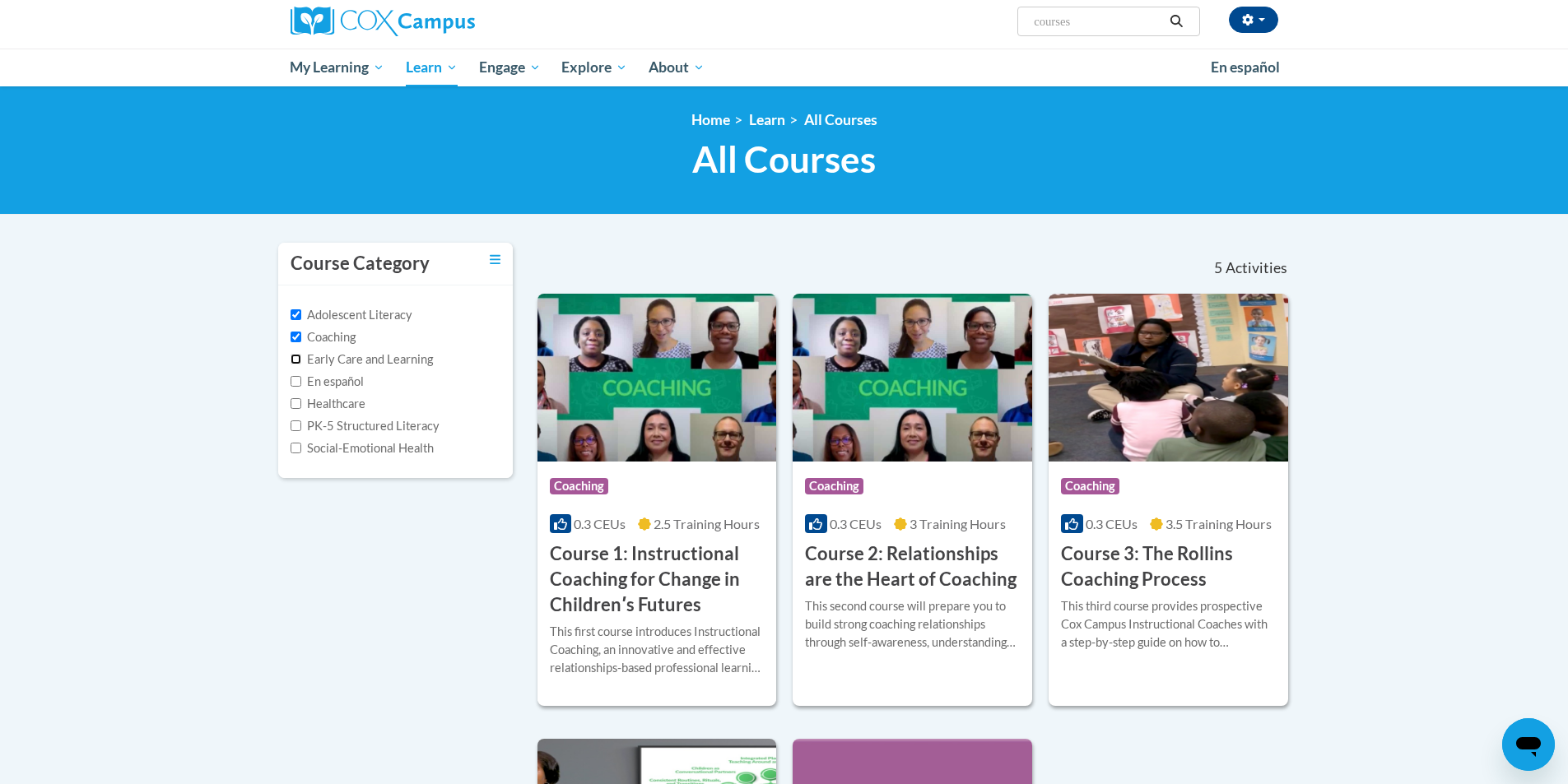
click at [290, 363] on input "Early Care and Learning" at bounding box center [295, 358] width 10 height 10
checkbox input "true"
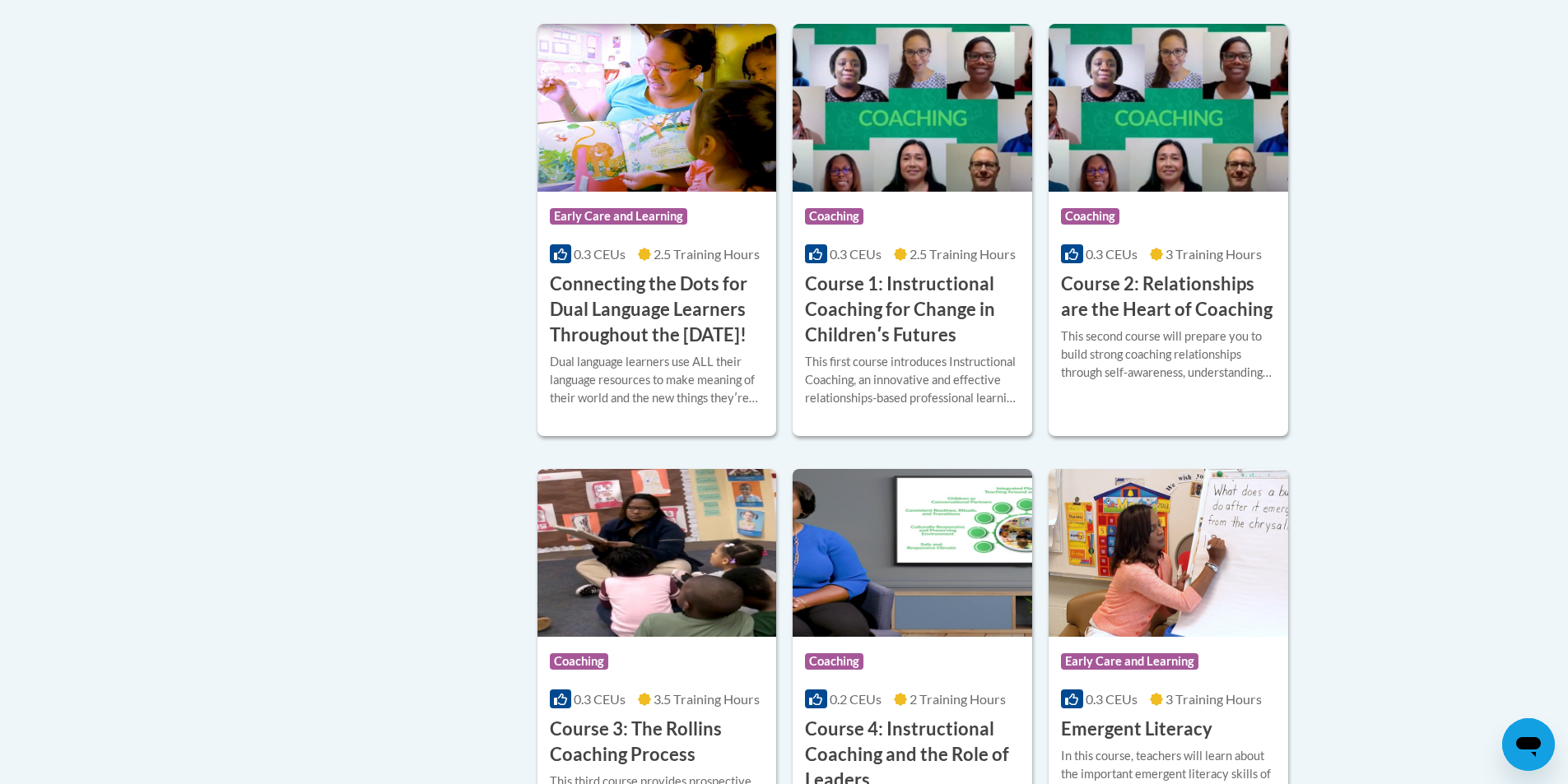
scroll to position [1115, 0]
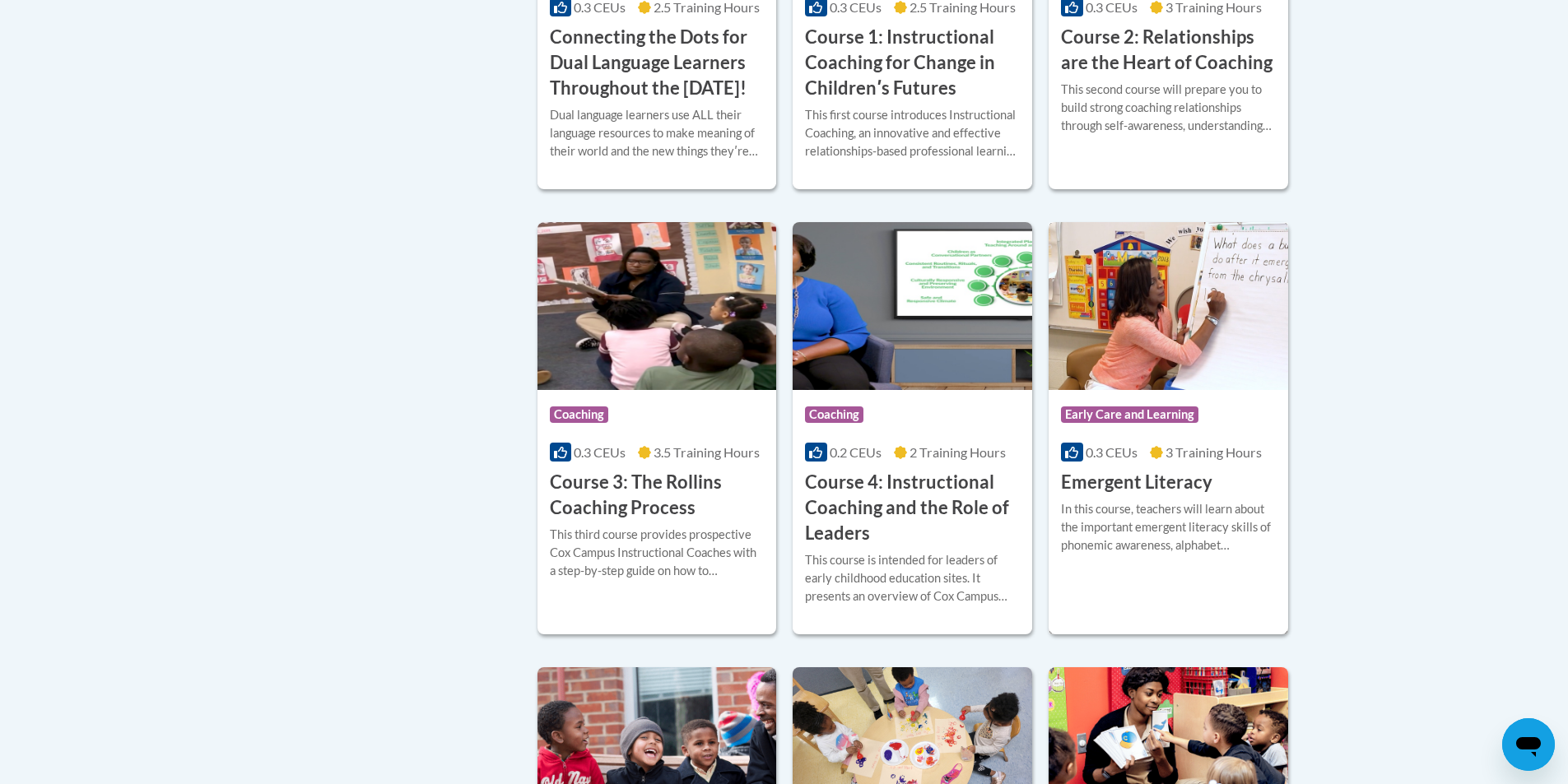
click at [1140, 532] on div "In this course, teachers will learn about the important emergent literacy skill…" at bounding box center [1167, 528] width 214 height 54
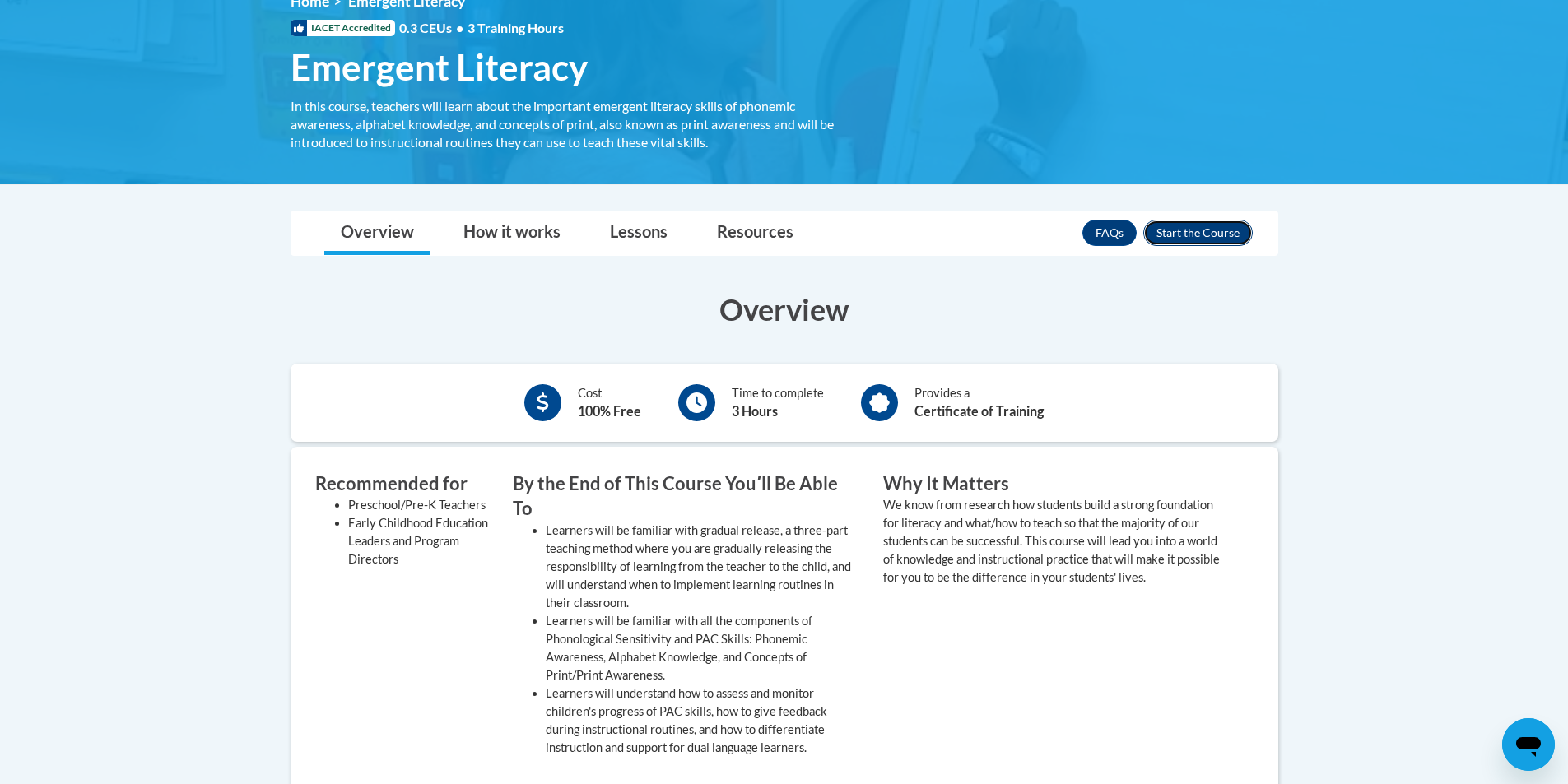
click at [1179, 239] on button "Enroll" at bounding box center [1197, 233] width 110 height 26
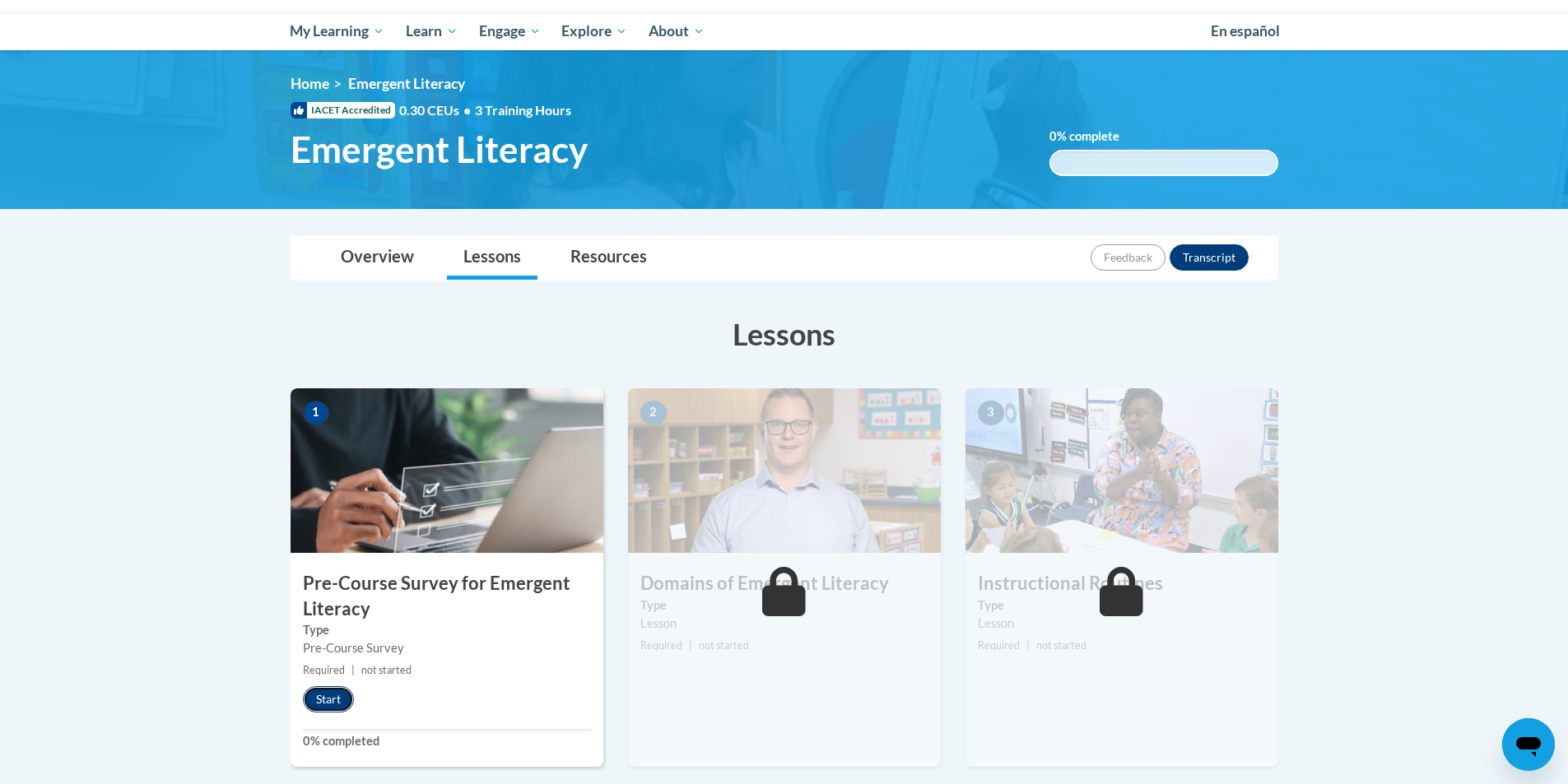
click at [324, 690] on button "Start" at bounding box center [329, 699] width 51 height 26
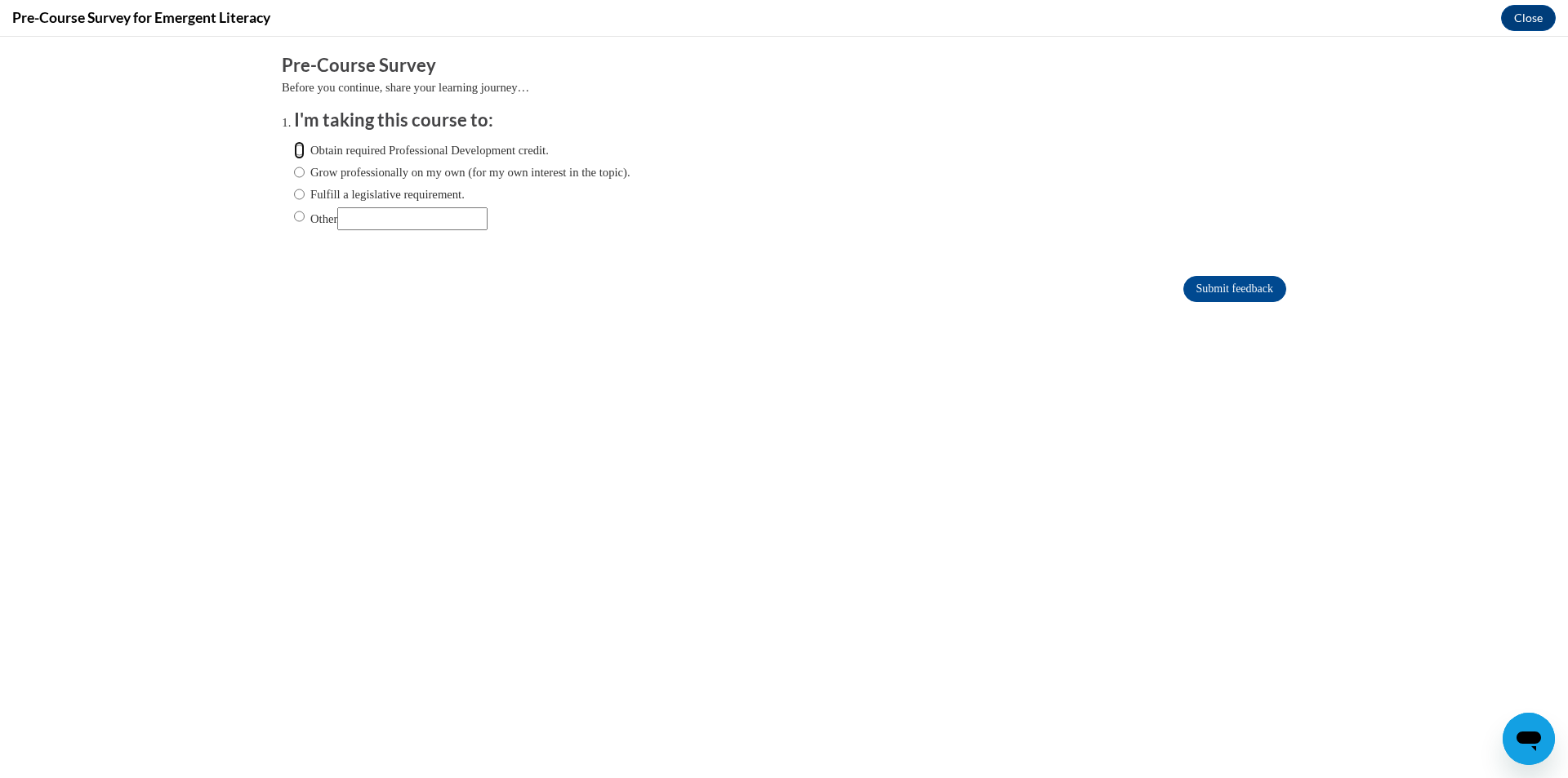
click at [294, 147] on input "Obtain required Professional Development credit." at bounding box center [298, 149] width 10 height 18
radio input "true"
click at [1185, 291] on input "Submit feedback" at bounding box center [1235, 289] width 103 height 26
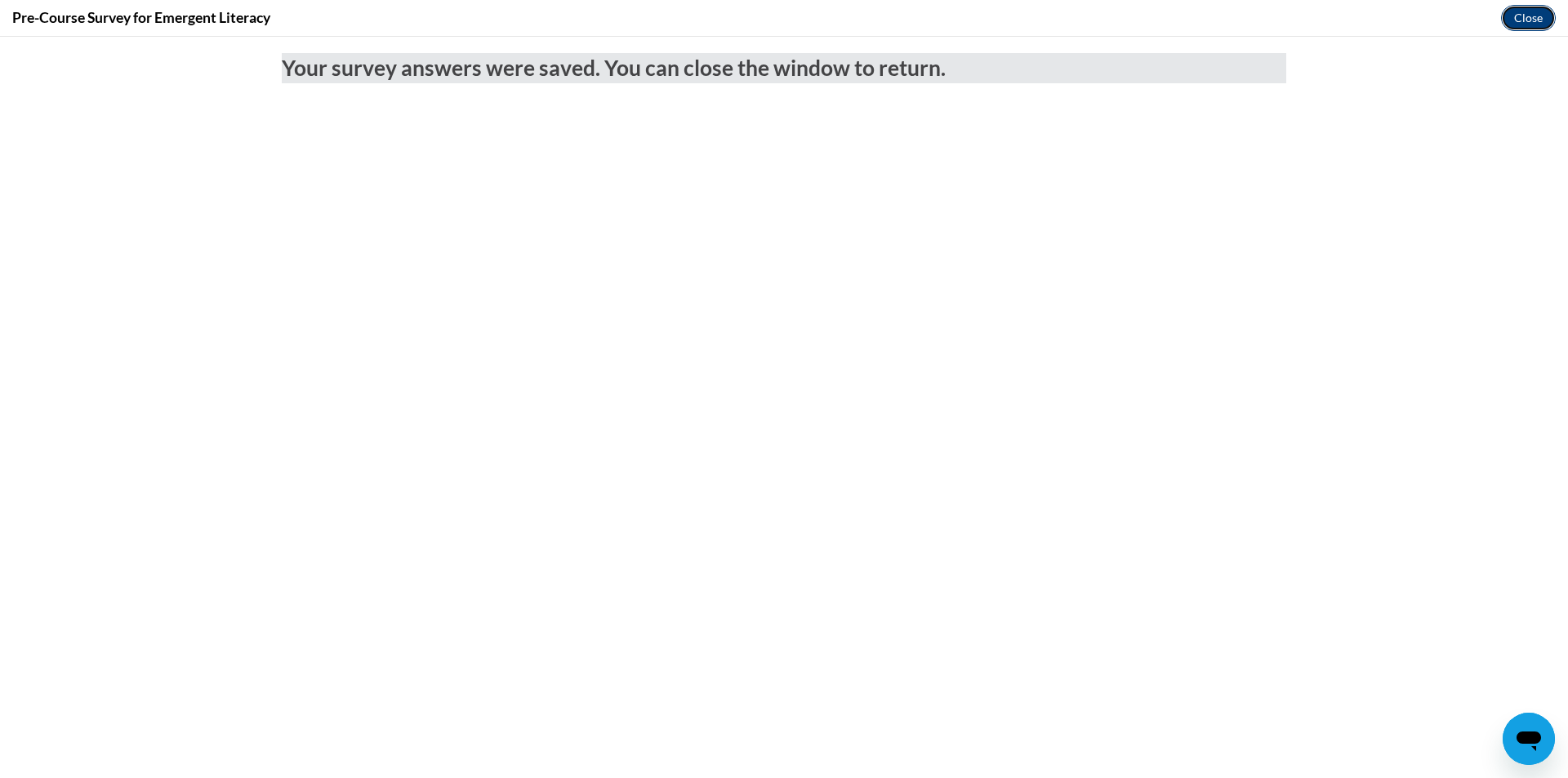
click at [1537, 17] on button "Close" at bounding box center [1528, 18] width 55 height 26
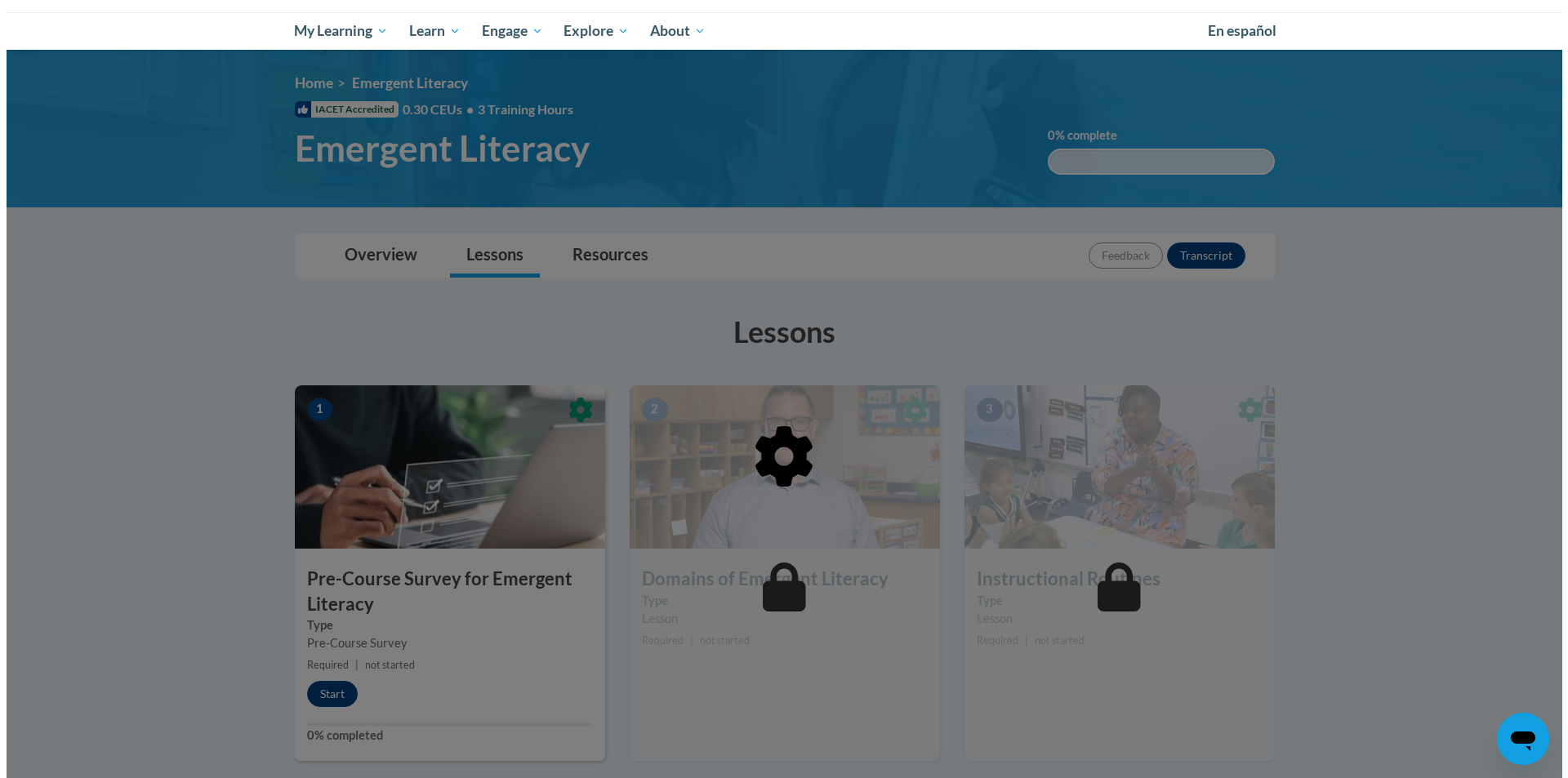
scroll to position [408, 0]
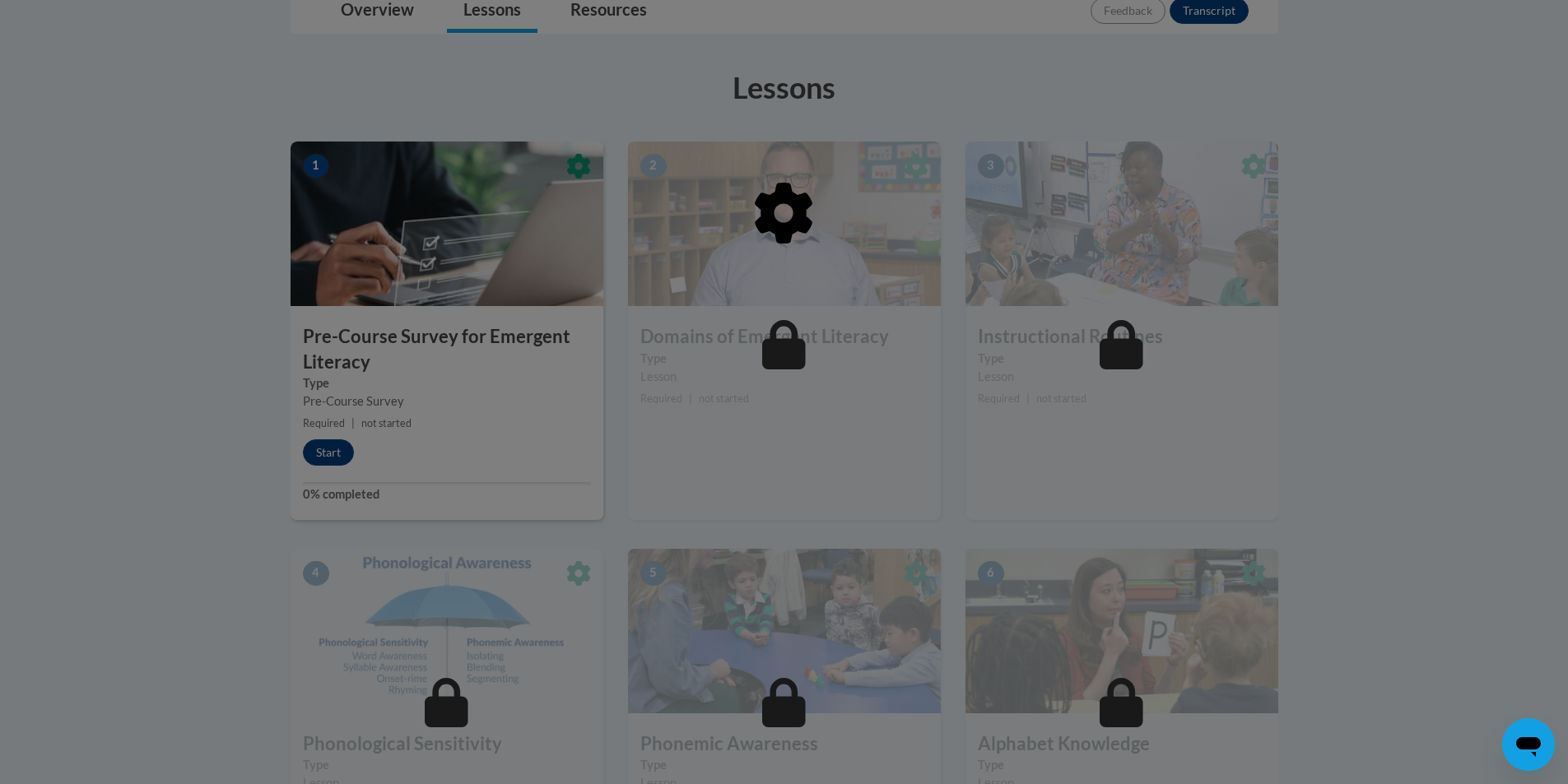
click at [326, 454] on div at bounding box center [784, 392] width 1568 height 784
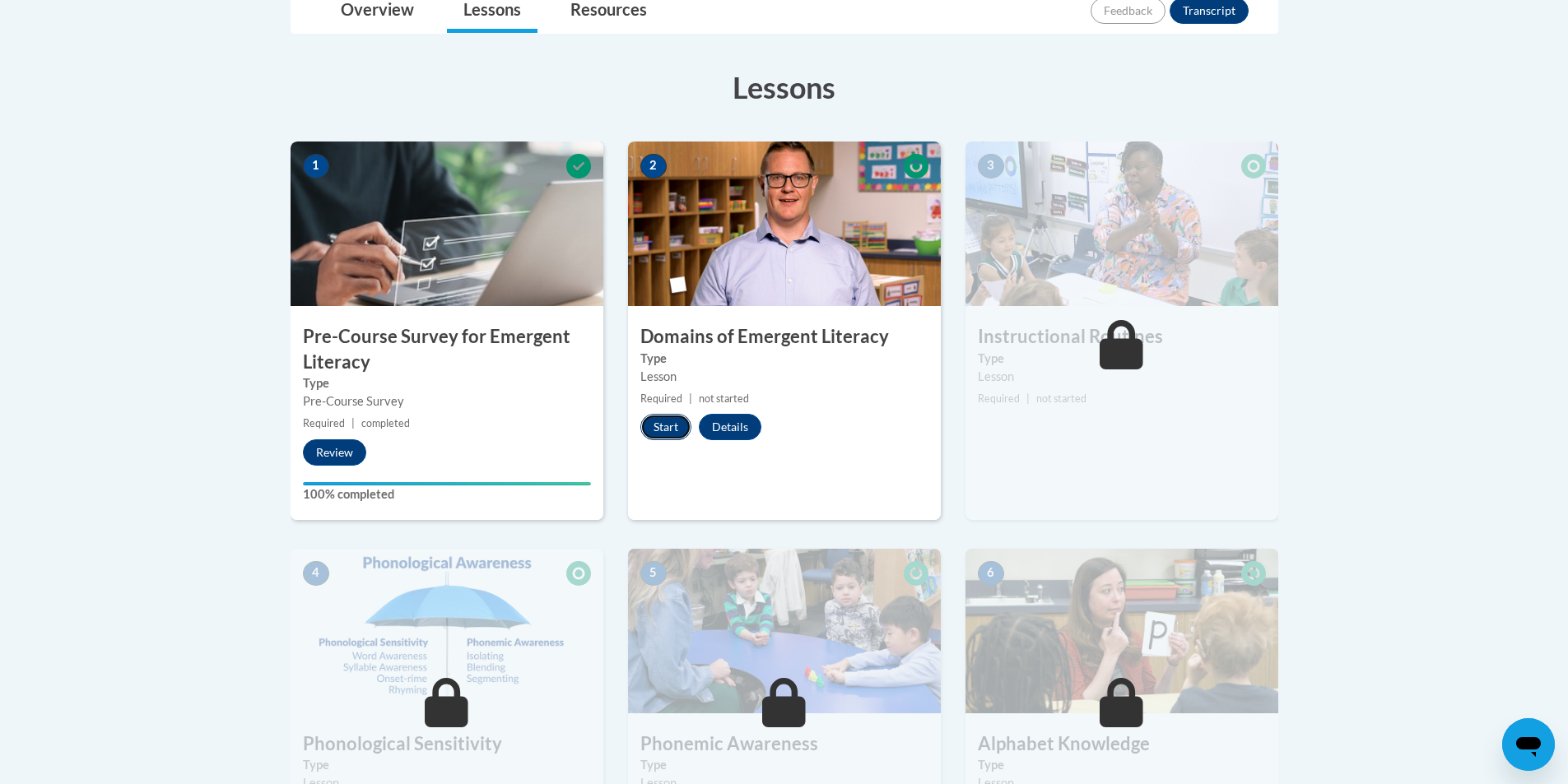
click at [667, 428] on button "Start" at bounding box center [666, 427] width 51 height 26
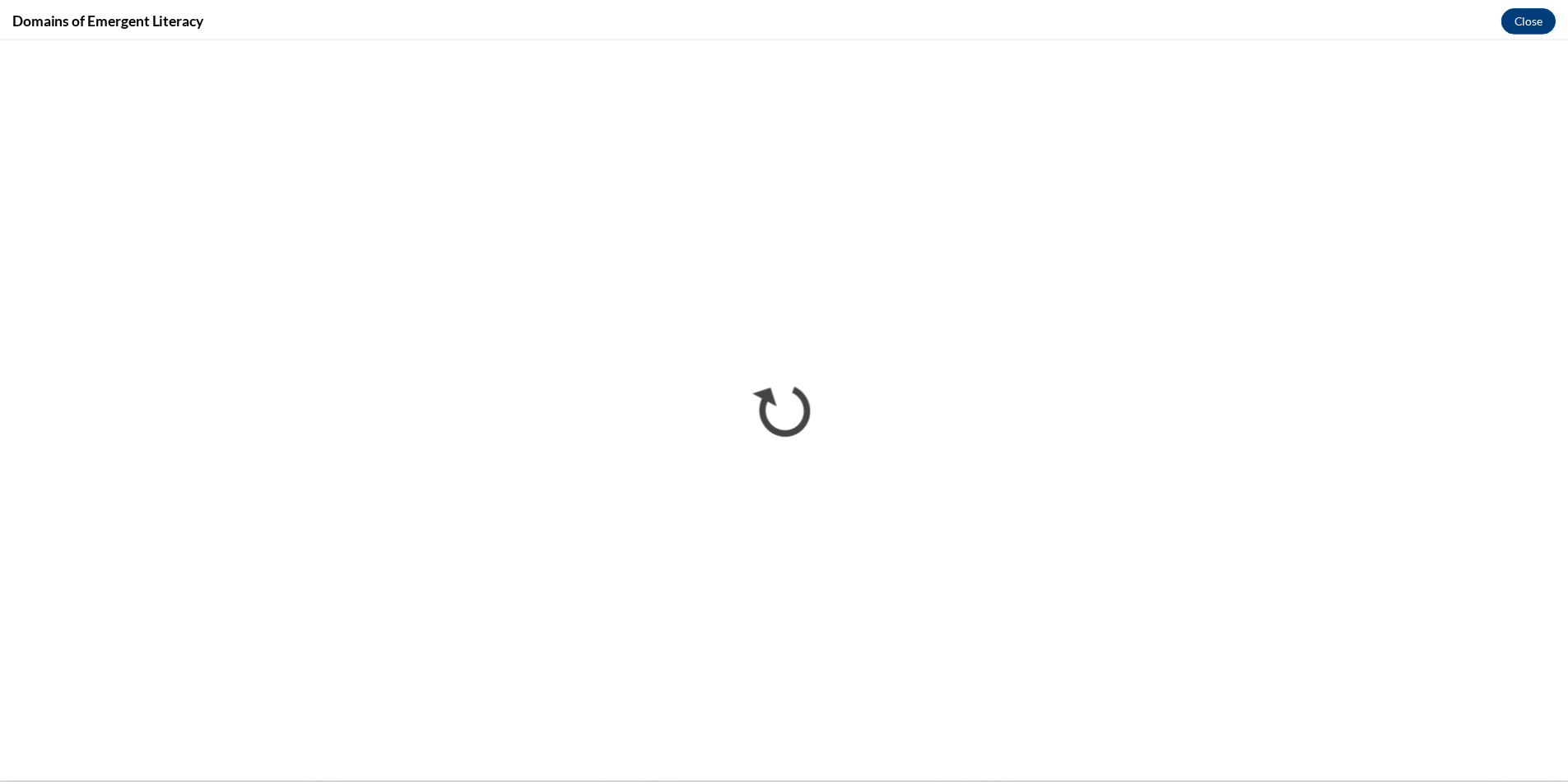
scroll to position [0, 0]
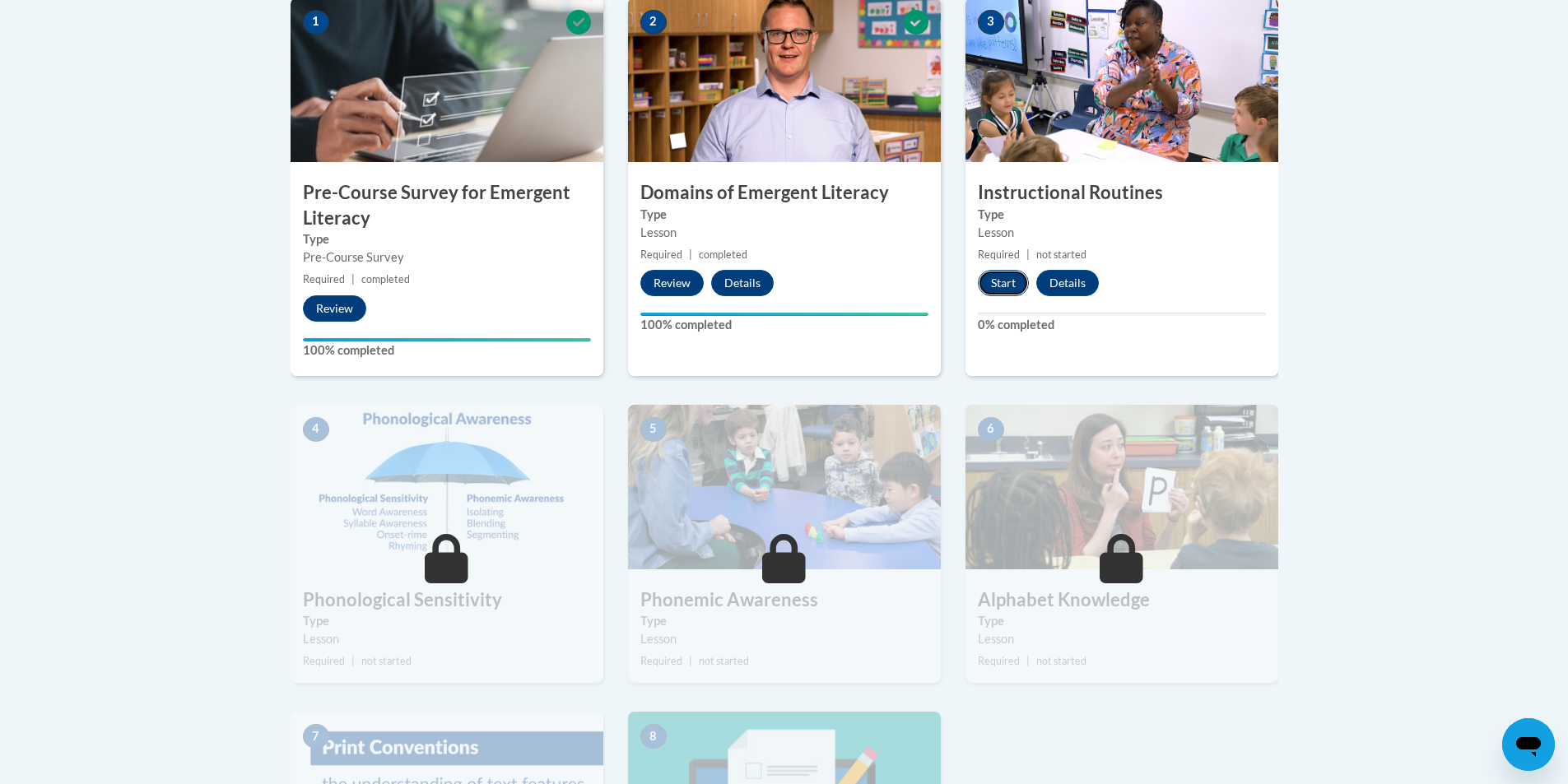
click at [1004, 278] on button "Start" at bounding box center [1003, 283] width 51 height 26
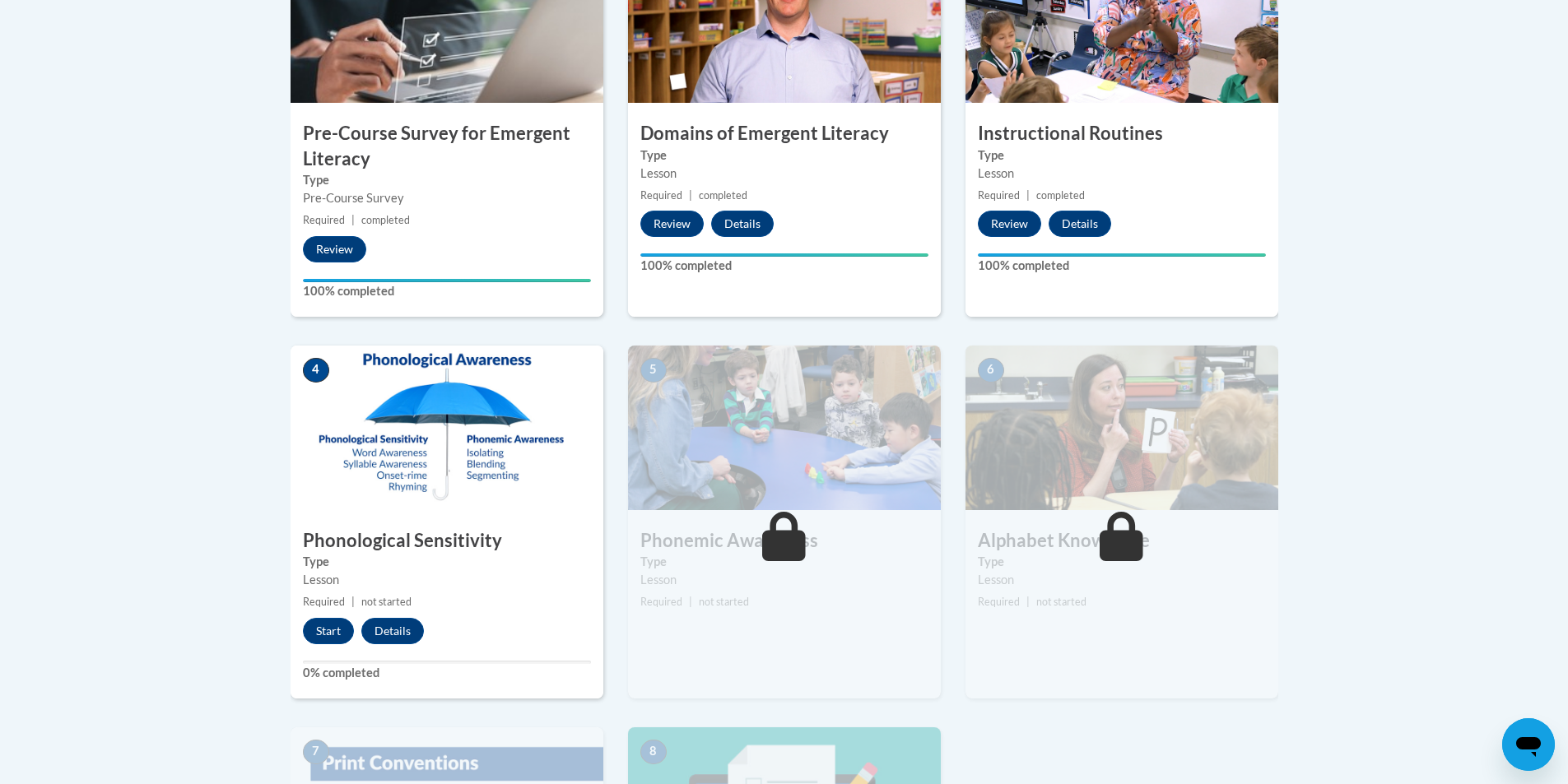
scroll to position [658, 0]
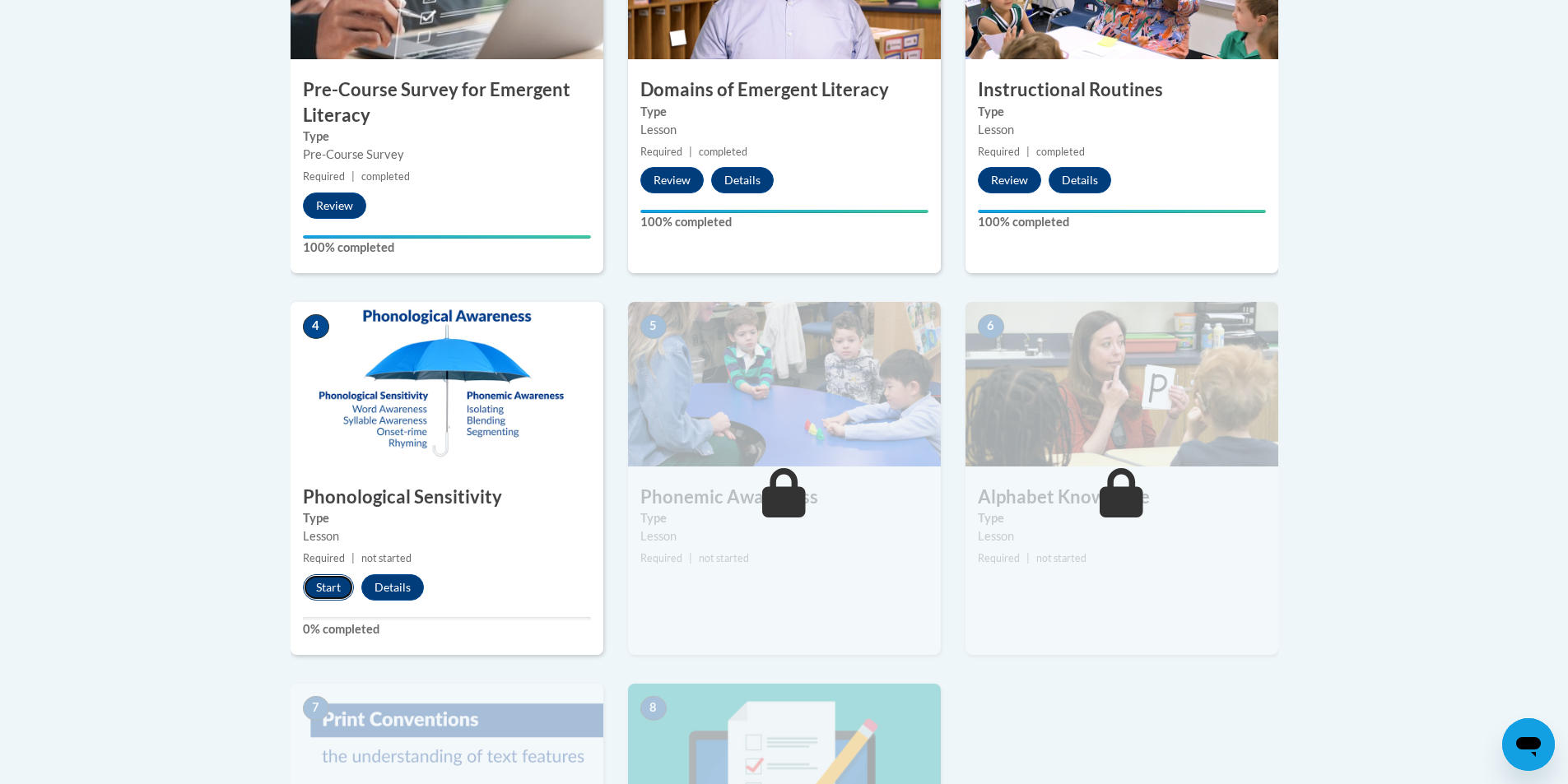
click at [317, 586] on button "Start" at bounding box center [329, 588] width 51 height 26
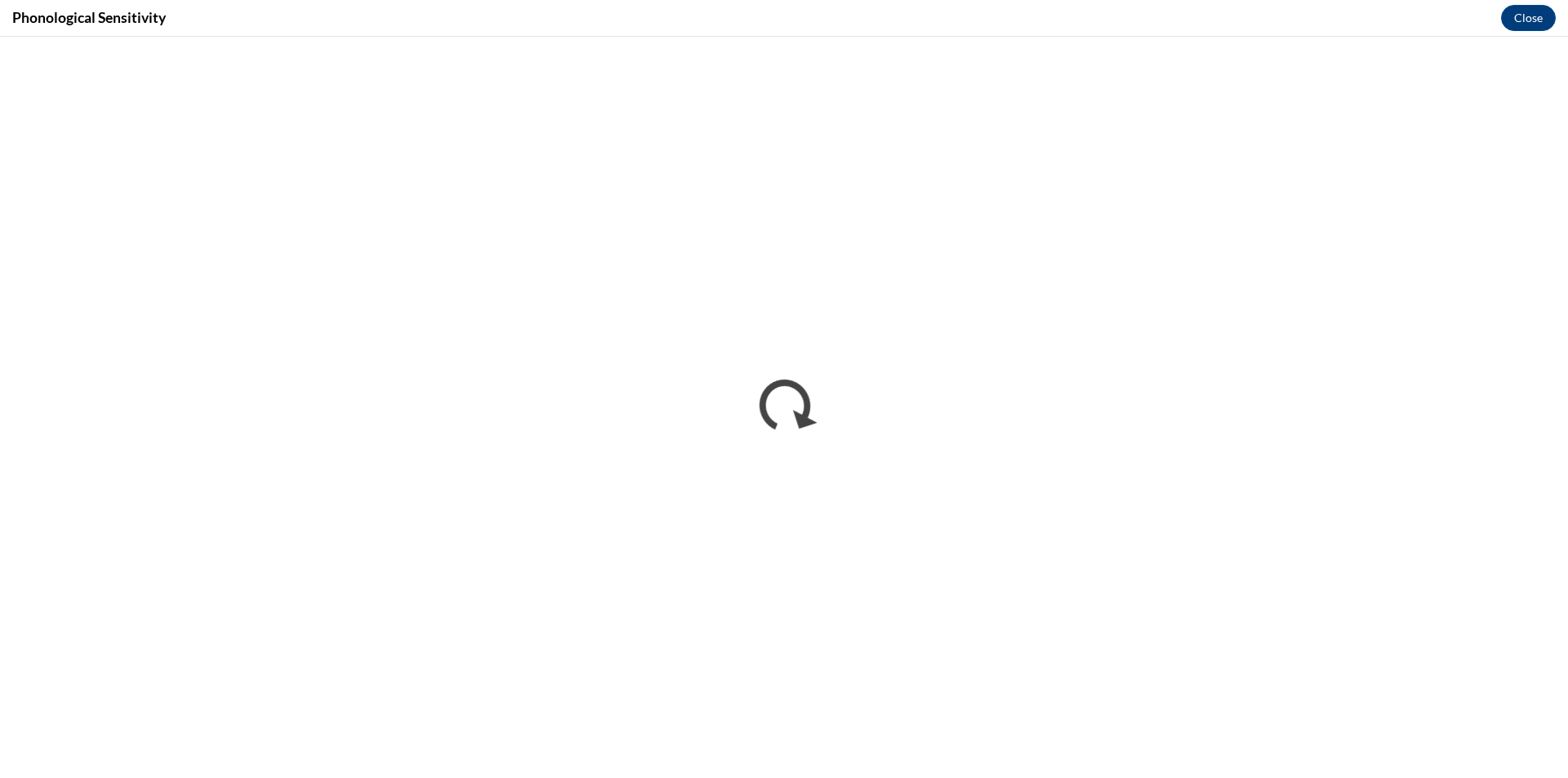
scroll to position [0, 0]
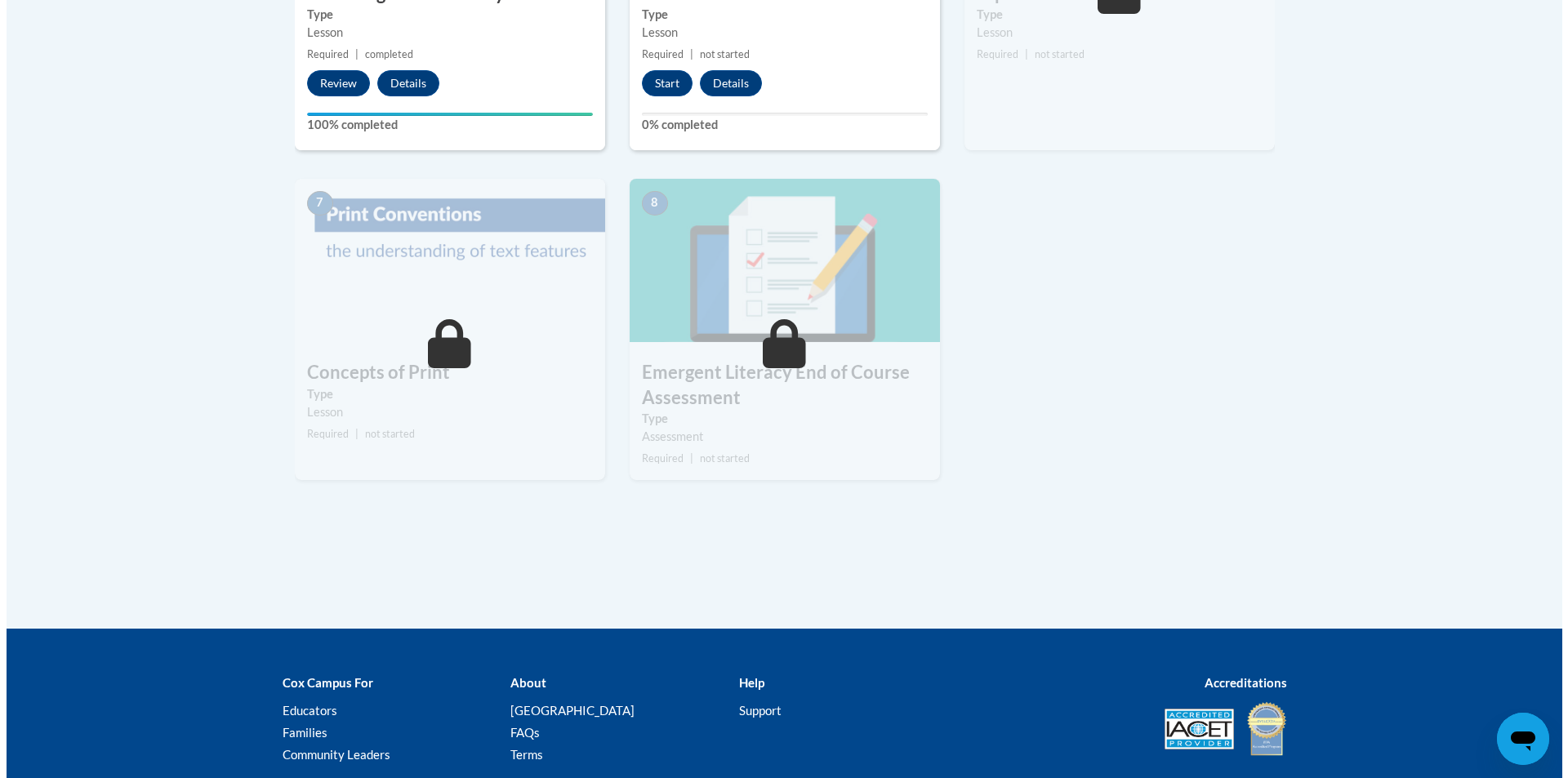
scroll to position [959, 0]
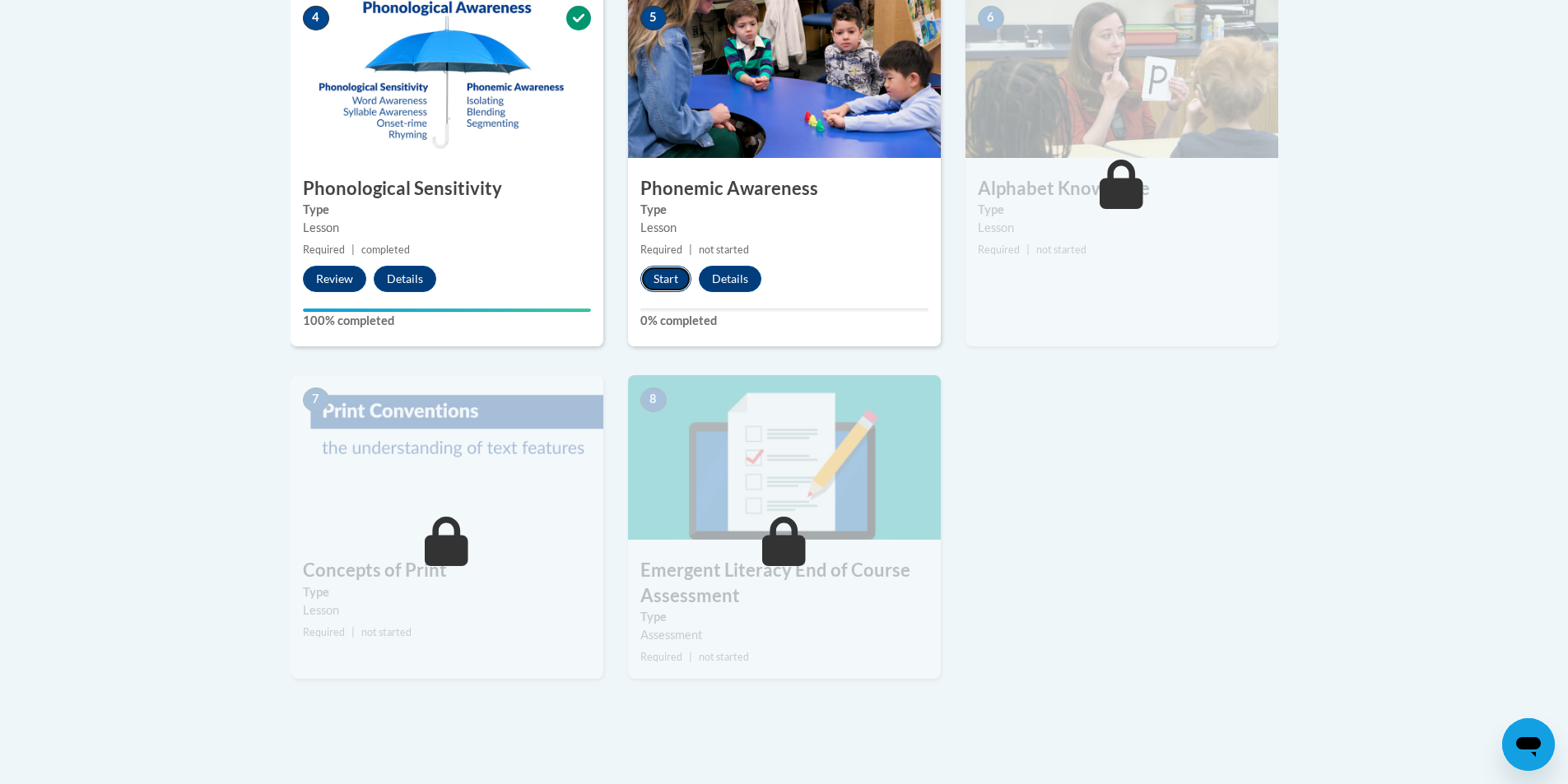
click at [675, 277] on button "Start" at bounding box center [666, 279] width 51 height 26
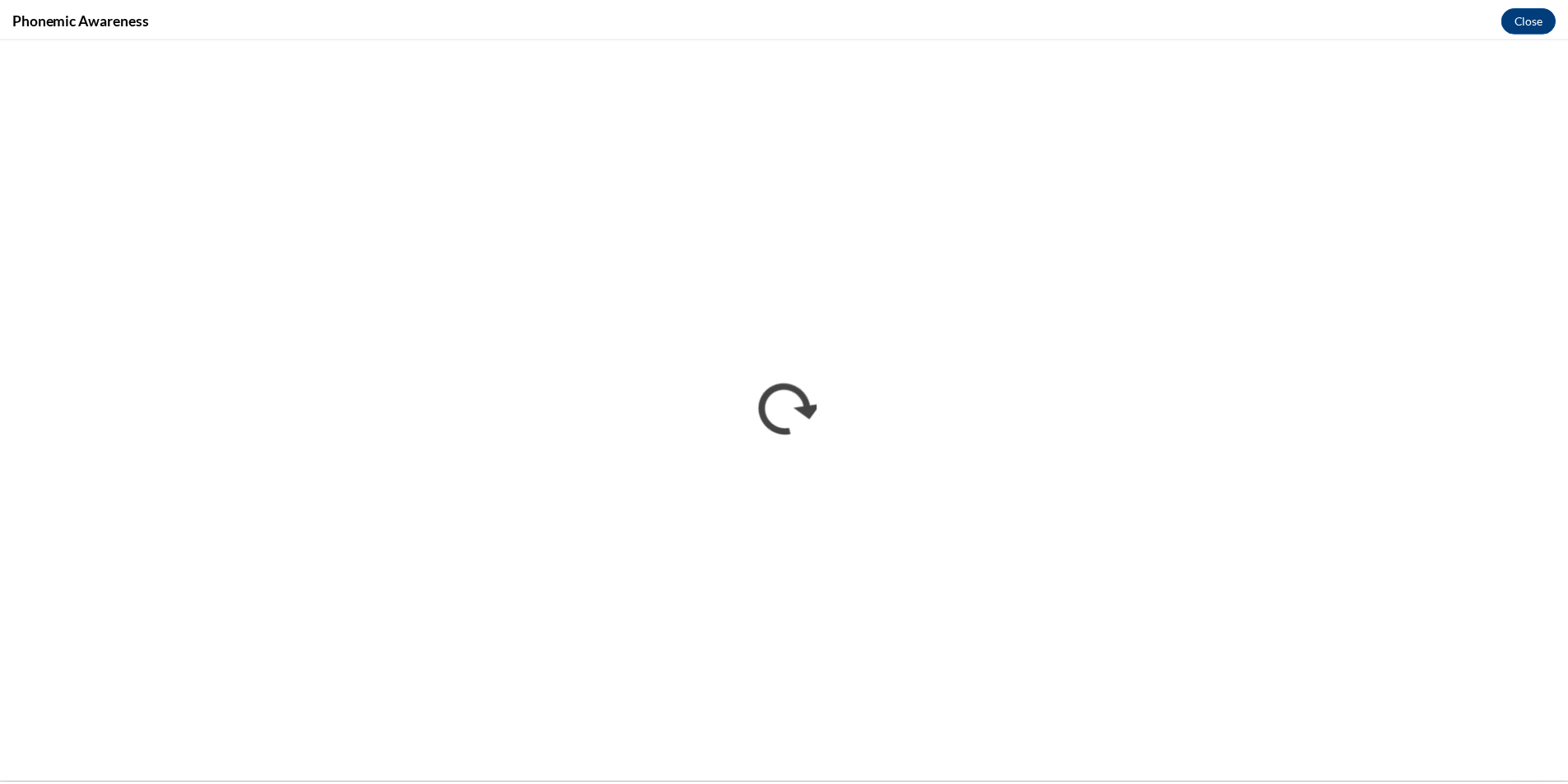
scroll to position [0, 0]
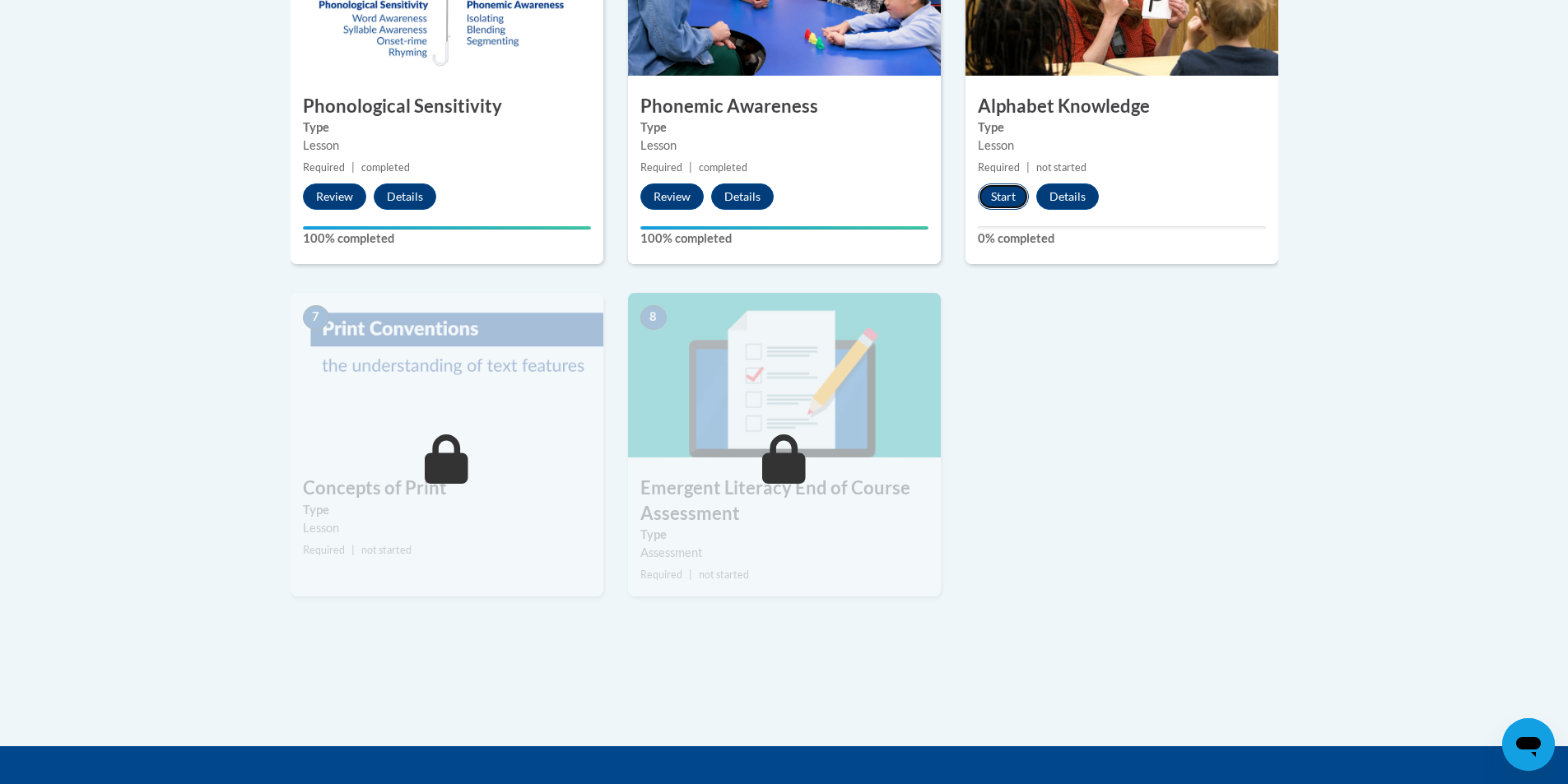
click at [1009, 193] on button "Start" at bounding box center [1003, 196] width 51 height 26
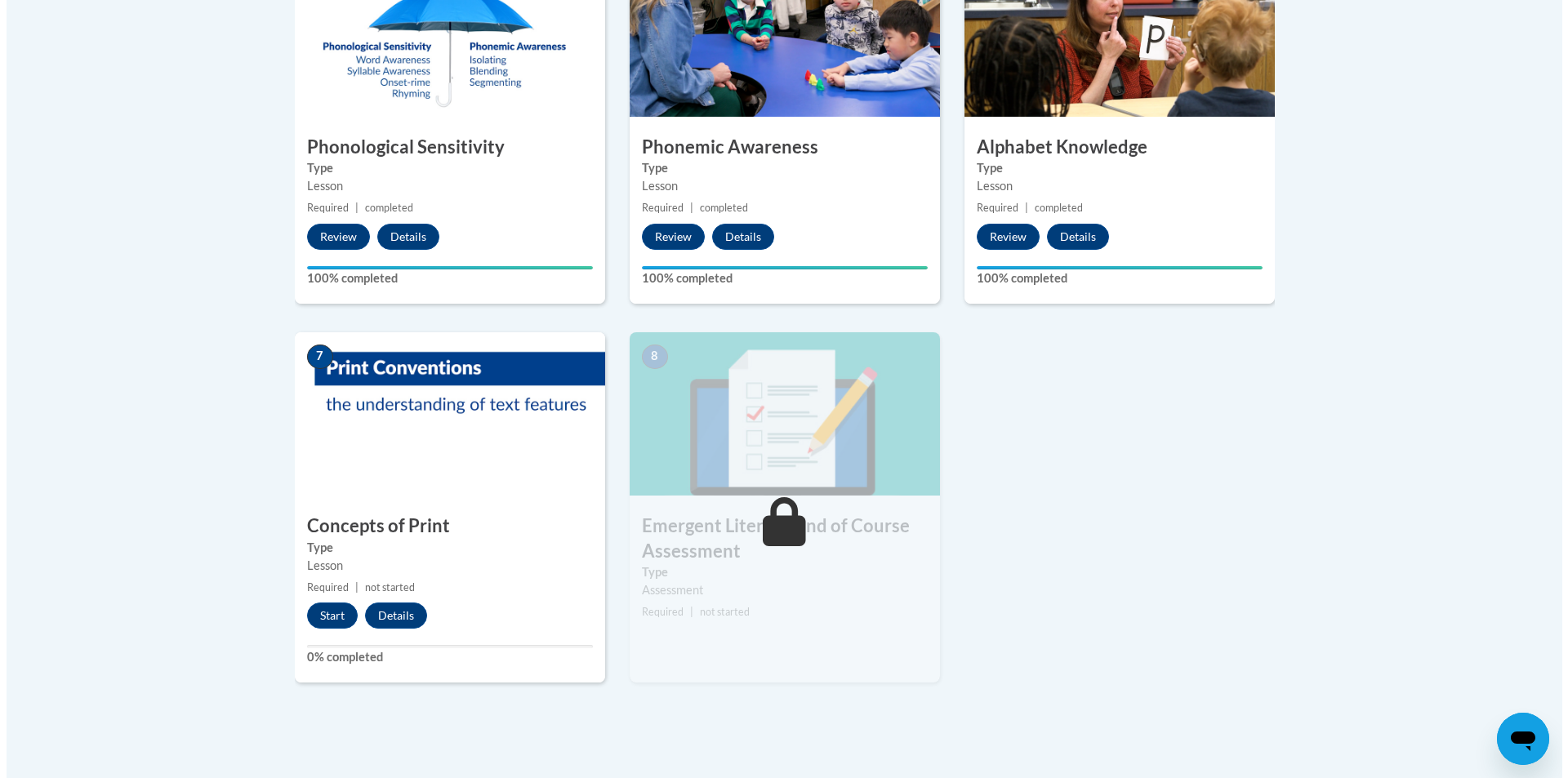
scroll to position [1061, 0]
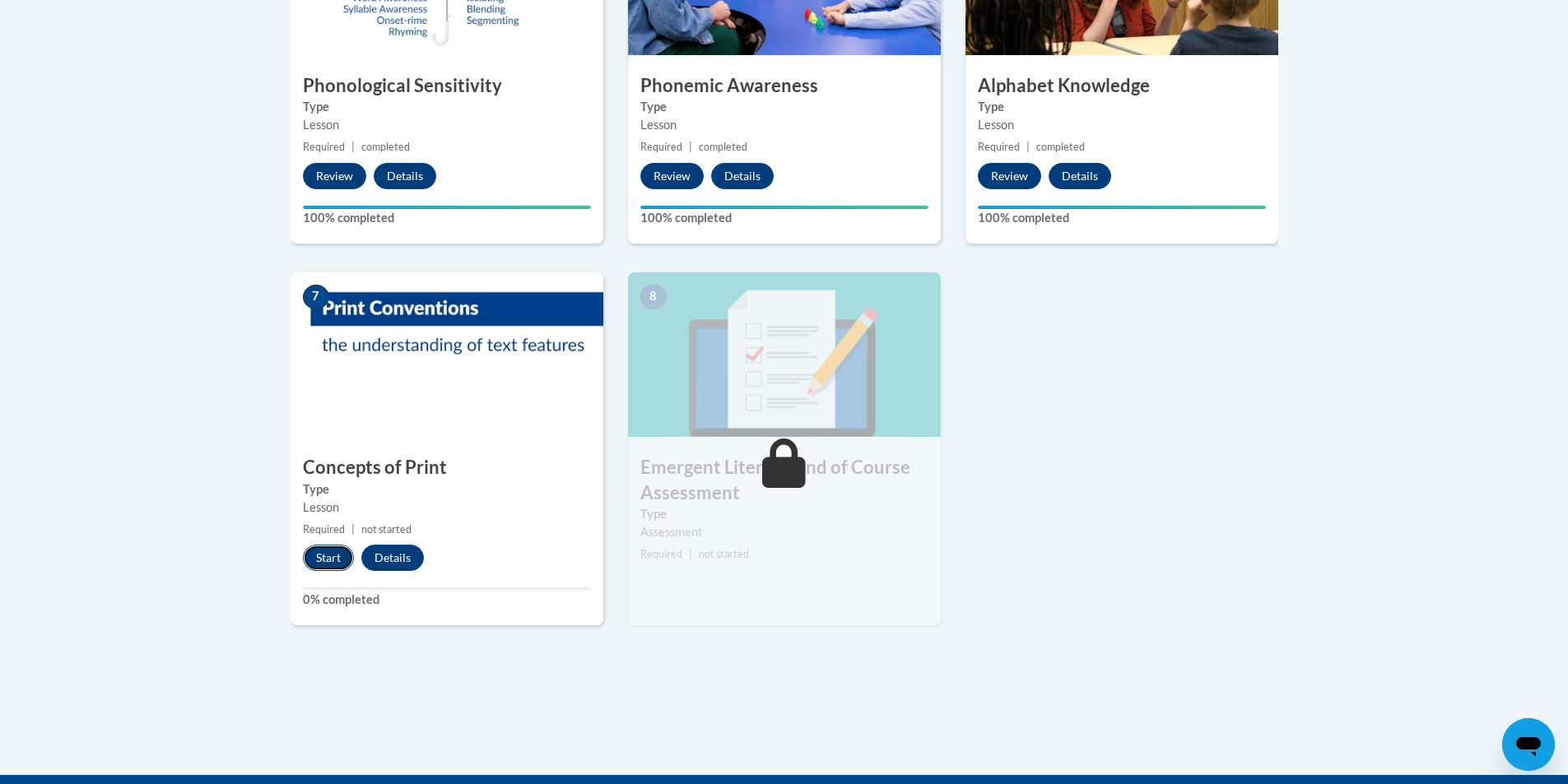
click at [327, 561] on button "Start" at bounding box center [329, 558] width 51 height 26
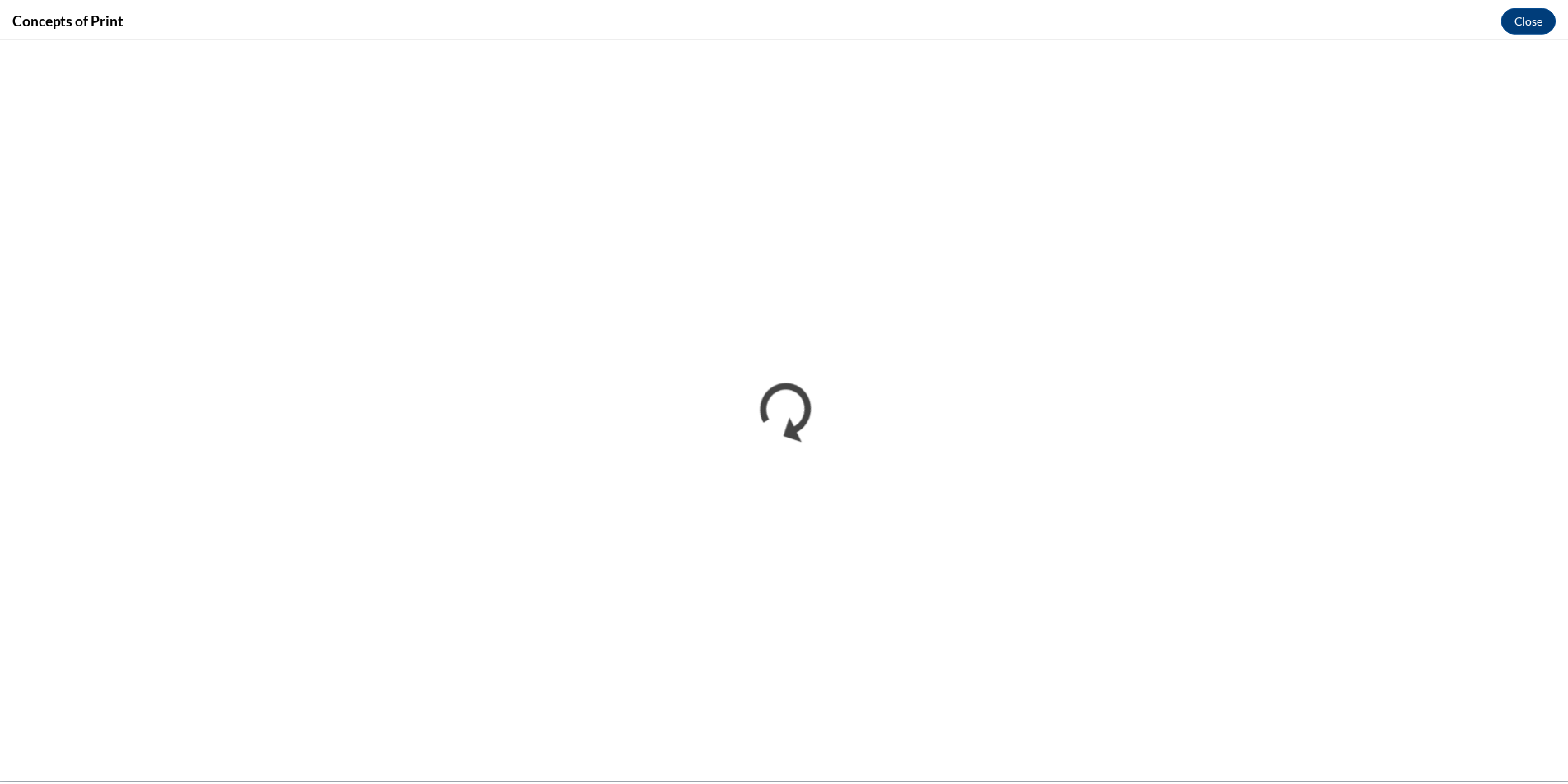
scroll to position [0, 0]
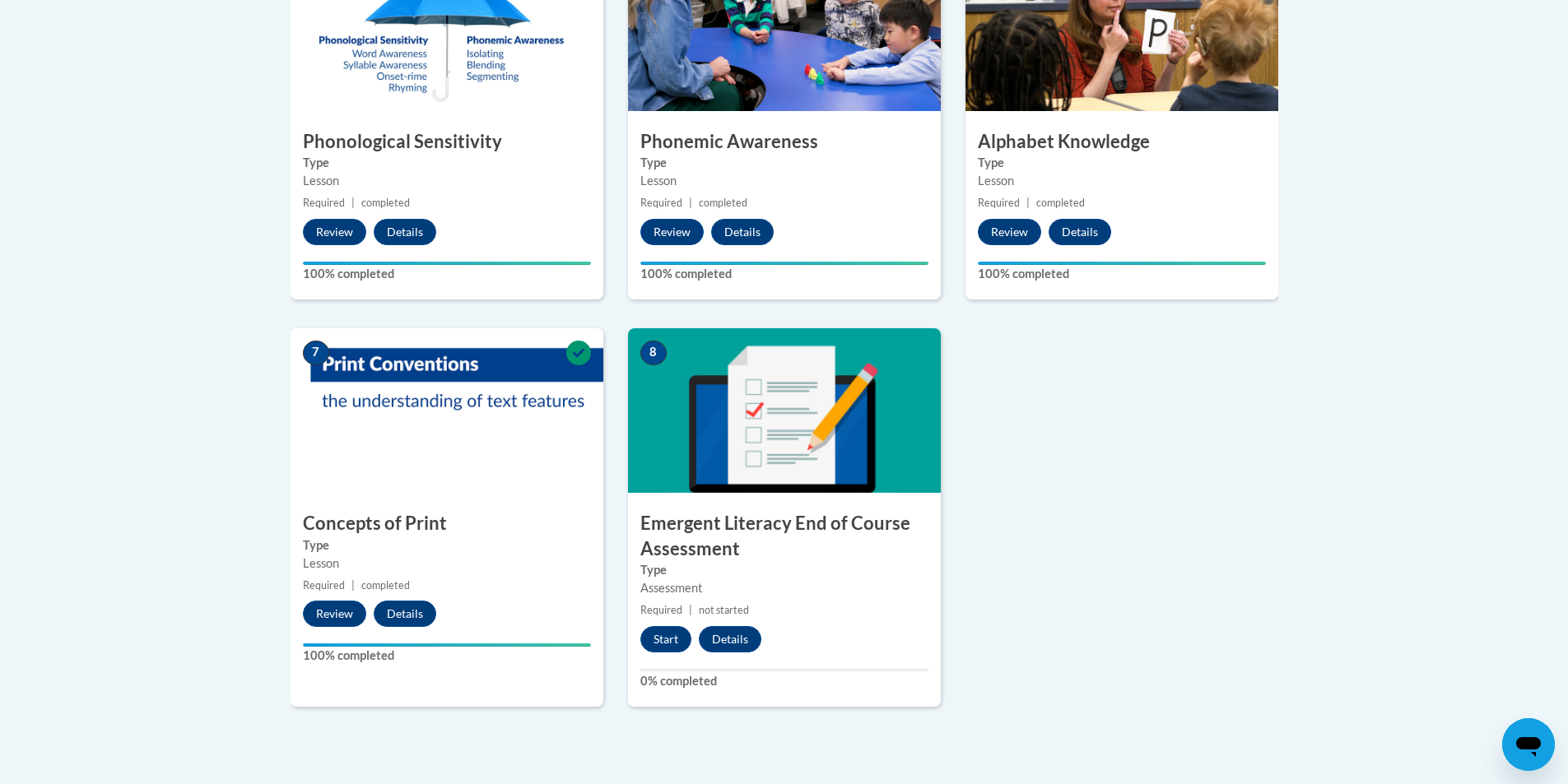
scroll to position [1152, 0]
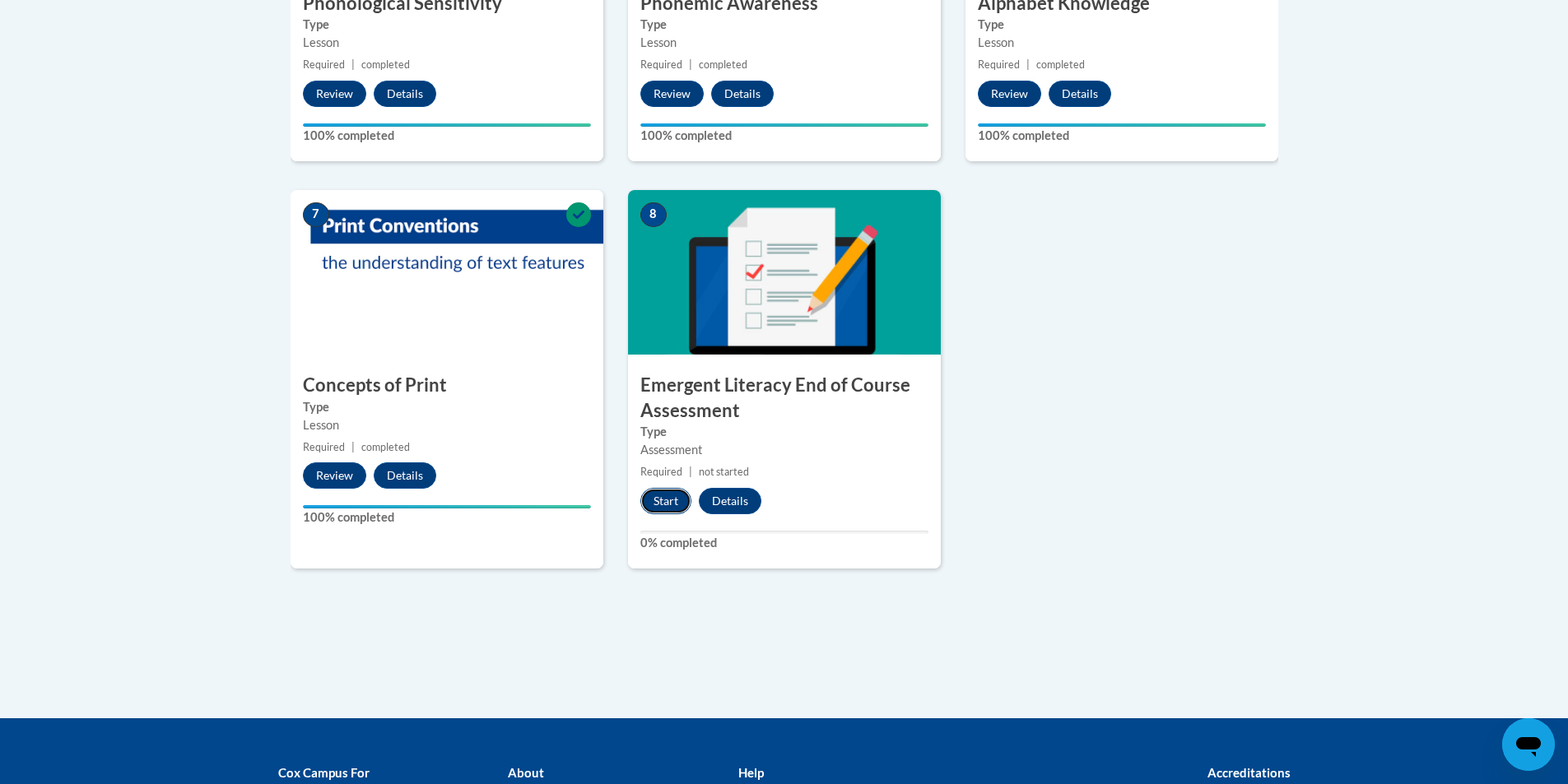
click at [671, 493] on button "Start" at bounding box center [666, 501] width 51 height 26
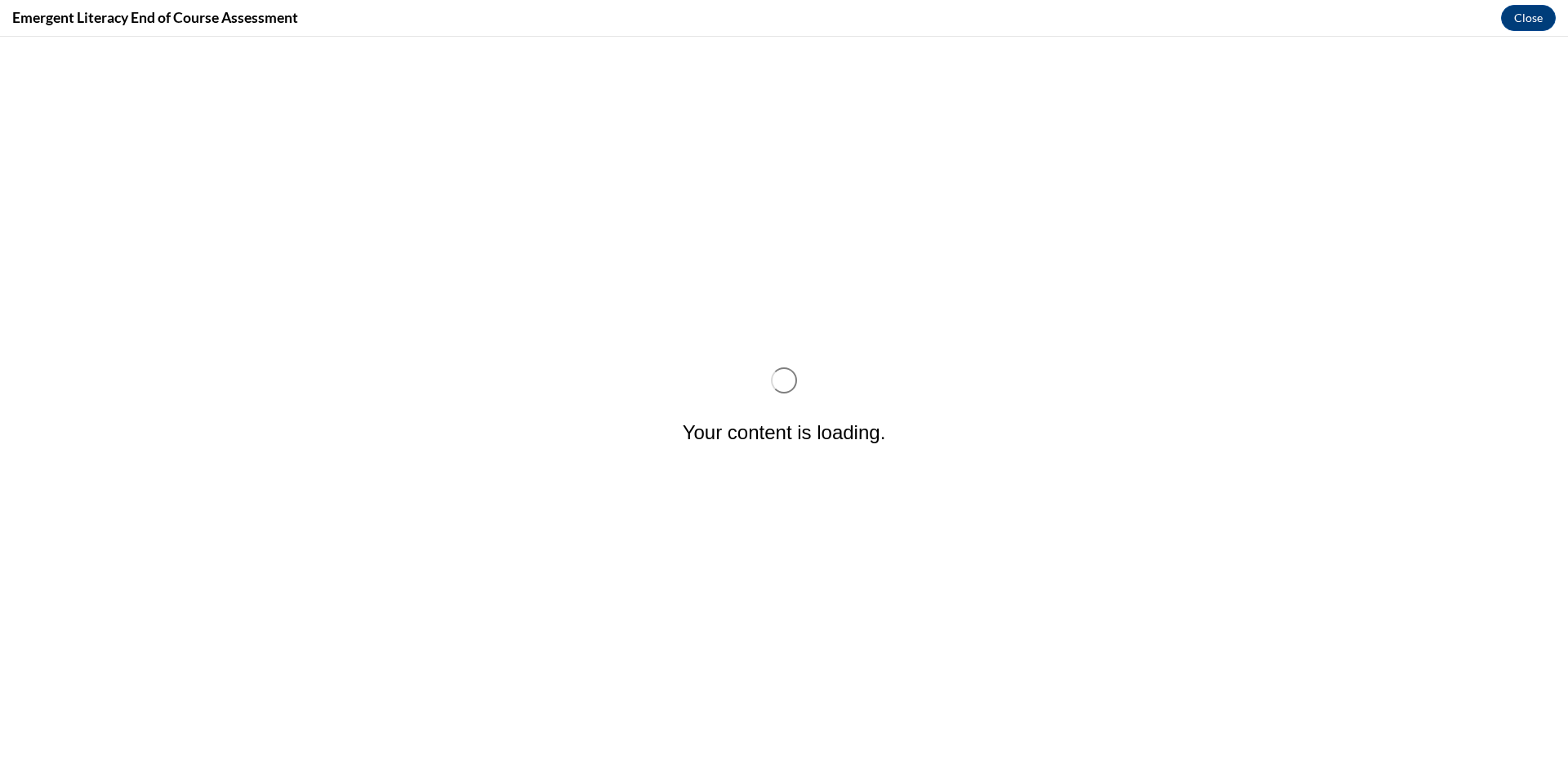
scroll to position [0, 0]
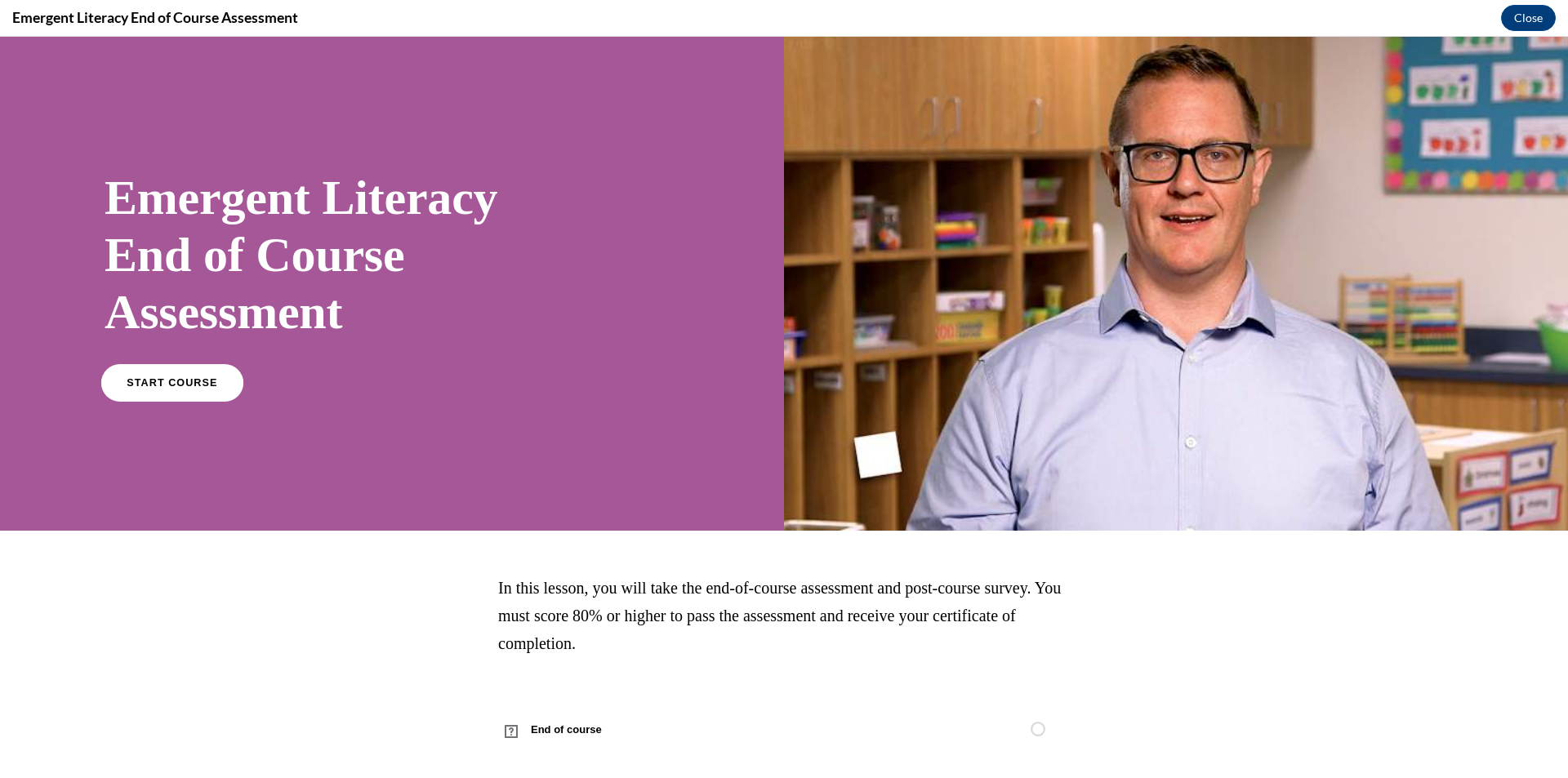
click at [170, 379] on span "START COURSE" at bounding box center [172, 383] width 91 height 12
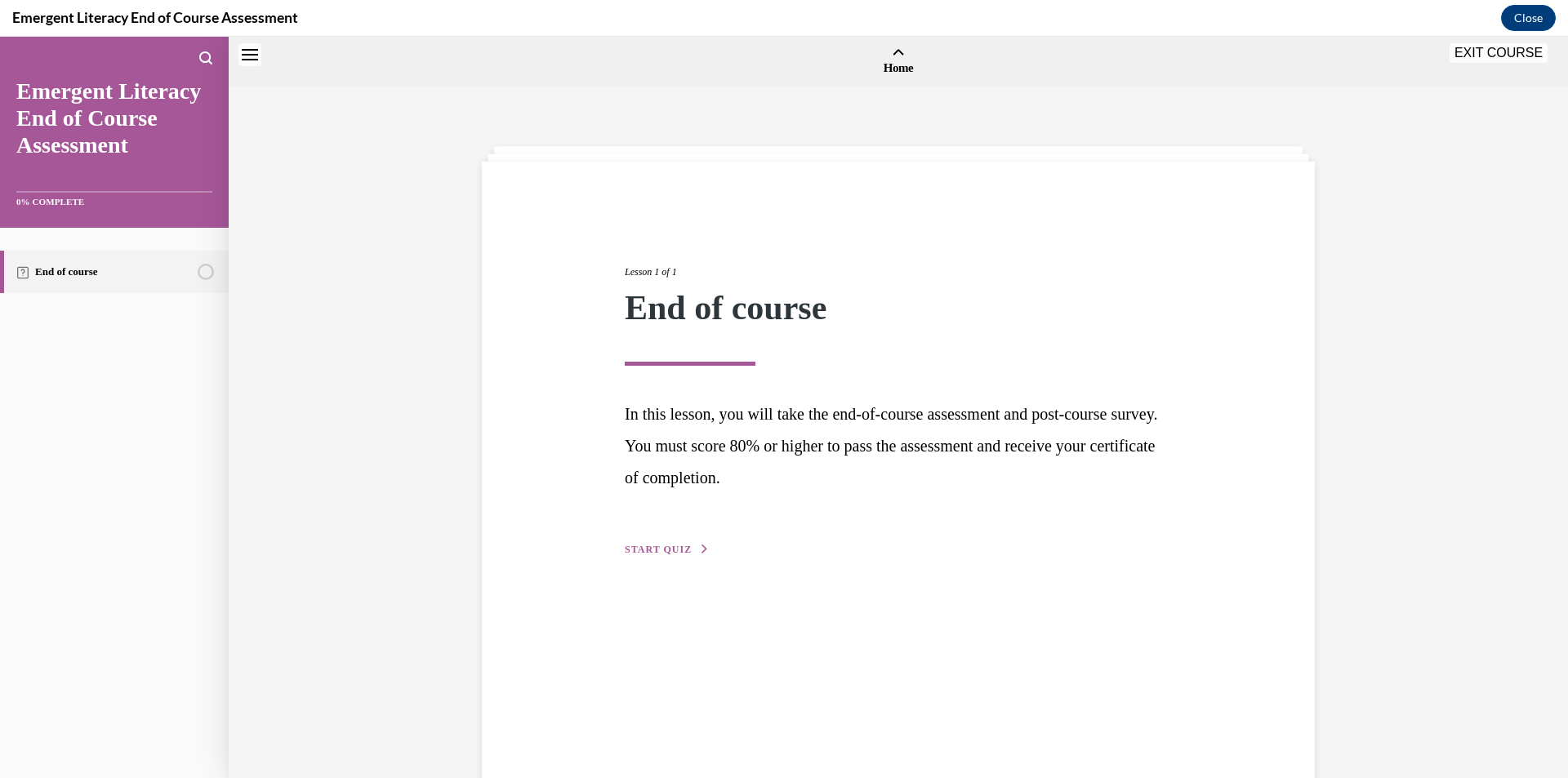
scroll to position [51, 0]
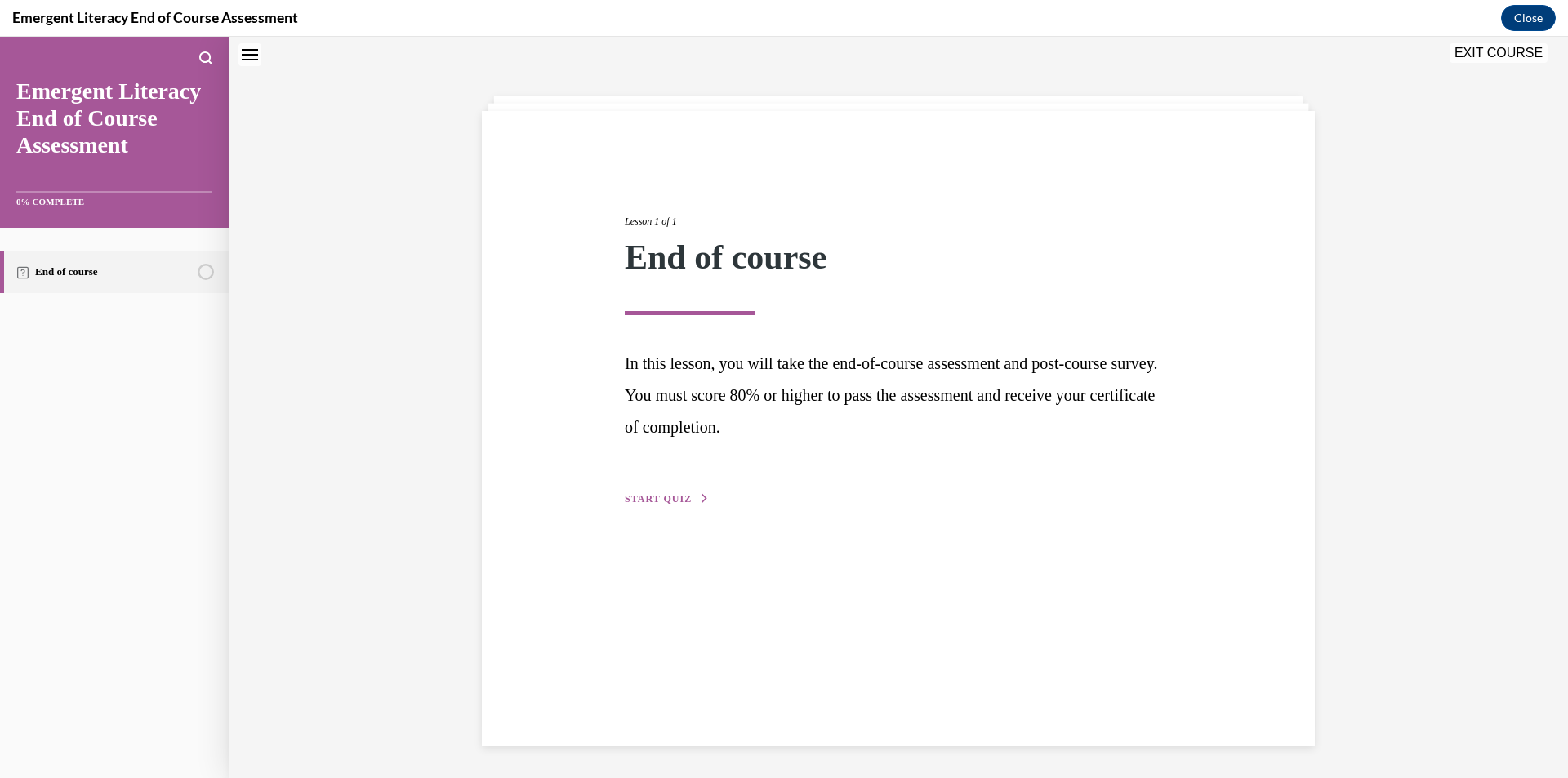
click at [643, 510] on div "Lesson 1 of 1 End of course In this lesson, you will take the end-of-course ass…" at bounding box center [898, 429] width 833 height 635
click at [653, 497] on span "START QUIZ" at bounding box center [659, 499] width 67 height 11
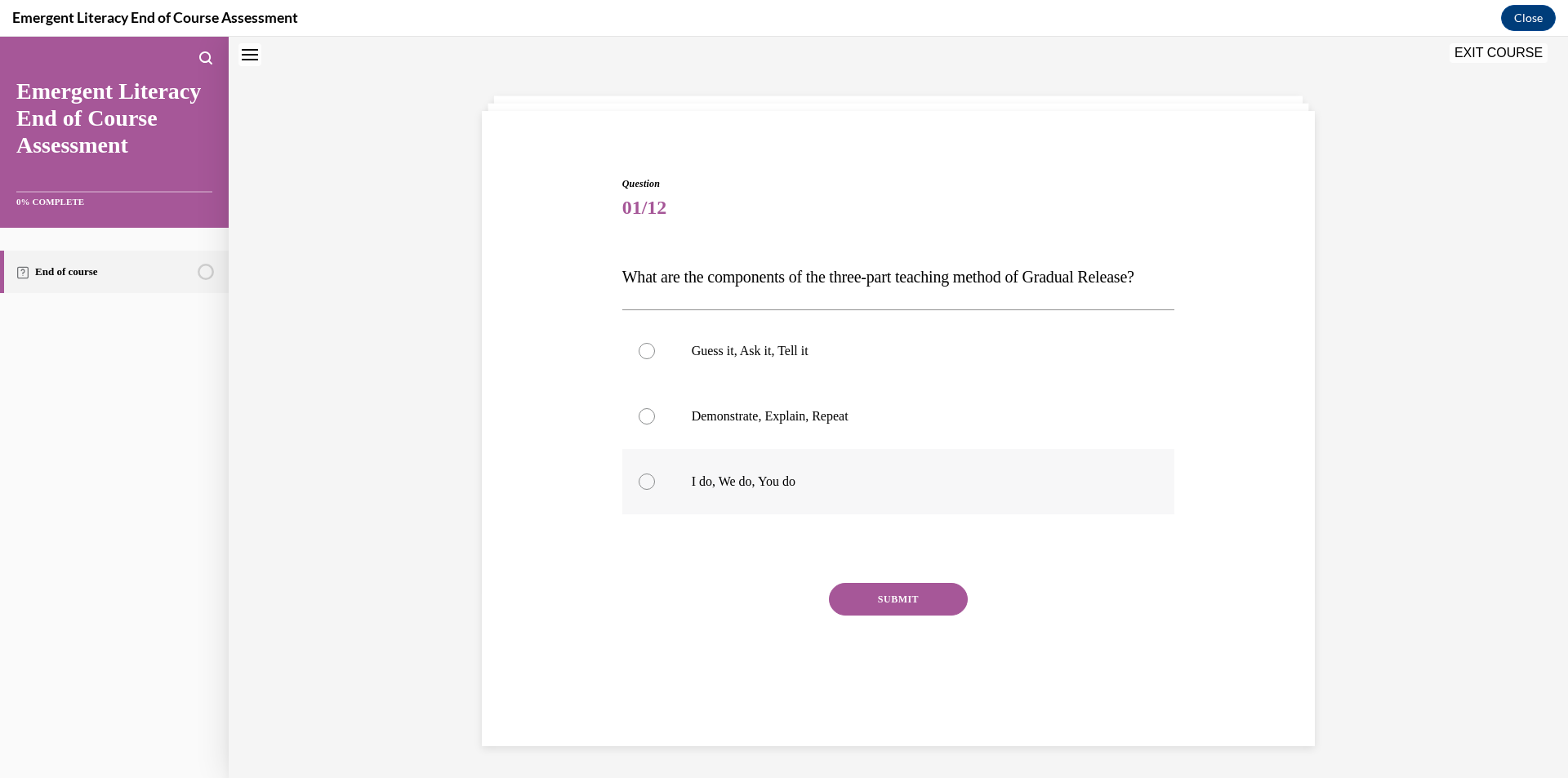
click at [646, 489] on div at bounding box center [647, 482] width 17 height 17
click at [646, 489] on input "I do, We do, You do" at bounding box center [647, 482] width 17 height 17
radio input "true"
click at [852, 616] on button "SUBMIT" at bounding box center [897, 599] width 138 height 32
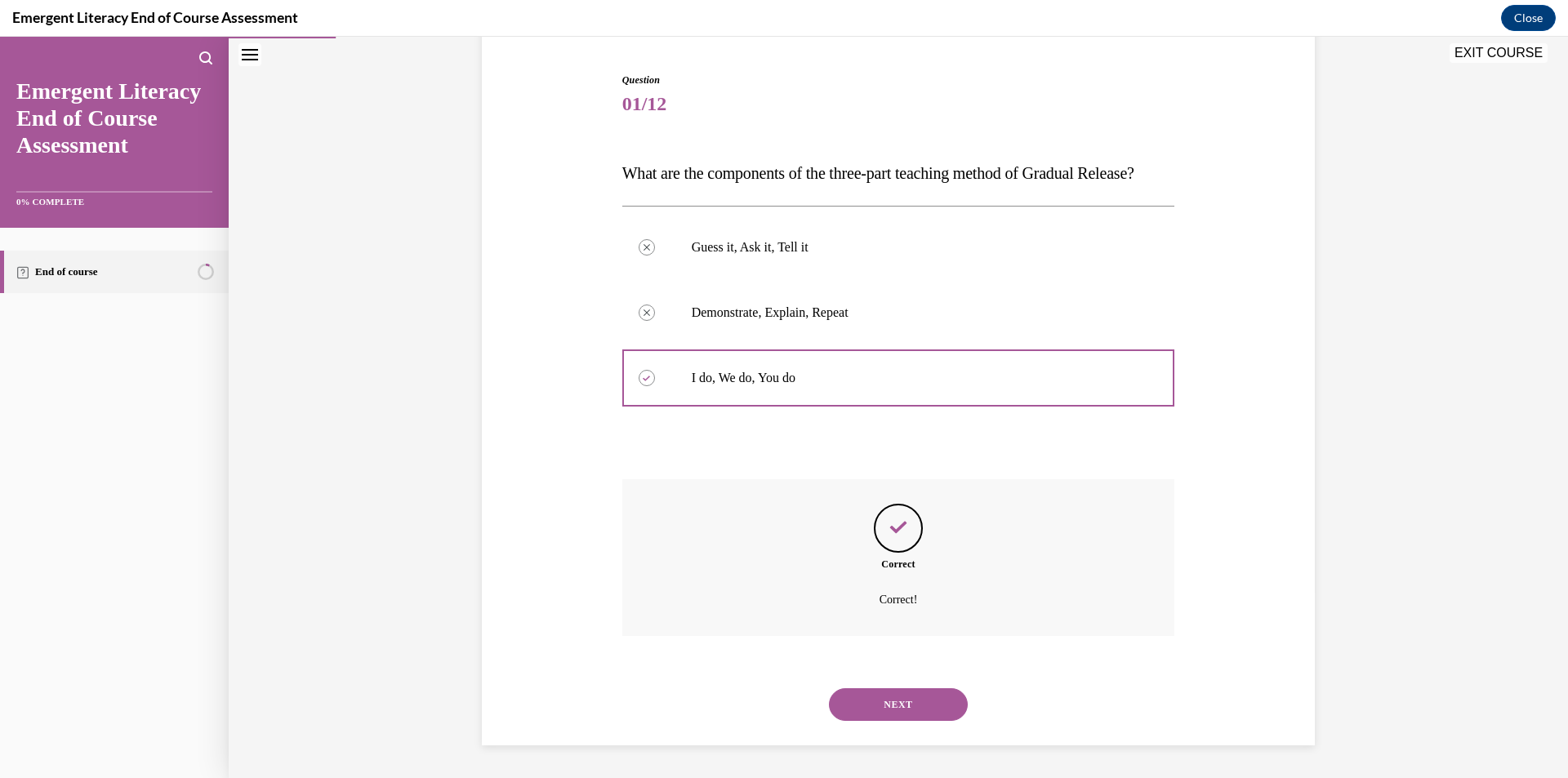
scroll to position [187, 0]
click at [866, 703] on button "NEXT" at bounding box center [897, 704] width 138 height 32
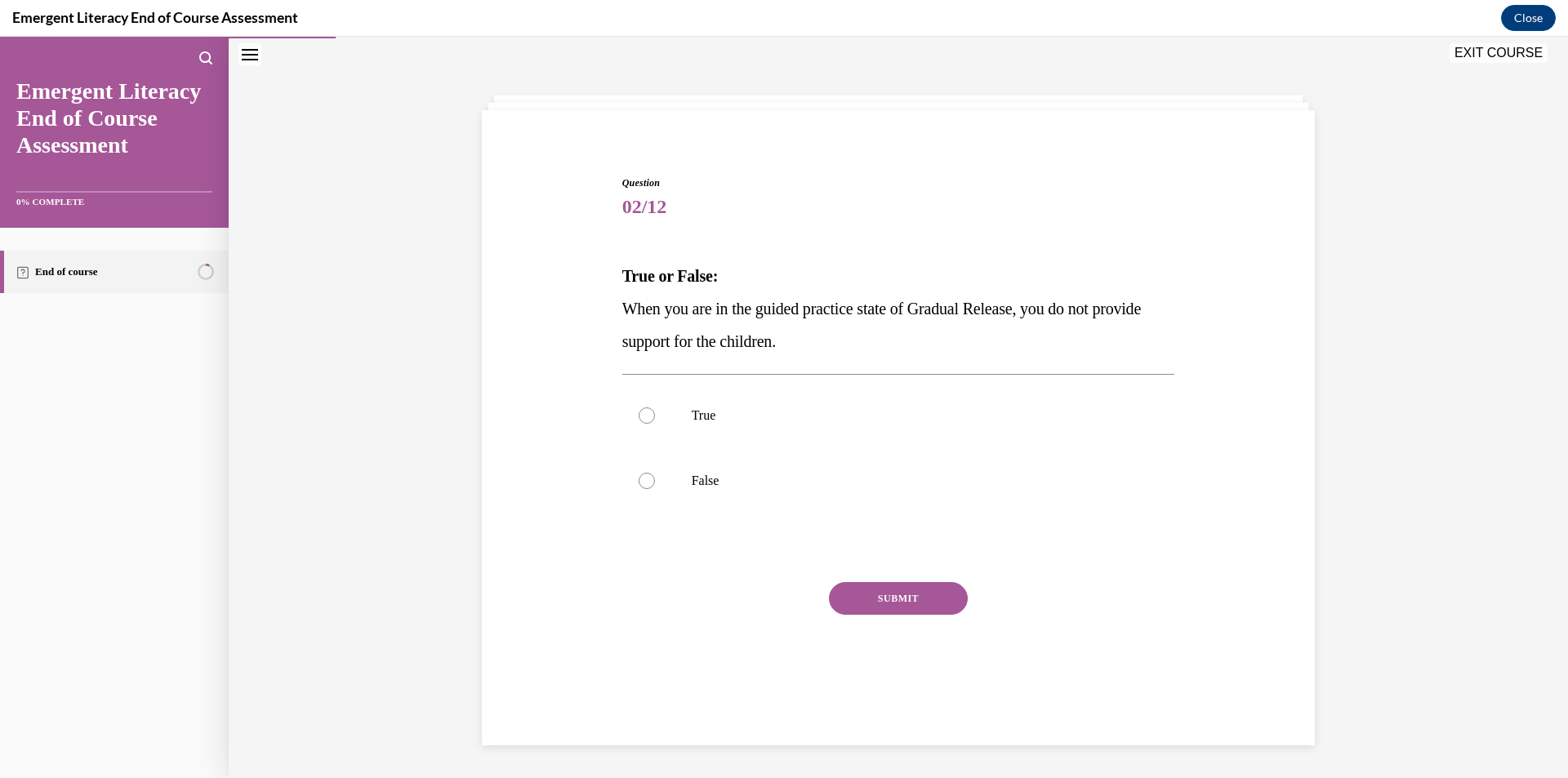
scroll to position [51, 0]
click at [698, 489] on label "False" at bounding box center [898, 481] width 553 height 65
click at [655, 489] on input "False" at bounding box center [647, 481] width 17 height 17
radio input "true"
click at [895, 599] on button "SUBMIT" at bounding box center [897, 598] width 138 height 32
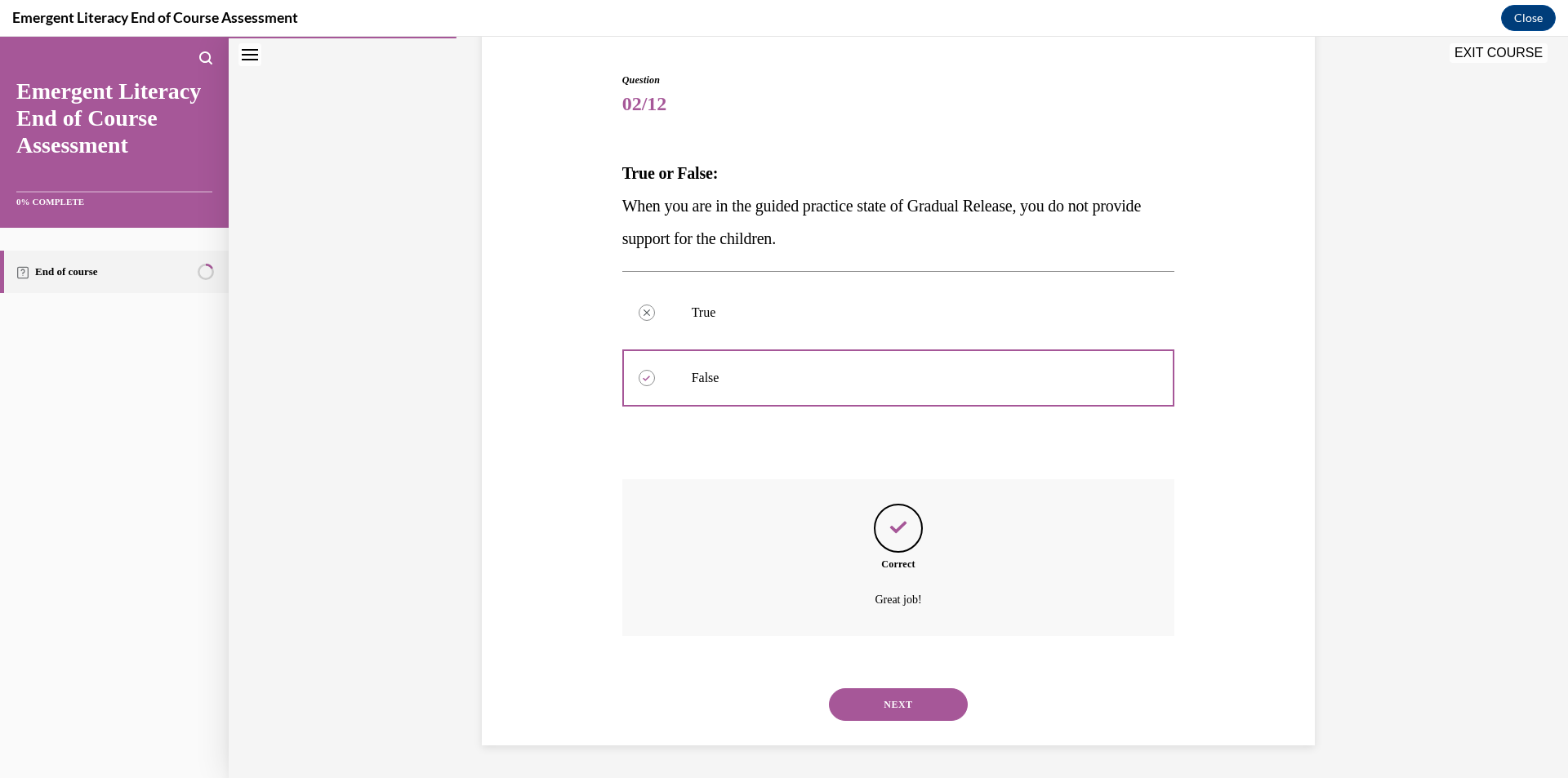
click at [869, 699] on button "NEXT" at bounding box center [897, 704] width 138 height 32
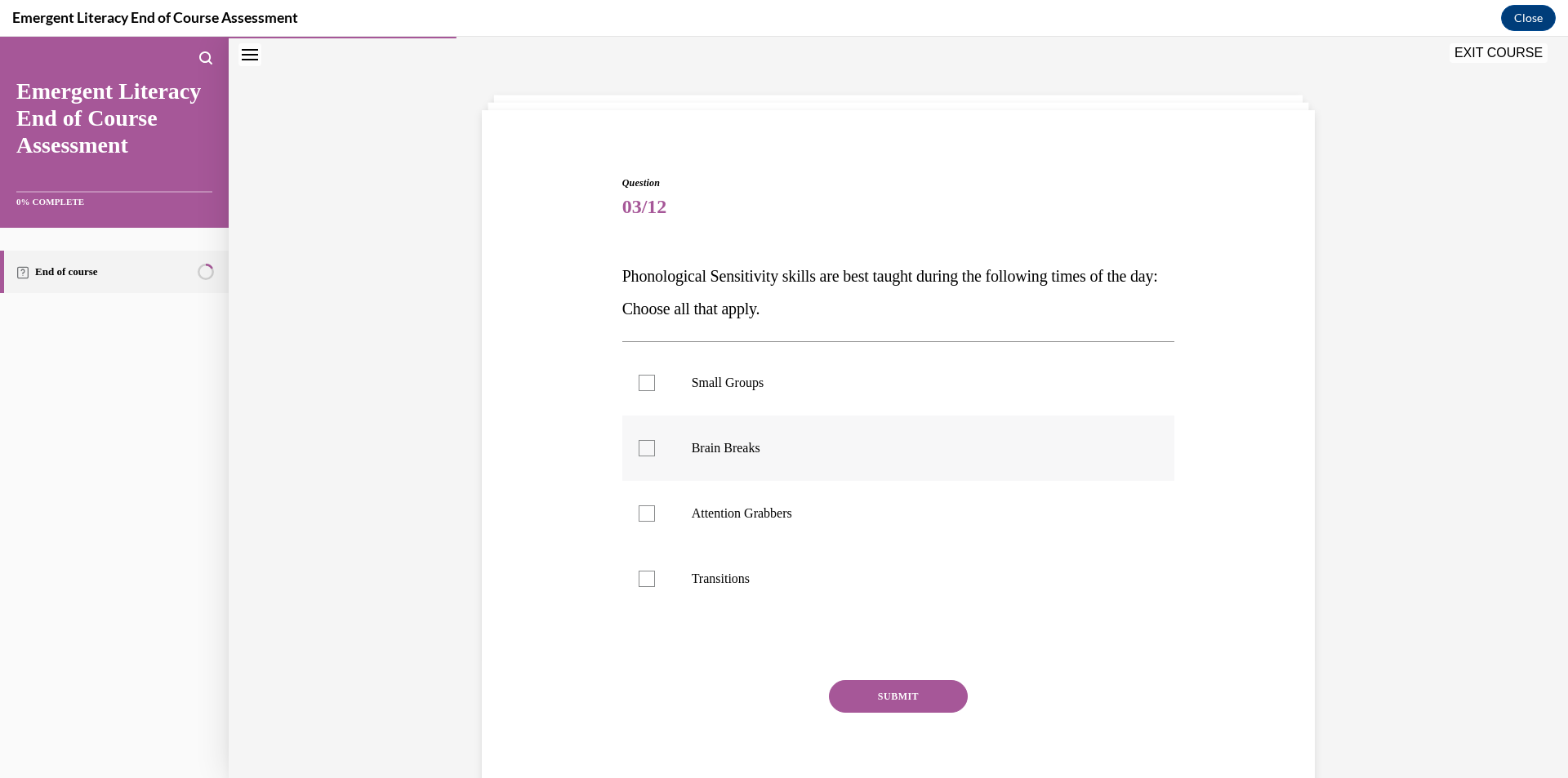
click at [719, 455] on p "Brain Breaks" at bounding box center [913, 448] width 442 height 17
click at [655, 455] on input "Brain Breaks" at bounding box center [647, 448] width 17 height 17
checkbox input "true"
click at [692, 503] on label "Attention Grabbers" at bounding box center [898, 513] width 553 height 65
click at [655, 505] on input "Attention Grabbers" at bounding box center [647, 513] width 17 height 17
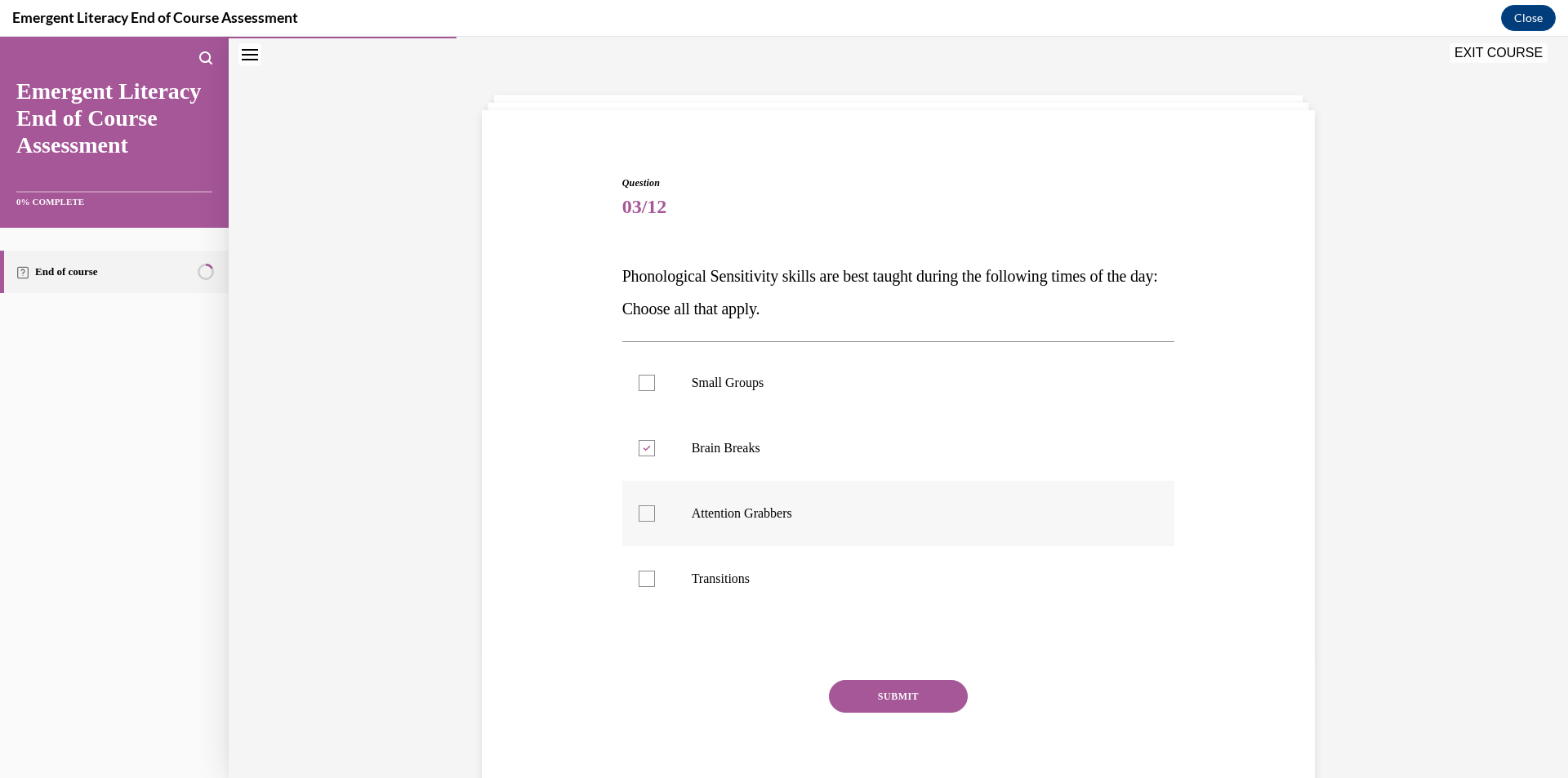
checkbox input "true"
click at [692, 577] on p "Transitions" at bounding box center [913, 579] width 442 height 17
click at [655, 577] on input "Transitions" at bounding box center [647, 579] width 17 height 17
checkbox input "true"
click at [851, 701] on button "SUBMIT" at bounding box center [897, 695] width 138 height 32
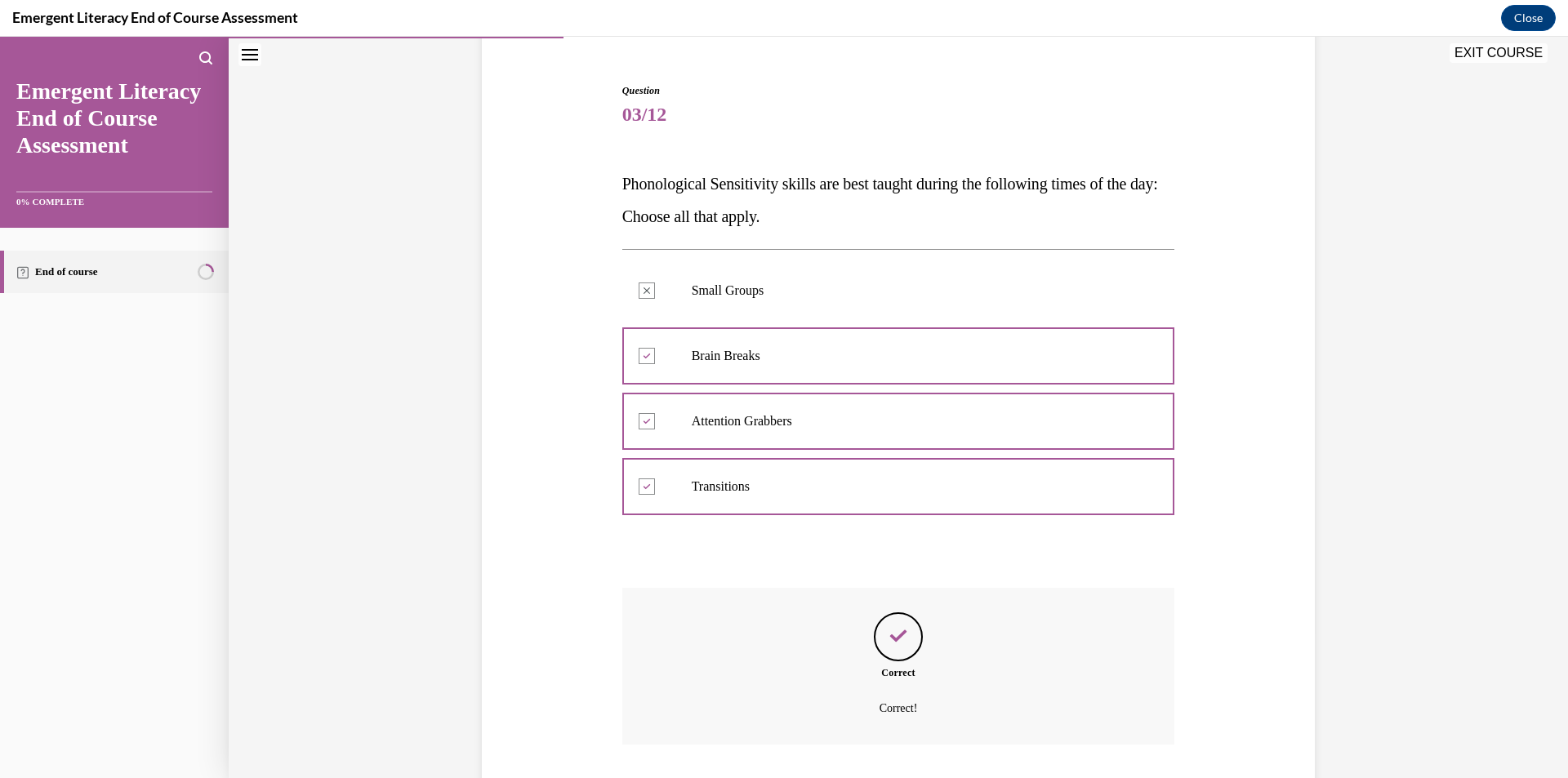
scroll to position [253, 0]
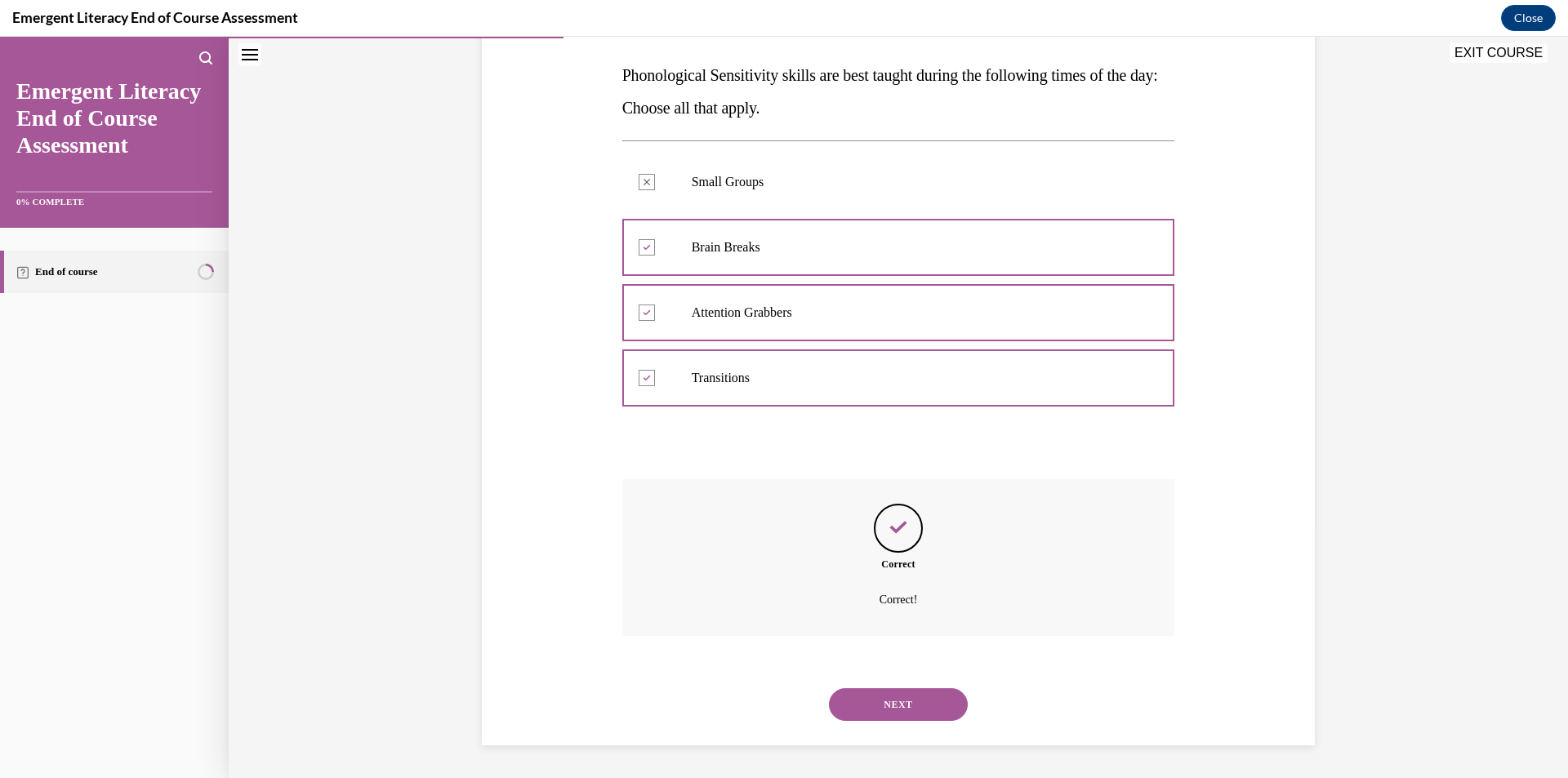
click at [875, 705] on button "NEXT" at bounding box center [897, 704] width 138 height 32
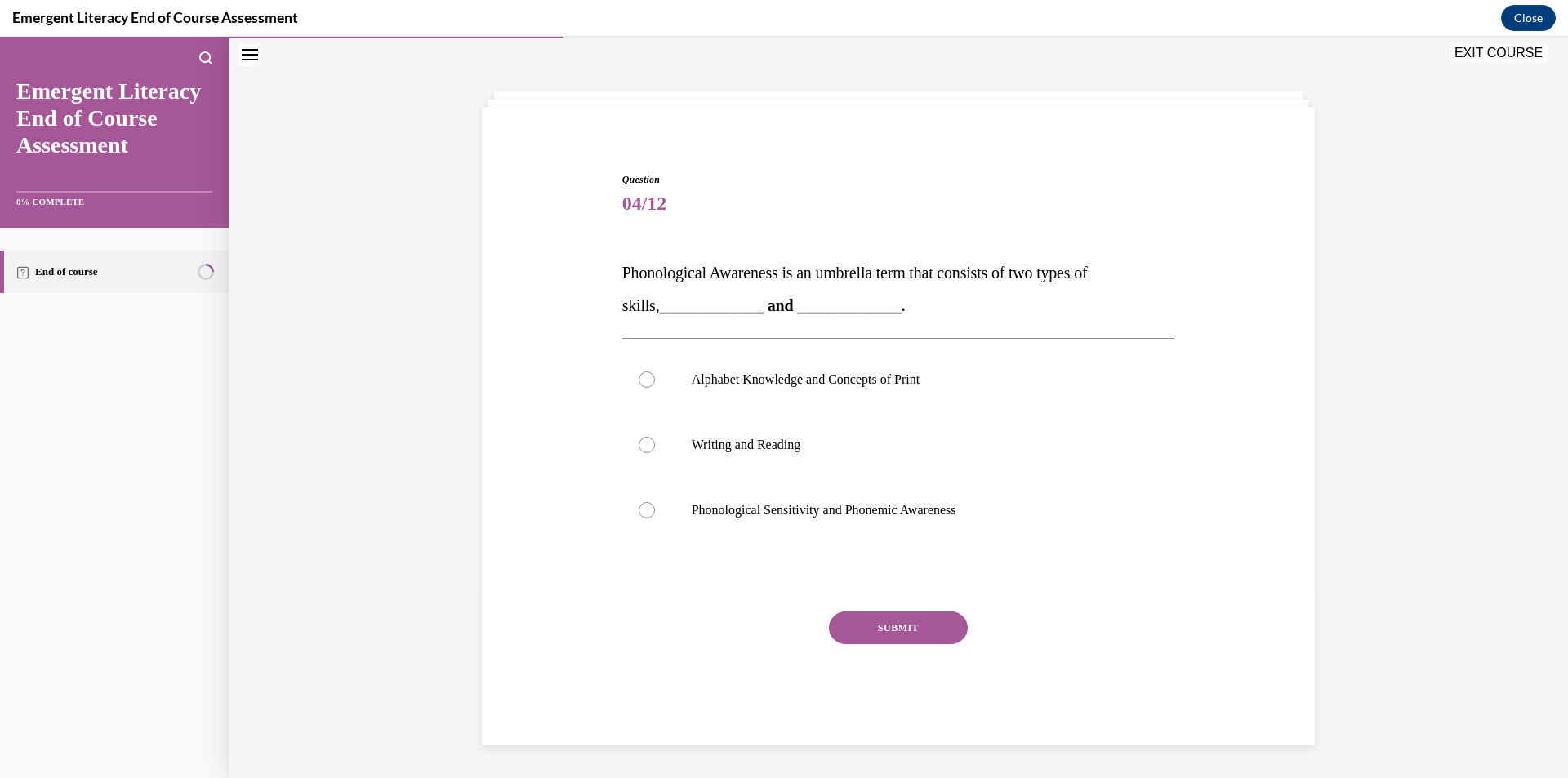
scroll to position [55, 0]
click at [714, 514] on p "Phonological Sensitivity and Phonemic Awareness" at bounding box center [913, 511] width 442 height 17
click at [655, 514] on input "Phonological Sensitivity and Phonemic Awareness" at bounding box center [647, 511] width 17 height 17
radio input "true"
click at [854, 625] on button "SUBMIT" at bounding box center [897, 627] width 138 height 32
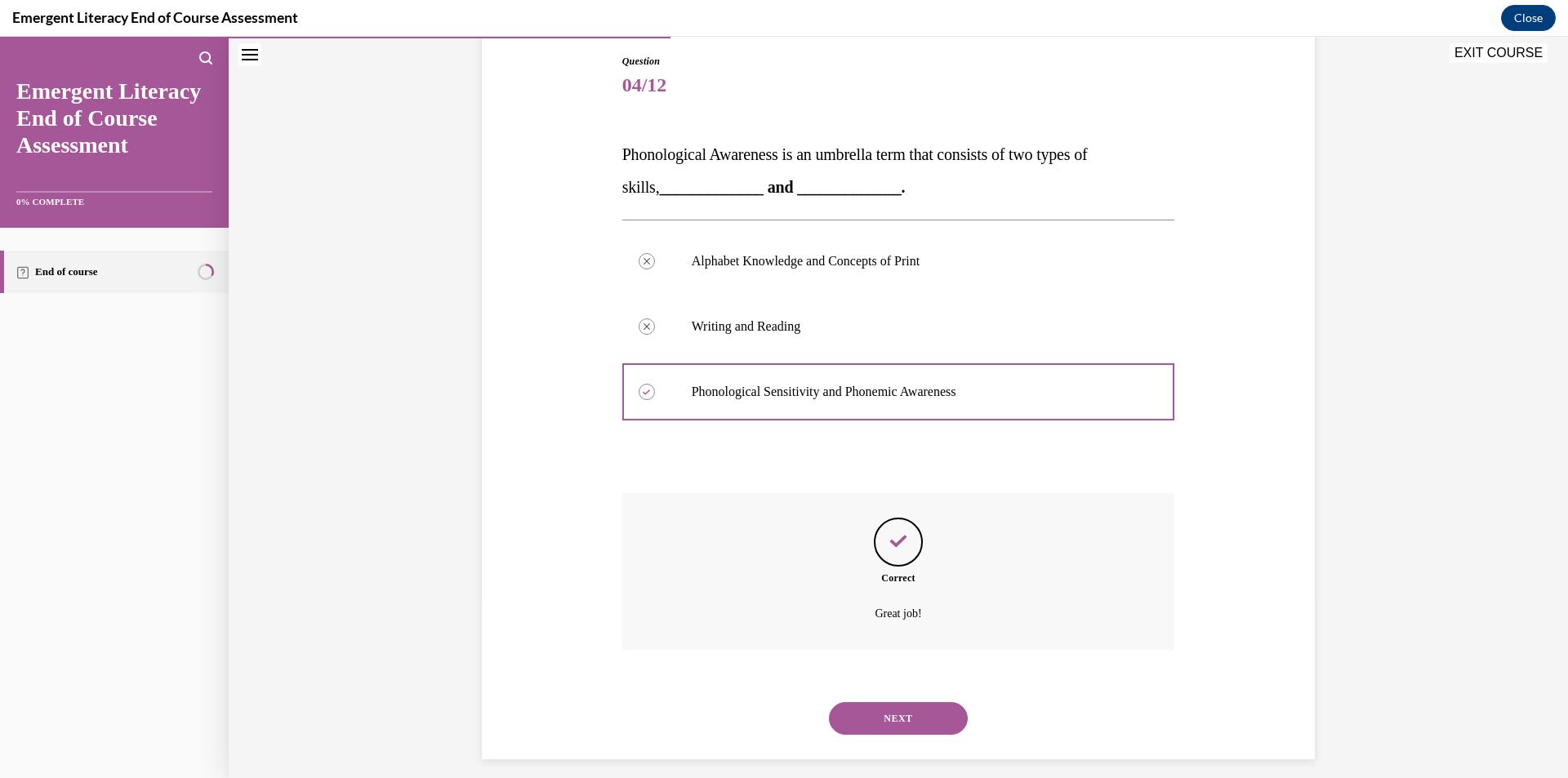
scroll to position [187, 0]
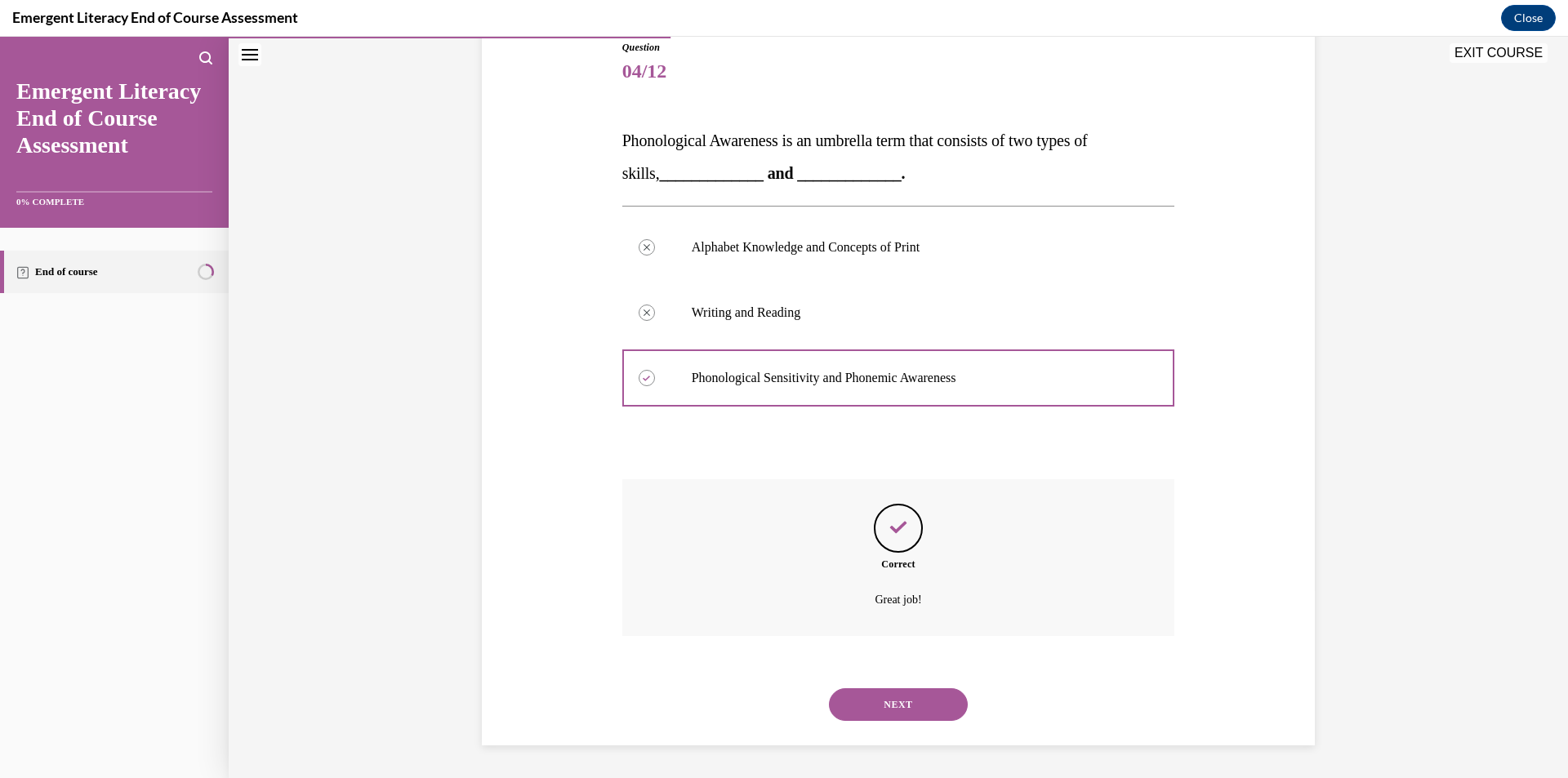
click at [885, 707] on button "NEXT" at bounding box center [897, 704] width 138 height 32
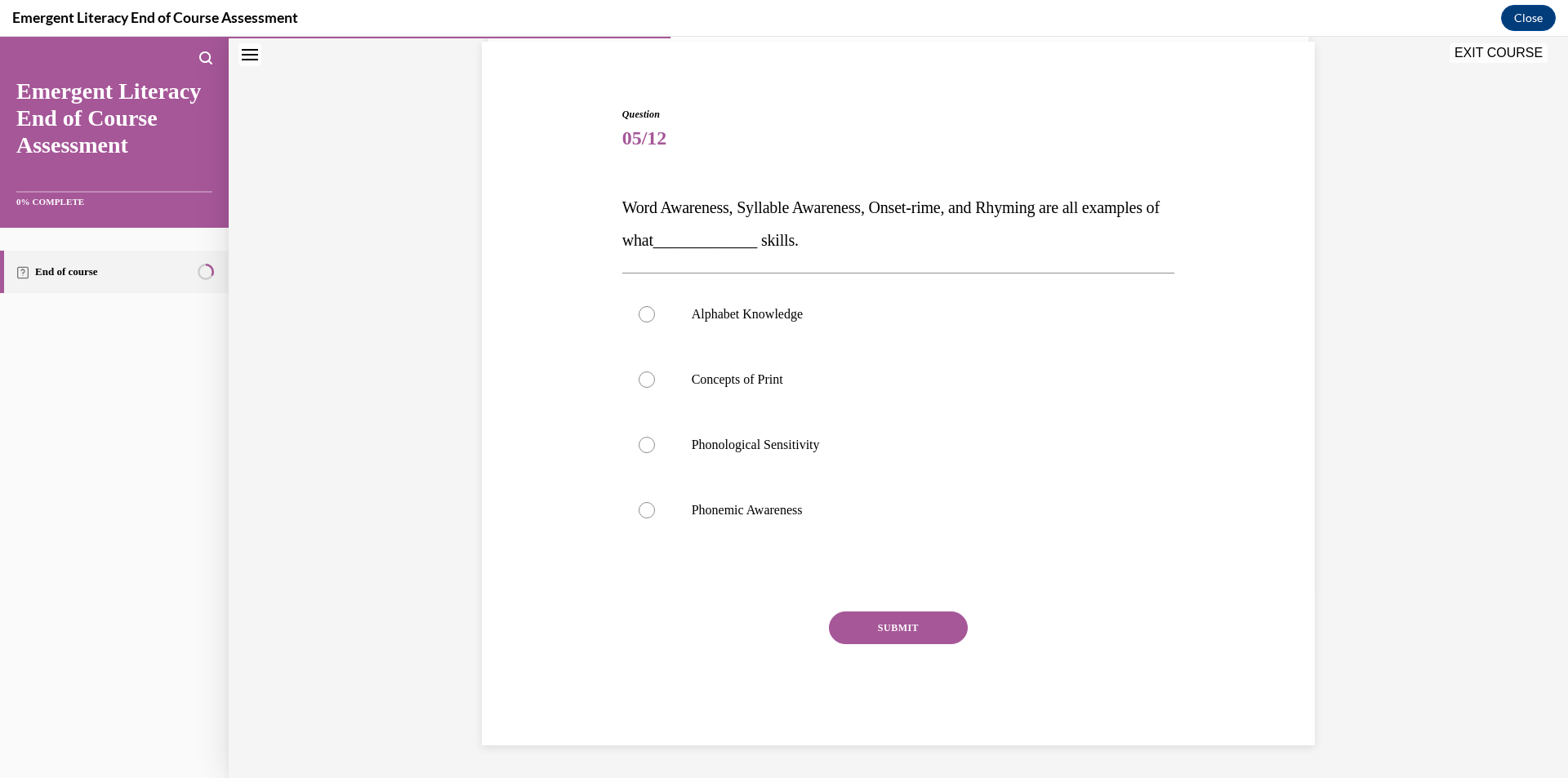
scroll to position [120, 0]
click at [780, 459] on label "Phonological Sensitivity" at bounding box center [898, 445] width 553 height 65
click at [655, 453] on input "Phonological Sensitivity" at bounding box center [647, 445] width 17 height 17
radio input "true"
click at [848, 616] on button "SUBMIT" at bounding box center [897, 627] width 138 height 32
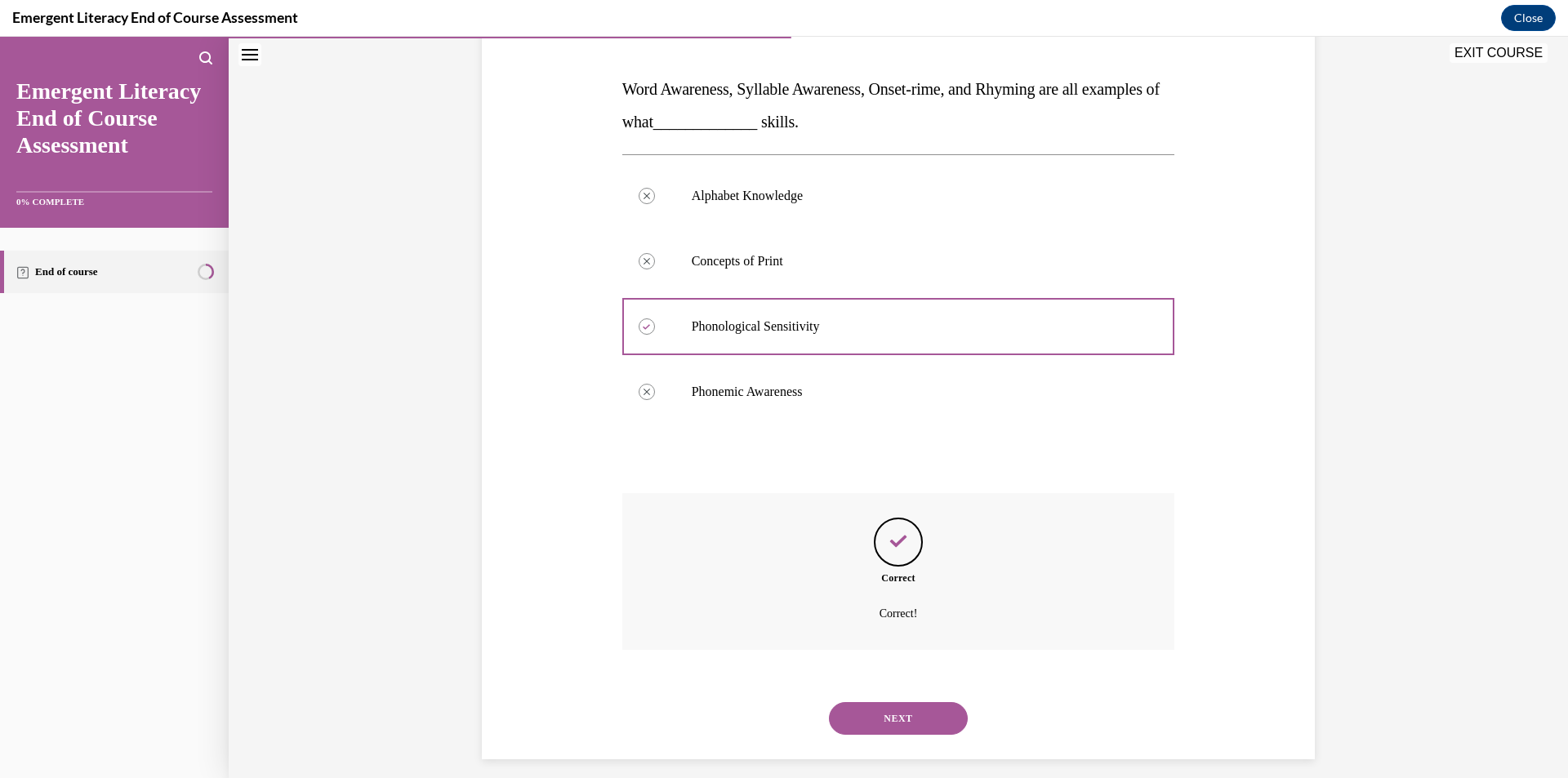
scroll to position [253, 0]
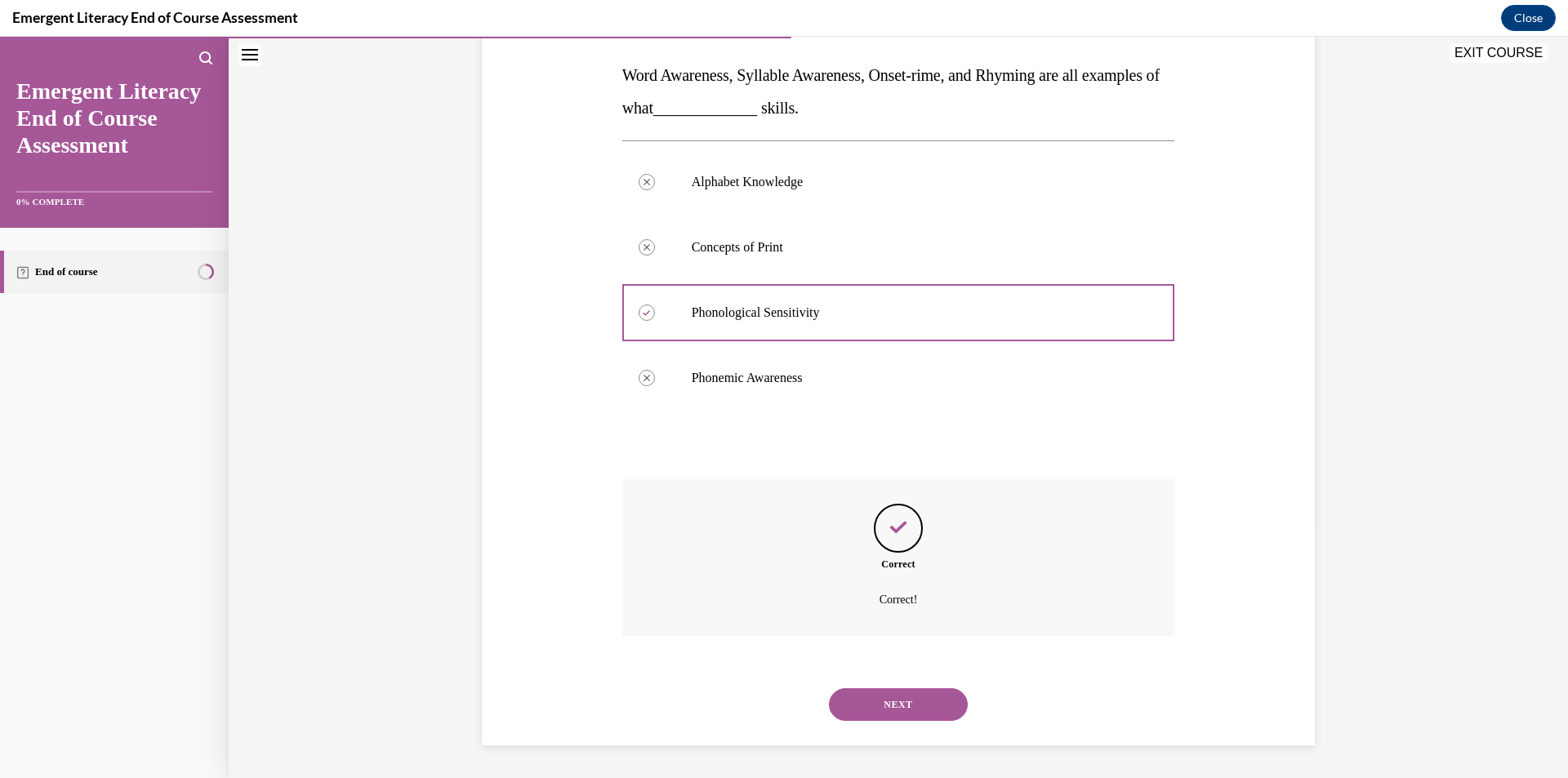
click at [869, 703] on button "NEXT" at bounding box center [897, 704] width 138 height 32
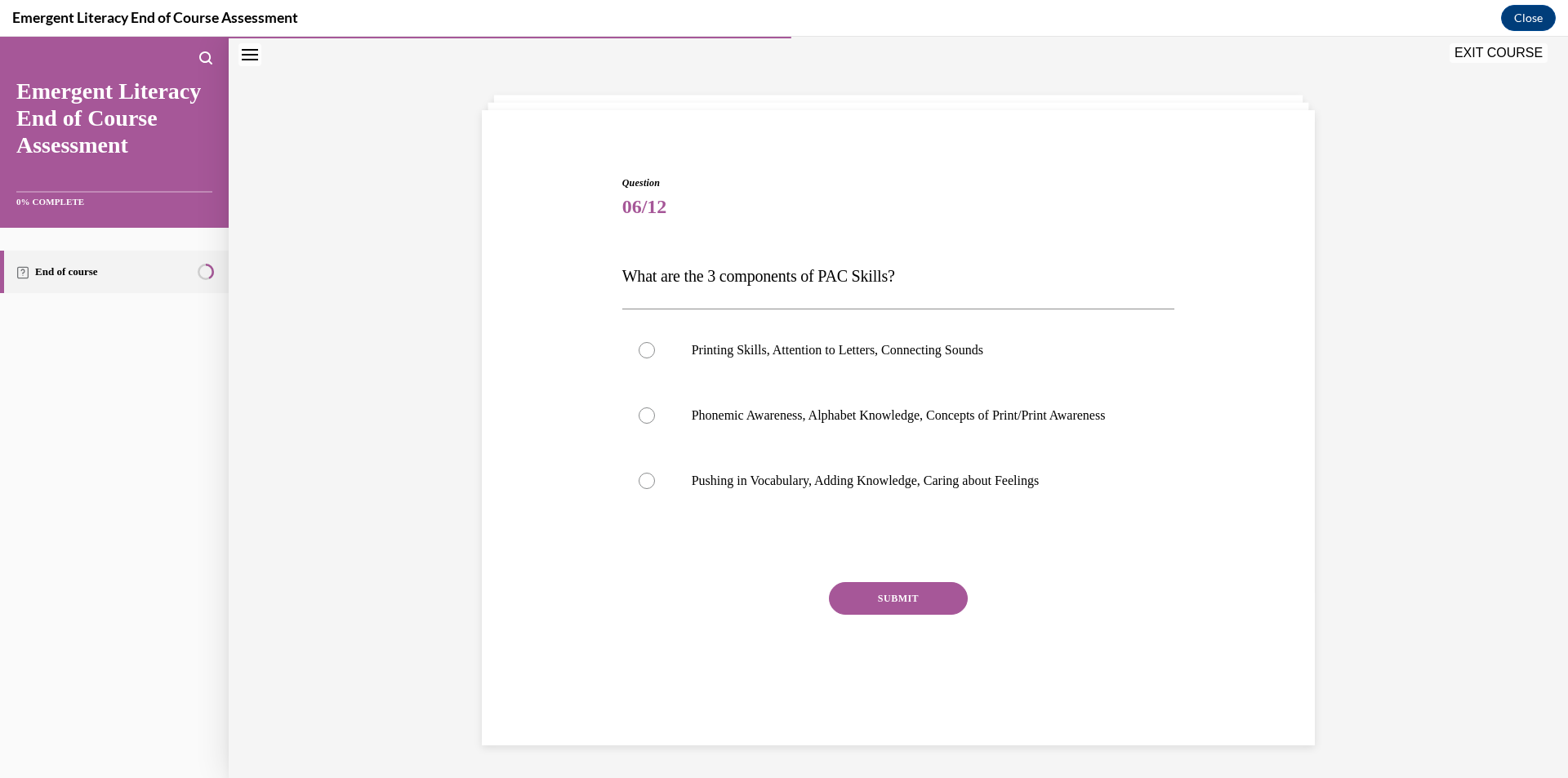
scroll to position [51, 0]
click at [794, 442] on label "Phonemic Awareness, Alphabet Knowledge, Concepts of Print/Print Awareness" at bounding box center [898, 415] width 553 height 65
click at [655, 423] on input "Phonemic Awareness, Alphabet Knowledge, Concepts of Print/Print Awareness" at bounding box center [647, 416] width 17 height 17
radio input "true"
click at [837, 612] on button "SUBMIT" at bounding box center [897, 598] width 138 height 32
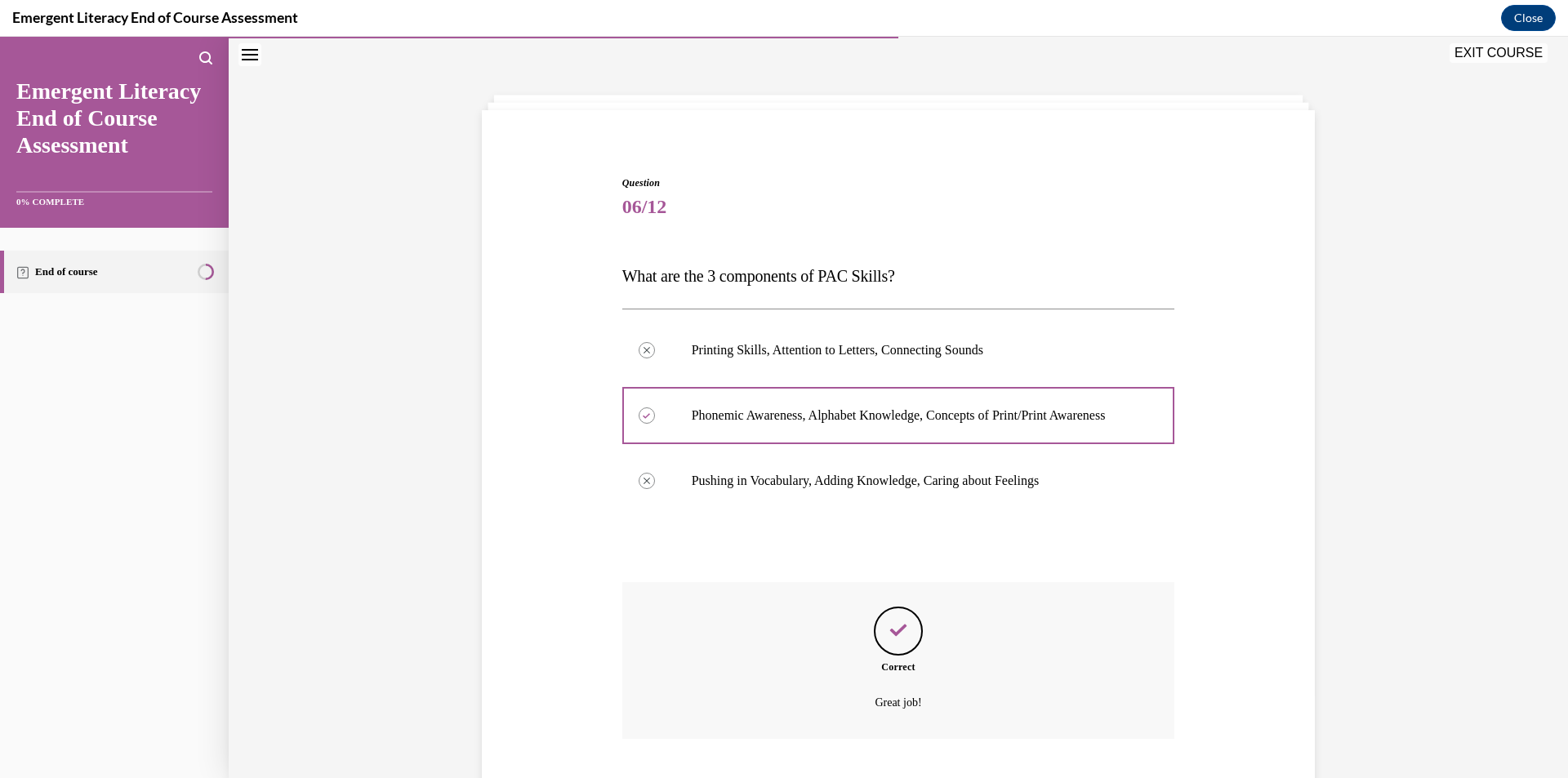
scroll to position [171, 0]
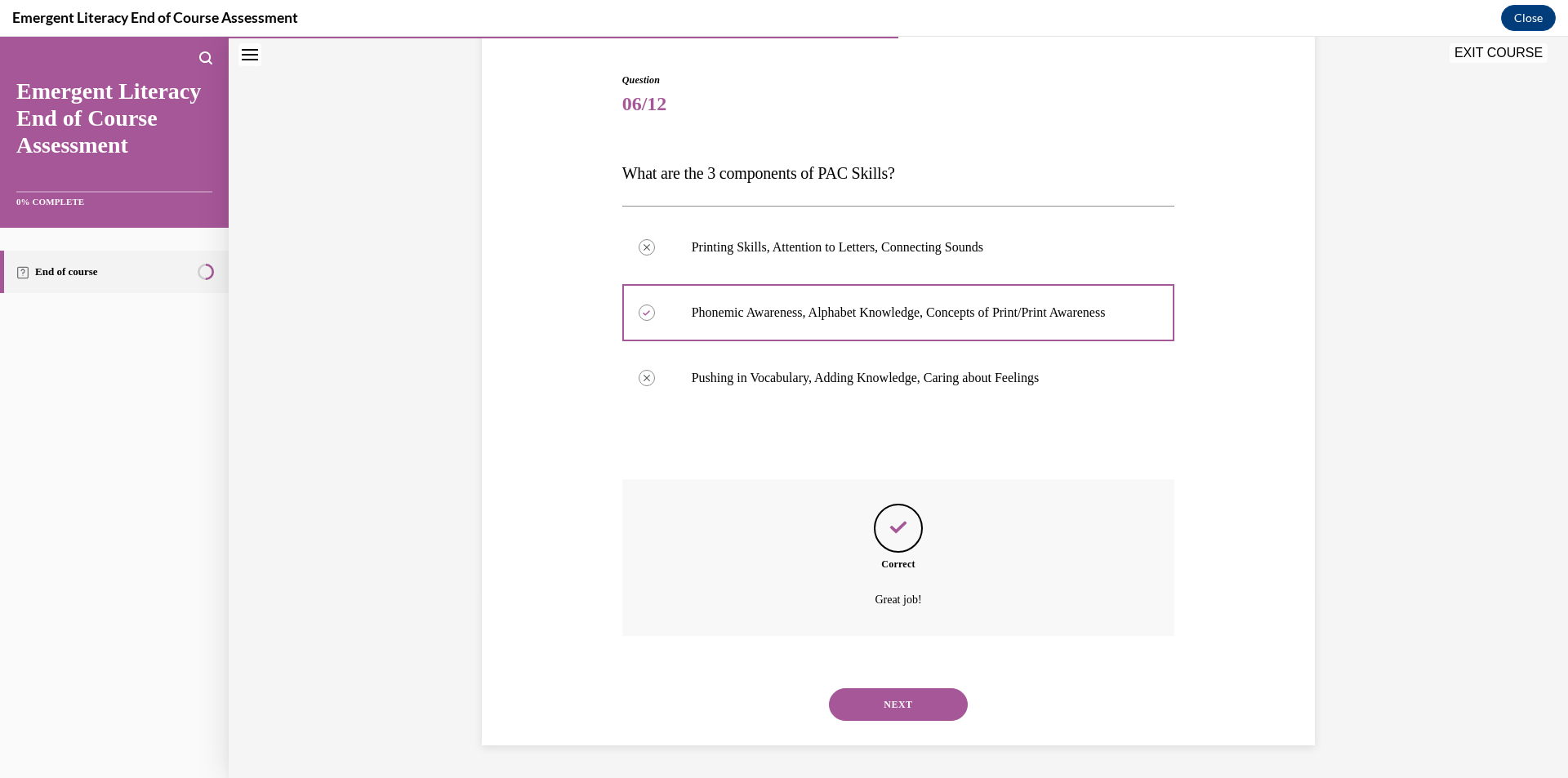
click at [854, 710] on button "NEXT" at bounding box center [897, 704] width 138 height 32
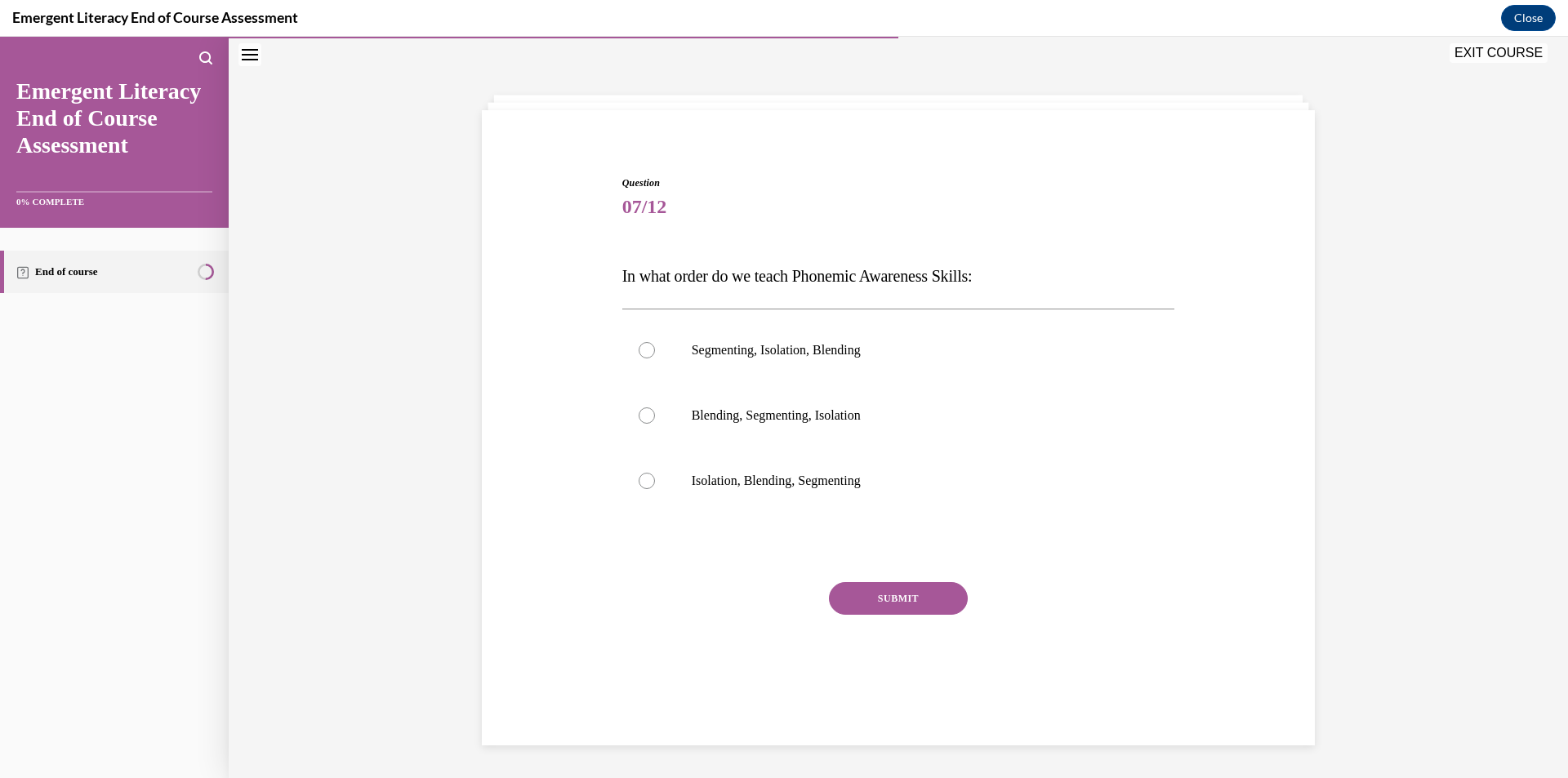
scroll to position [51, 0]
click at [721, 481] on p "Isolation, Blending, Segmenting" at bounding box center [913, 481] width 442 height 17
click at [655, 481] on input "Isolation, Blending, Segmenting" at bounding box center [647, 481] width 17 height 17
radio input "true"
click at [841, 589] on button "SUBMIT" at bounding box center [897, 598] width 138 height 32
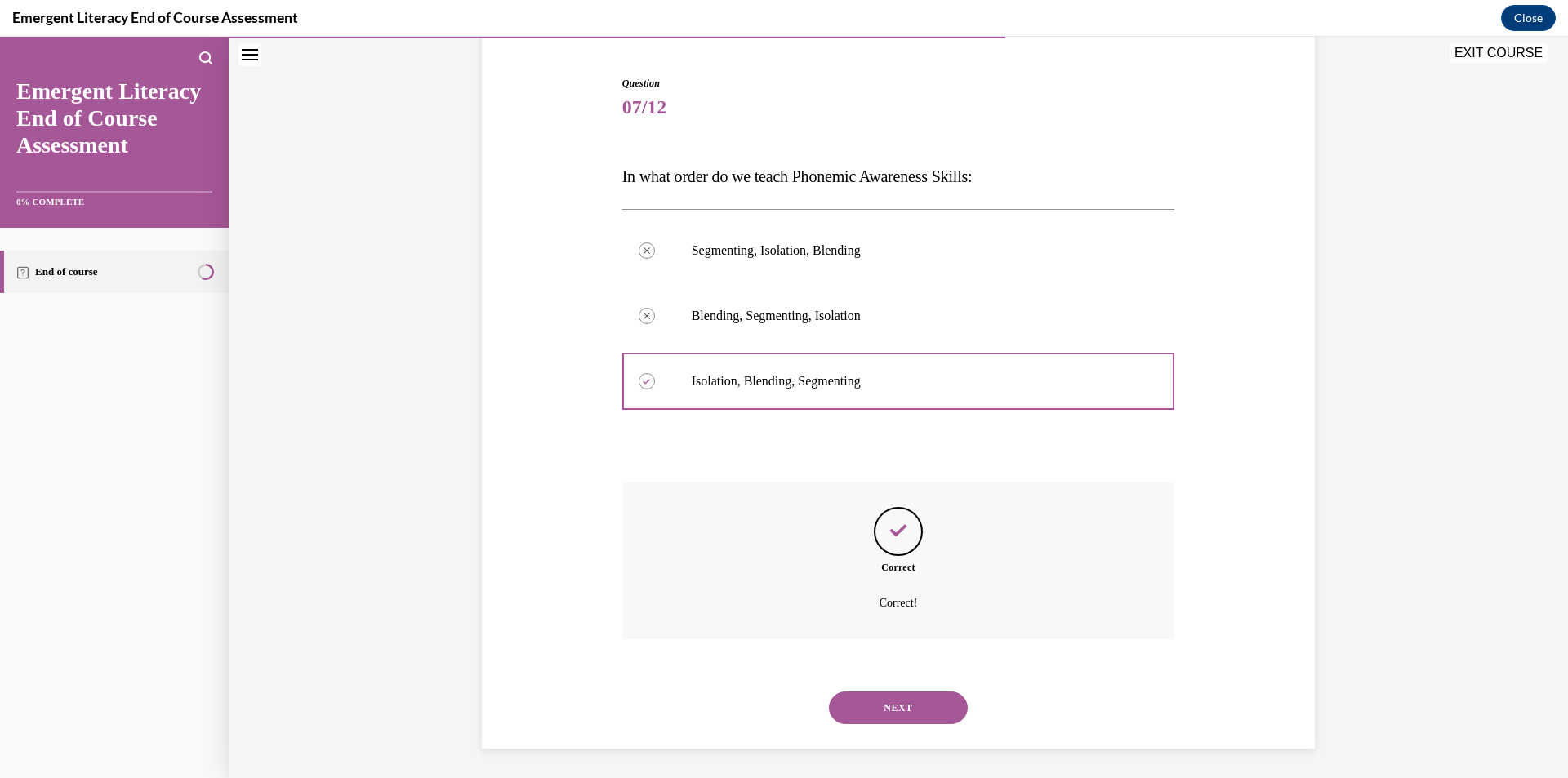
scroll to position [154, 0]
click at [846, 700] on button "NEXT" at bounding box center [897, 704] width 138 height 32
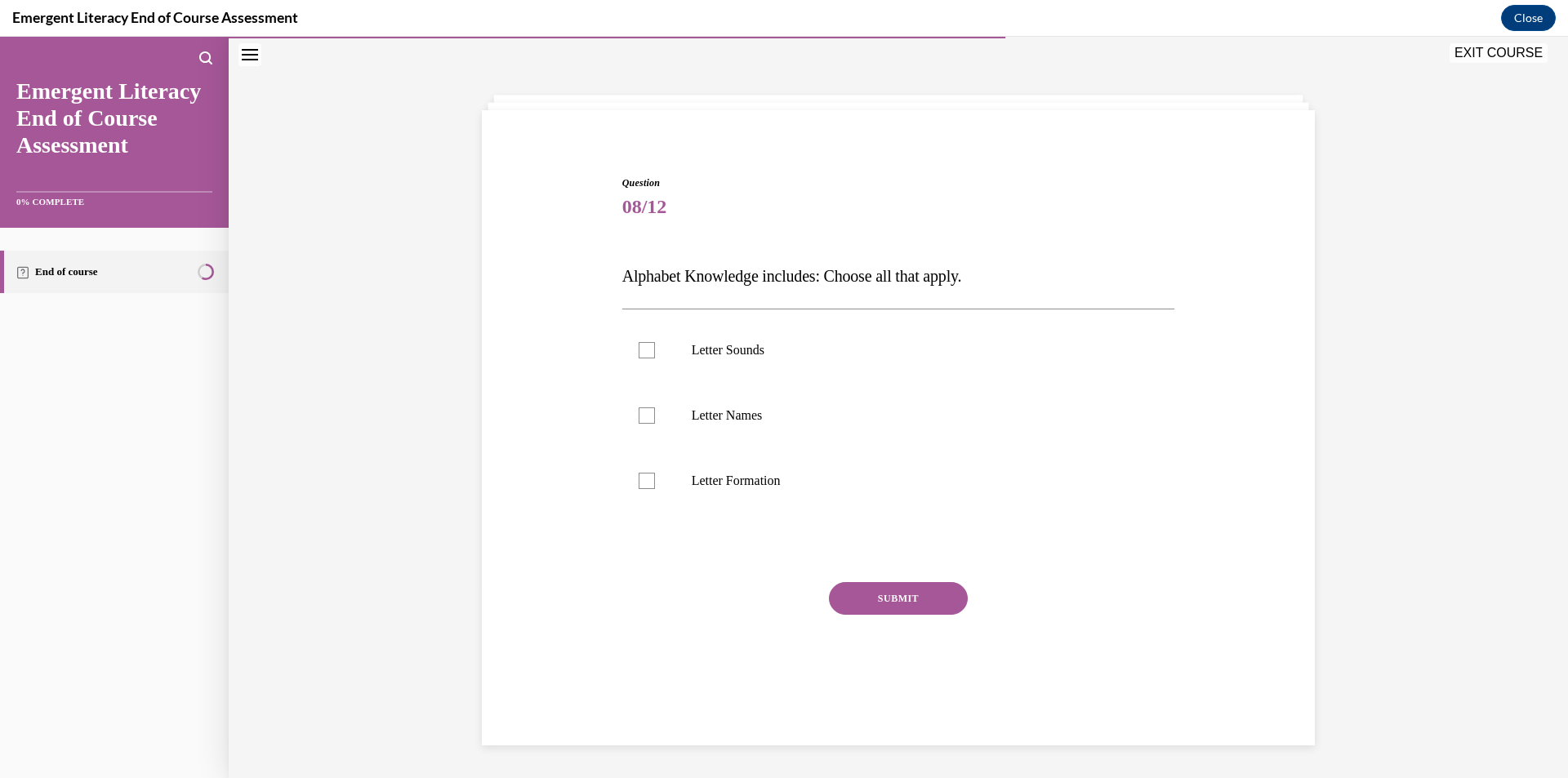
scroll to position [51, 0]
drag, startPoint x: 665, startPoint y: 483, endPoint x: 664, endPoint y: 454, distance: 29.0
click at [665, 481] on label "Letter Formation" at bounding box center [898, 481] width 553 height 65
click at [655, 481] on input "Letter Formation" at bounding box center [647, 481] width 17 height 17
checkbox input "true"
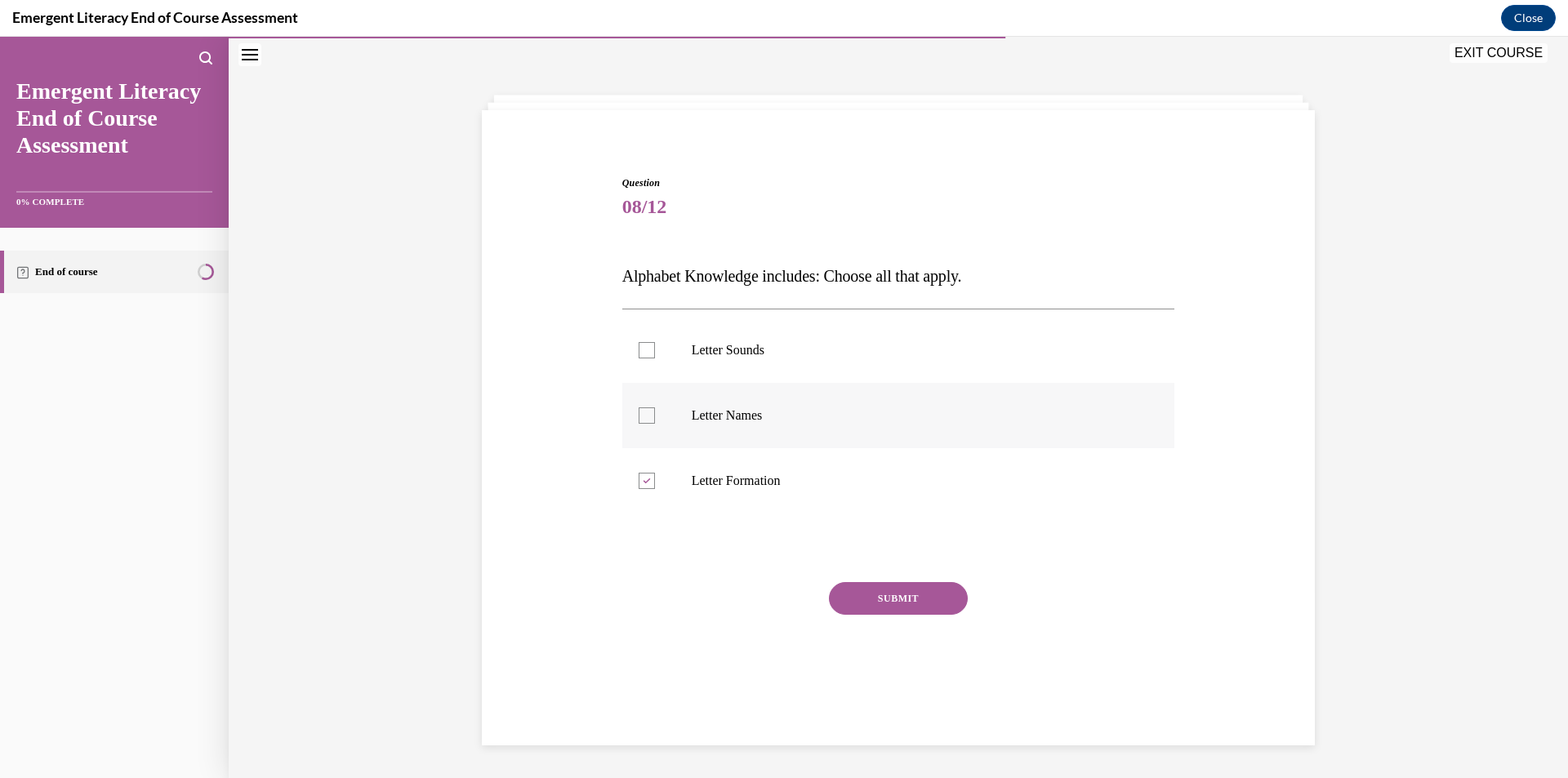
click at [659, 415] on label "Letter Names" at bounding box center [898, 415] width 553 height 65
click at [655, 415] on input "Letter Names" at bounding box center [647, 416] width 17 height 17
checkbox input "true"
click at [659, 354] on label "Letter Sounds" at bounding box center [898, 350] width 553 height 65
click at [655, 354] on input "Letter Sounds" at bounding box center [647, 350] width 17 height 17
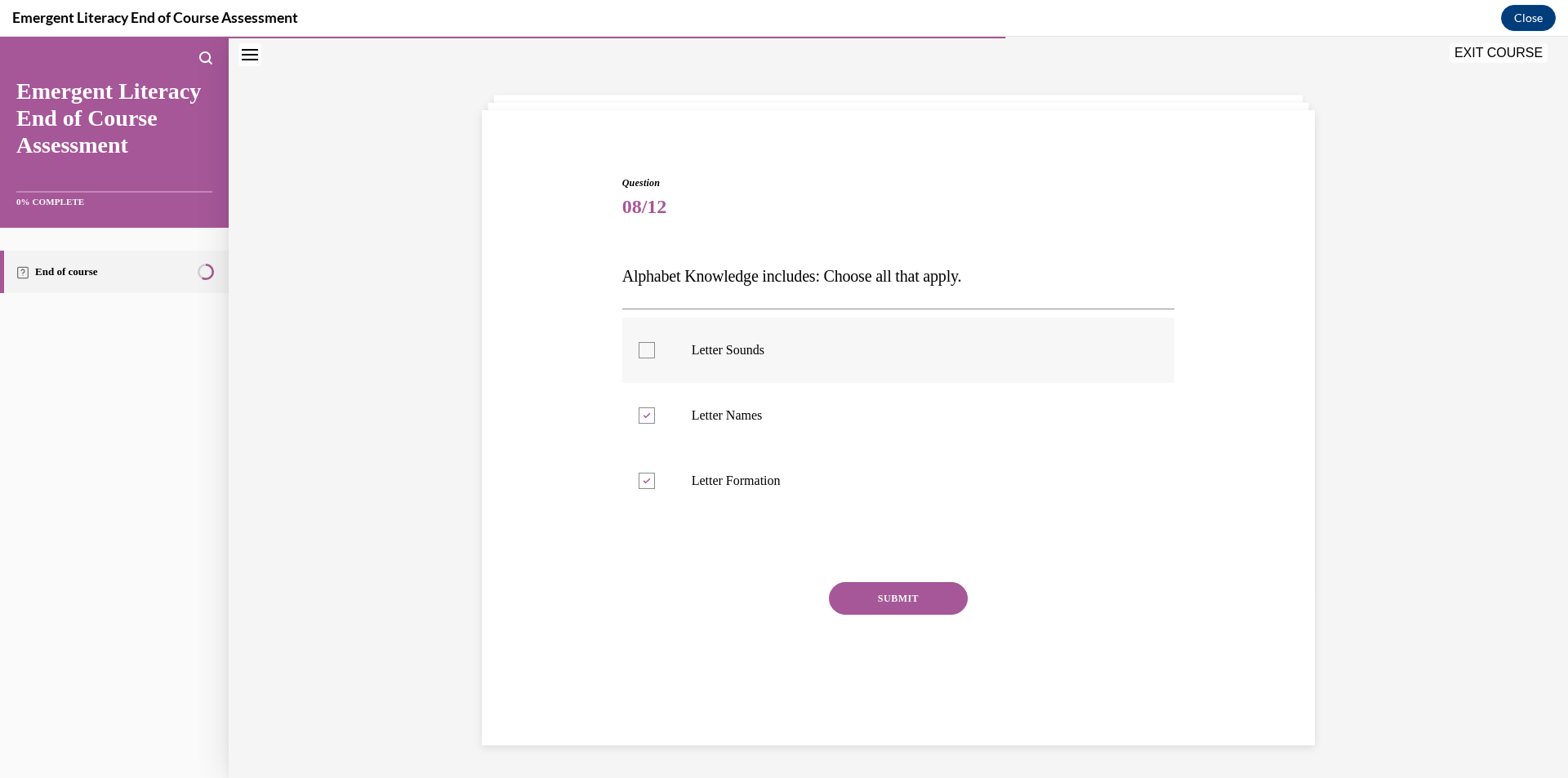
checkbox input "true"
click at [896, 596] on button "SUBMIT" at bounding box center [897, 598] width 138 height 32
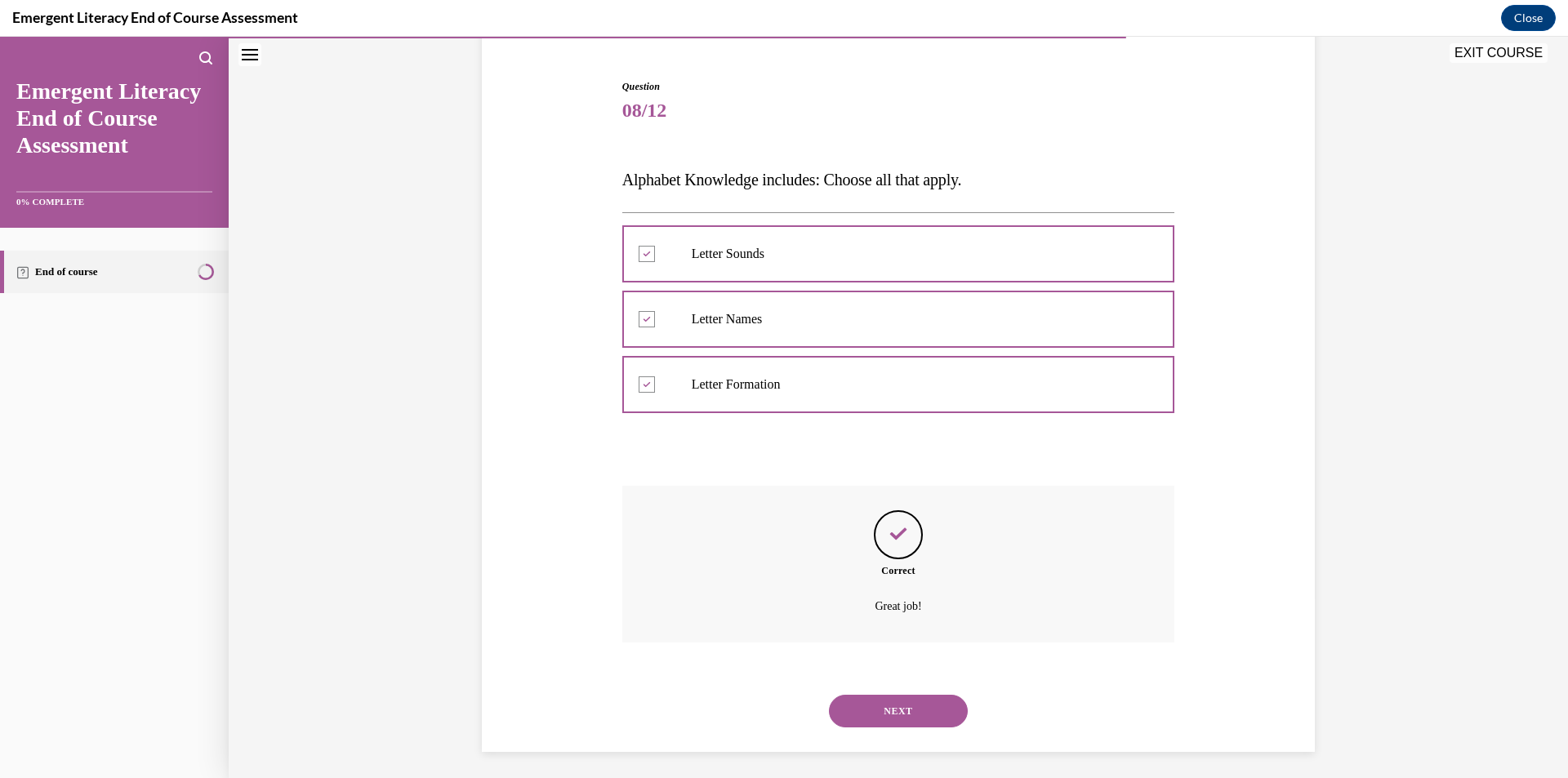
scroll to position [154, 0]
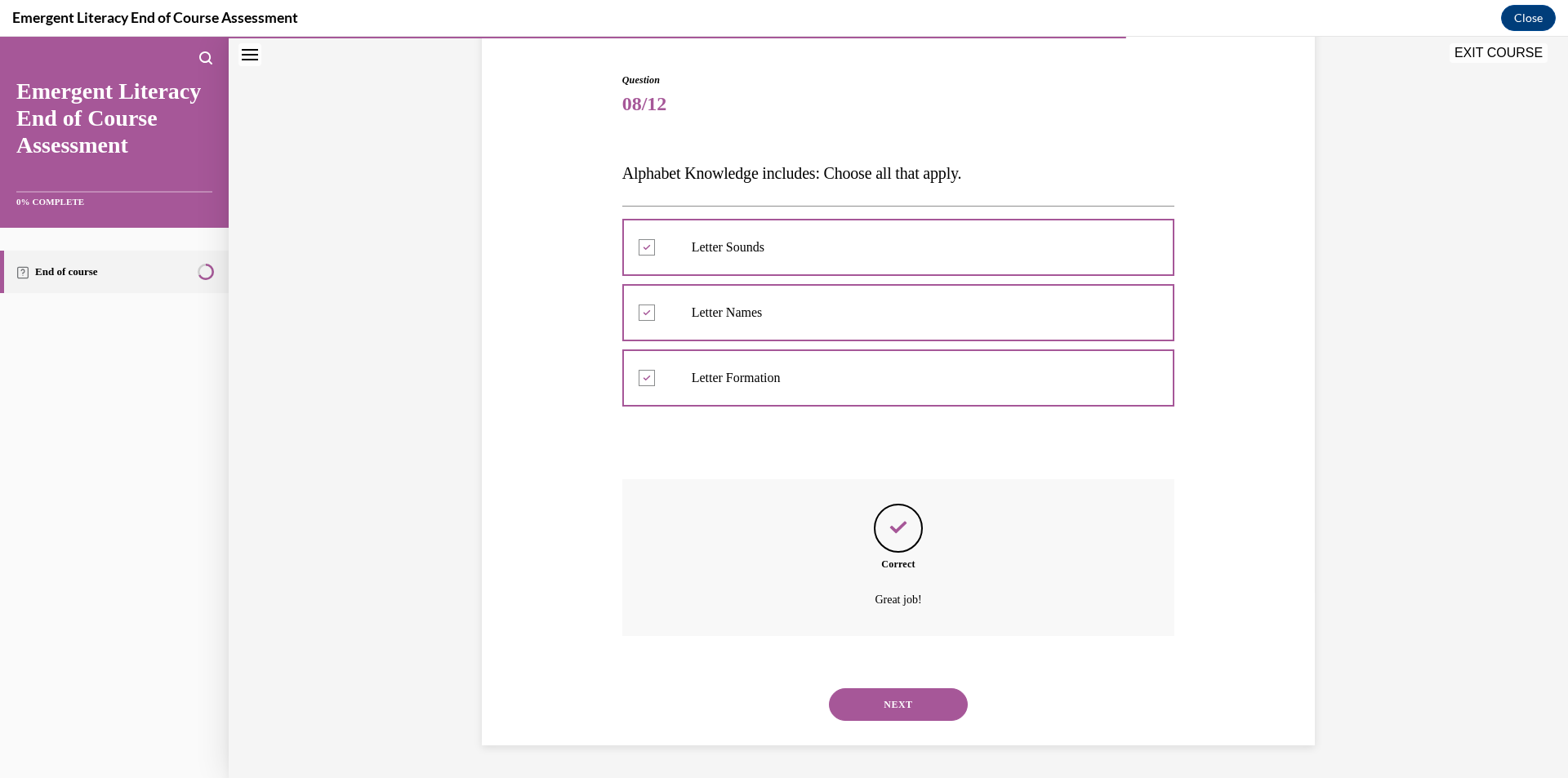
click at [881, 717] on button "NEXT" at bounding box center [897, 704] width 138 height 32
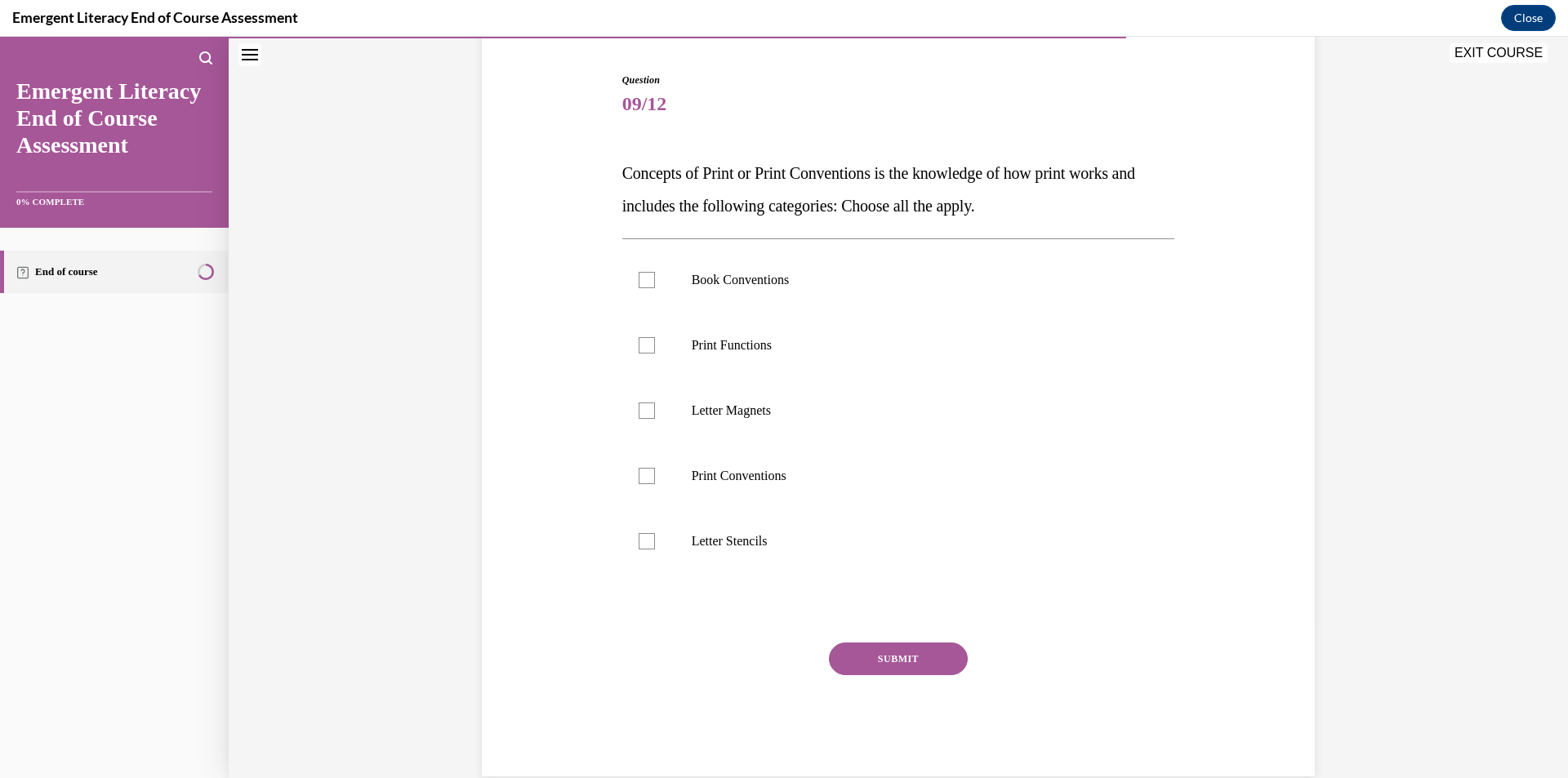
scroll to position [85, 0]
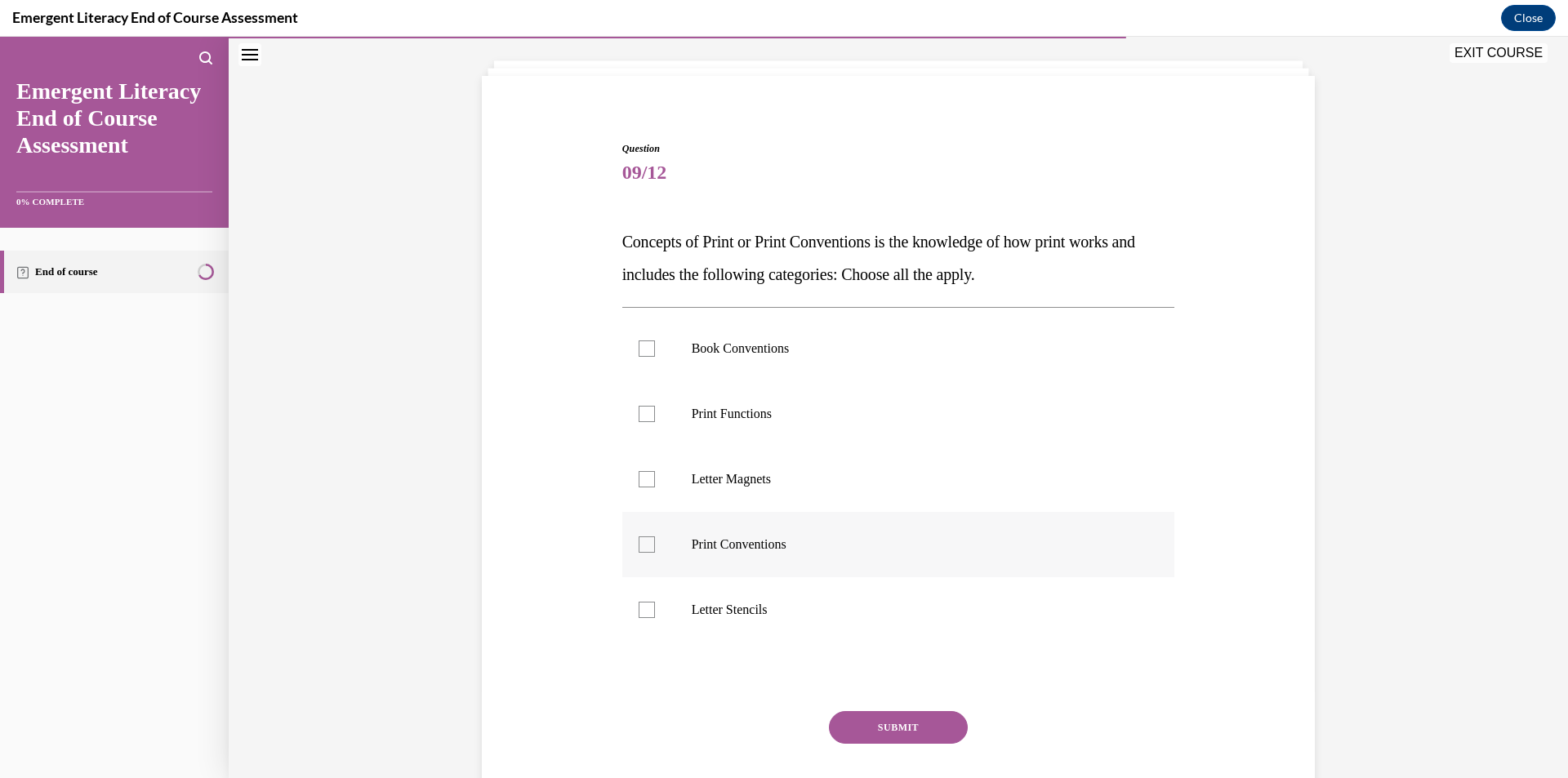
click at [767, 559] on label "Print Conventions" at bounding box center [898, 544] width 553 height 65
click at [655, 552] on input "Print Conventions" at bounding box center [647, 545] width 17 height 17
checkbox input "true"
click at [749, 423] on label "Print Functions" at bounding box center [898, 414] width 553 height 65
click at [655, 422] on input "Print Functions" at bounding box center [647, 414] width 17 height 17
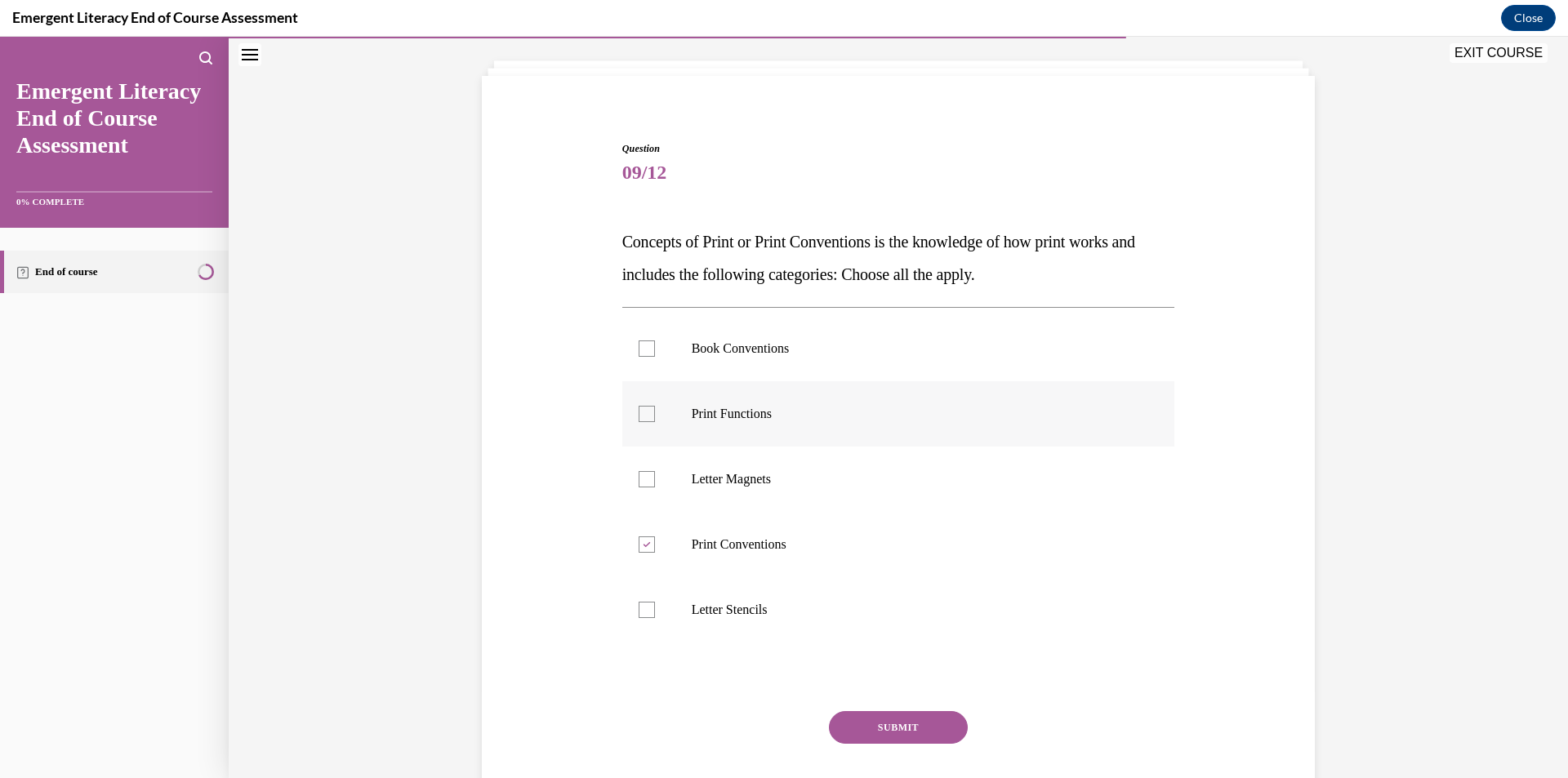
checkbox input "true"
click at [755, 351] on p "Book Conventions" at bounding box center [913, 349] width 442 height 17
click at [655, 351] on input "Book Conventions" at bounding box center [647, 349] width 17 height 17
checkbox input "true"
click at [852, 714] on button "SUBMIT" at bounding box center [897, 727] width 138 height 32
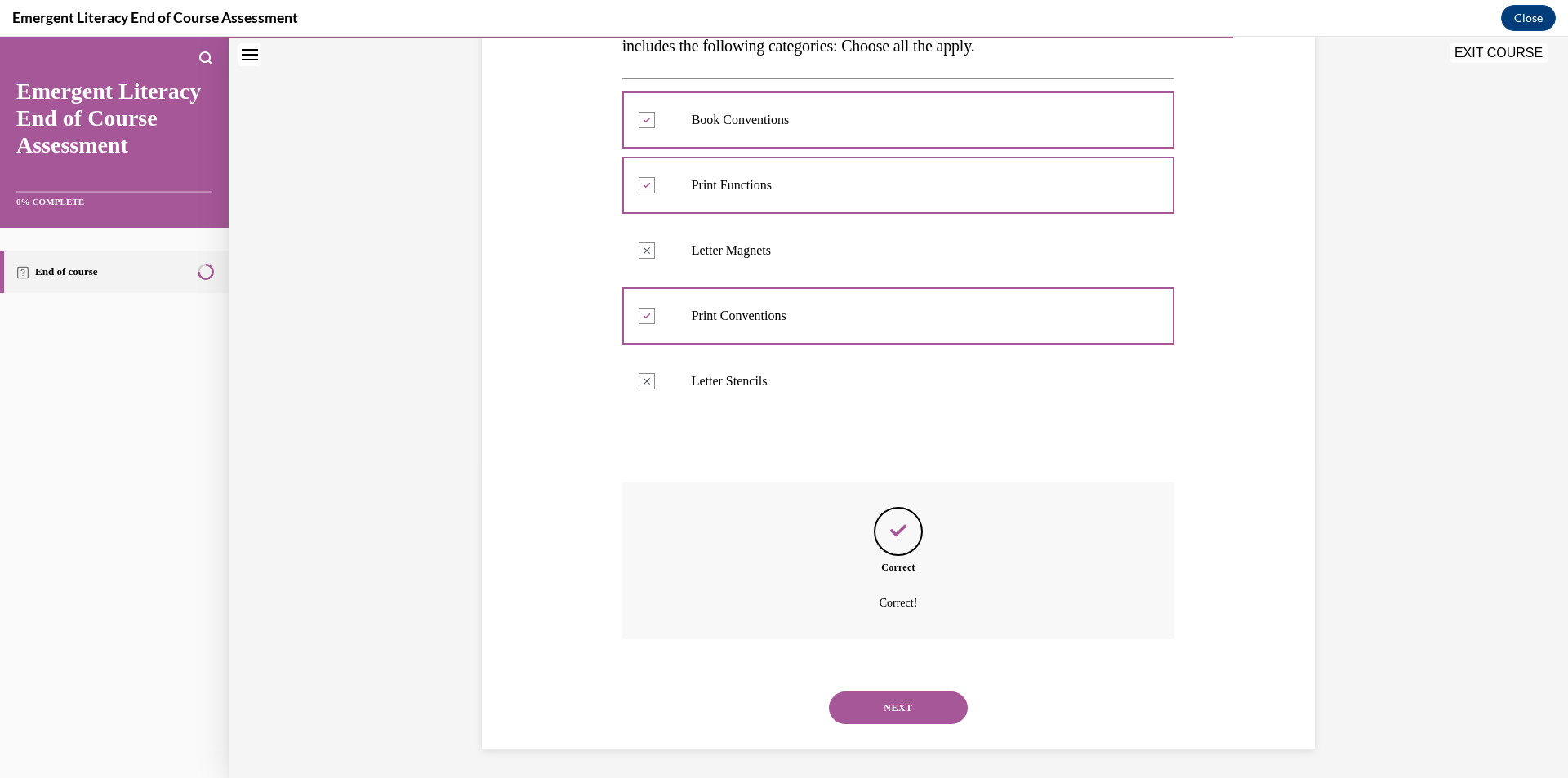
scroll to position [318, 0]
click at [851, 700] on button "NEXT" at bounding box center [897, 704] width 138 height 32
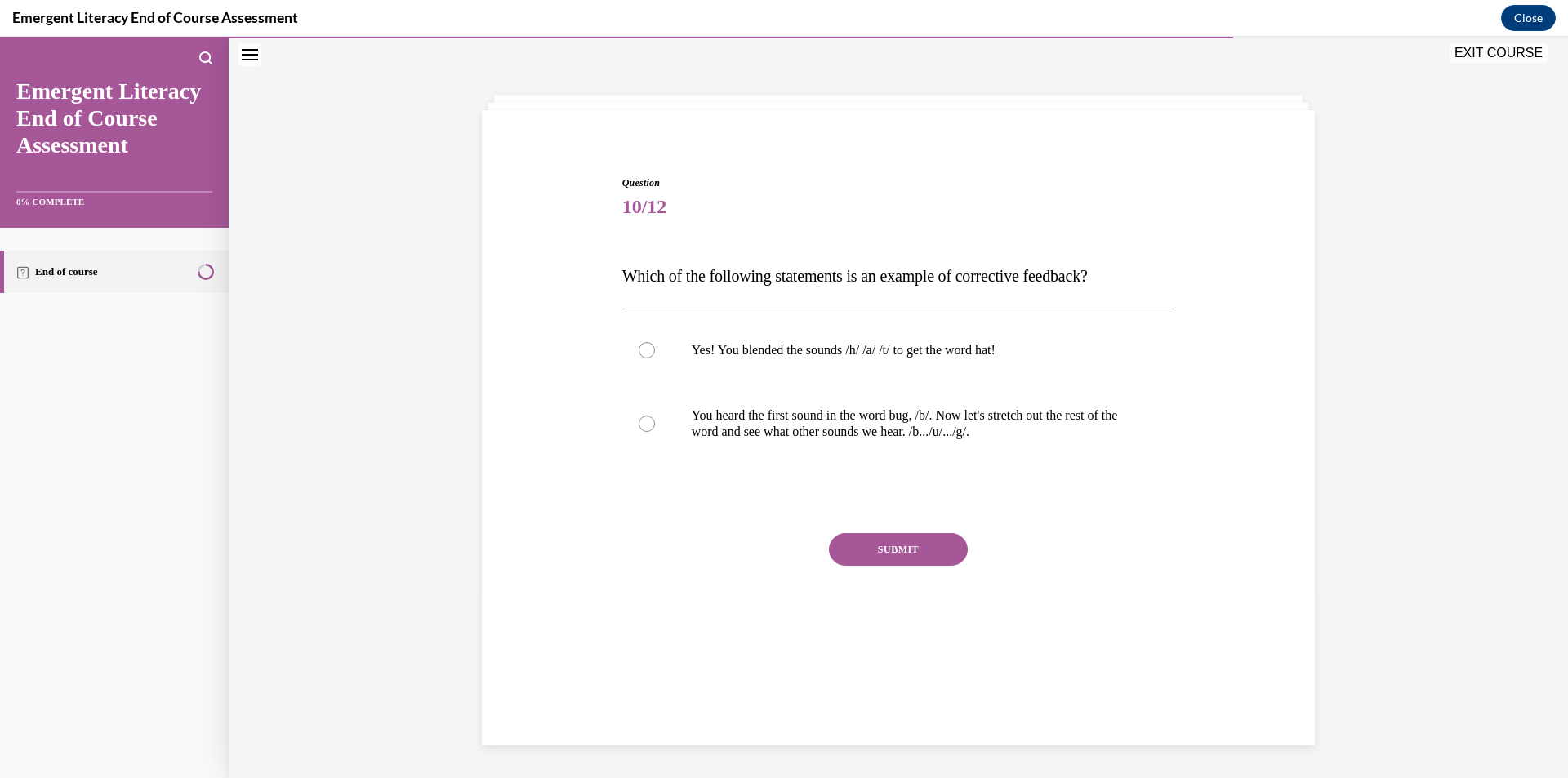
scroll to position [51, 0]
click at [776, 444] on label "You heard the first sound in the word bug, /b/. Now let's stretch out the rest …" at bounding box center [898, 423] width 553 height 82
click at [655, 432] on input "You heard the first sound in the word bug, /b/. Now let's stretch out the rest …" at bounding box center [647, 423] width 17 height 17
radio input "true"
click at [872, 562] on button "SUBMIT" at bounding box center [897, 549] width 138 height 32
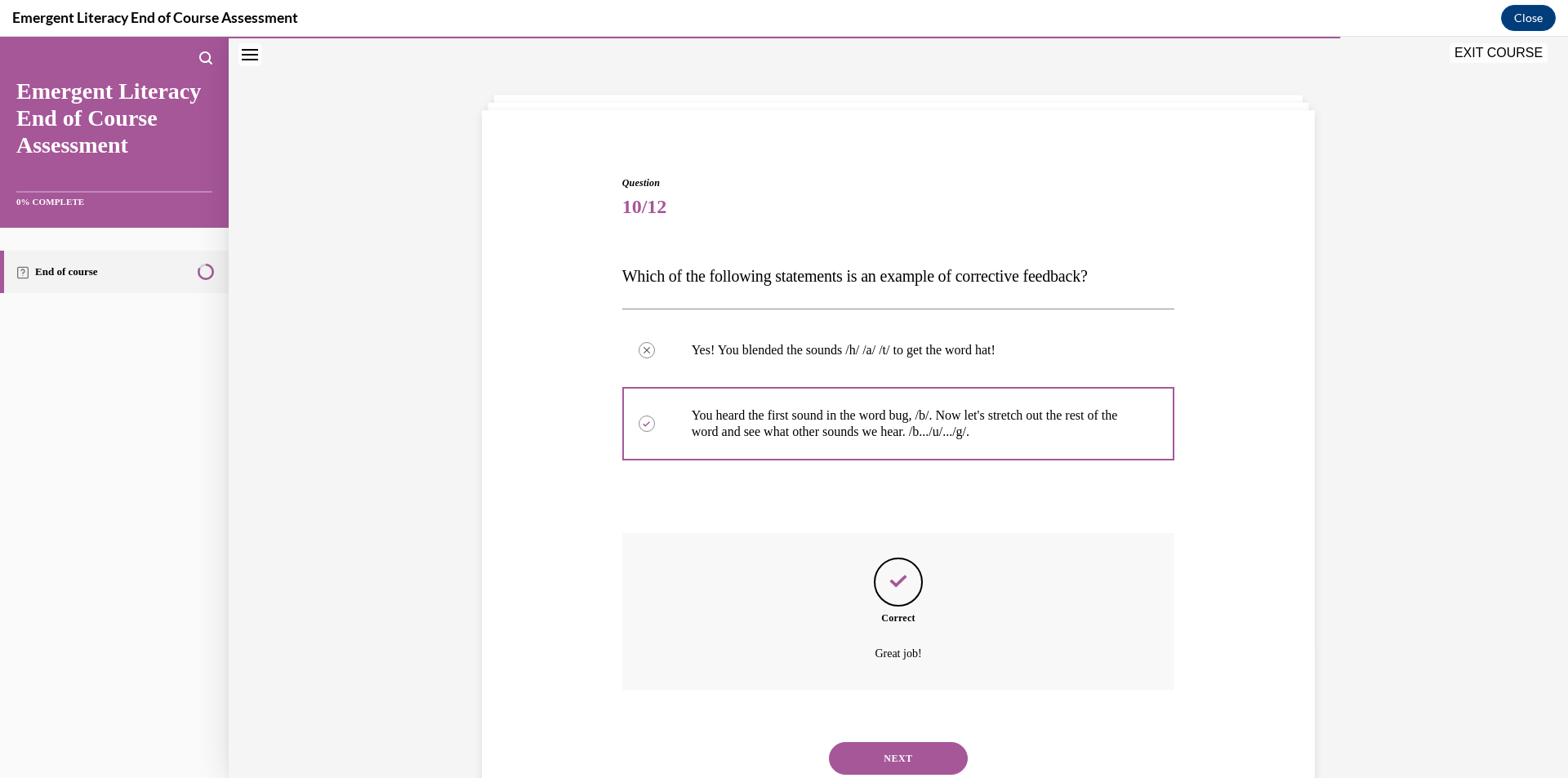
scroll to position [105, 0]
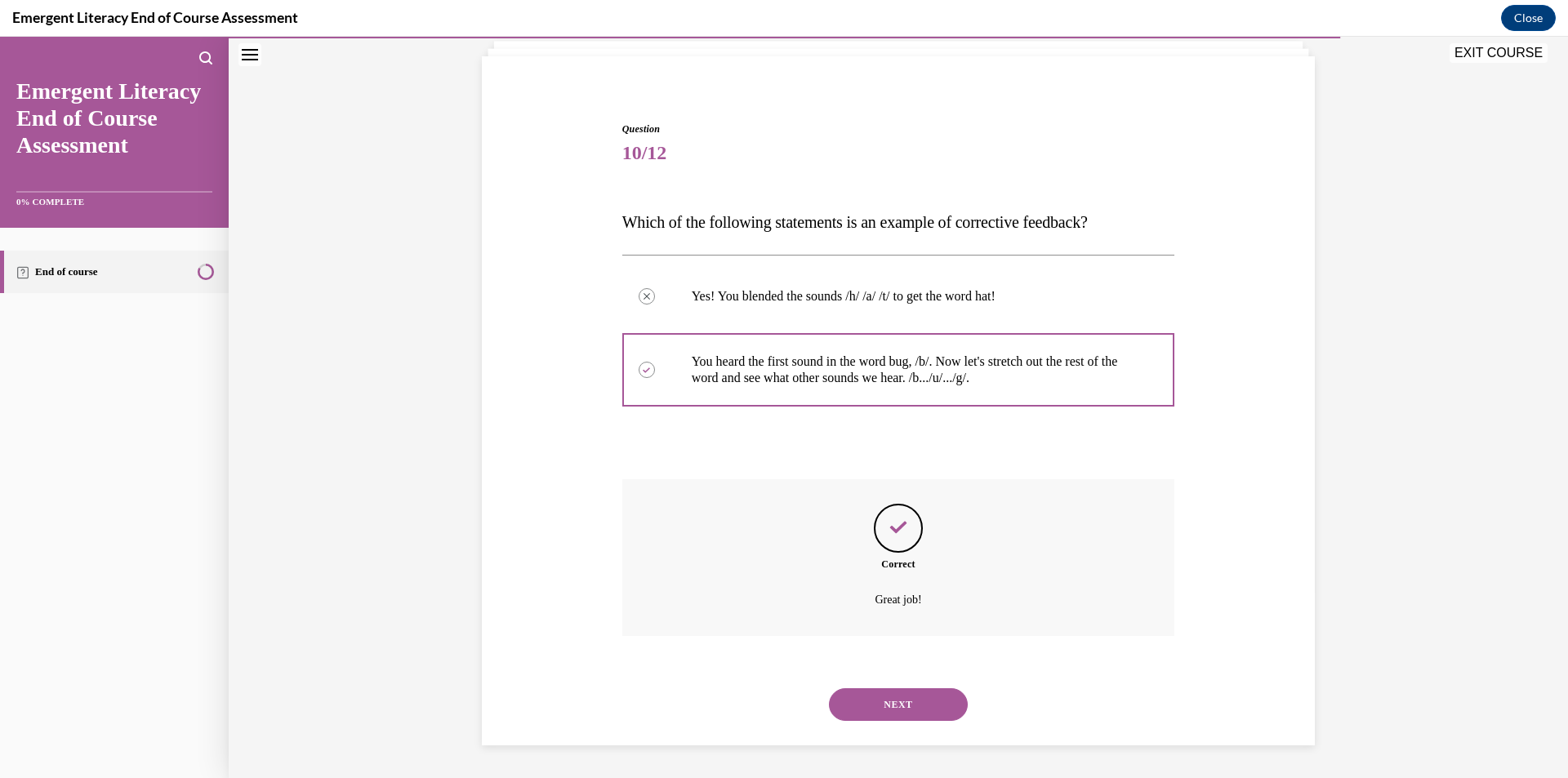
click at [858, 697] on button "NEXT" at bounding box center [897, 704] width 138 height 32
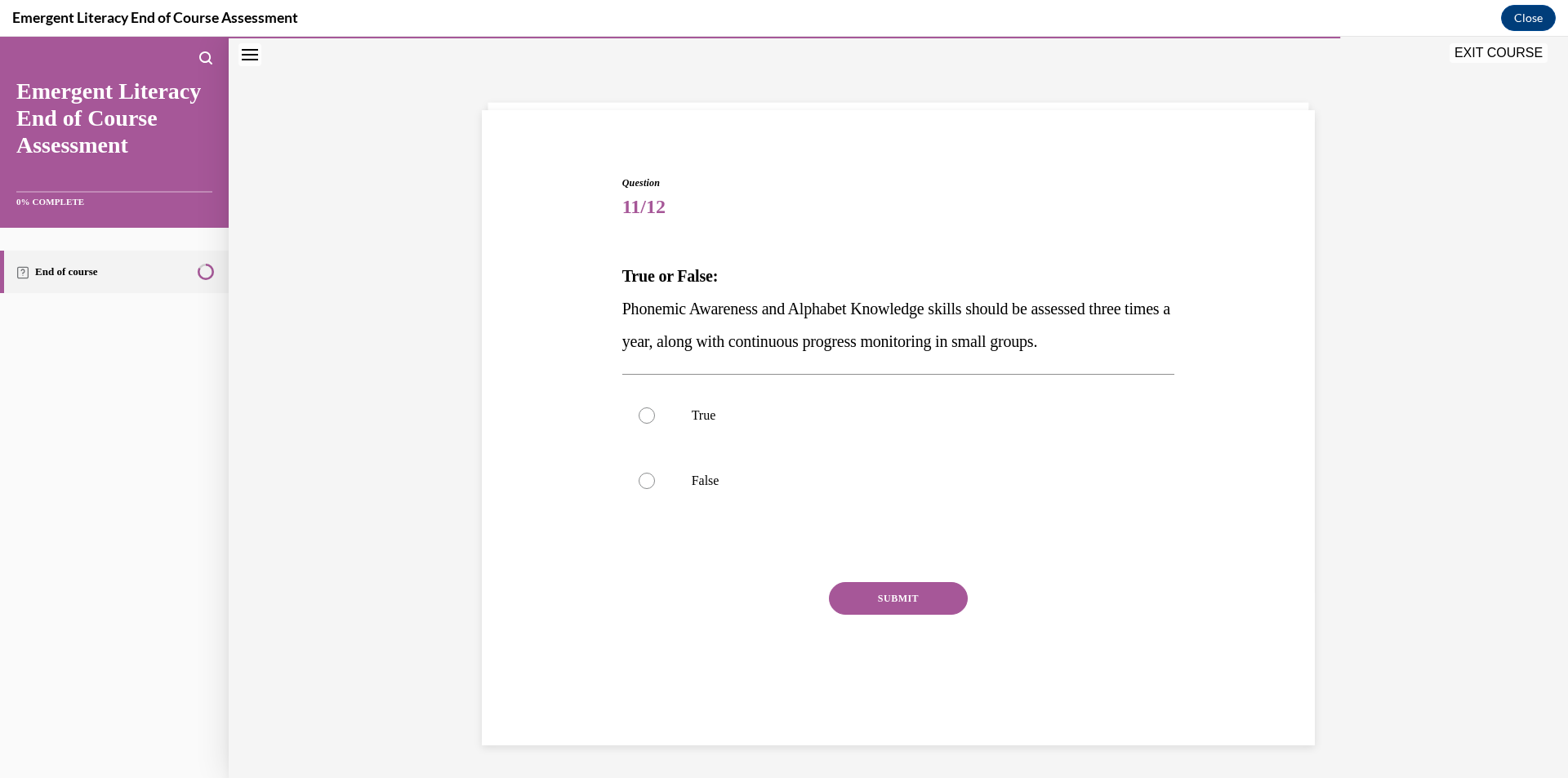
scroll to position [51, 0]
click at [767, 415] on p "True" at bounding box center [913, 416] width 442 height 17
click at [655, 415] on input "True" at bounding box center [647, 416] width 17 height 17
radio input "true"
click at [884, 604] on button "SUBMIT" at bounding box center [897, 598] width 138 height 32
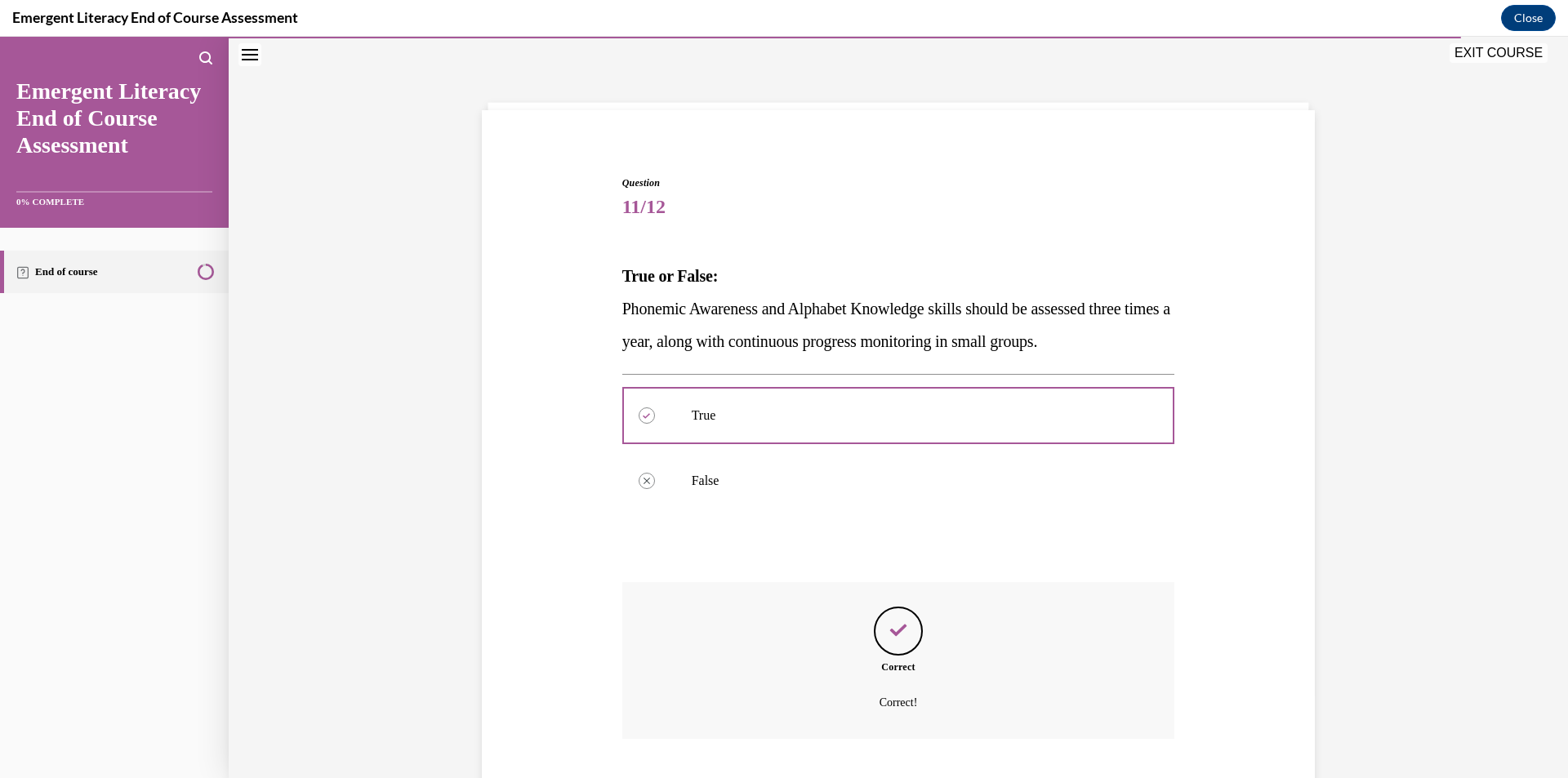
scroll to position [154, 0]
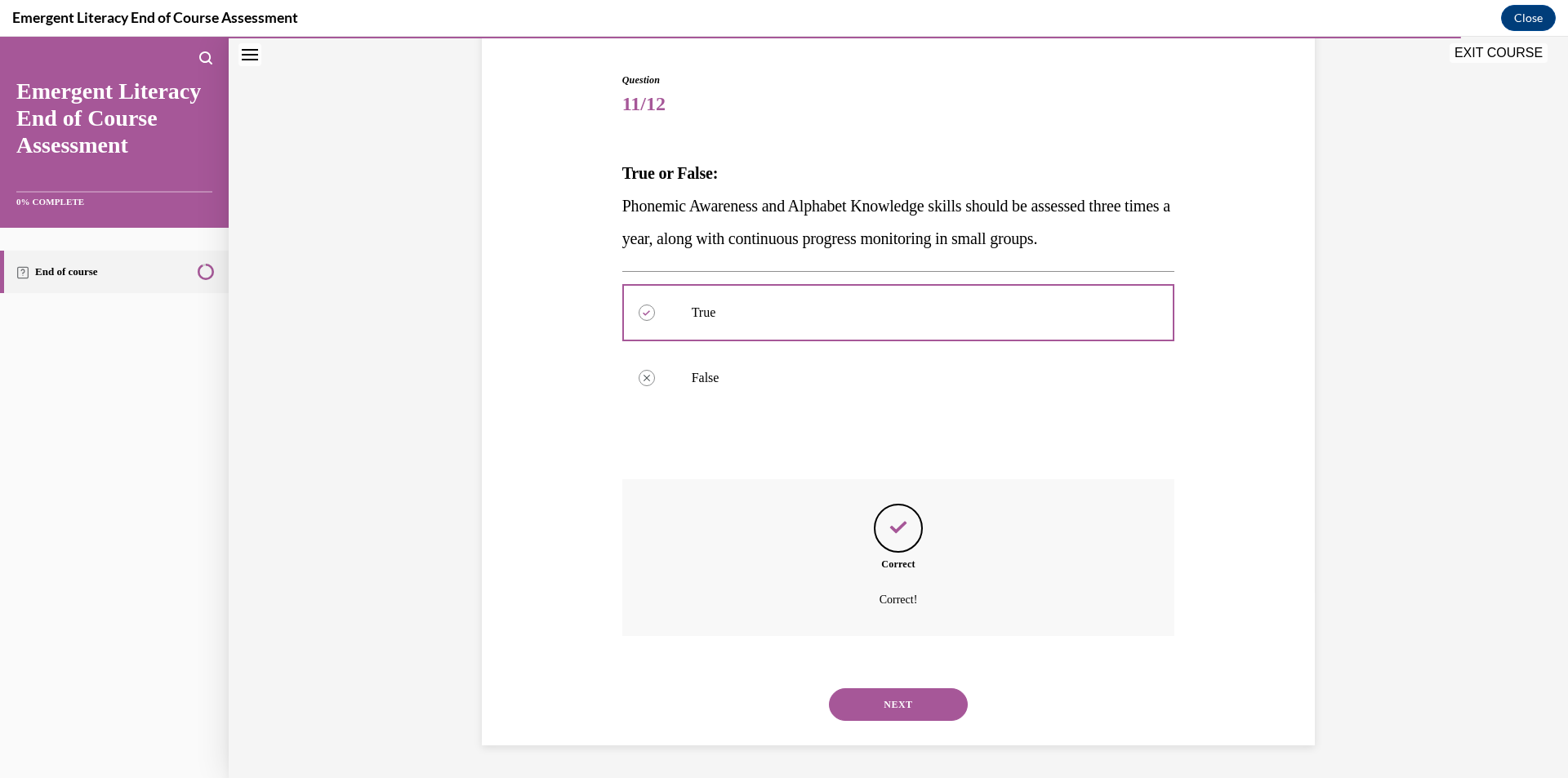
click at [869, 697] on button "NEXT" at bounding box center [897, 704] width 138 height 32
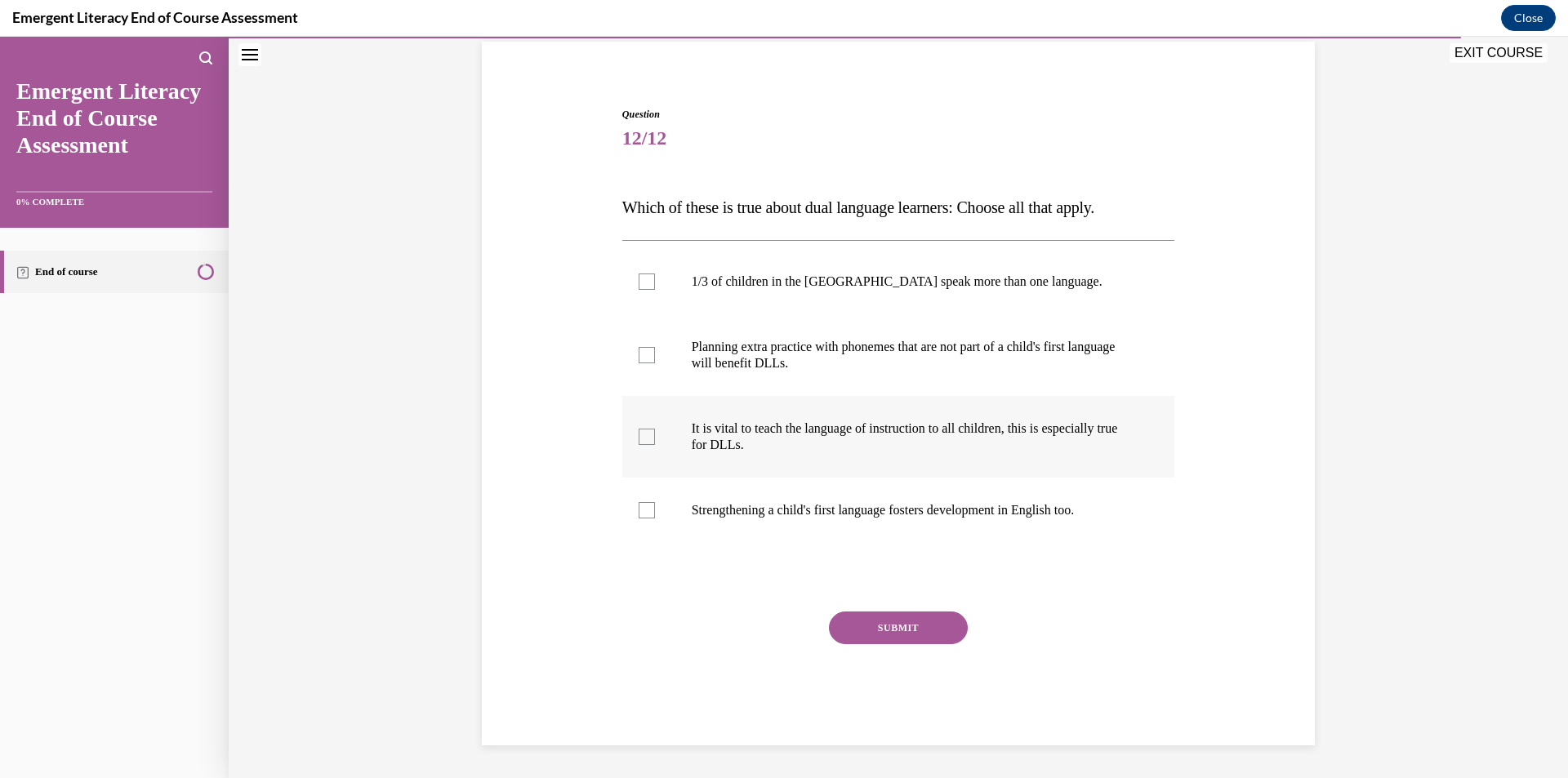
scroll to position [51, 0]
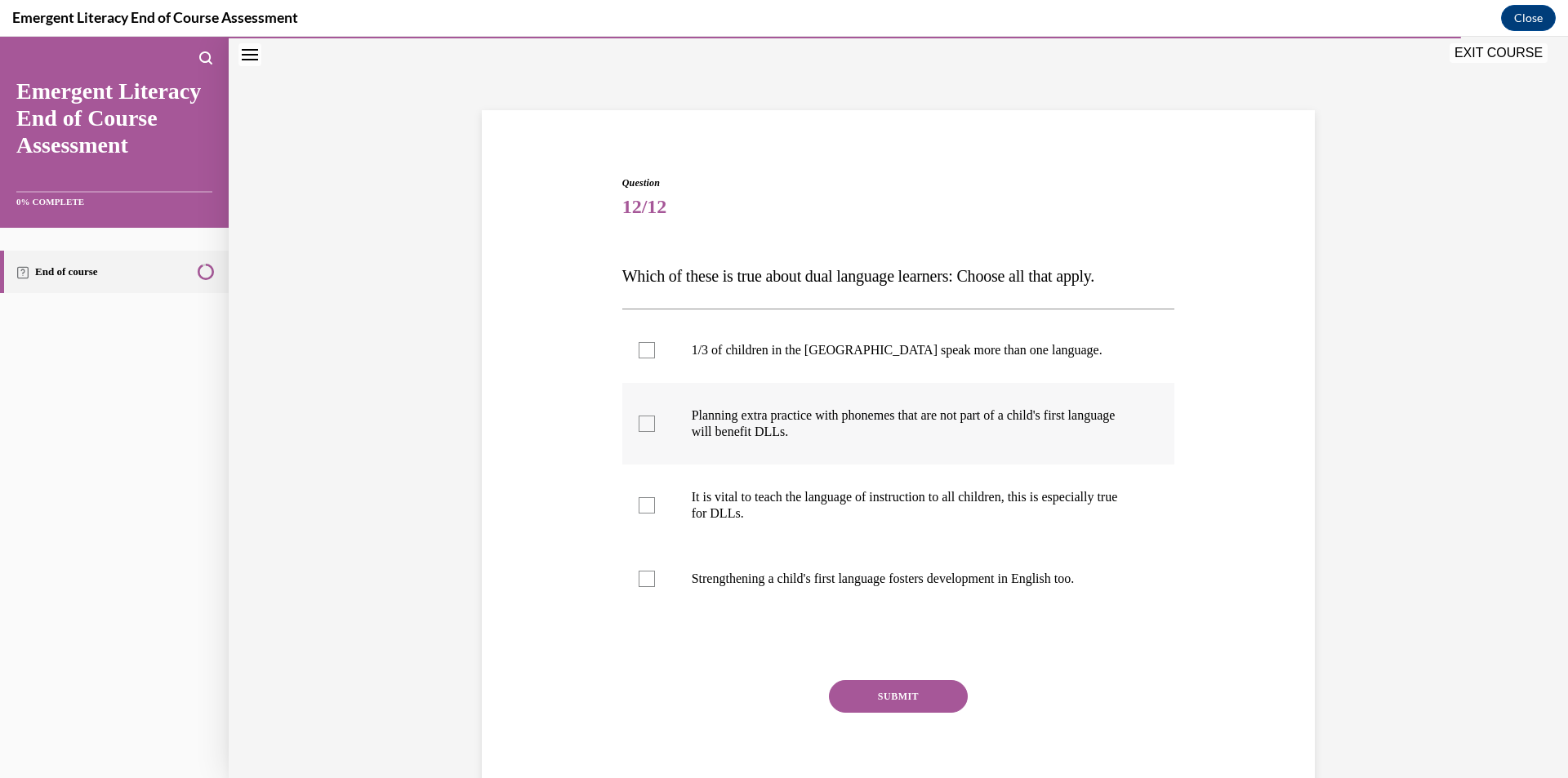
click at [810, 442] on label "Planning extra practice with phonemes that are not part of a child's first lang…" at bounding box center [898, 423] width 553 height 82
click at [655, 432] on input "Planning extra practice with phonemes that are not part of a child's first lang…" at bounding box center [647, 423] width 17 height 17
checkbox input "true"
click at [769, 507] on p "It is vital to teach the language of instruction to all children, this is espec…" at bounding box center [913, 505] width 442 height 32
click at [655, 507] on input "It is vital to teach the language of instruction to all children, this is espec…" at bounding box center [647, 505] width 17 height 17
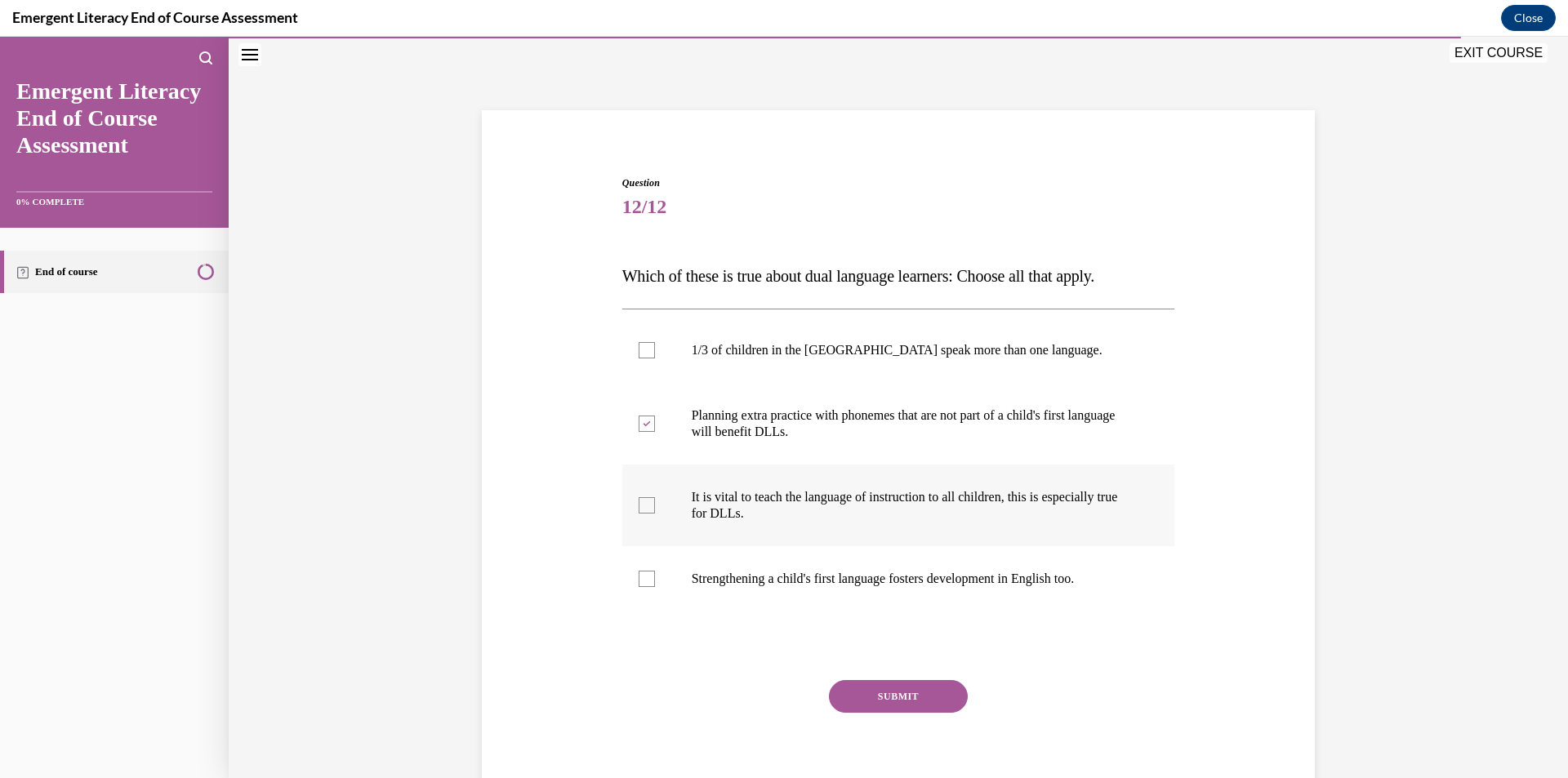
checkbox input "true"
click at [719, 571] on p "Strengthening a child's first language fosters development in English too." at bounding box center [913, 579] width 442 height 17
click at [655, 571] on input "Strengthening a child's first language fosters development in English too." at bounding box center [647, 579] width 17 height 17
checkbox input "true"
click at [723, 334] on label "1/3 of children in the US speak more than one language." at bounding box center [898, 350] width 553 height 65
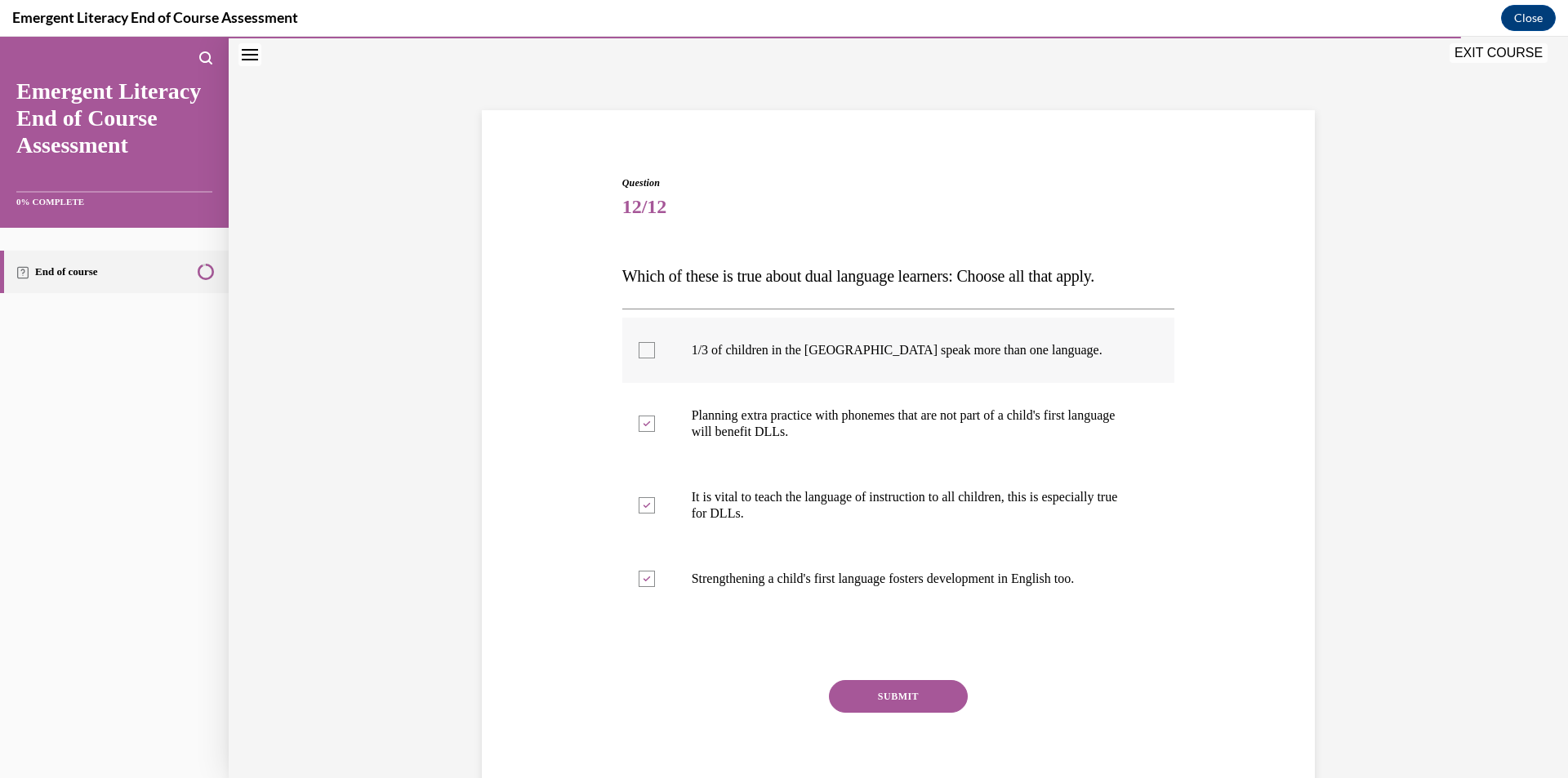
click at [655, 342] on input "1/3 of children in the US speak more than one language." at bounding box center [647, 350] width 17 height 17
checkbox input "true"
click at [885, 690] on button "SUBMIT" at bounding box center [897, 695] width 138 height 32
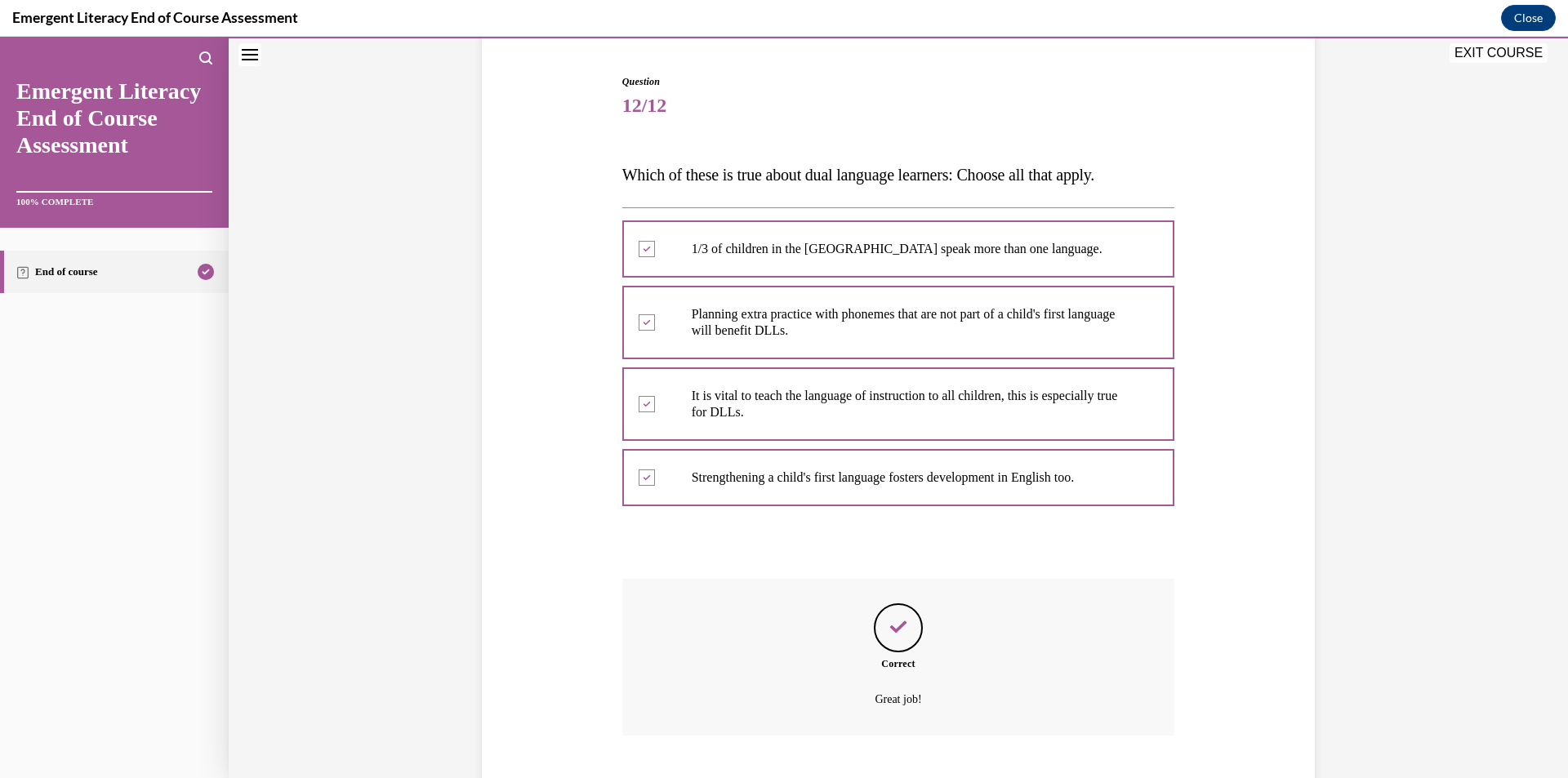
scroll to position [253, 0]
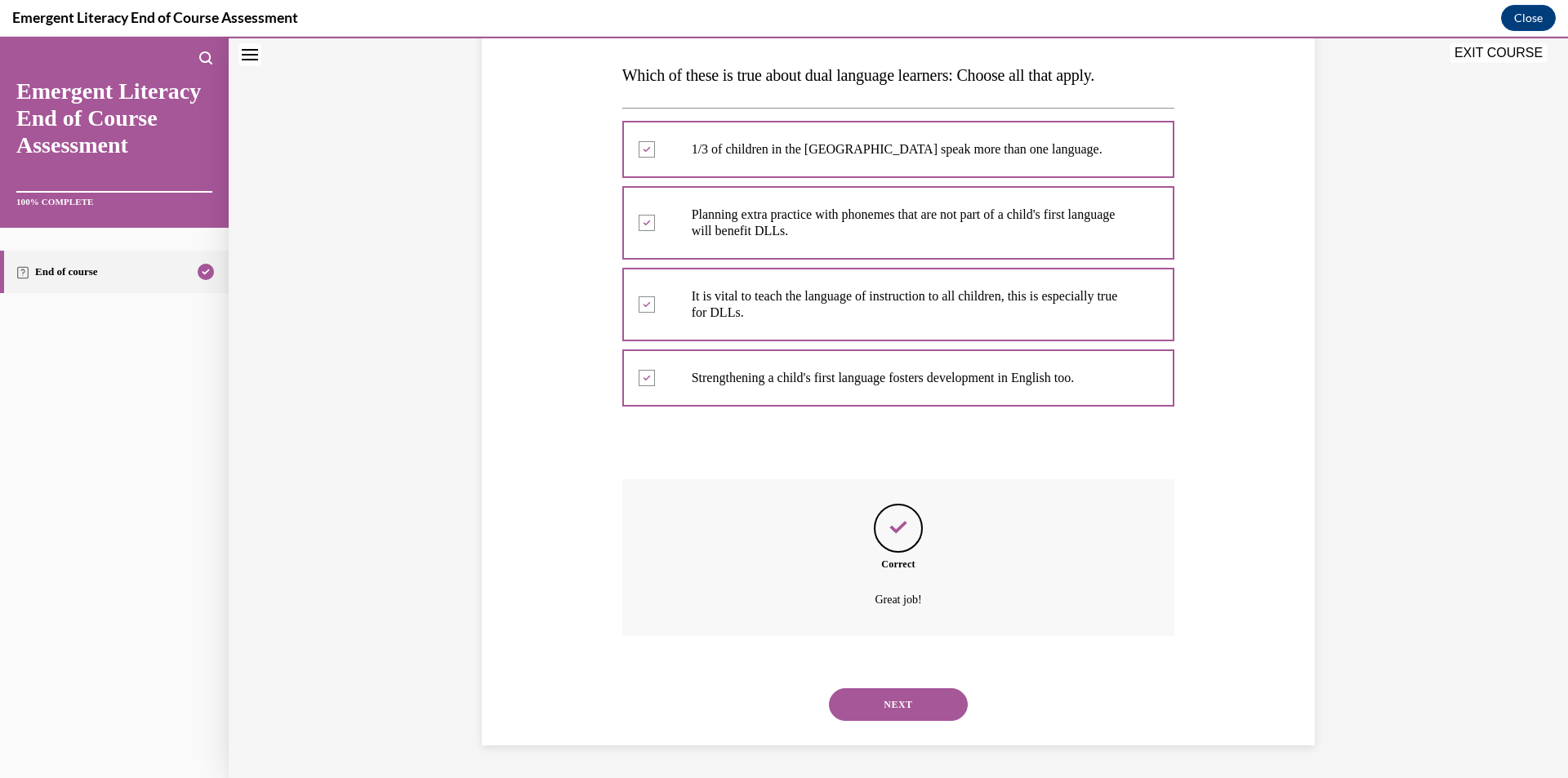
click at [890, 693] on button "NEXT" at bounding box center [897, 704] width 138 height 32
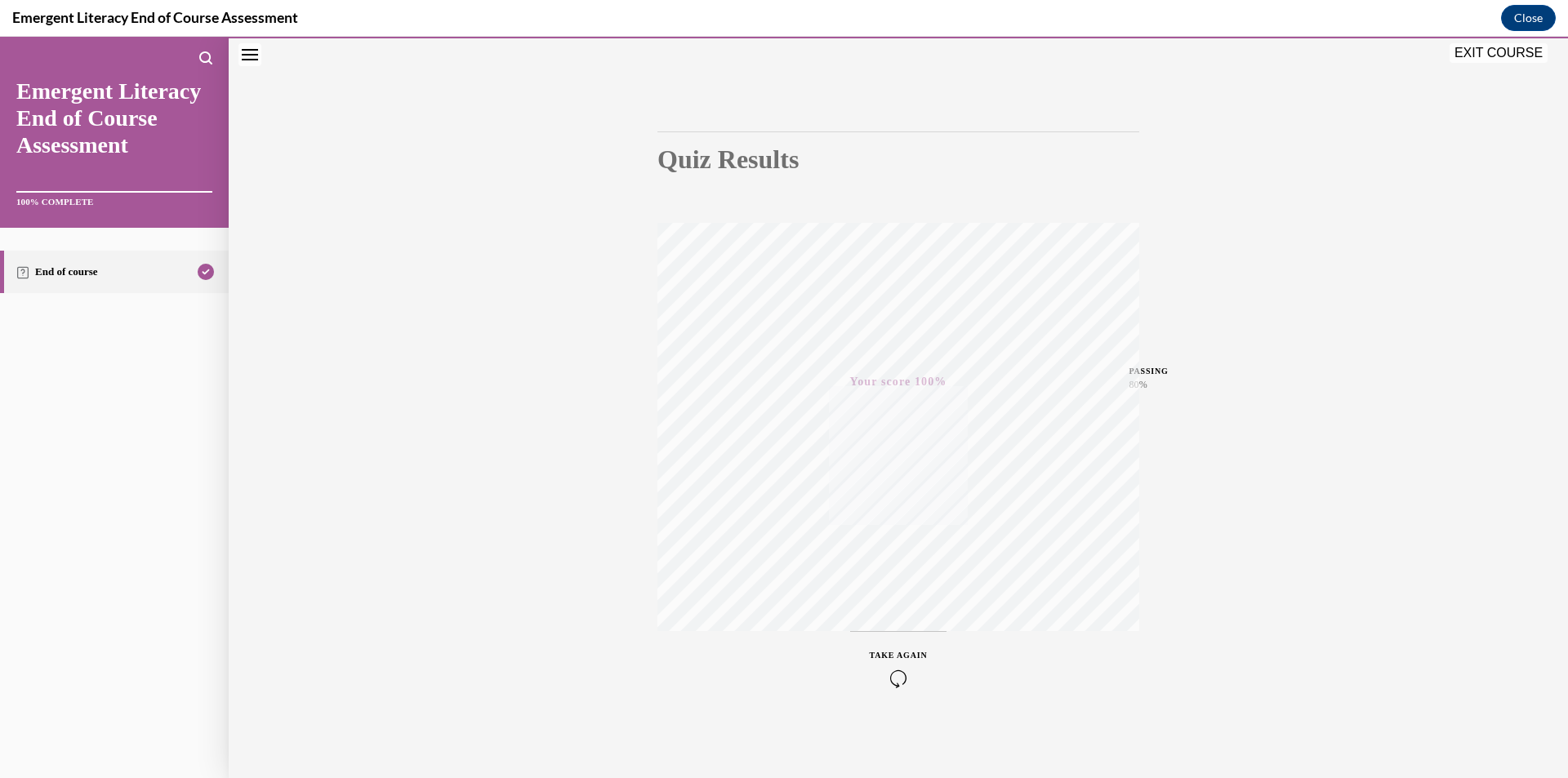
click at [1471, 51] on button "EXIT COURSE" at bounding box center [1497, 53] width 98 height 19
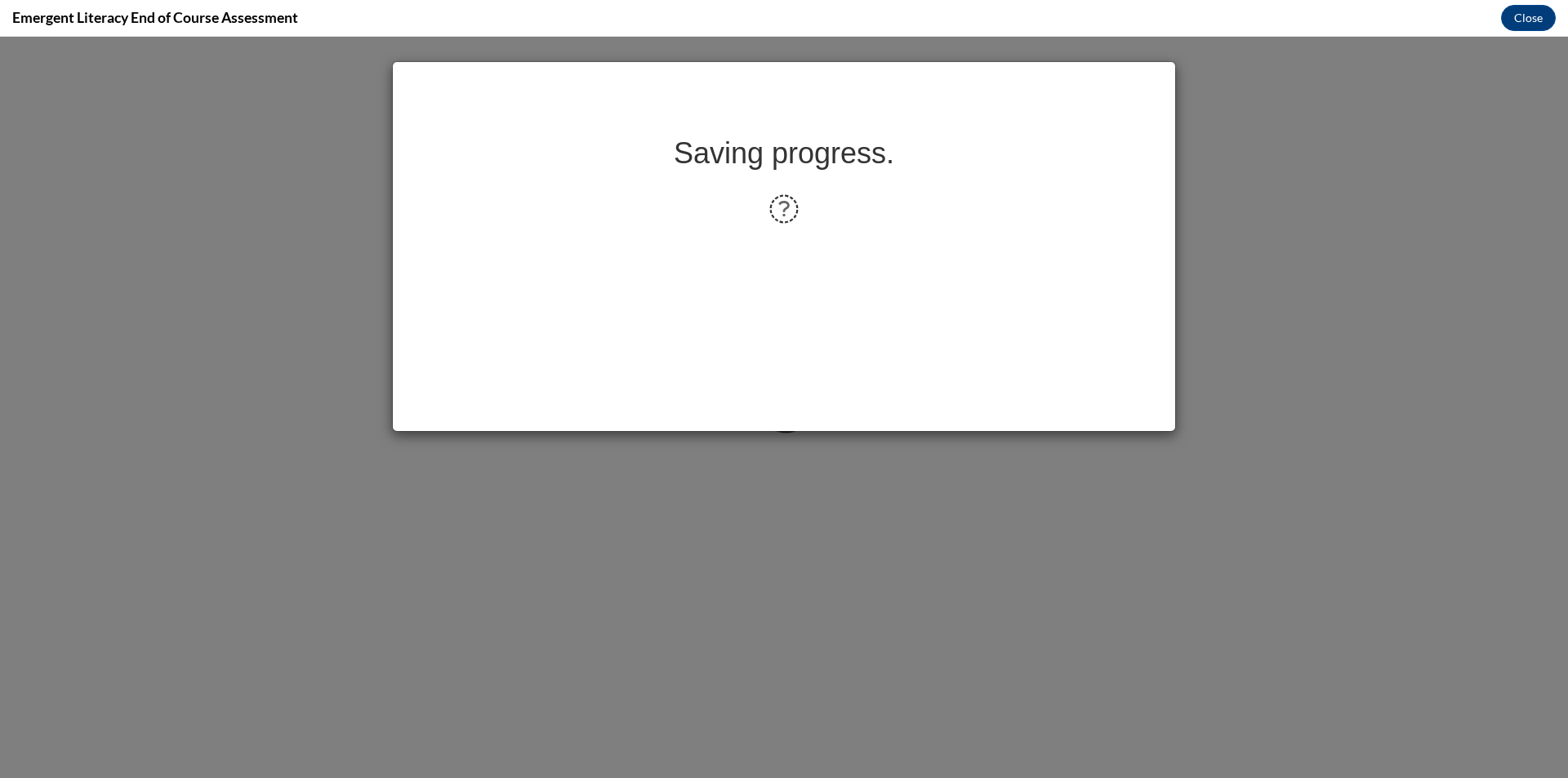
scroll to position [0, 0]
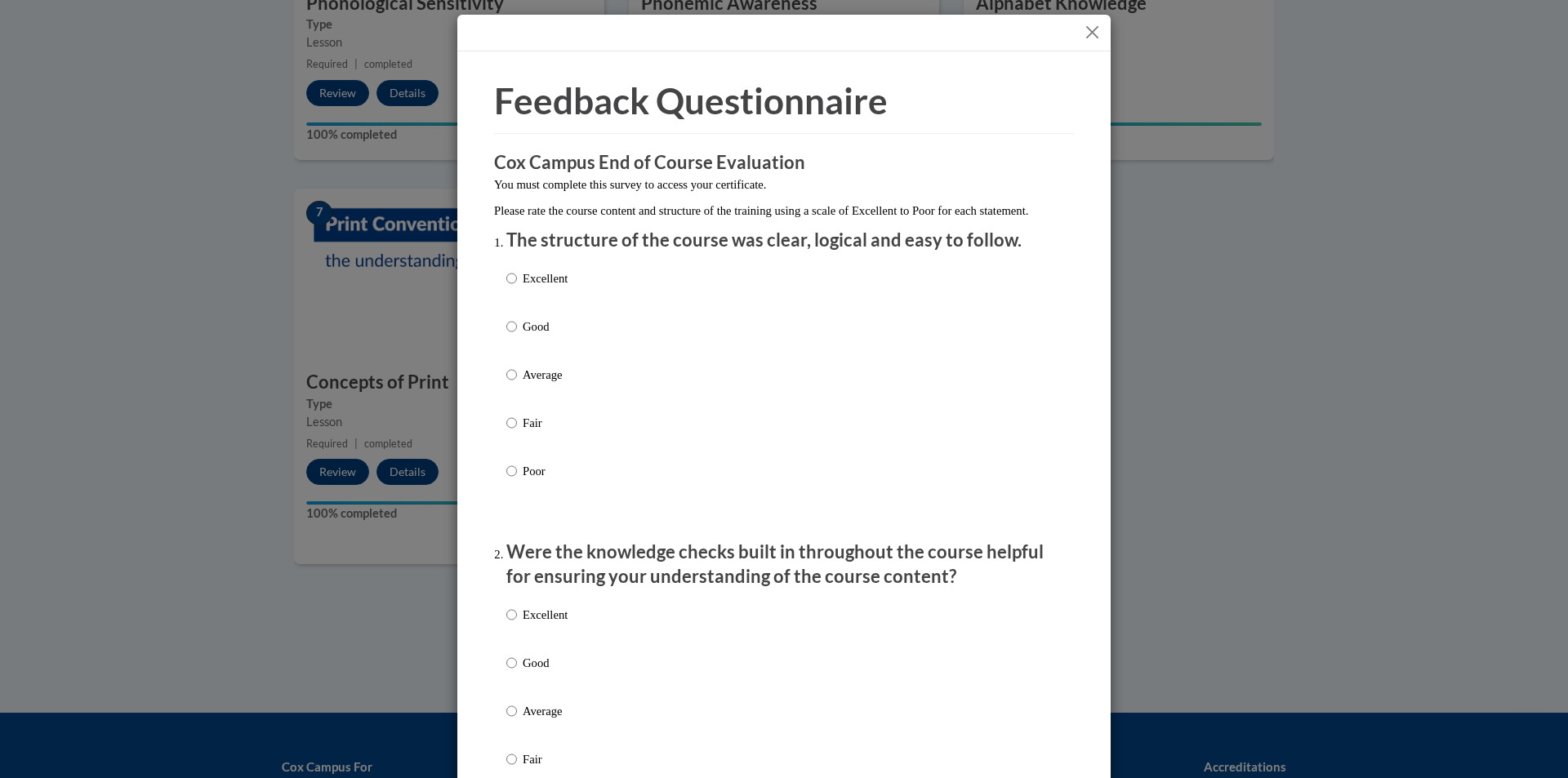
click at [899, 317] on div "Excellent Good Average Fair Poor" at bounding box center [784, 394] width 555 height 266
click at [530, 287] on p "Excellent" at bounding box center [545, 278] width 45 height 18
click at [516, 287] on input "Excellent" at bounding box center [511, 278] width 10 height 18
radio input "true"
click at [558, 624] on p "Excellent" at bounding box center [545, 614] width 45 height 18
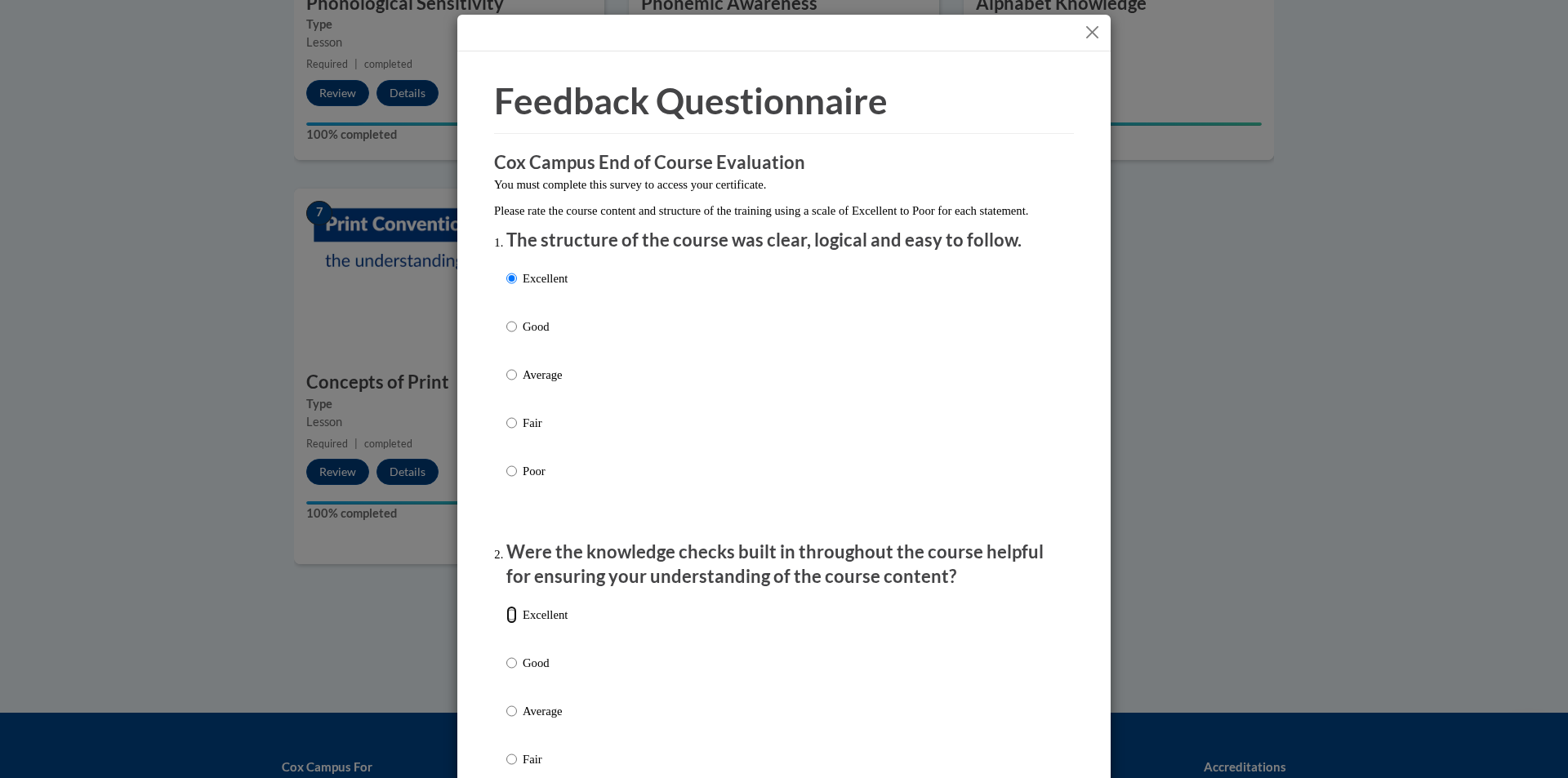
click at [516, 624] on input "Excellent" at bounding box center [511, 614] width 10 height 18
radio input "true"
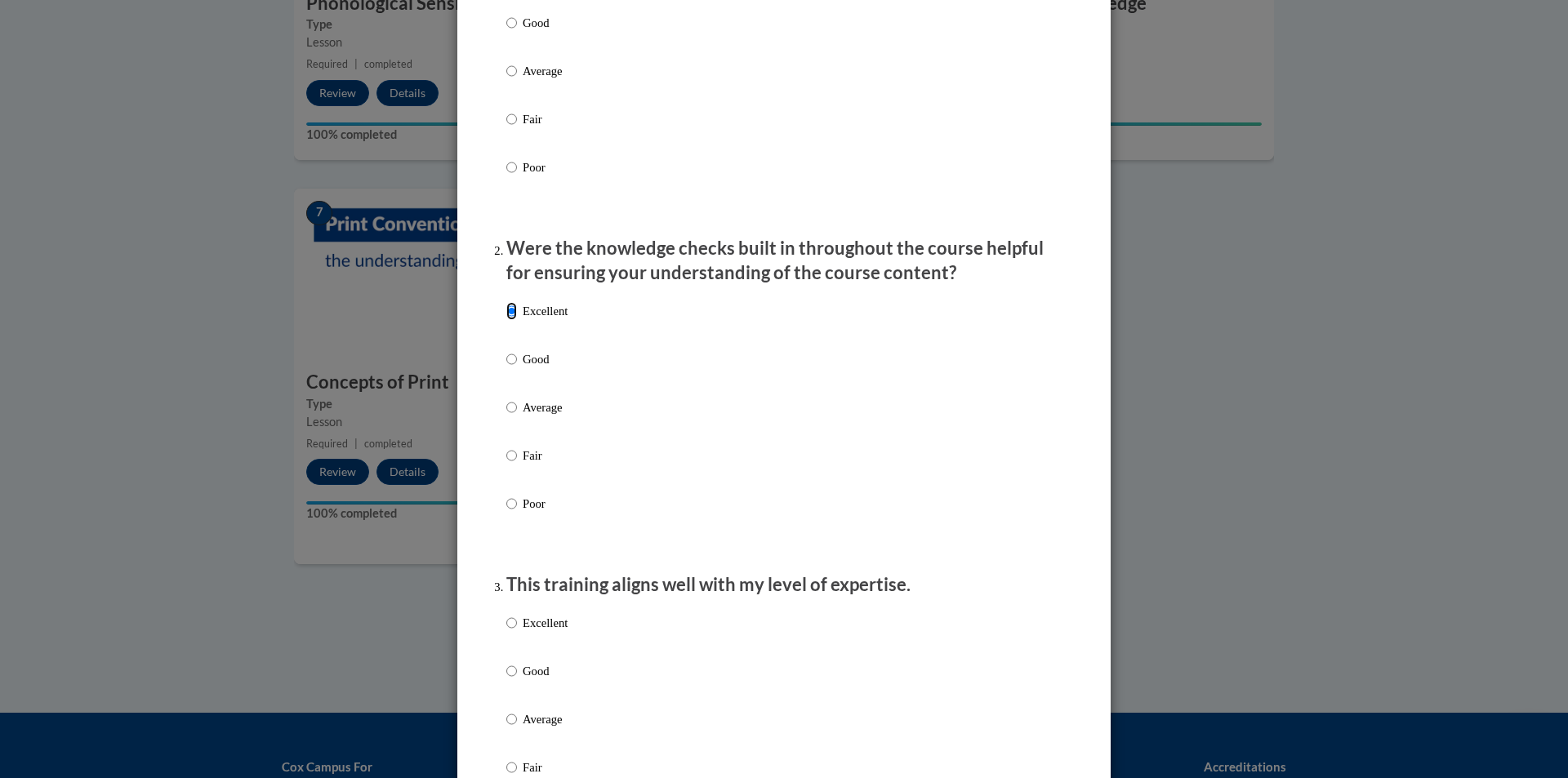
scroll to position [327, 0]
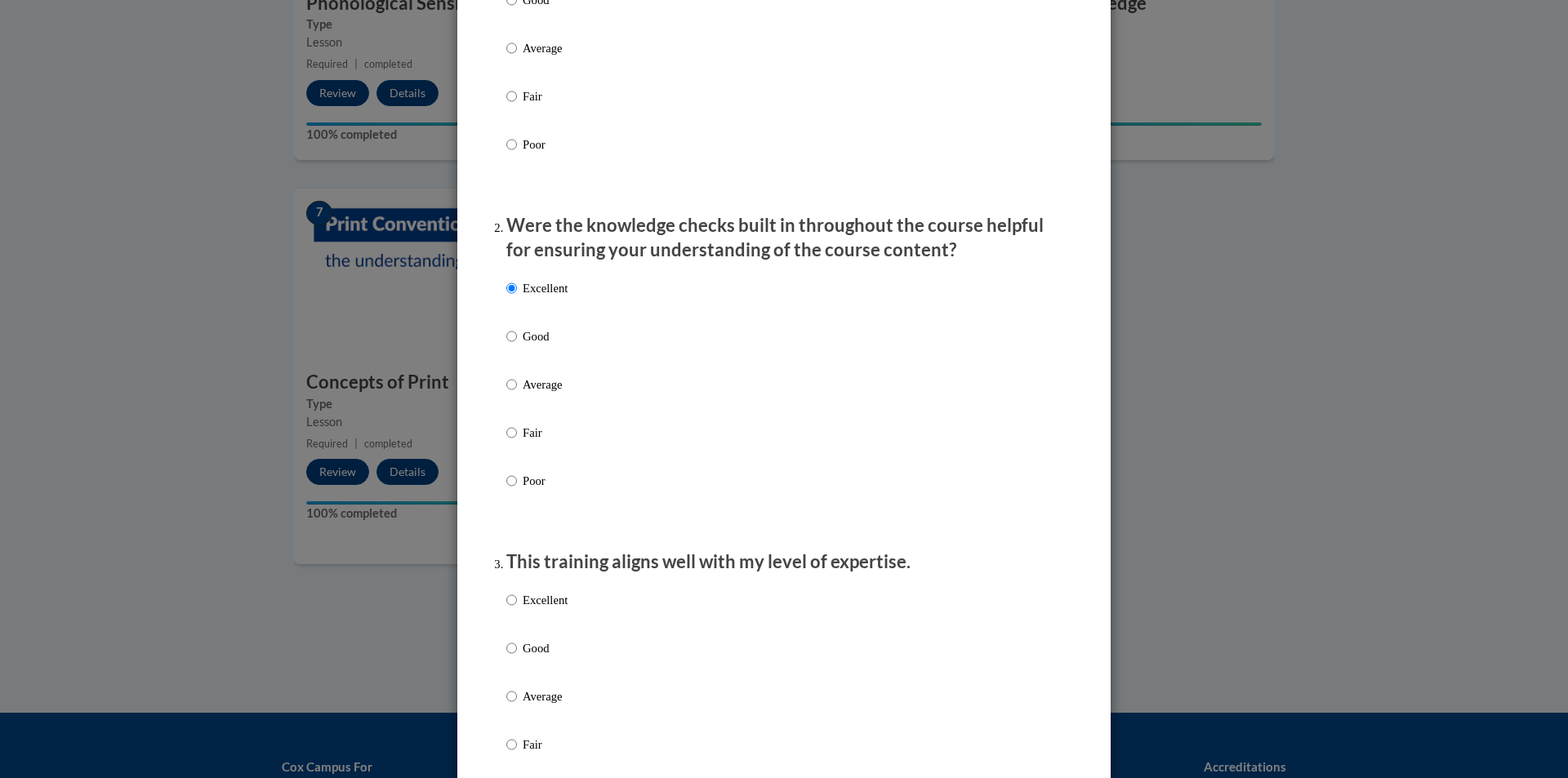
click at [557, 609] on p "Excellent" at bounding box center [545, 599] width 45 height 18
click at [516, 609] on input "Excellent" at bounding box center [511, 599] width 10 height 18
radio input "true"
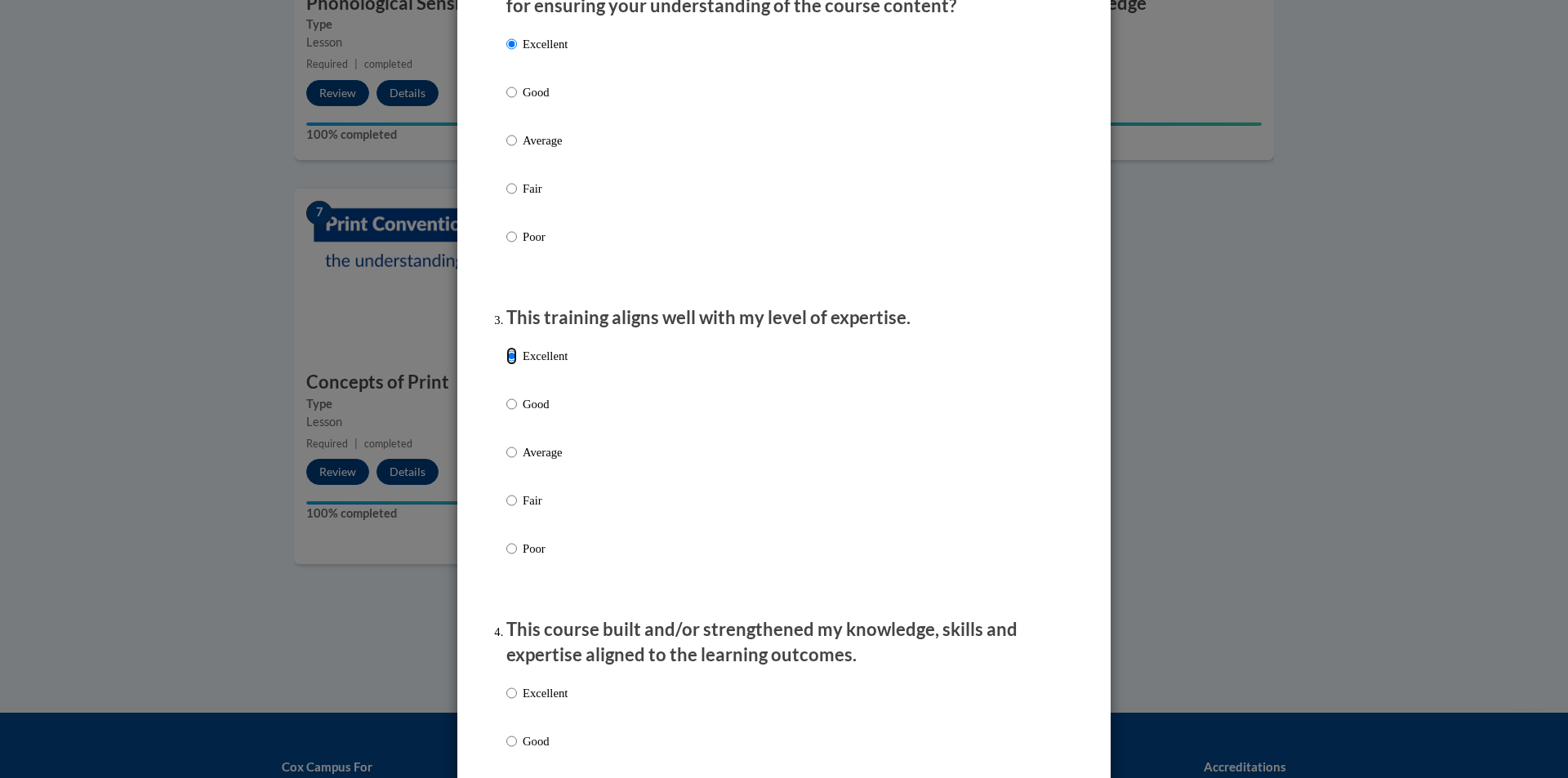
scroll to position [571, 0]
click at [519, 717] on label "Excellent" at bounding box center [537, 705] width 61 height 44
click at [516, 701] on input "Excellent" at bounding box center [511, 692] width 10 height 18
radio input "true"
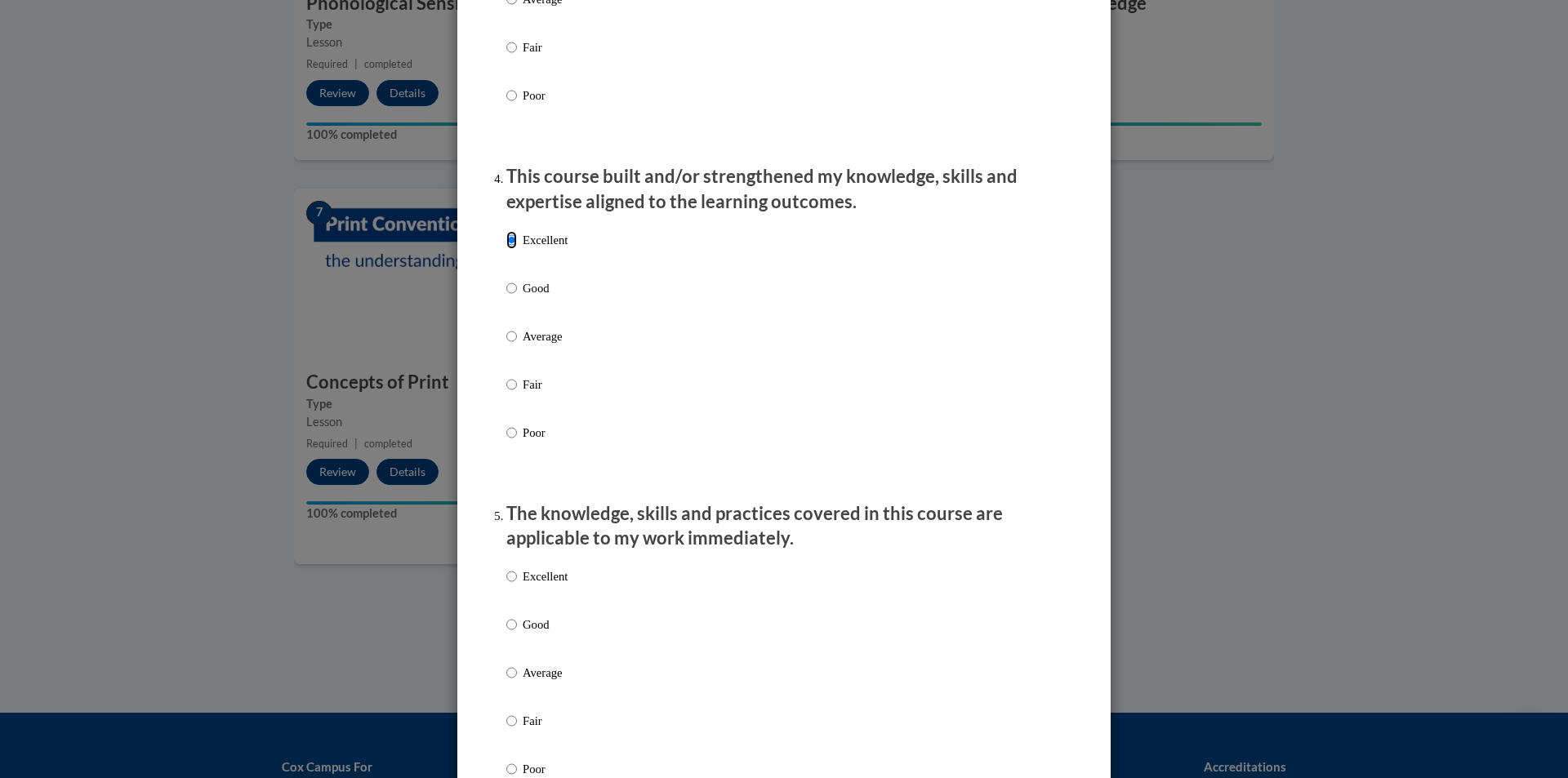
scroll to position [1061, 0]
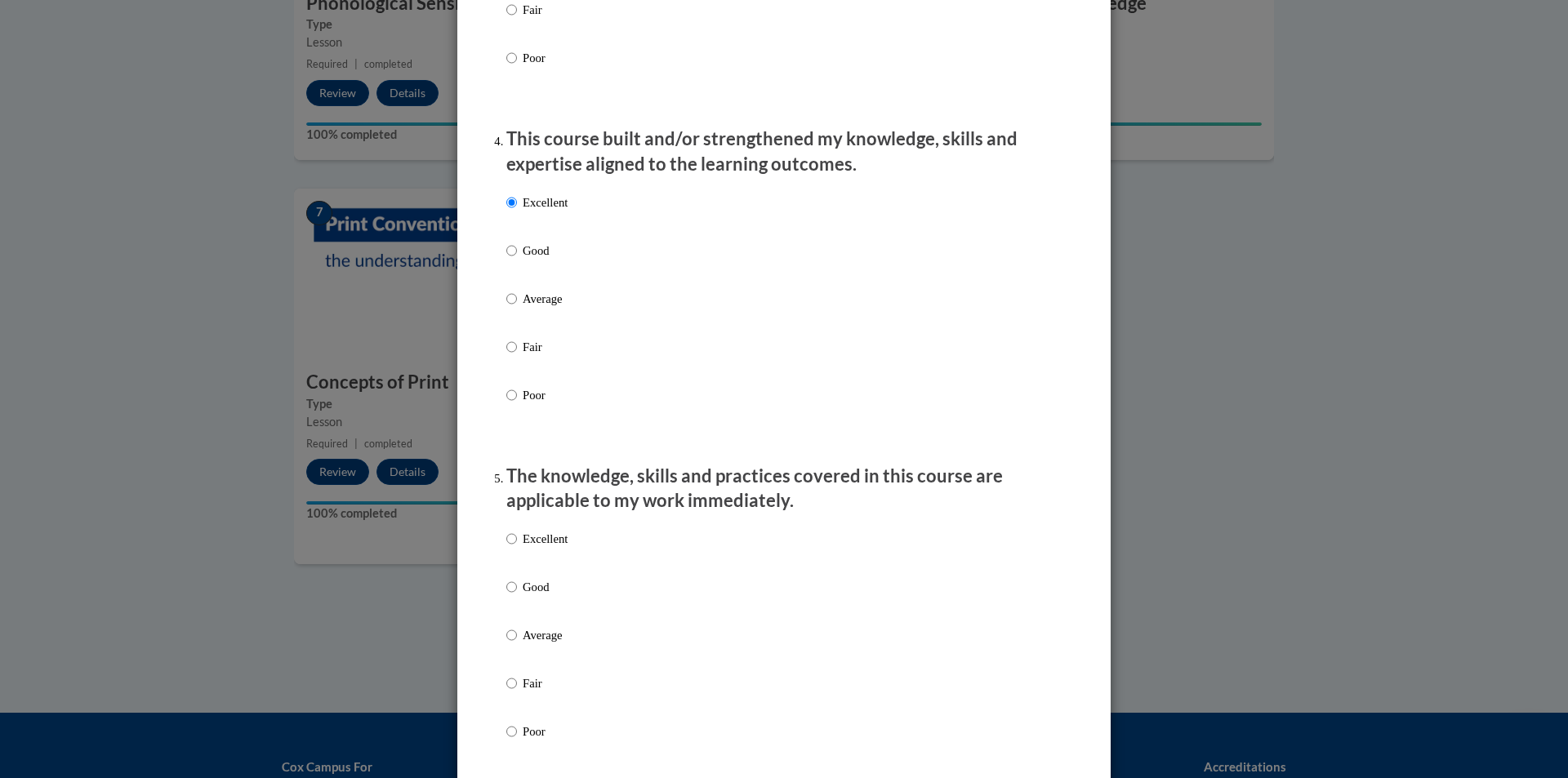
click at [571, 556] on div "Excellent Good Average Fair Poor" at bounding box center [784, 655] width 555 height 266
click at [530, 548] on p "Excellent" at bounding box center [545, 538] width 45 height 18
click at [516, 548] on input "Excellent" at bounding box center [511, 538] width 10 height 18
radio input "true"
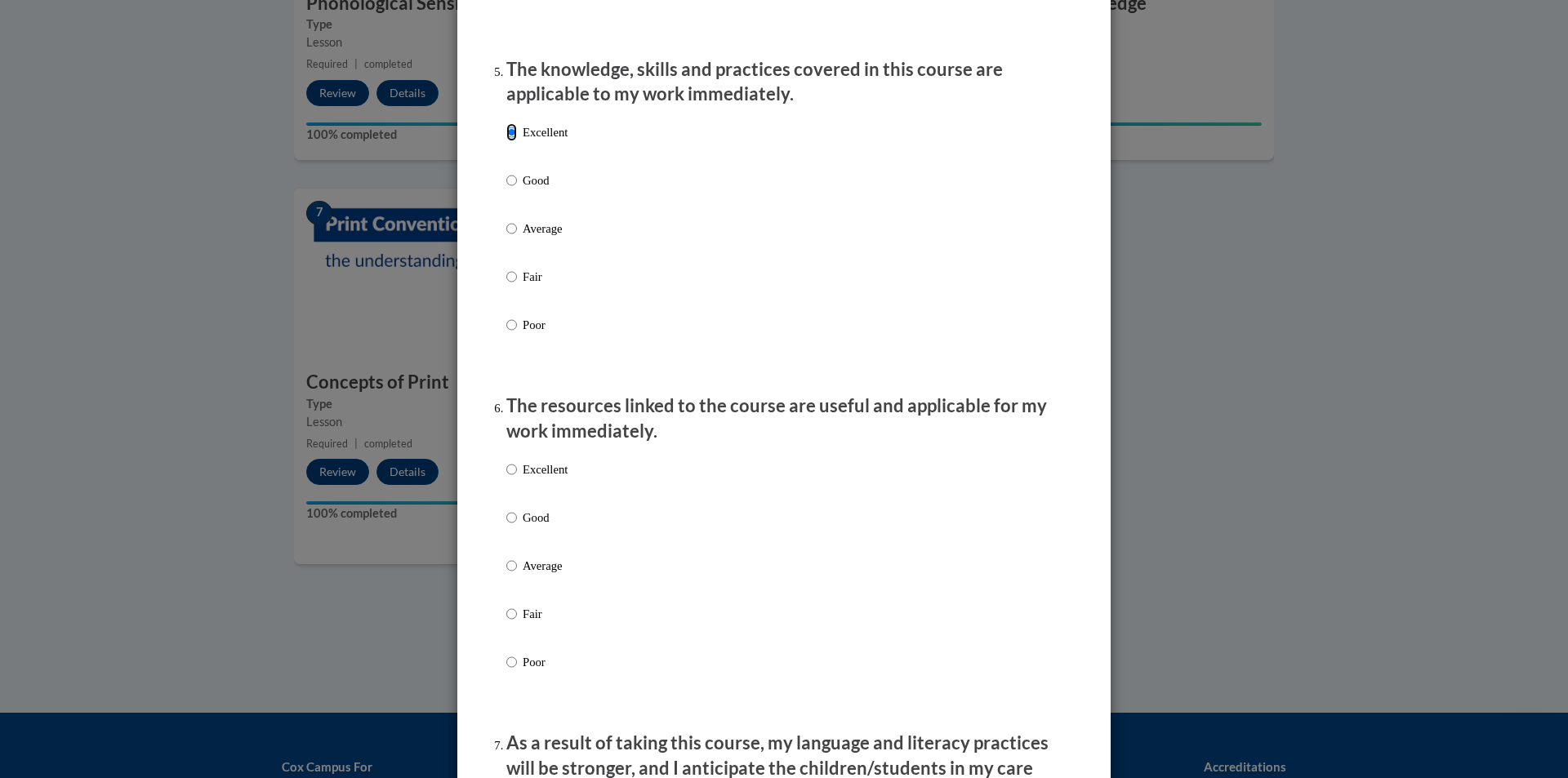
scroll to position [1469, 0]
click at [512, 481] on label "Excellent" at bounding box center [537, 480] width 61 height 44
click at [512, 476] on input "Excellent" at bounding box center [511, 467] width 10 height 18
radio input "true"
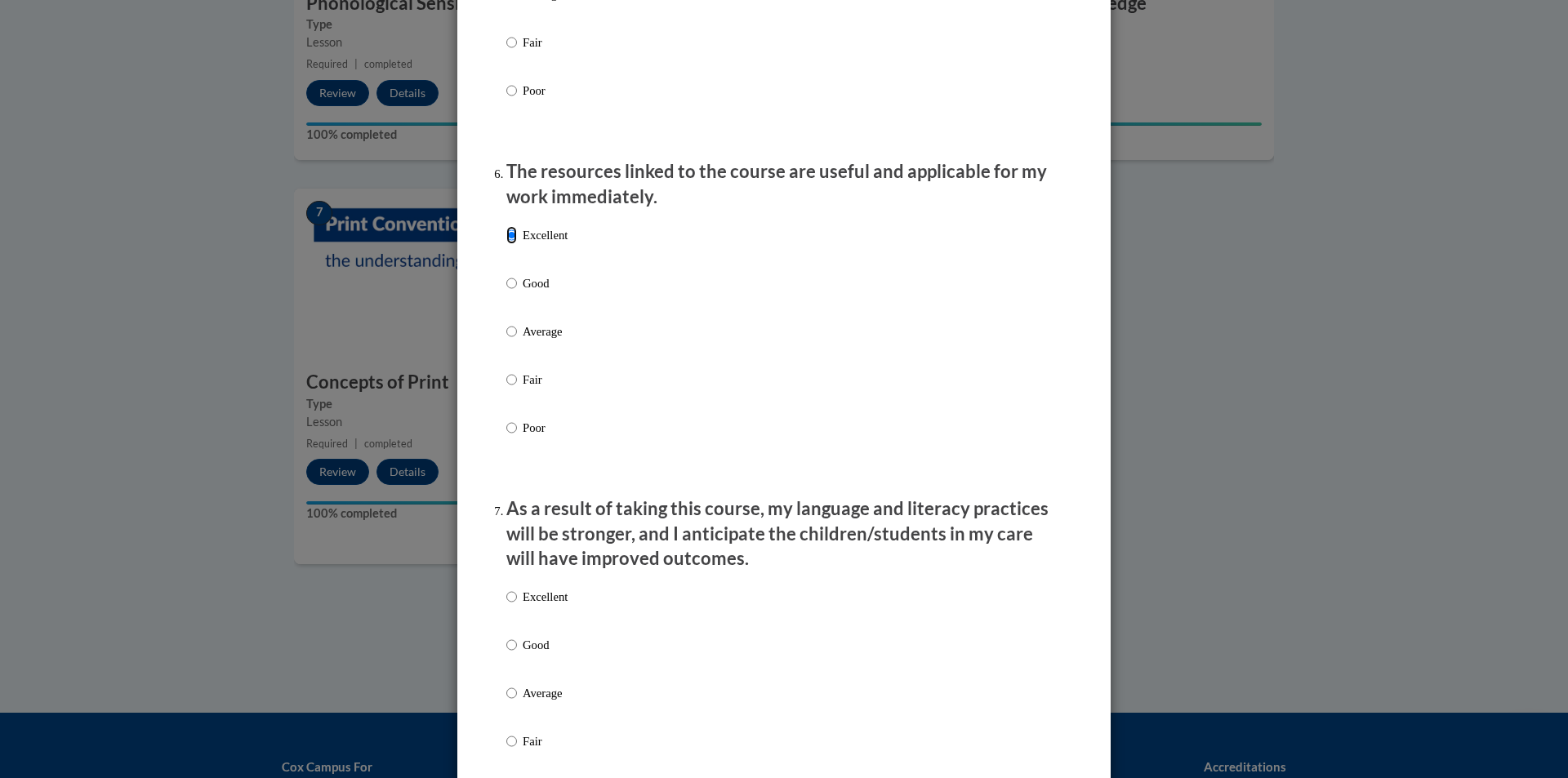
scroll to position [1714, 0]
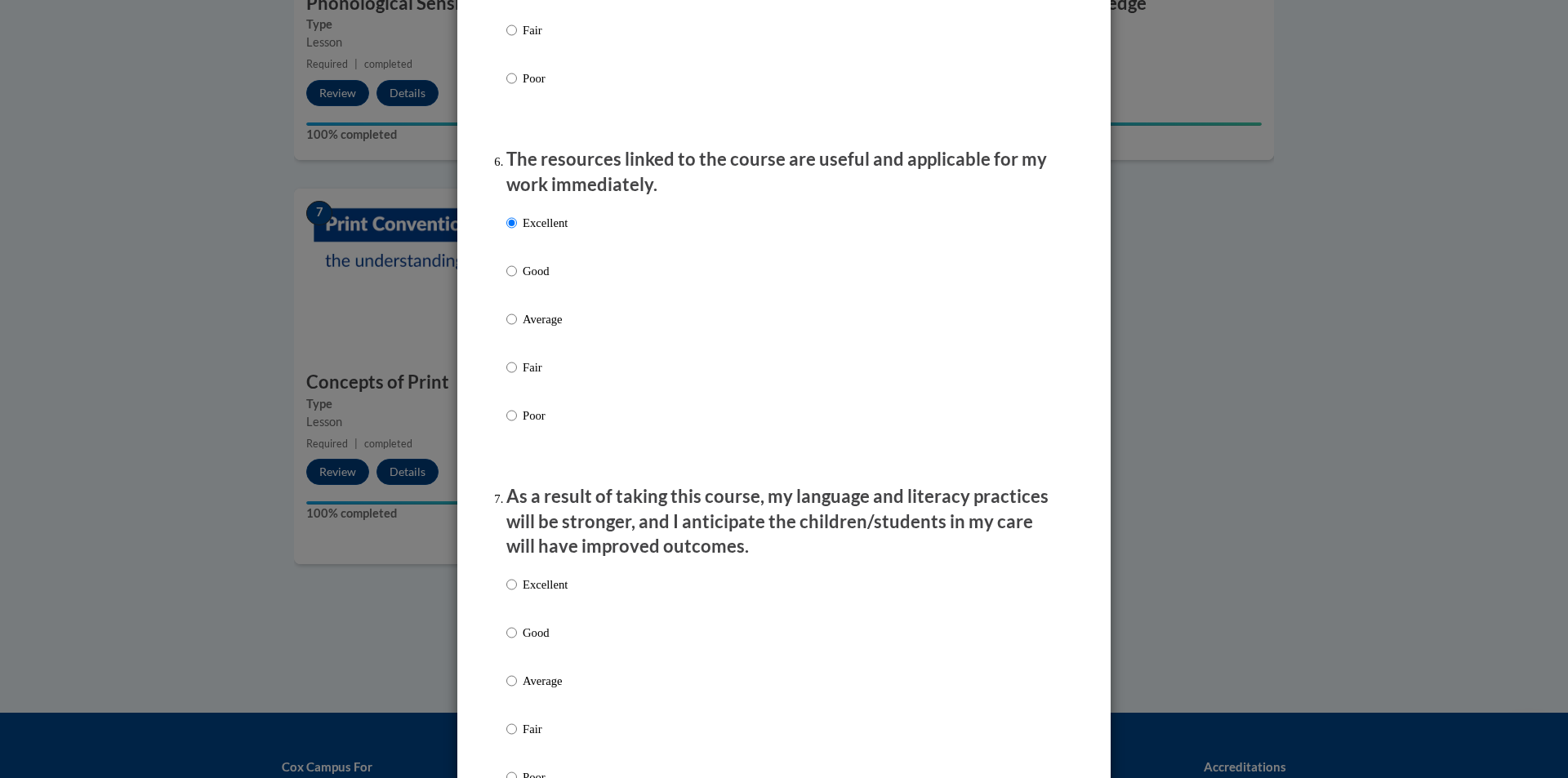
click at [516, 597] on label "Excellent" at bounding box center [537, 597] width 61 height 44
click at [516, 593] on input "Excellent" at bounding box center [511, 584] width 10 height 18
radio input "true"
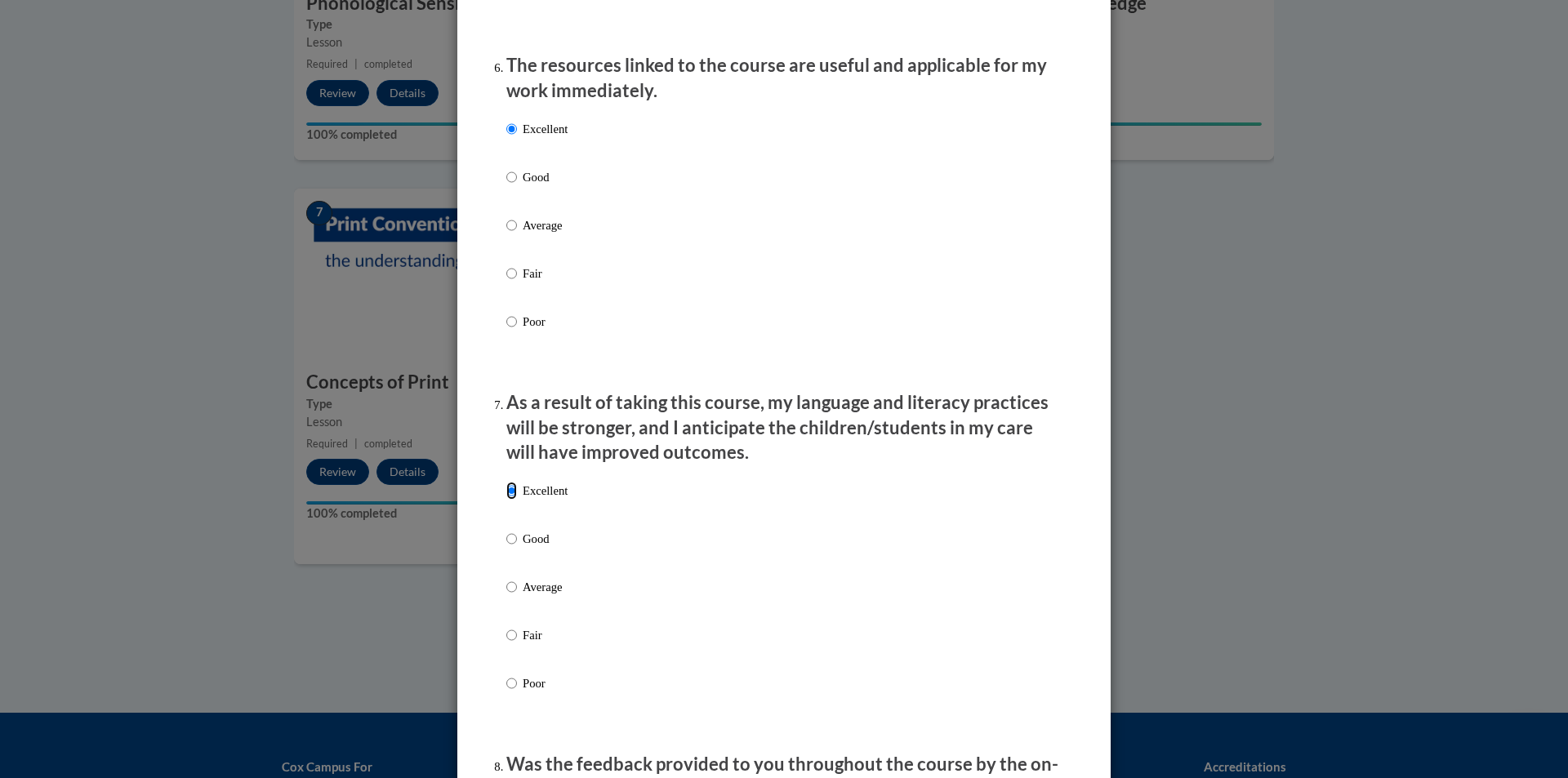
scroll to position [2041, 0]
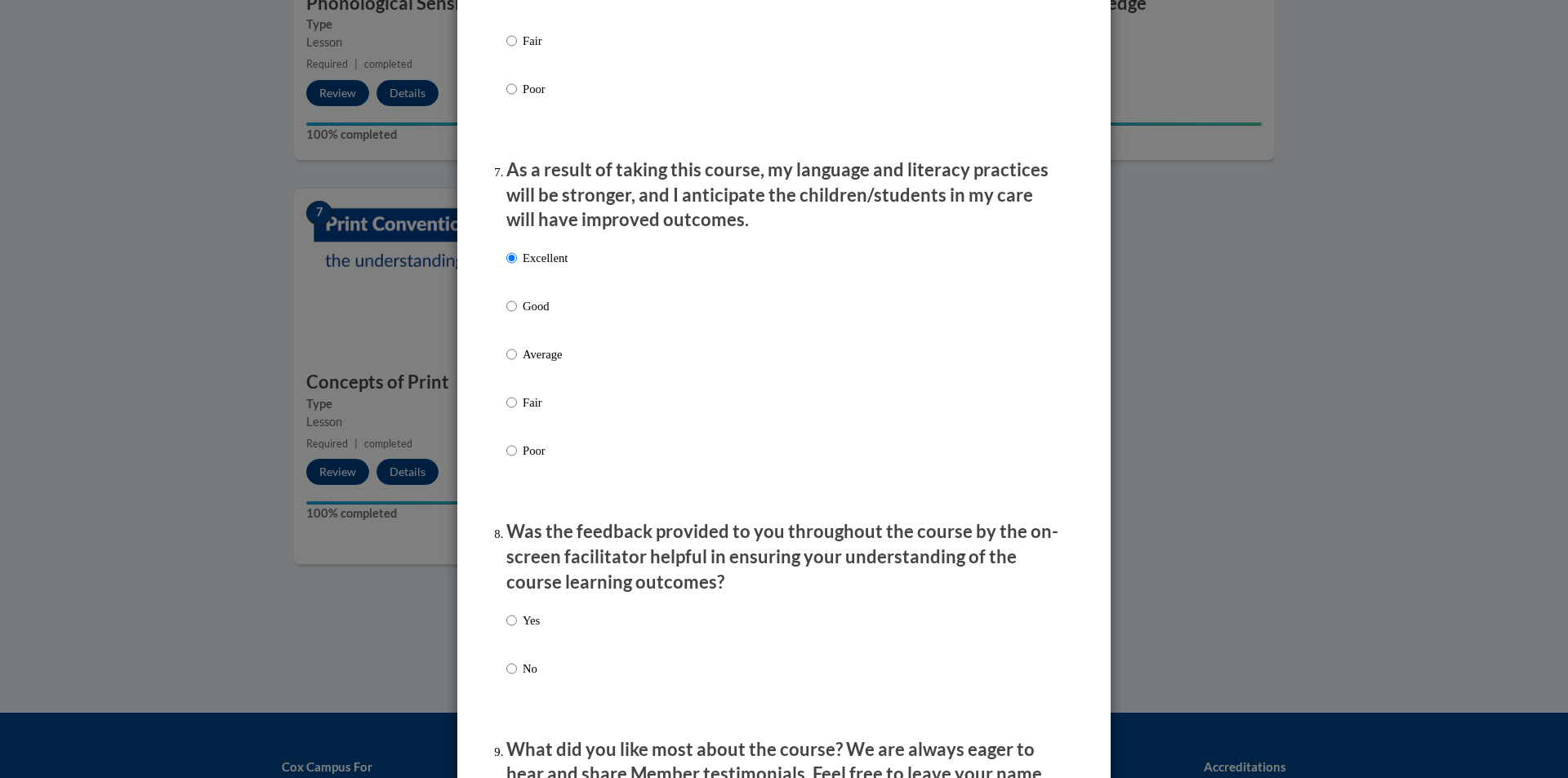
click at [530, 628] on p "Yes" at bounding box center [531, 619] width 17 height 18
click at [516, 628] on input "Yes" at bounding box center [511, 619] width 10 height 18
radio input "true"
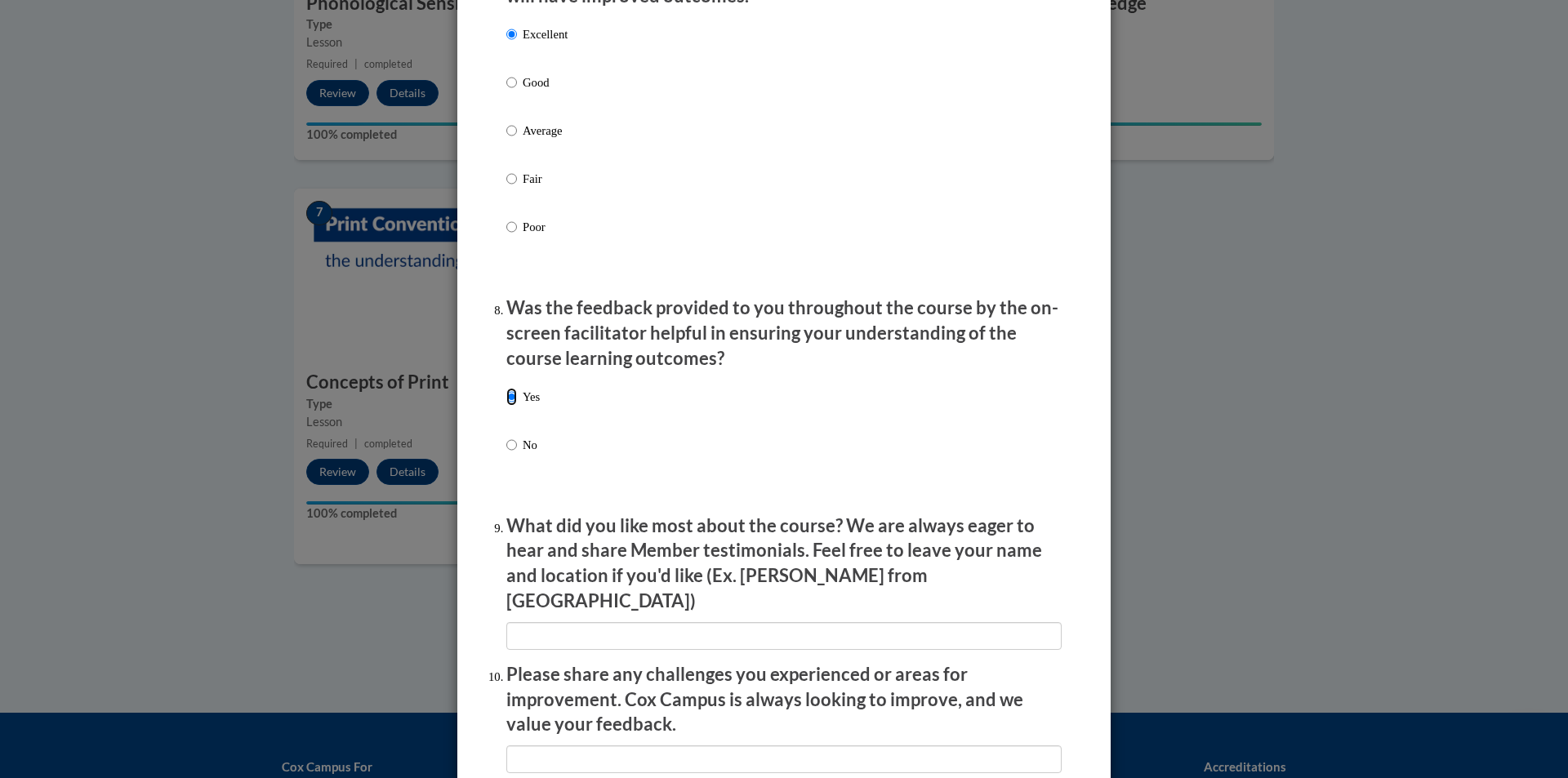
scroll to position [2286, 0]
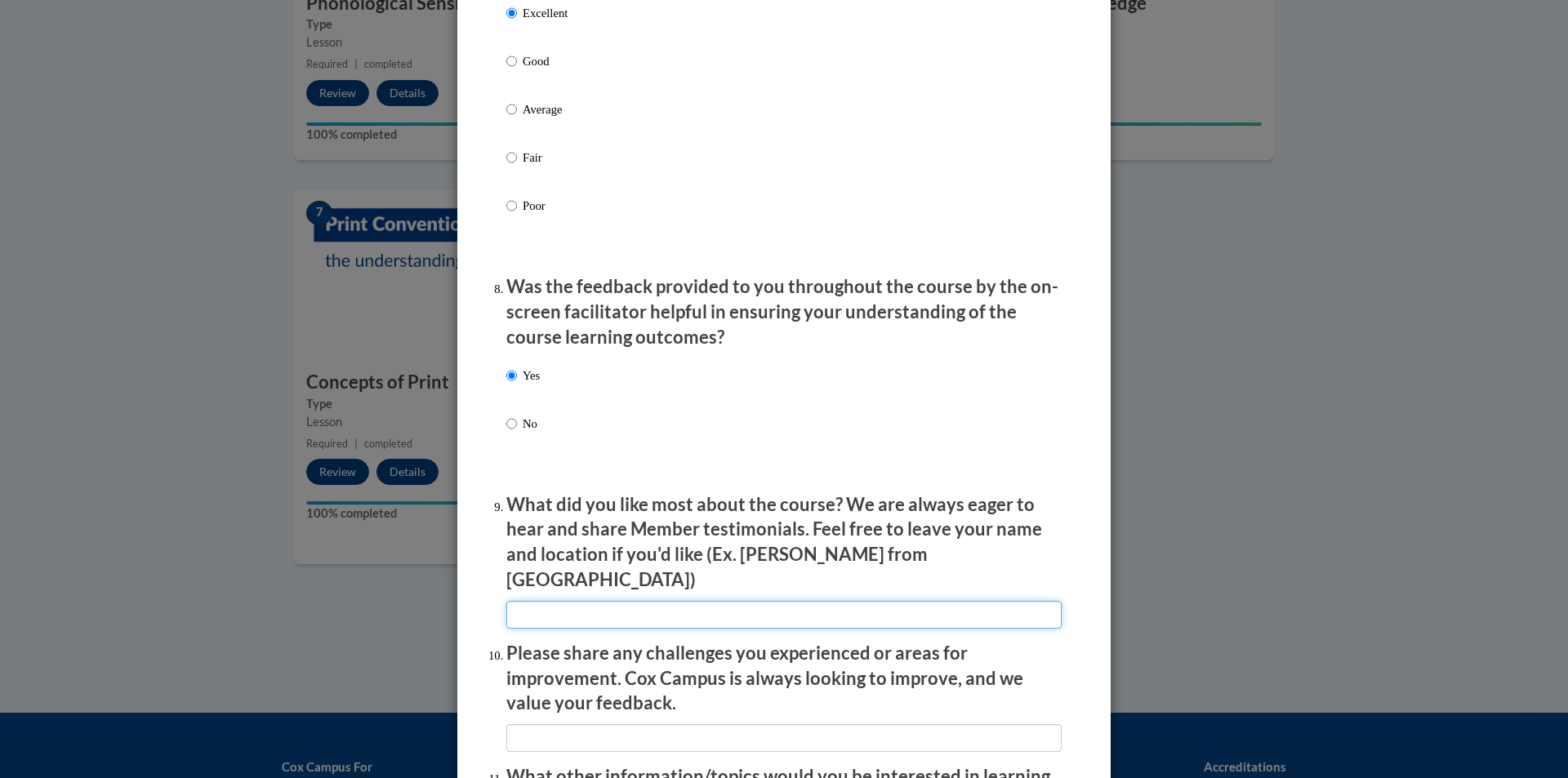
click at [632, 611] on input "textbox" at bounding box center [784, 615] width 555 height 28
type input "NA"
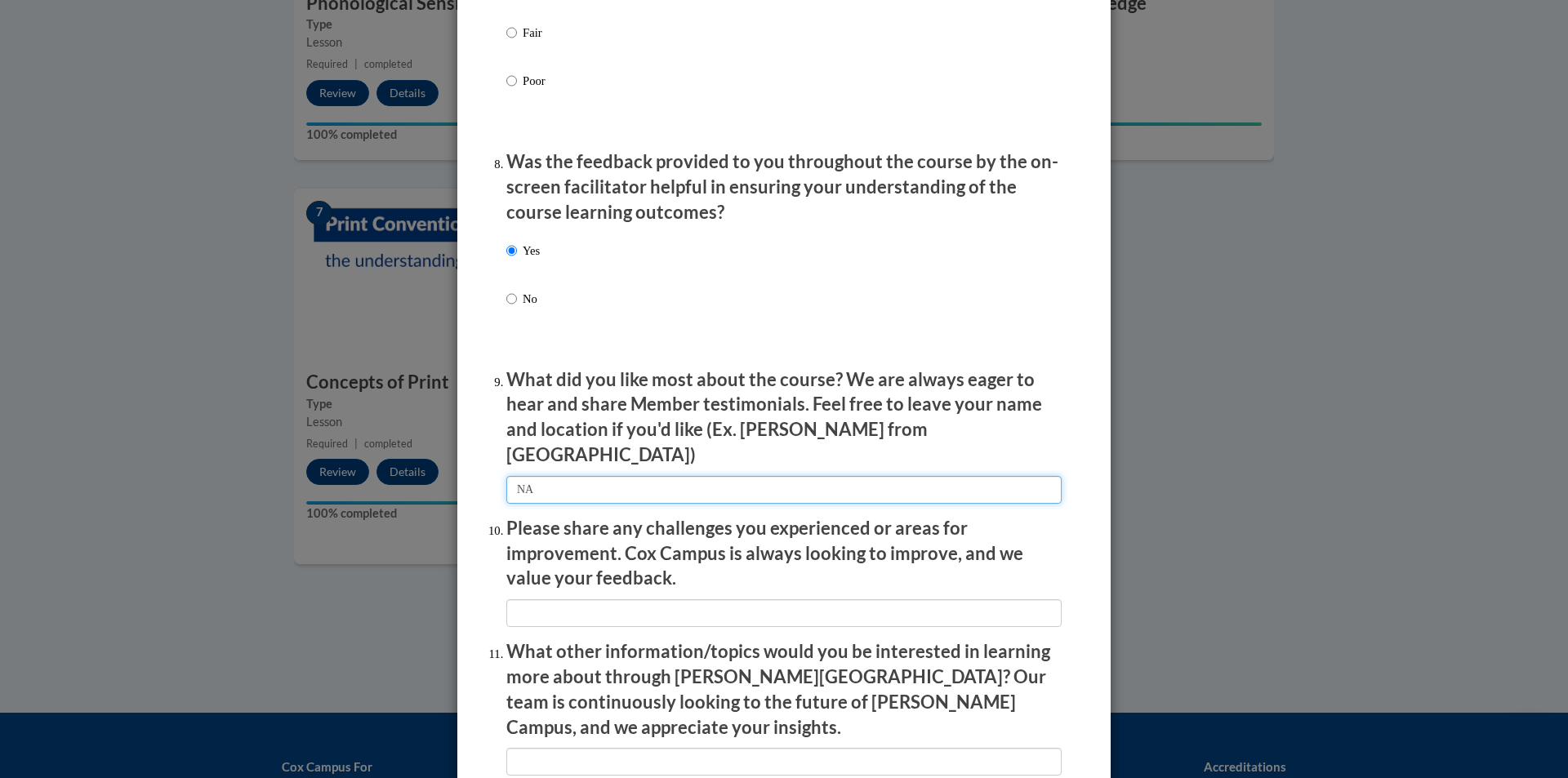
scroll to position [2448, 0]
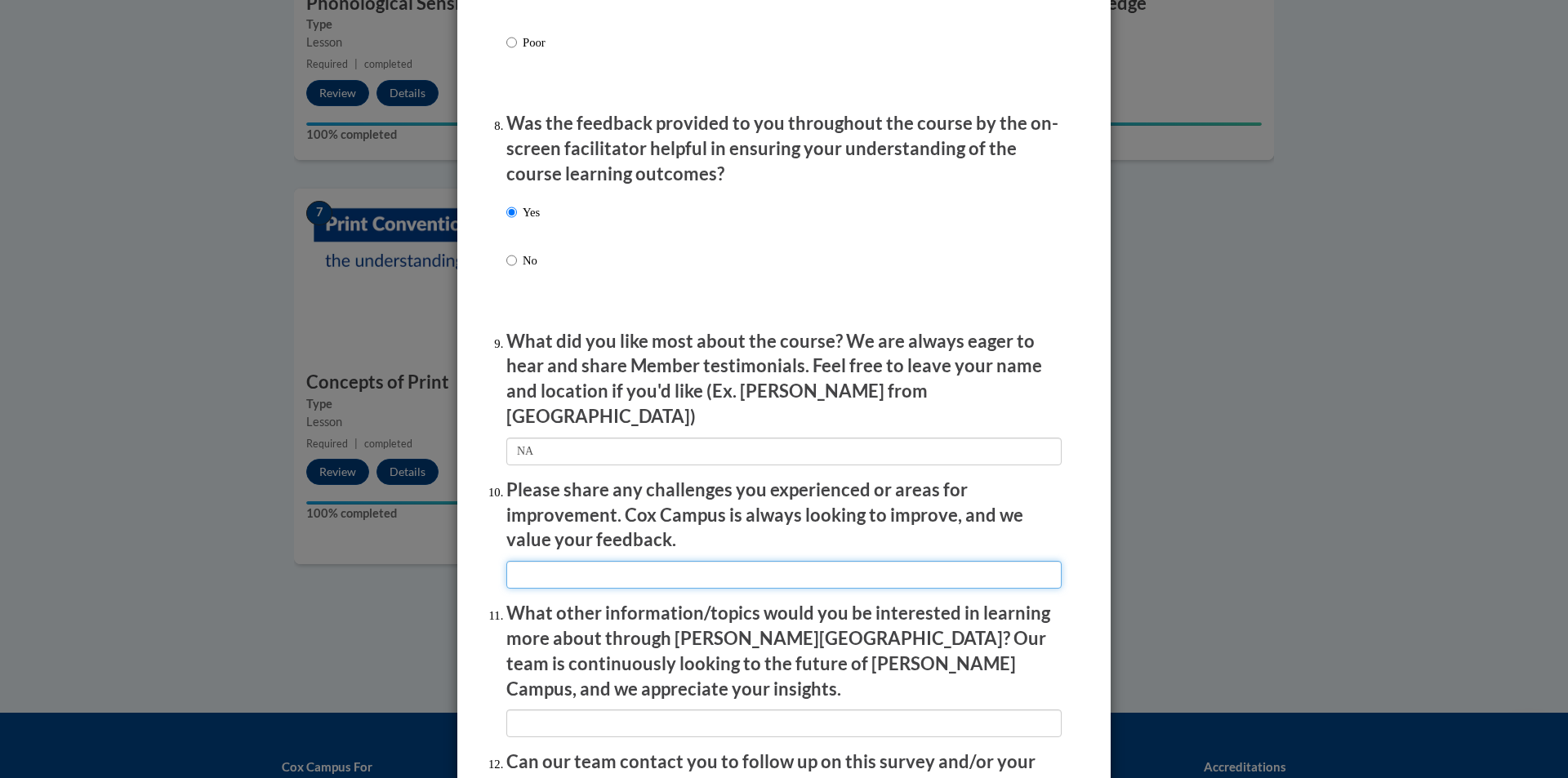
click at [632, 564] on input "textbox" at bounding box center [784, 575] width 555 height 28
type input "NA"
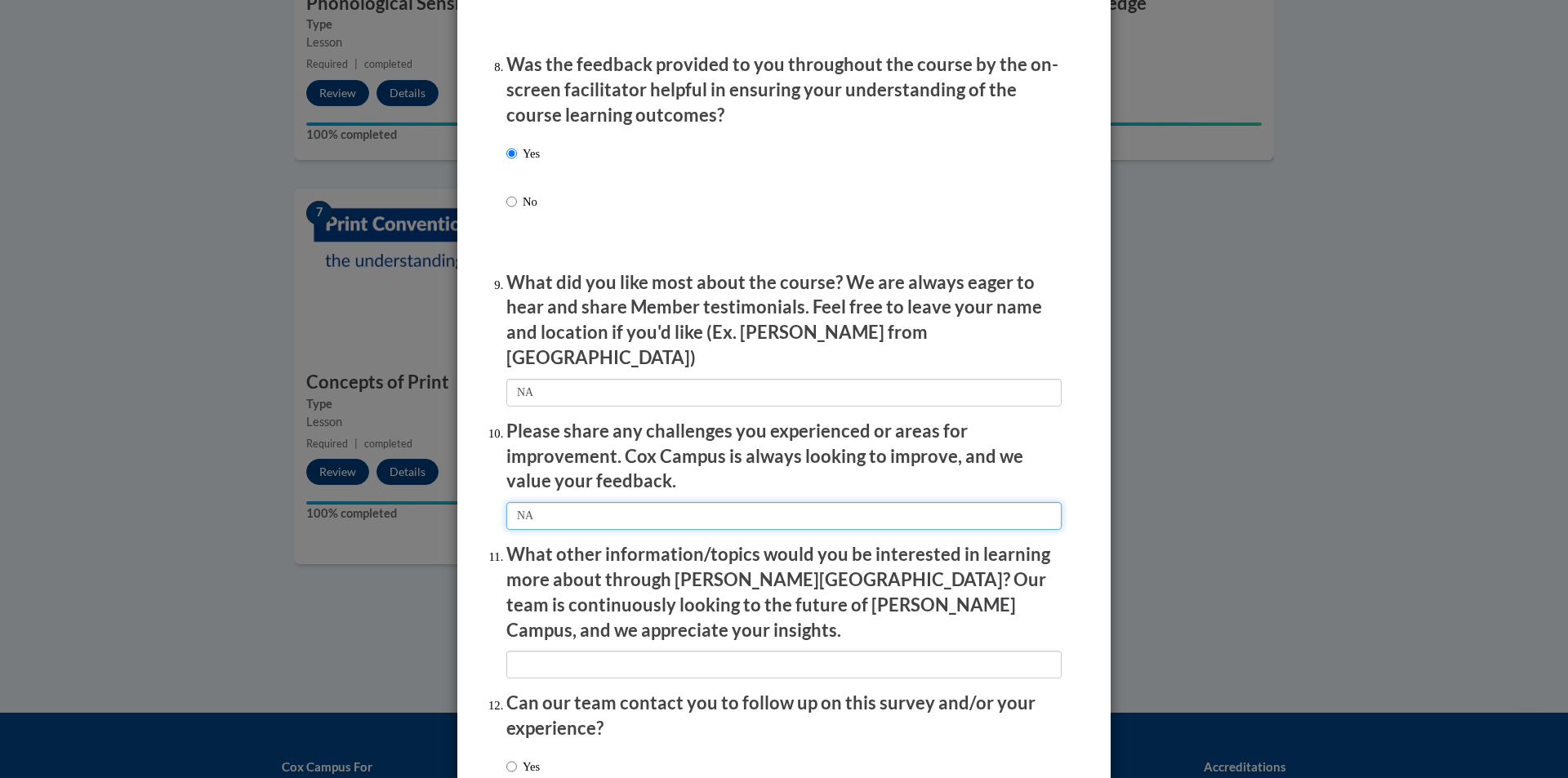
scroll to position [2530, 0]
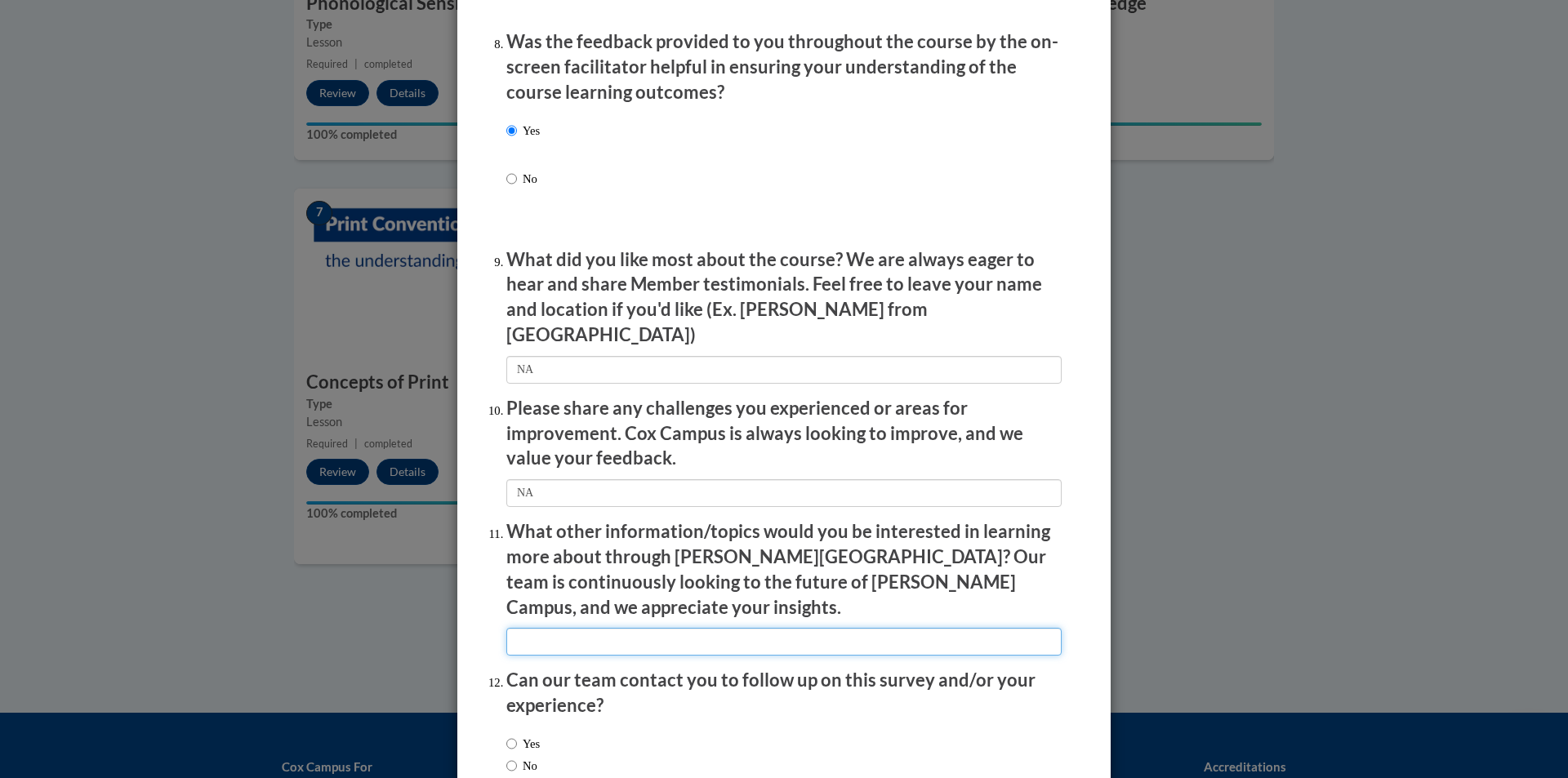
click at [622, 628] on input "textbox" at bounding box center [784, 642] width 555 height 28
type input "NA"
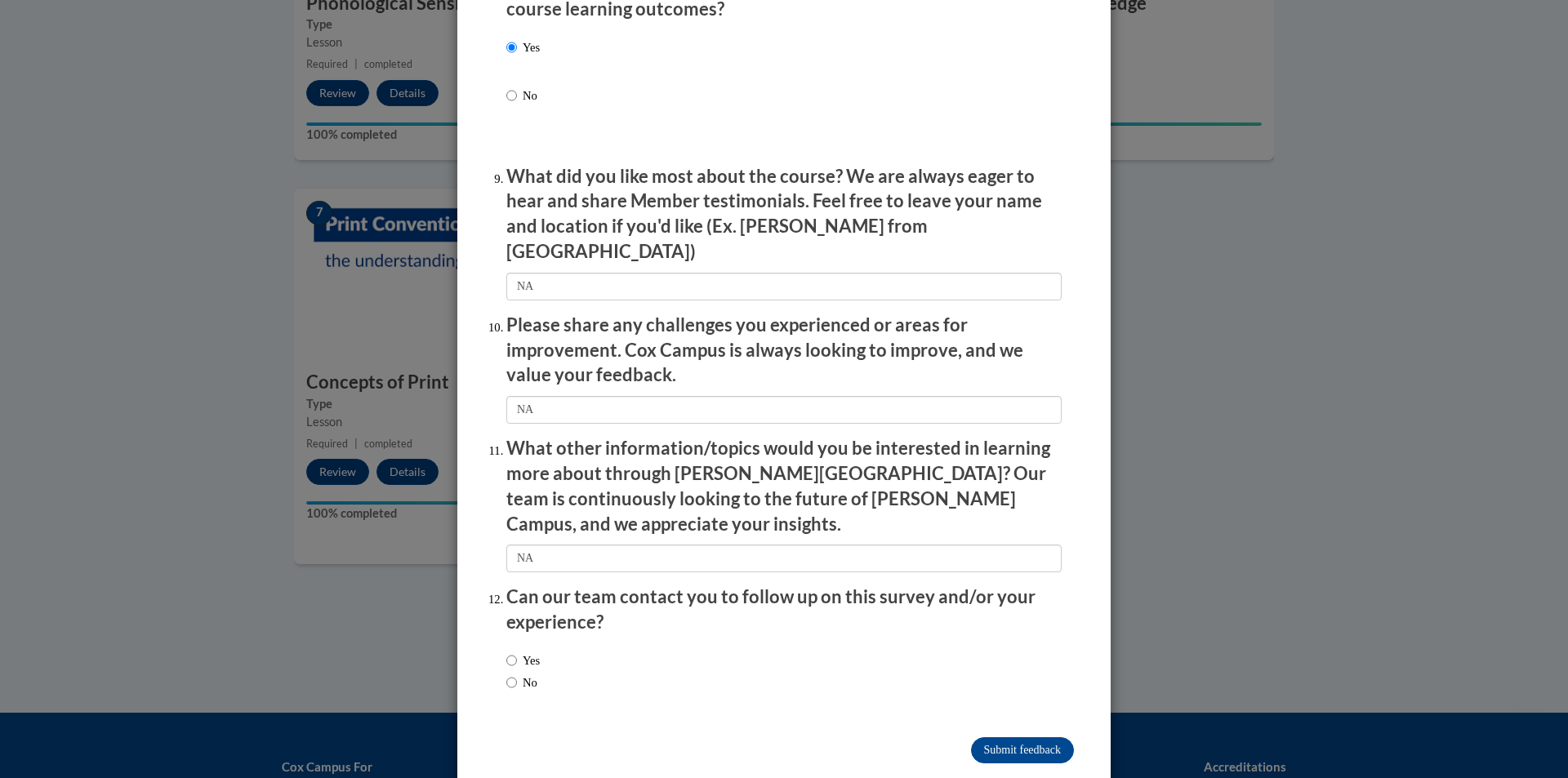
click at [528, 652] on label "Yes" at bounding box center [523, 660] width 33 height 18
click at [516, 652] on input "Yes" at bounding box center [511, 660] width 10 height 18
radio input "true"
click at [1042, 737] on input "Submit feedback" at bounding box center [1022, 750] width 103 height 26
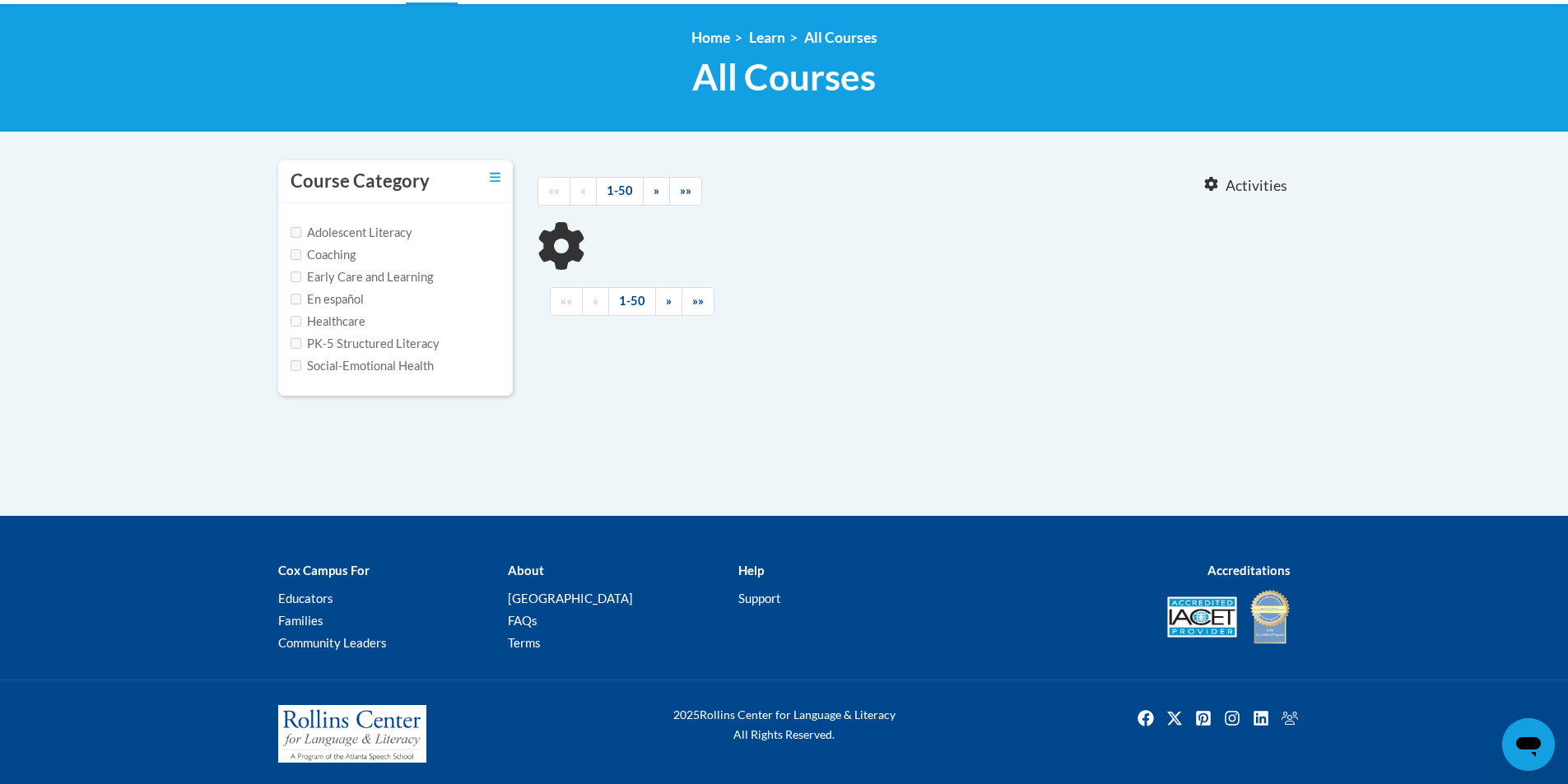
type input "courses"
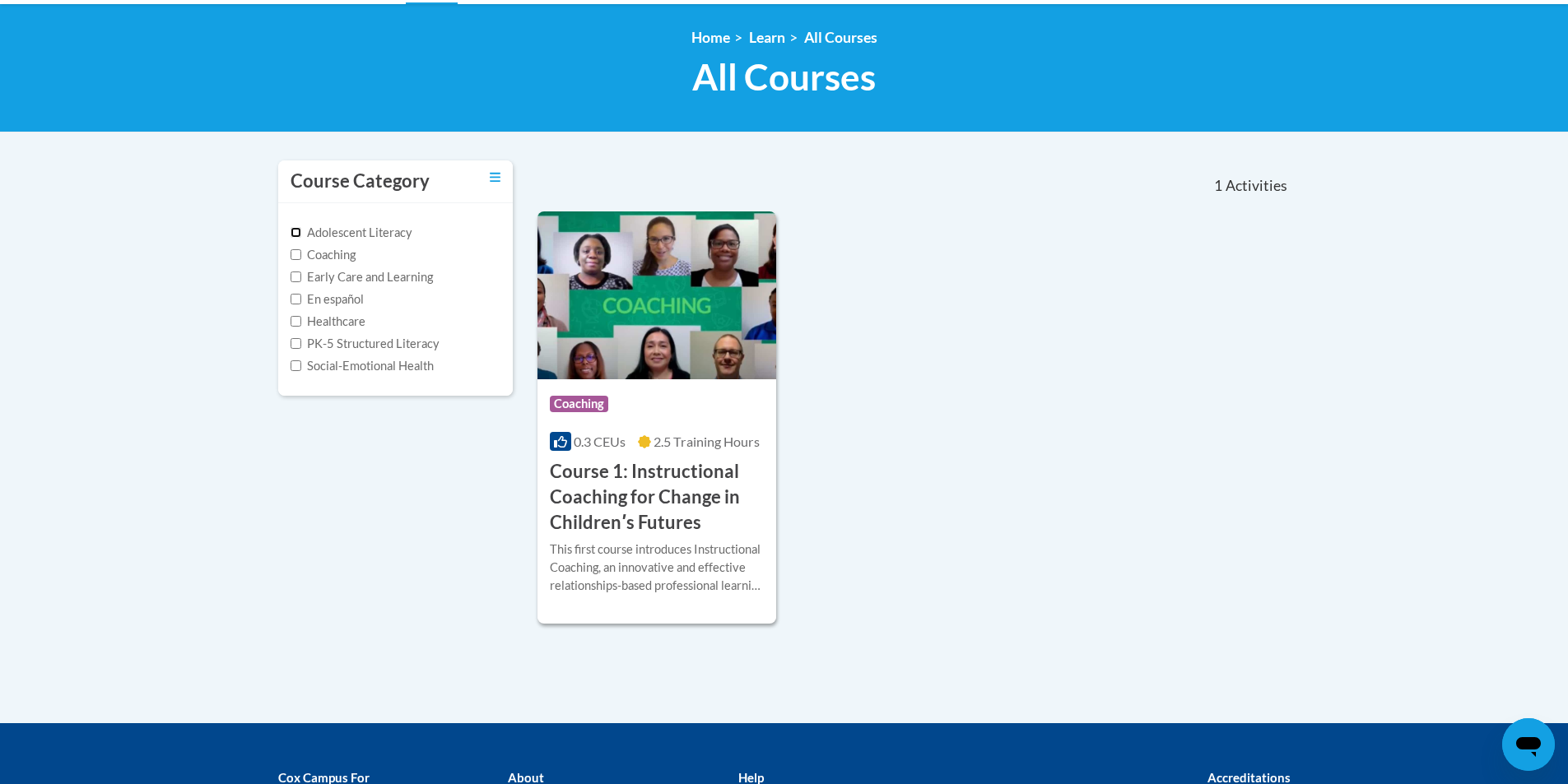
click at [297, 232] on input "Adolescent Literacy" at bounding box center [295, 232] width 10 height 10
checkbox input "true"
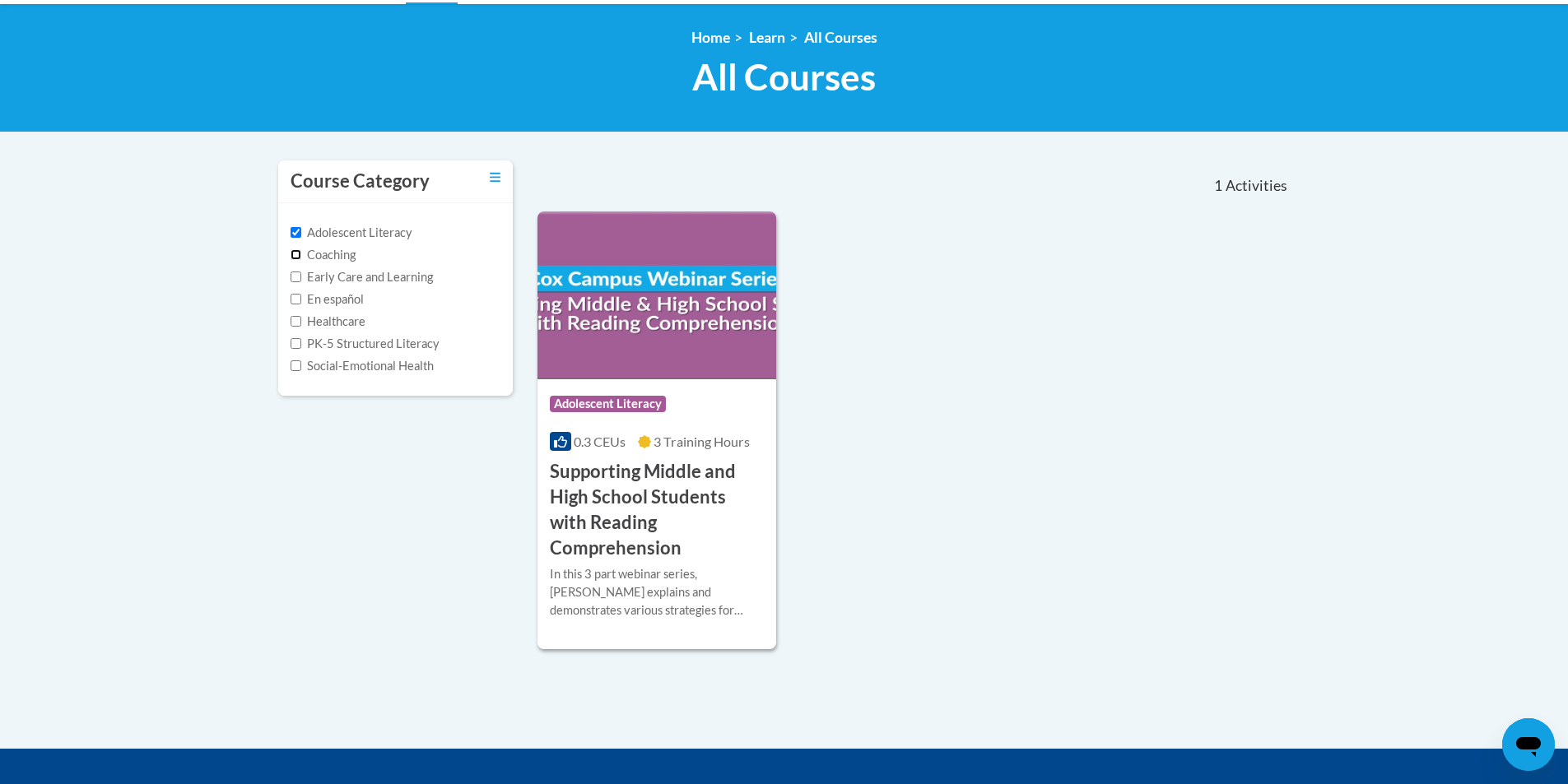
click at [293, 250] on input "Coaching" at bounding box center [295, 254] width 10 height 10
checkbox input "true"
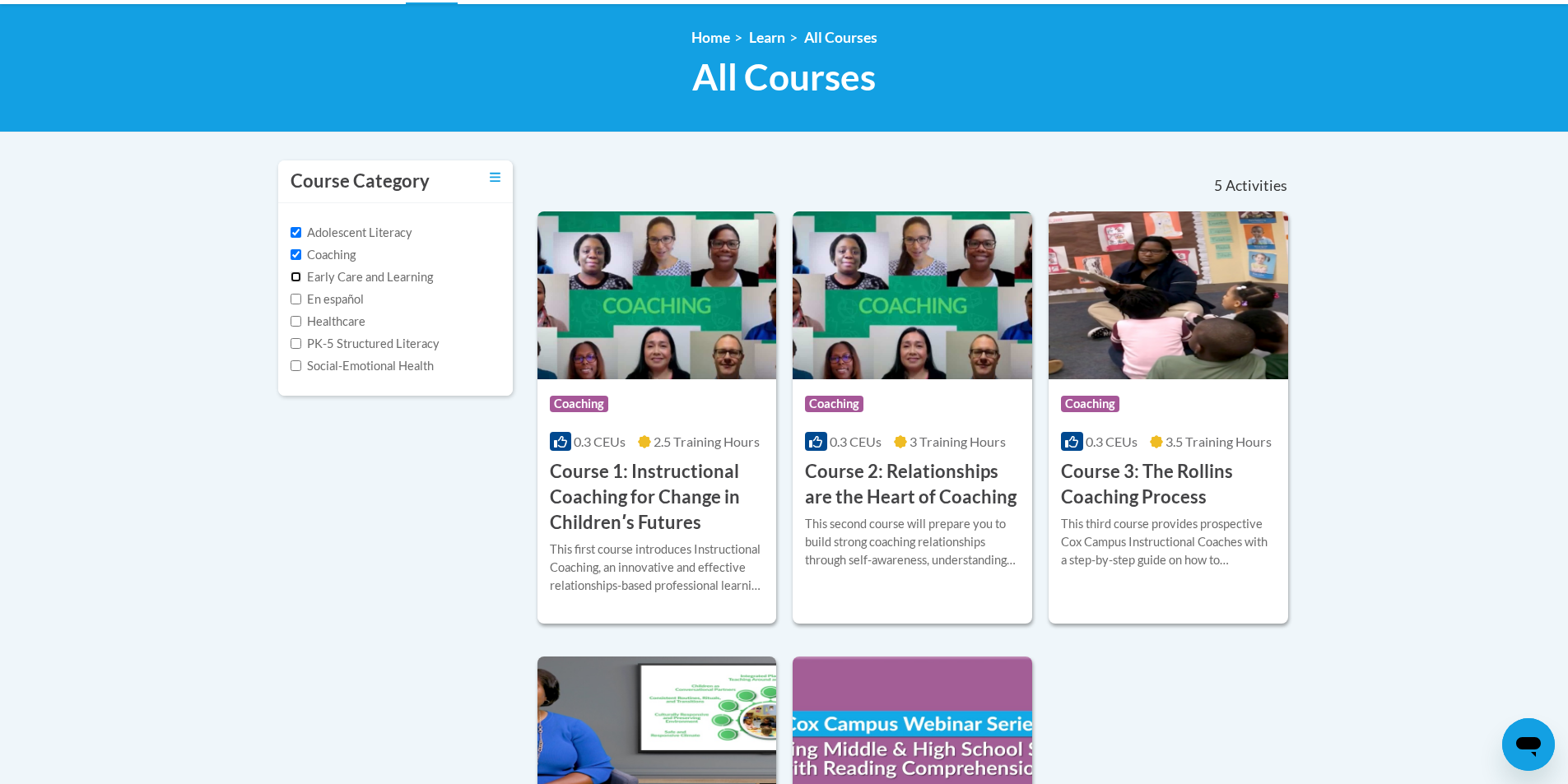
click at [298, 277] on input "Early Care and Learning" at bounding box center [295, 276] width 10 height 10
checkbox input "true"
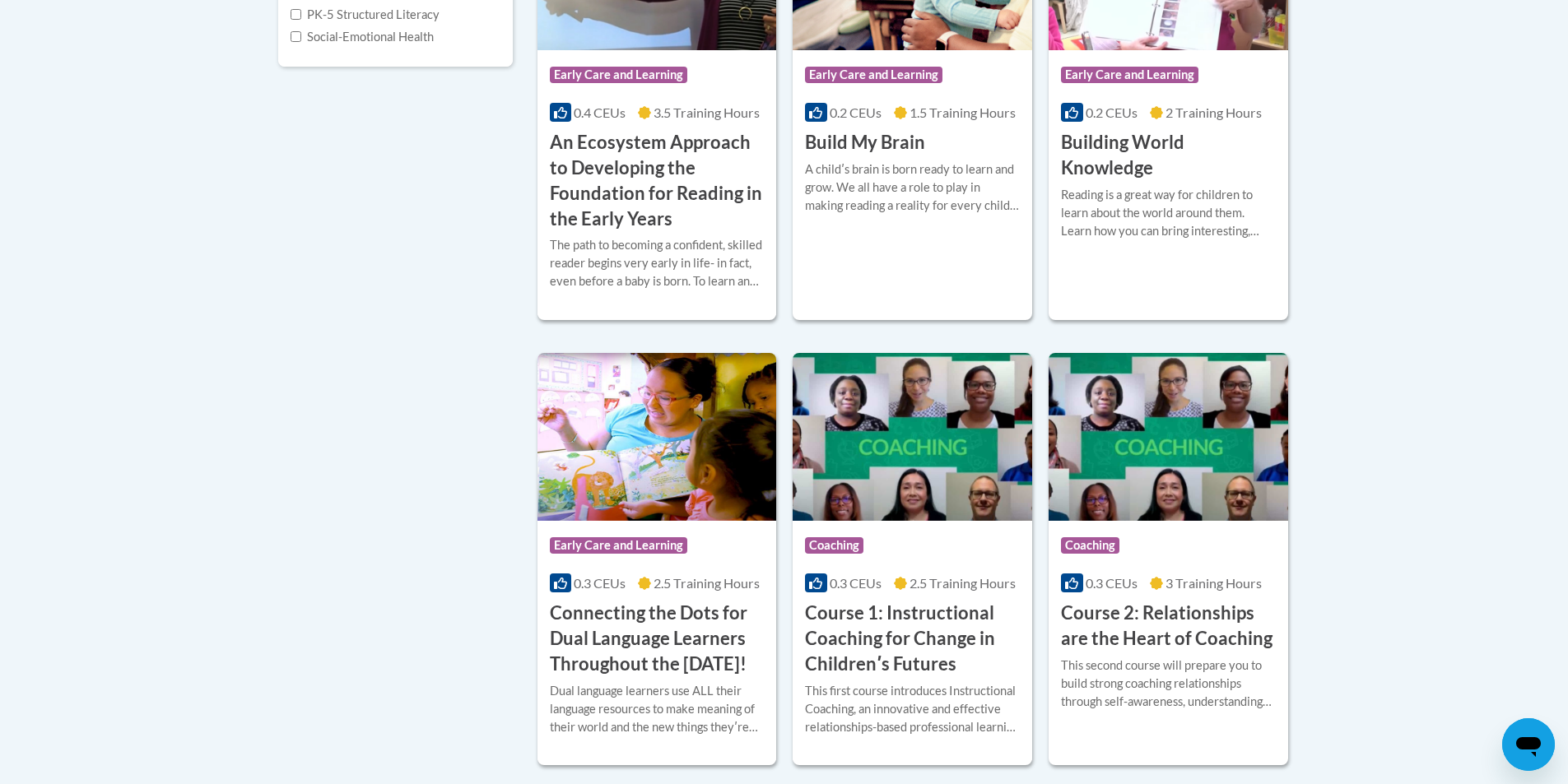
scroll to position [293, 0]
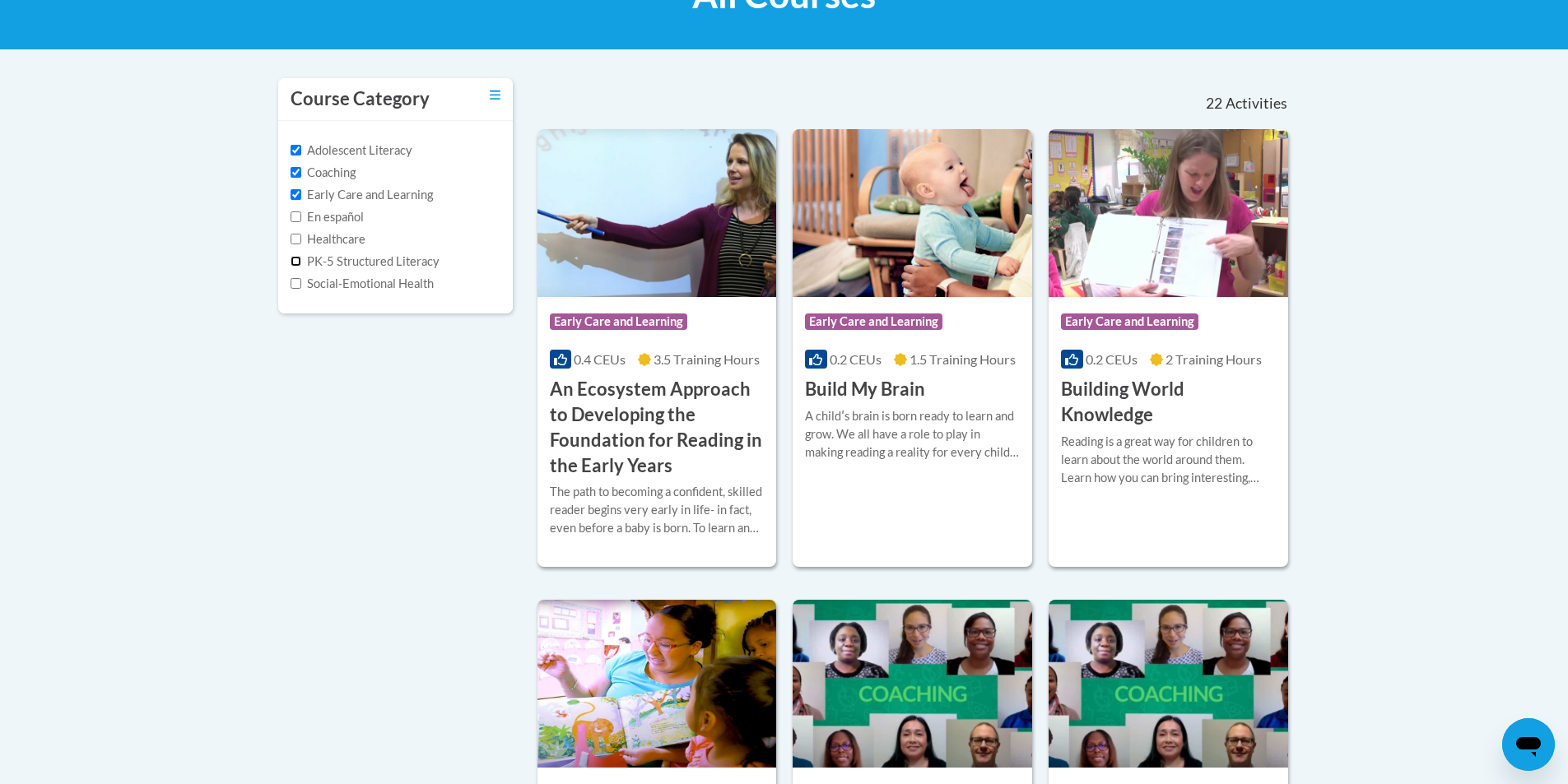
click at [296, 263] on input "PK-5 Structured Literacy" at bounding box center [295, 260] width 10 height 10
checkbox input "true"
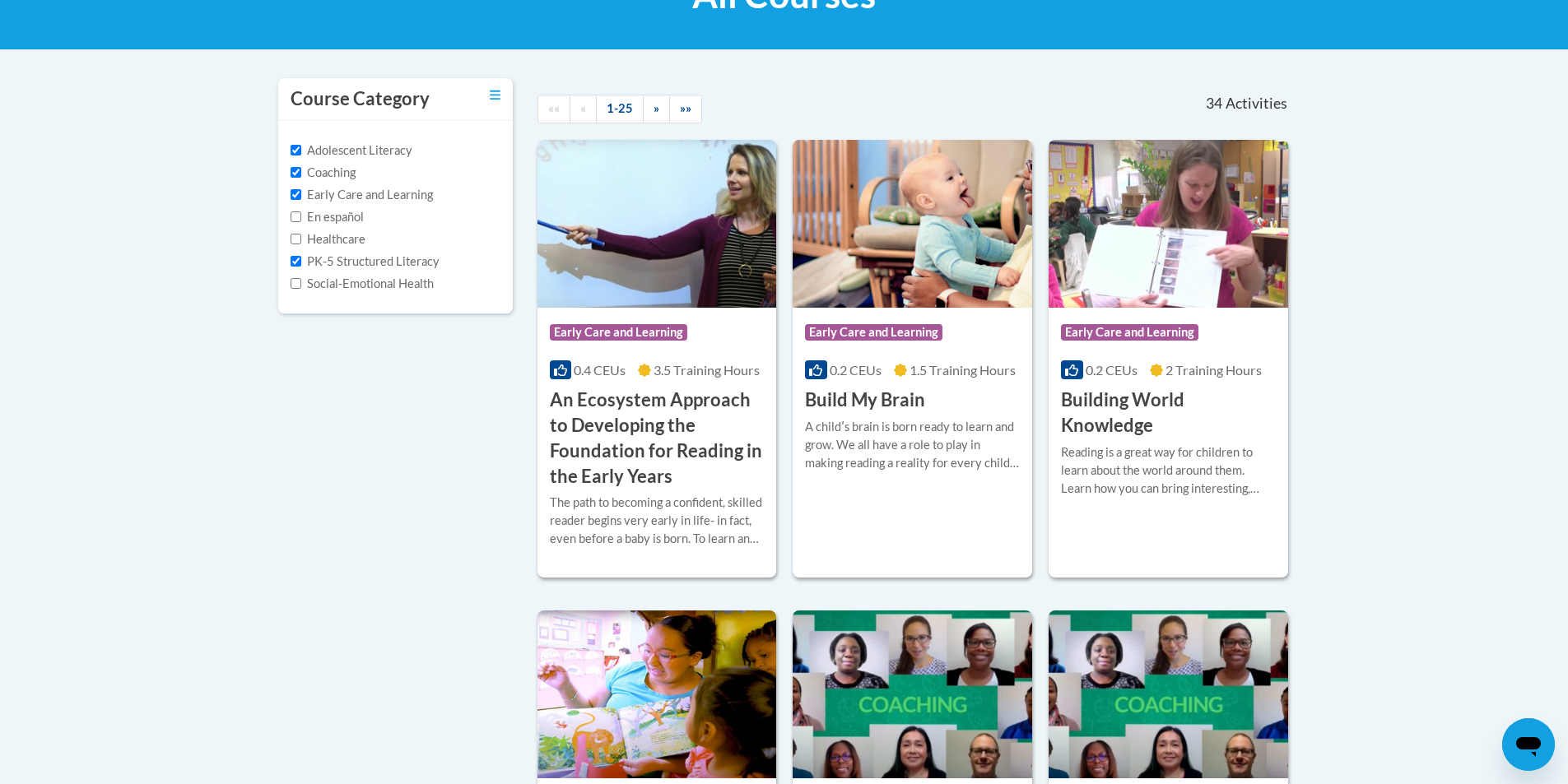
click at [302, 283] on label "Social-Emotional Health" at bounding box center [361, 283] width 143 height 18
click at [301, 283] on input "Social-Emotional Health" at bounding box center [295, 283] width 10 height 10
checkbox input "true"
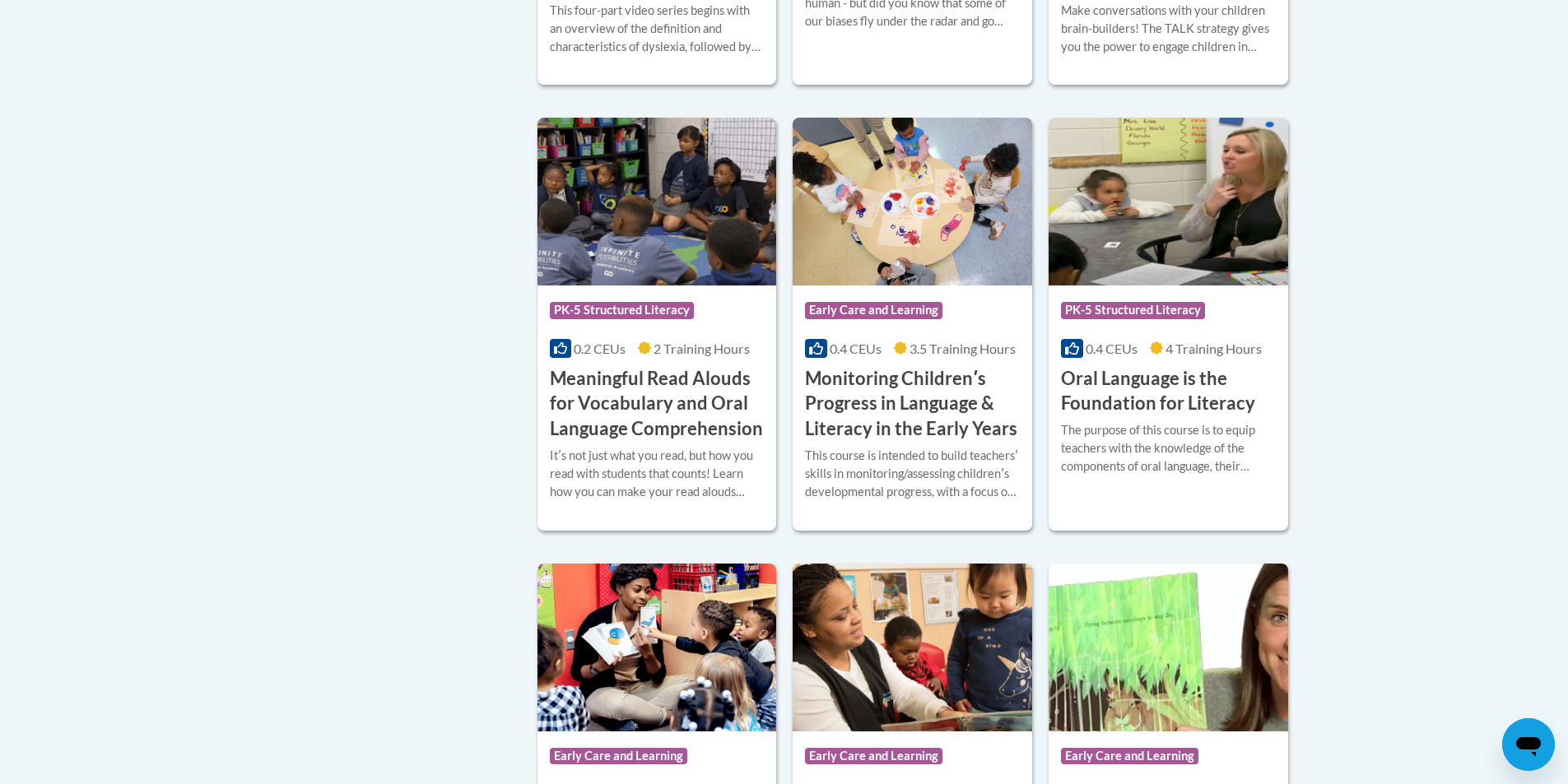
scroll to position [2514, 0]
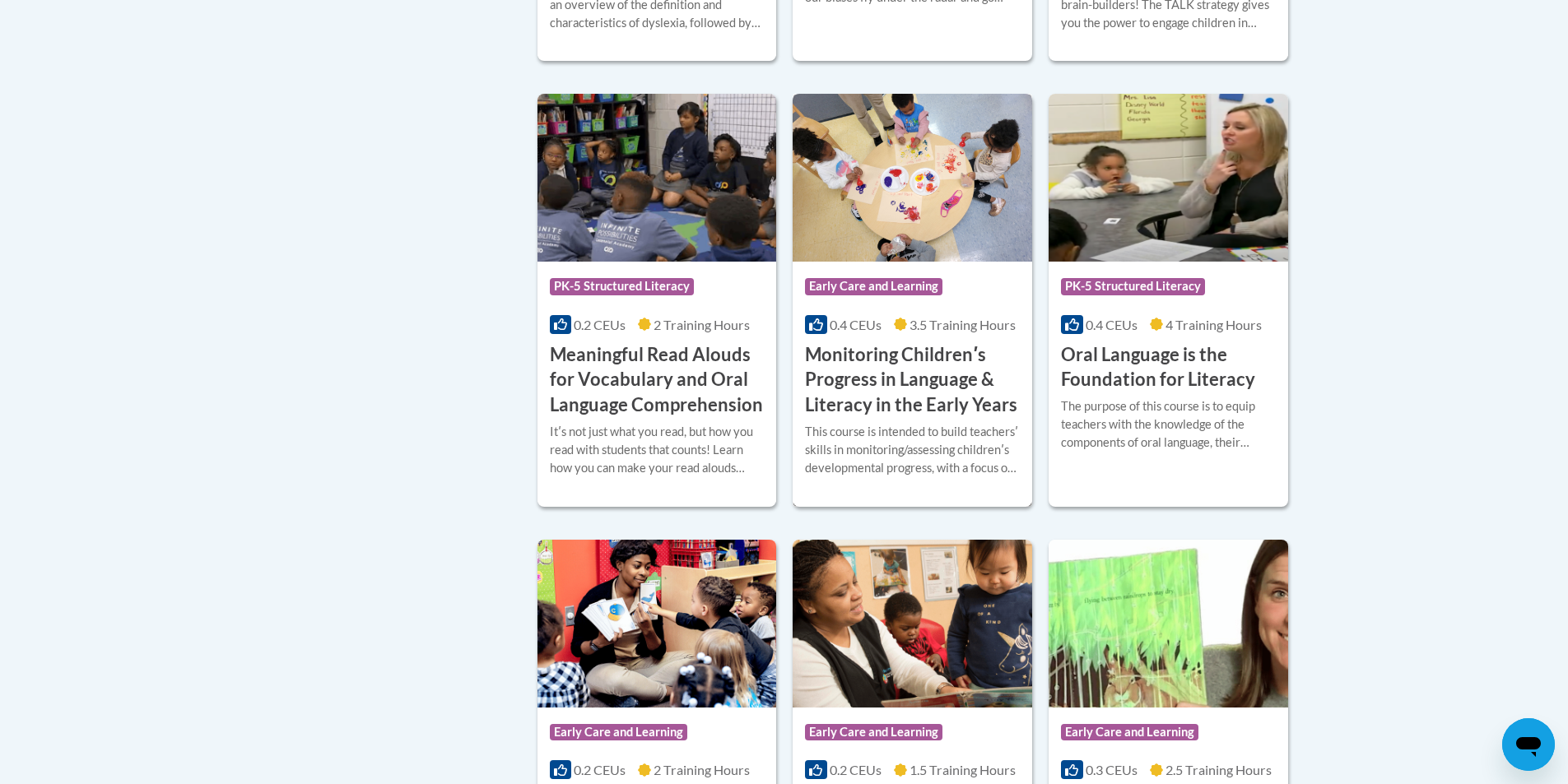
click at [871, 379] on h3 "Monitoring Childrenʹs Progress in Language & Literacy in the Early Years" at bounding box center [912, 380] width 214 height 76
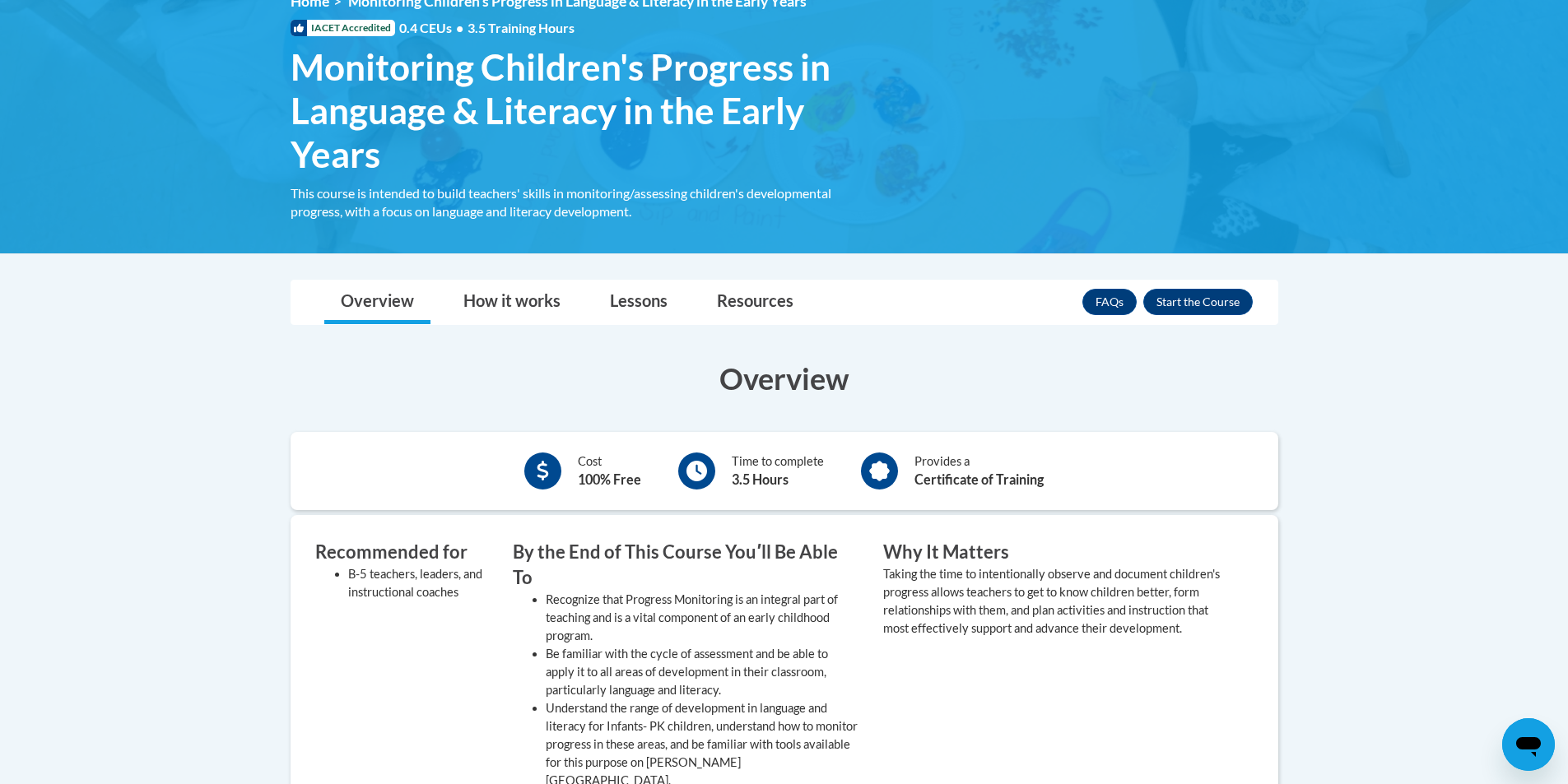
scroll to position [412, 0]
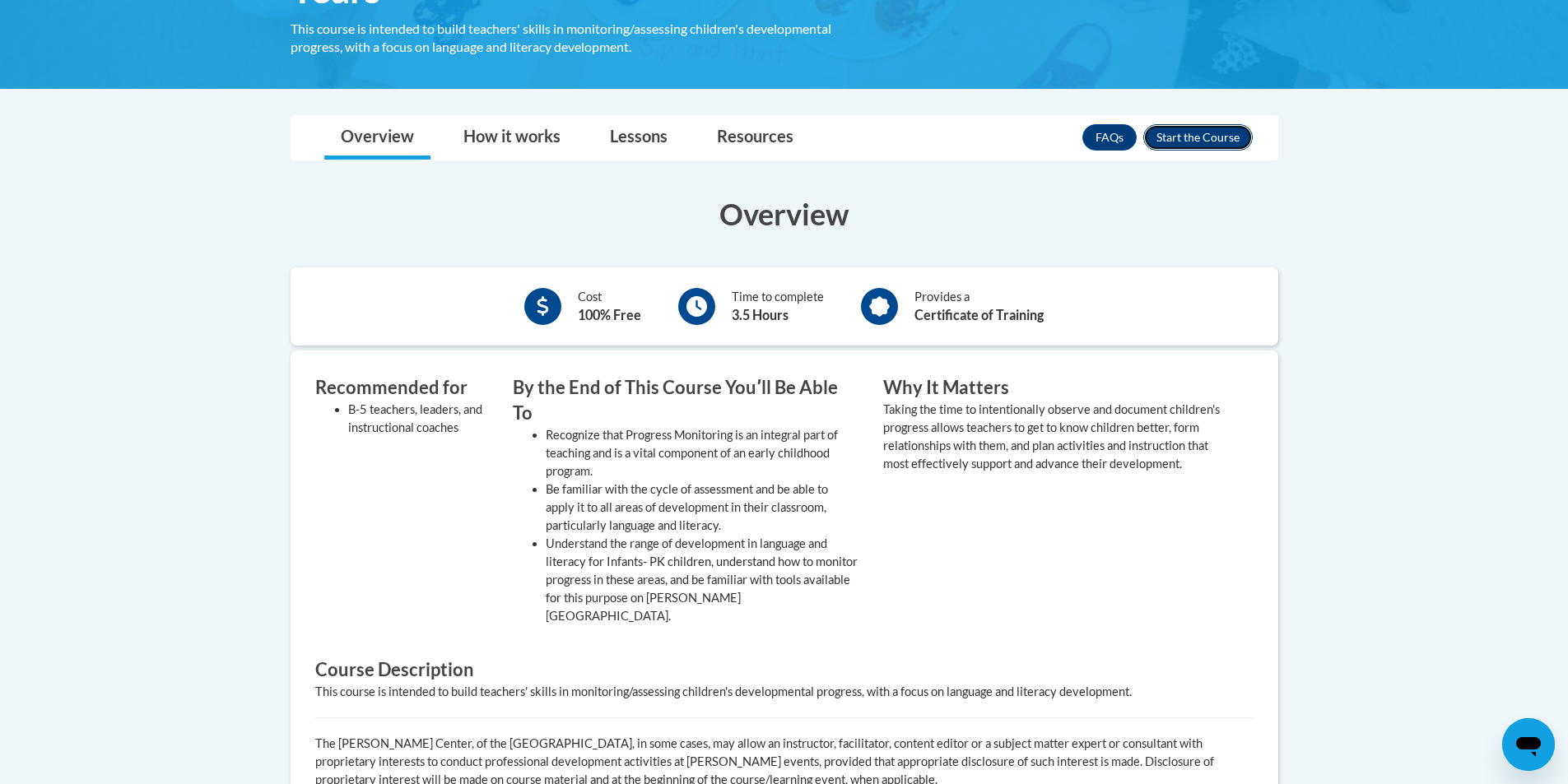
click at [1207, 139] on button "Enroll" at bounding box center [1197, 138] width 110 height 26
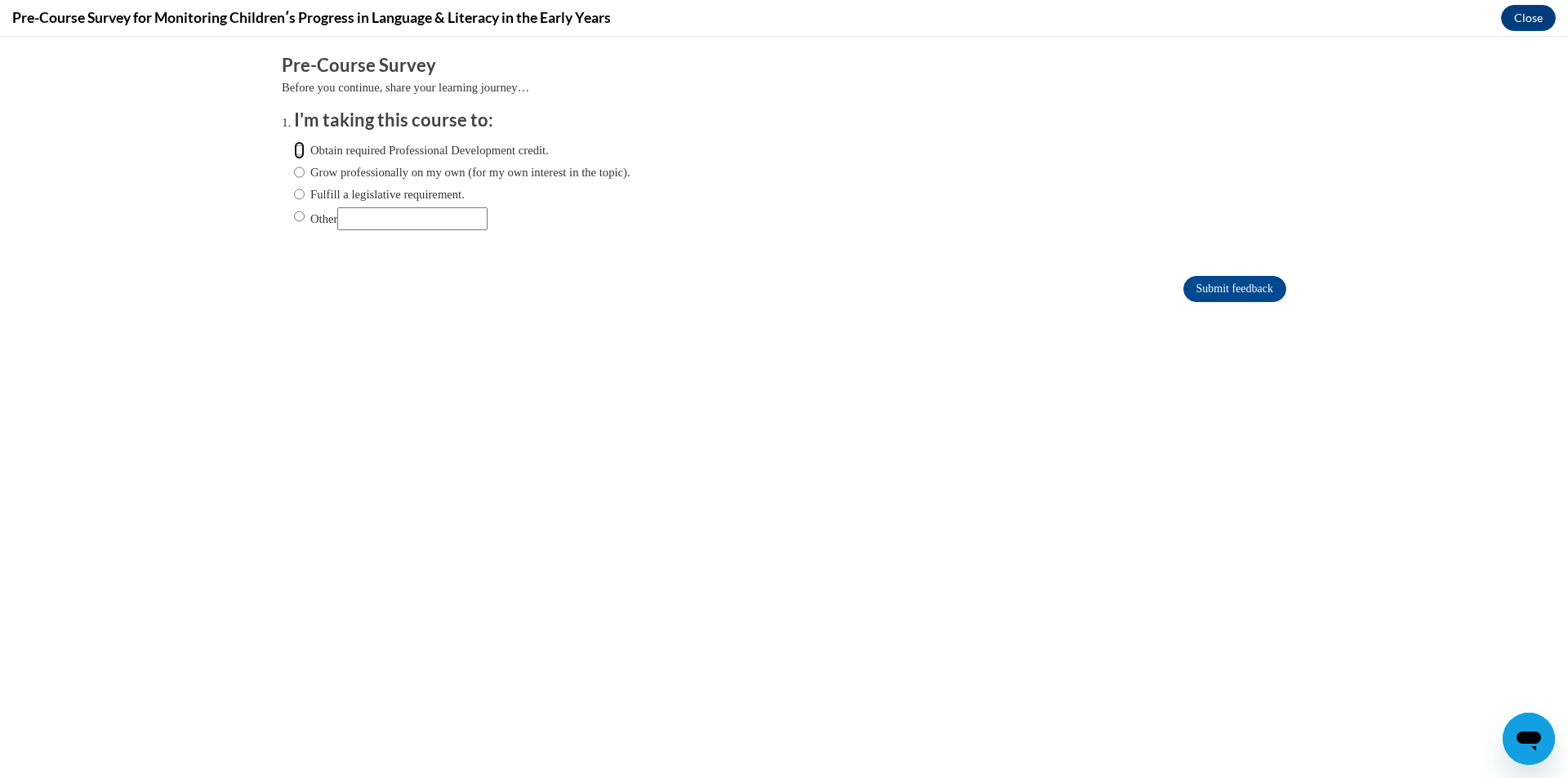
click at [294, 157] on input "Obtain required Professional Development credit." at bounding box center [298, 149] width 10 height 18
radio input "true"
click at [1219, 292] on input "Submit feedback" at bounding box center [1235, 289] width 103 height 26
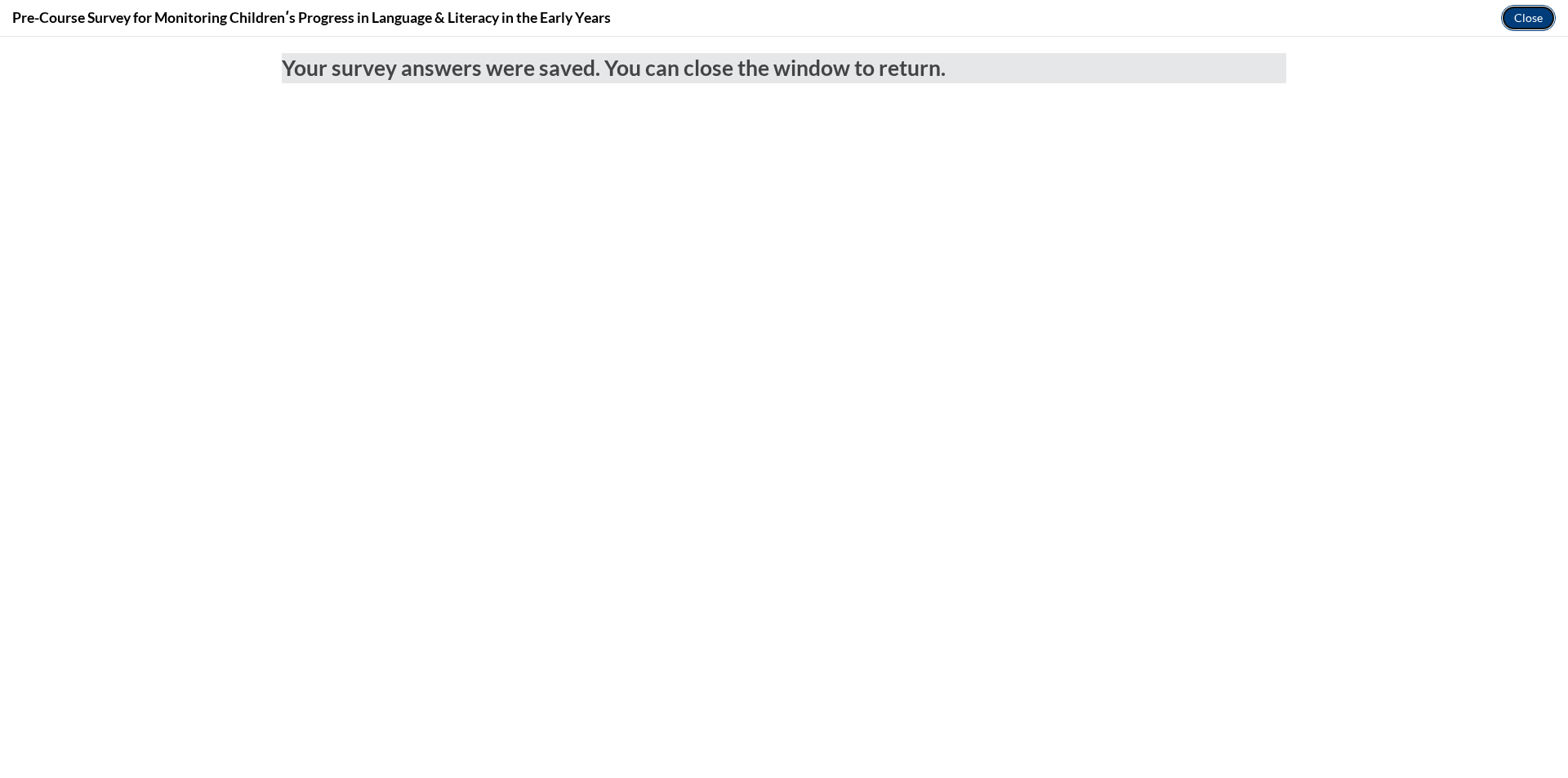
click at [1519, 23] on button "Close" at bounding box center [1528, 18] width 55 height 26
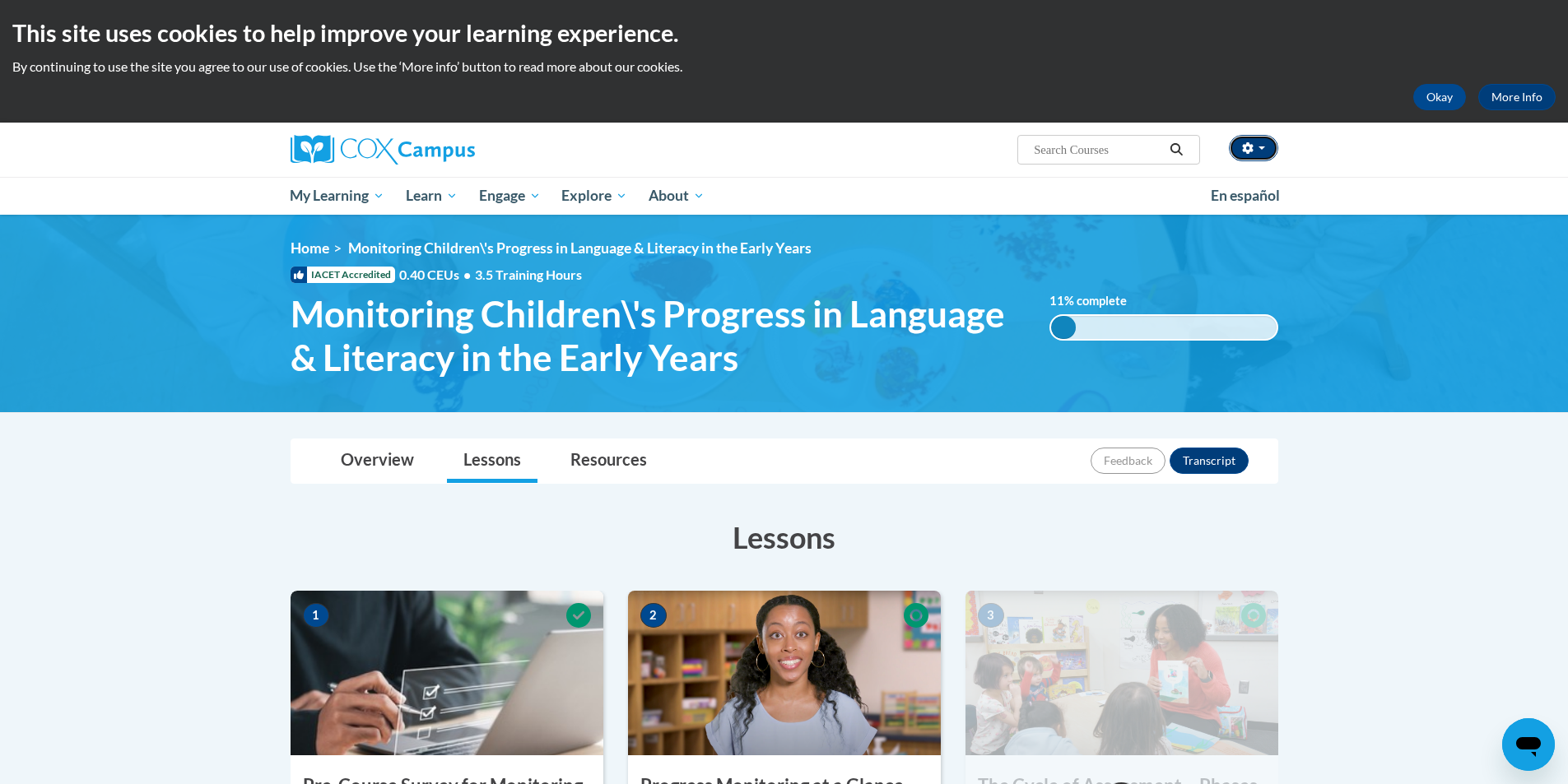
click at [1256, 145] on button "button" at bounding box center [1253, 148] width 50 height 26
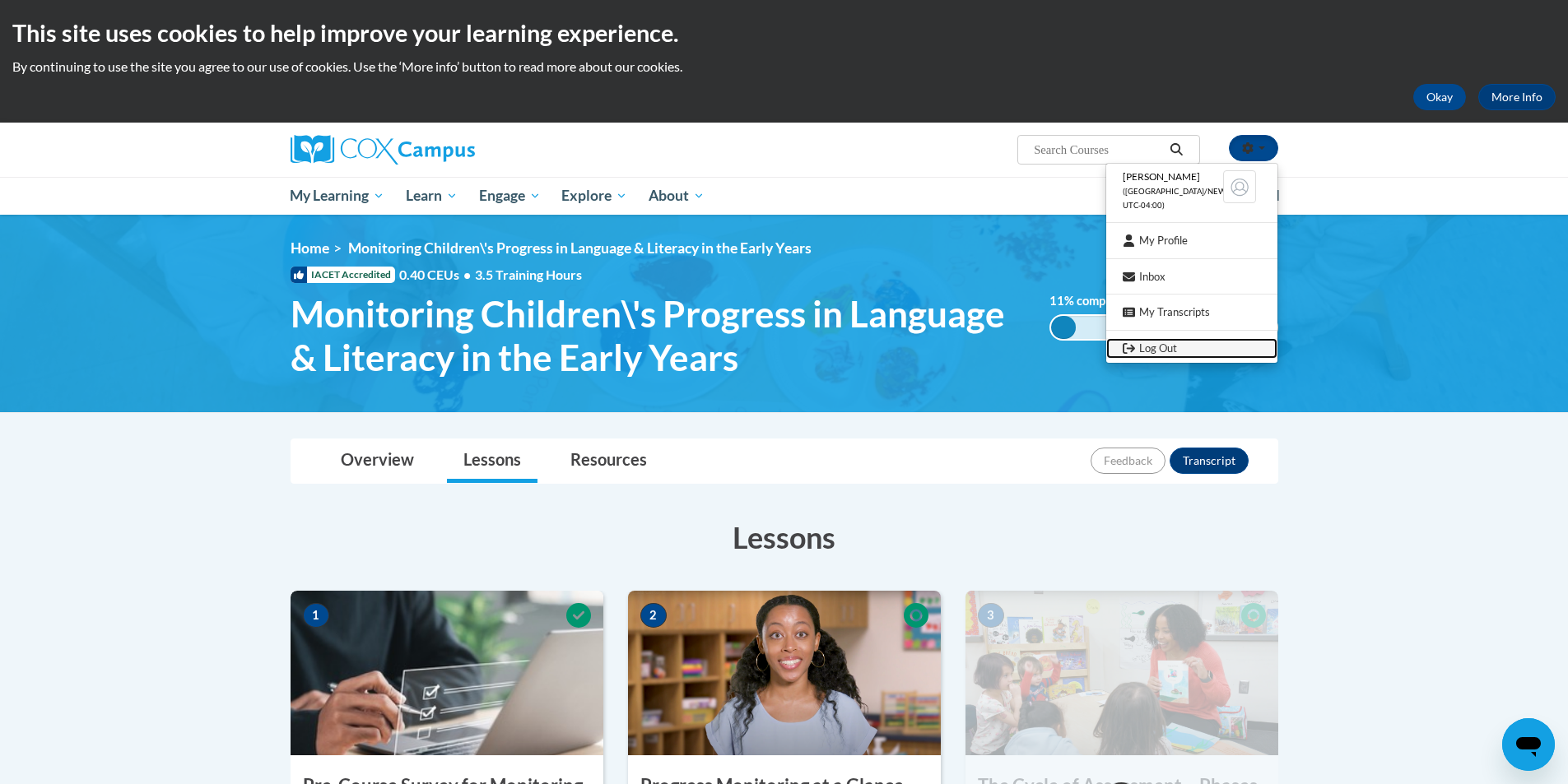
click at [1175, 343] on link "Log Out" at bounding box center [1192, 348] width 171 height 21
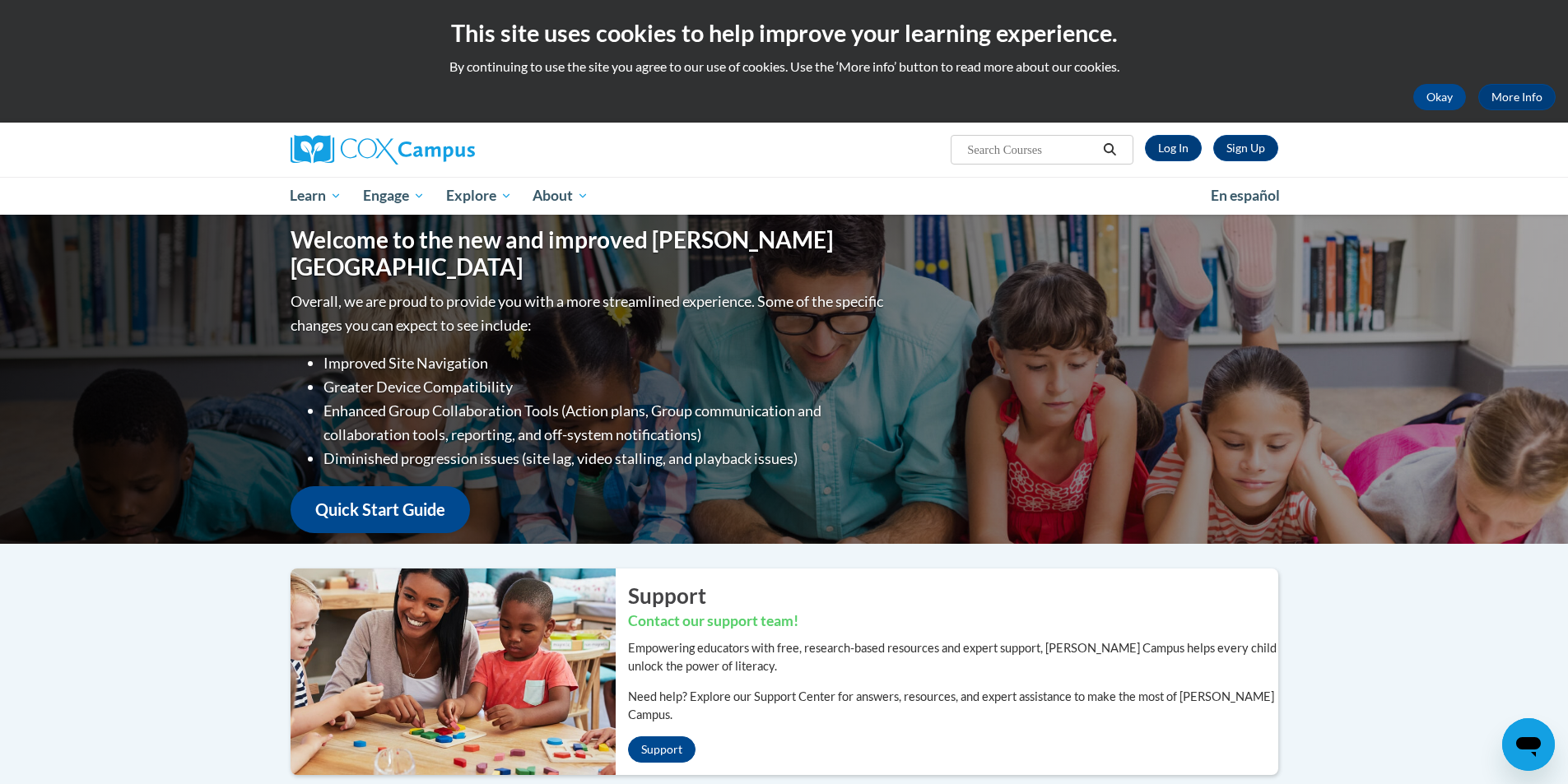
click at [1071, 149] on input "Search..." at bounding box center [1031, 149] width 132 height 20
click at [1174, 145] on link "Log In" at bounding box center [1173, 148] width 57 height 26
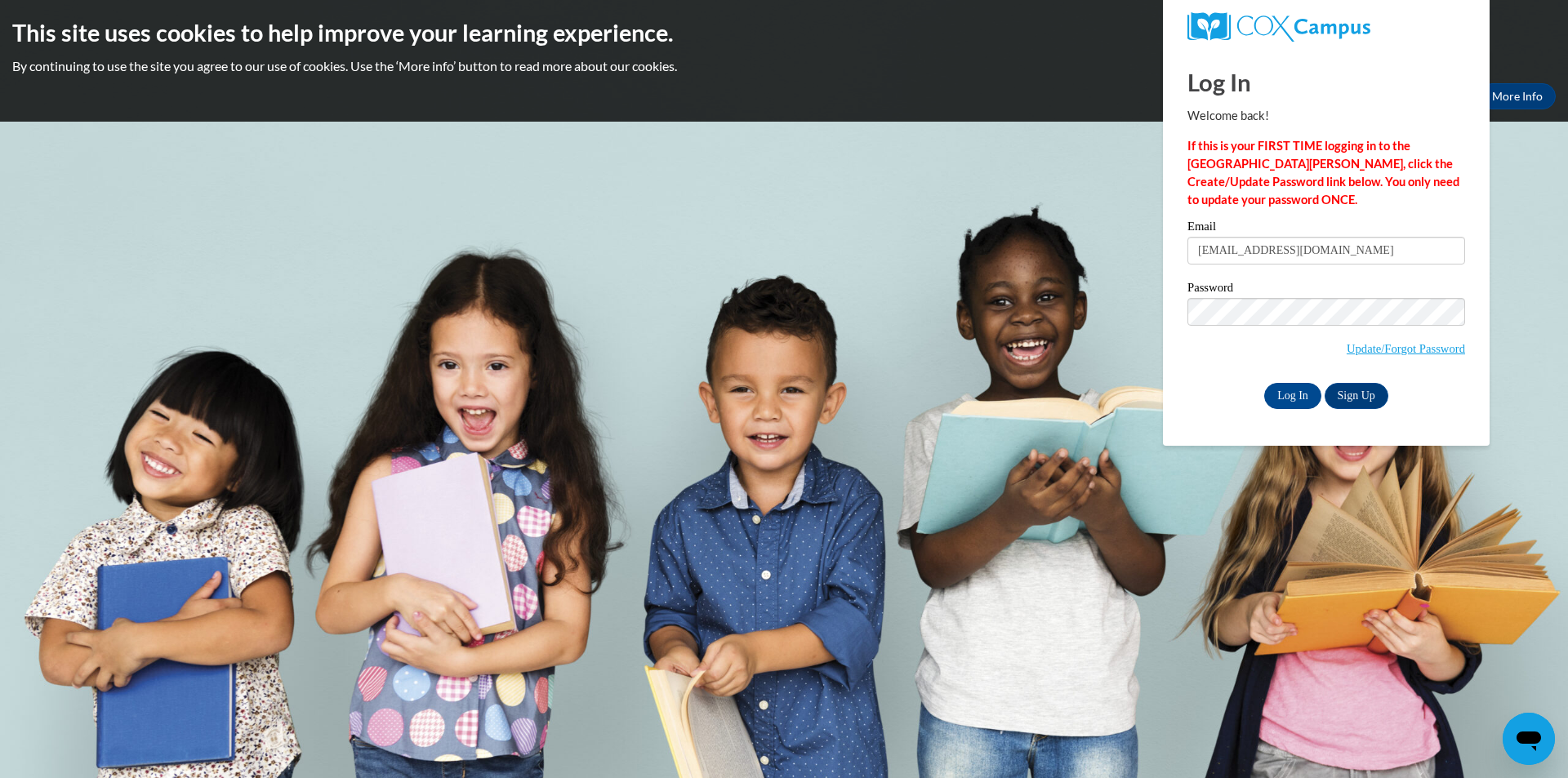
drag, startPoint x: 1371, startPoint y: 256, endPoint x: 1243, endPoint y: 245, distance: 128.5
click at [1243, 245] on input "[EMAIL_ADDRESS][DOMAIN_NAME]" at bounding box center [1326, 251] width 278 height 28
type input "jennifer.marin4698@gmail.com"
click at [1384, 251] on input "jennifer.marin4698@gmail.com" at bounding box center [1326, 251] width 278 height 28
drag, startPoint x: 1384, startPoint y: 251, endPoint x: 1175, endPoint y: 240, distance: 209.3
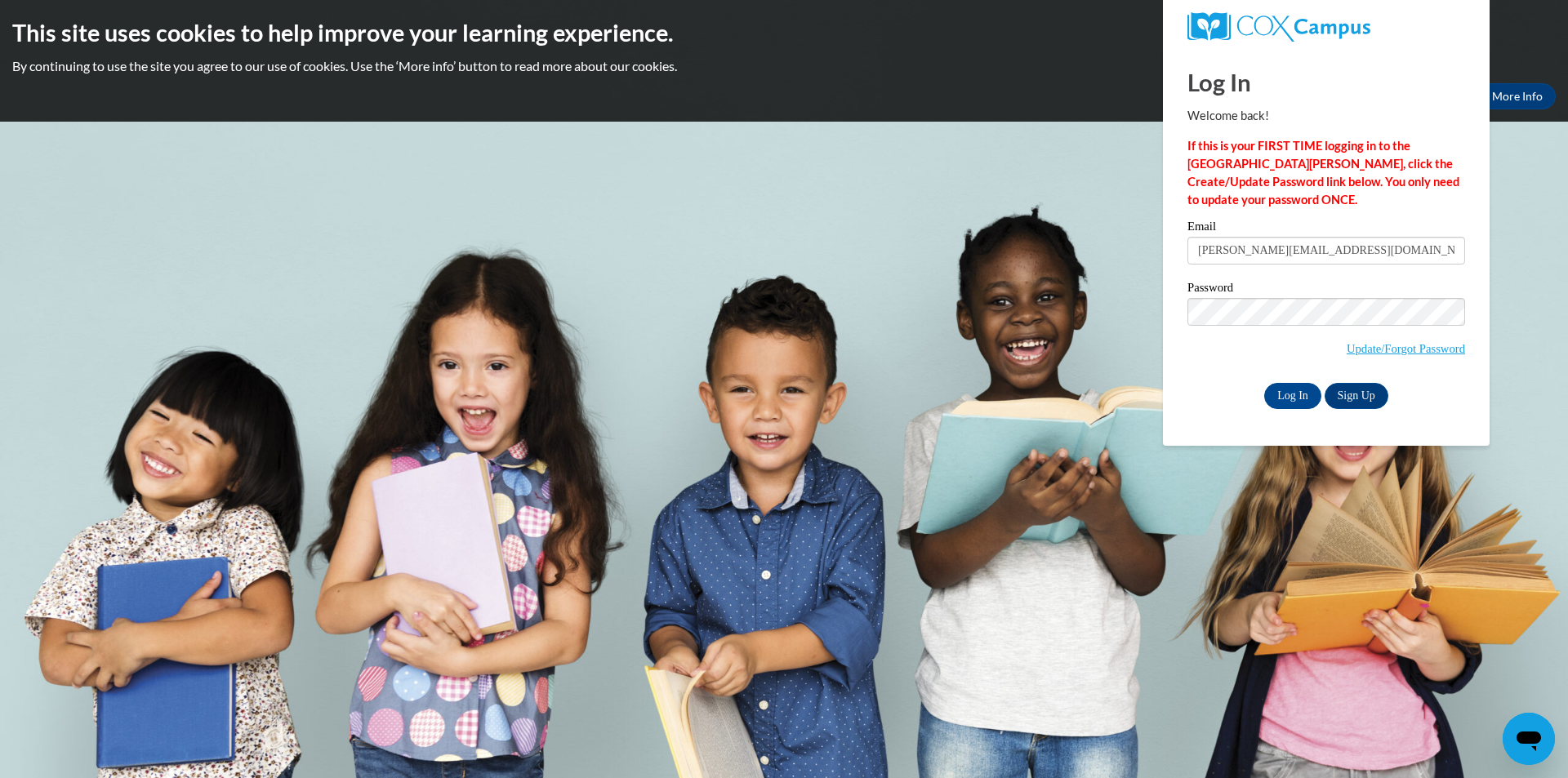
click at [1175, 240] on div "Please enter your email! Please enter your password! Email jennifer.marin4698@g…" at bounding box center [1326, 314] width 302 height 188
type input "debragail6007@gmail.com"
click at [1310, 390] on input "Log In" at bounding box center [1293, 395] width 58 height 26
